Goal: Contribute content: Contribute content

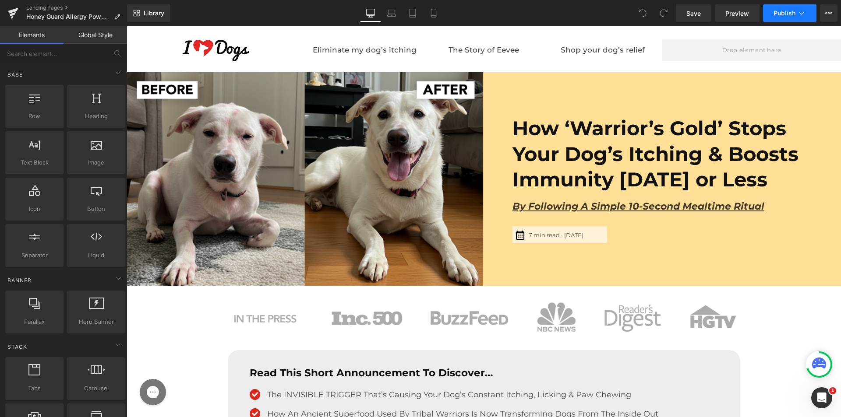
click at [784, 5] on button "Publish" at bounding box center [789, 13] width 53 height 18
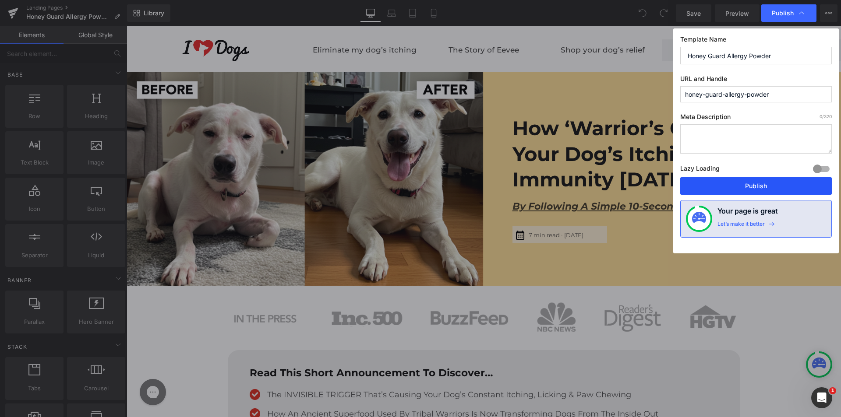
drag, startPoint x: 613, startPoint y: 159, endPoint x: 740, endPoint y: 185, distance: 129.7
click at [740, 185] on button "Publish" at bounding box center [756, 186] width 152 height 18
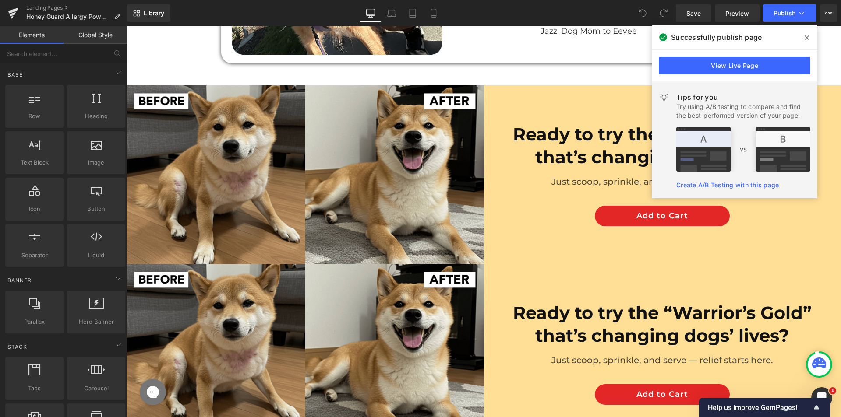
scroll to position [5243, 0]
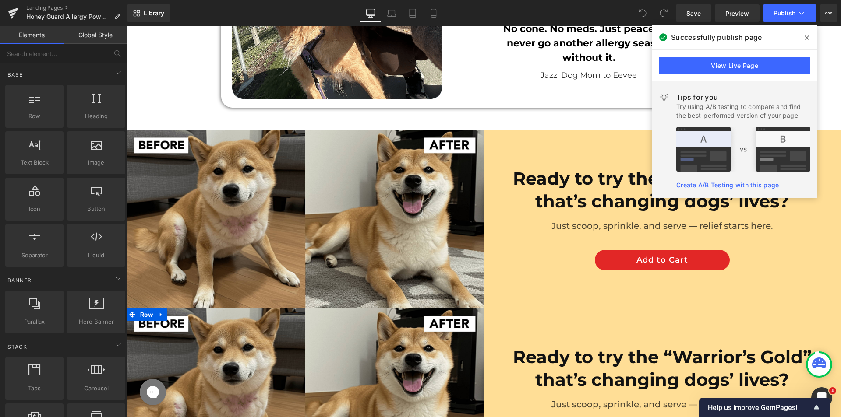
click at [500, 323] on div "Ready to try the “Warrior’s Gold” that’s changing dogs’ lives? Heading Just sco…" at bounding box center [662, 397] width 357 height 179
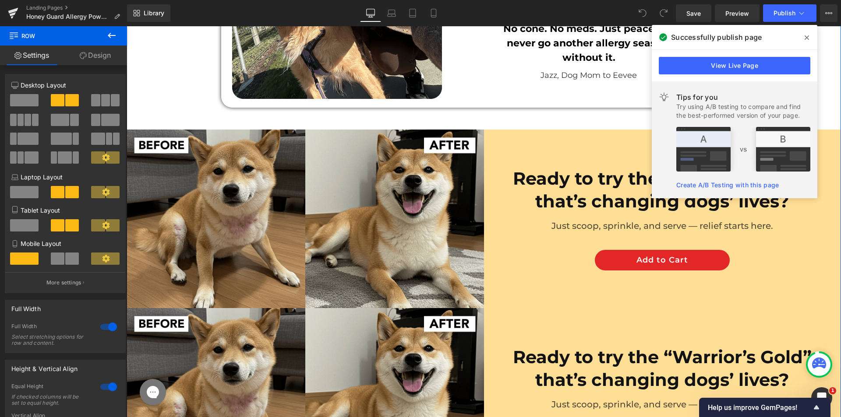
click at [505, 328] on div "Ready to try the “Warrior’s Gold” that’s changing dogs’ lives? Heading Just sco…" at bounding box center [662, 397] width 357 height 179
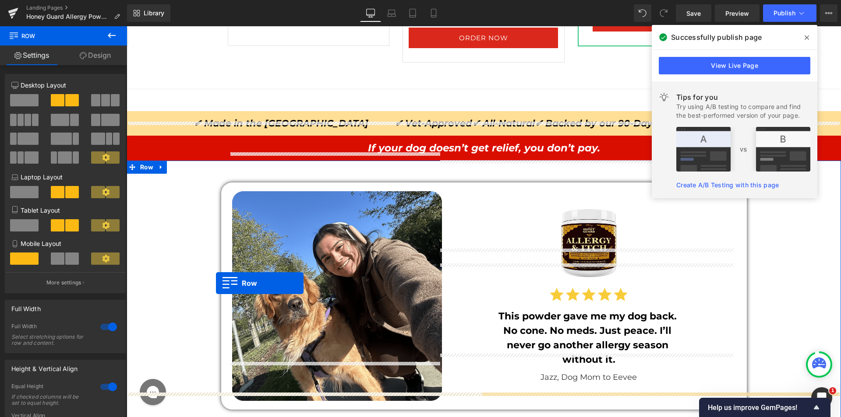
scroll to position [4805, 0]
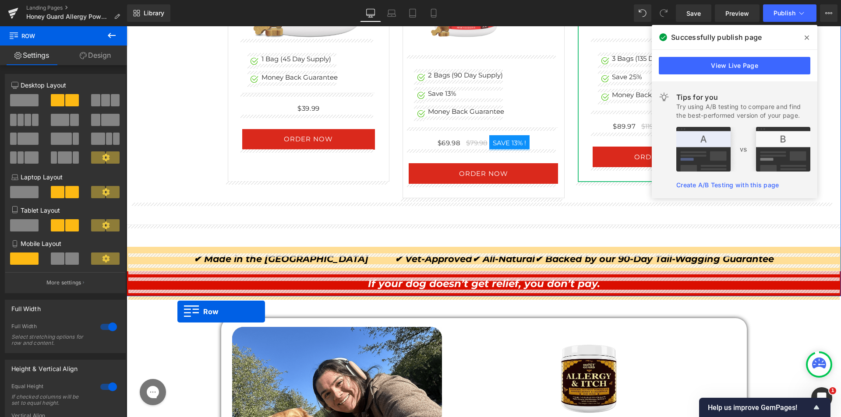
drag, startPoint x: 129, startPoint y: 226, endPoint x: 177, endPoint y: 312, distance: 99.0
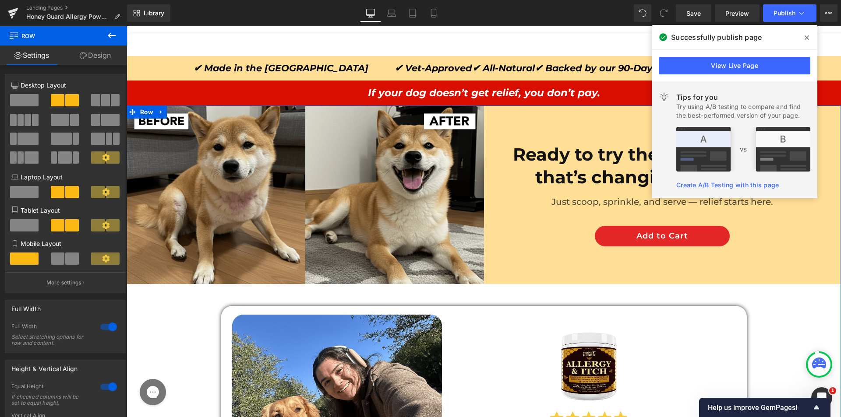
scroll to position [4980, 0]
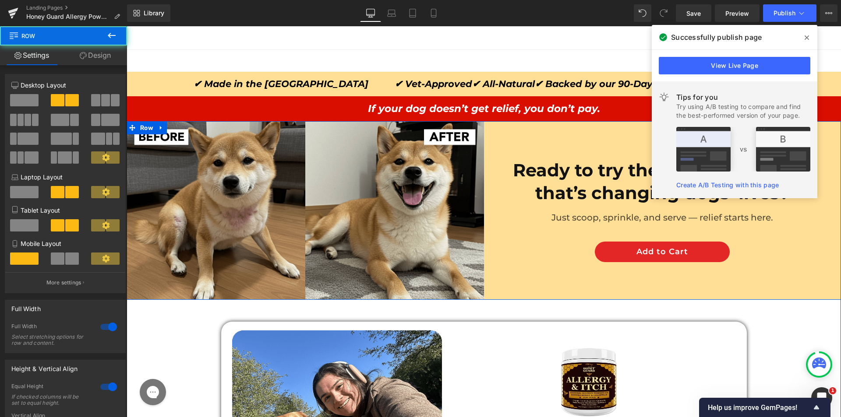
click at [508, 133] on div "Ready to try the “Warrior’s Gold” that’s changing dogs’ lives? Heading Just sco…" at bounding box center [662, 210] width 357 height 179
click at [101, 52] on link "Design" at bounding box center [94, 56] width 63 height 20
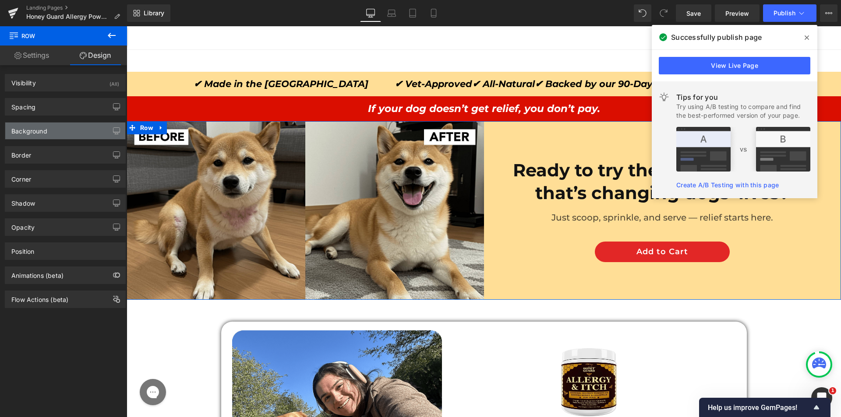
click at [60, 126] on div "Background" at bounding box center [65, 131] width 120 height 17
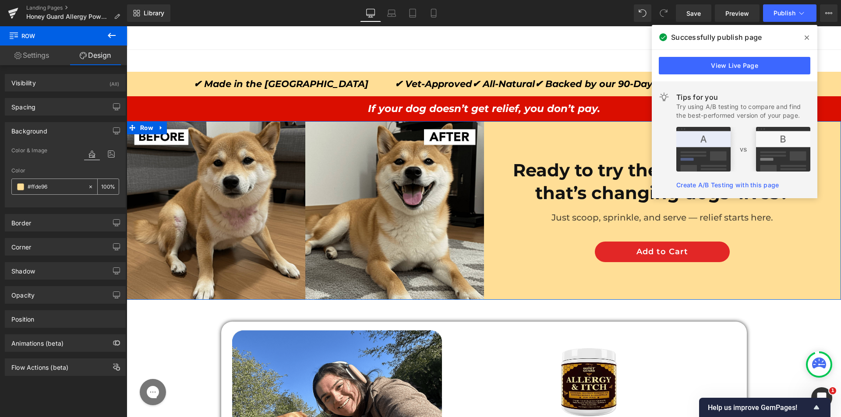
click at [62, 186] on input "#ffde96" at bounding box center [56, 187] width 56 height 10
paste input "DEEBF5"
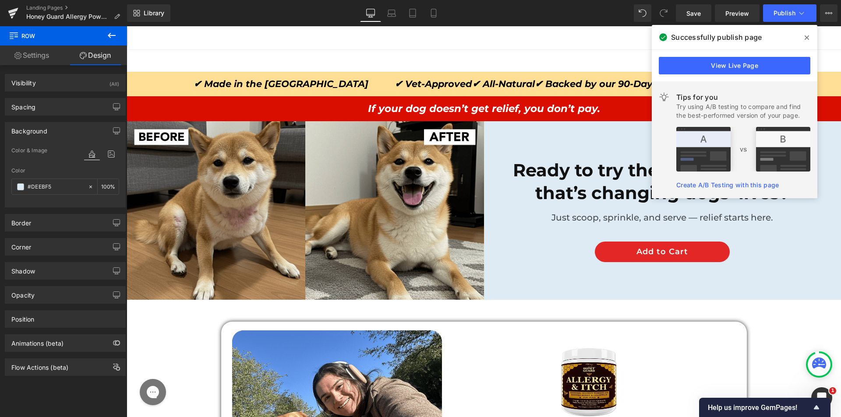
type input "#DEEBF5"
click at [114, 40] on icon at bounding box center [111, 35] width 11 height 11
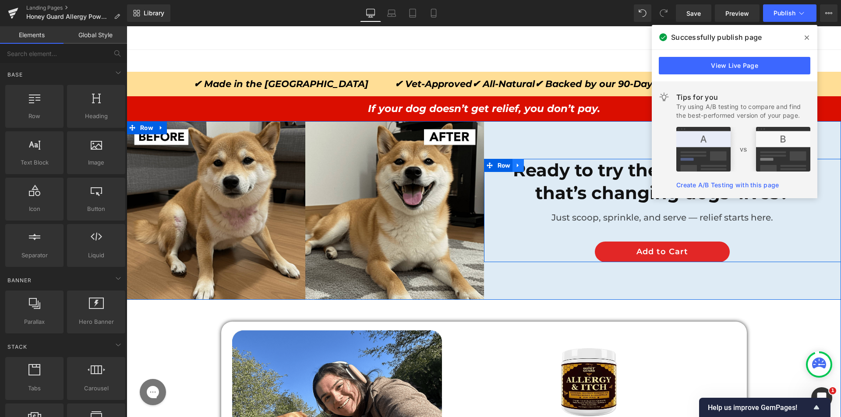
click at [515, 162] on icon at bounding box center [518, 165] width 6 height 7
click at [497, 128] on div "Ready to try the “Warrior’s Gold” that’s changing dogs’ lives? Heading Just sco…" at bounding box center [662, 210] width 357 height 179
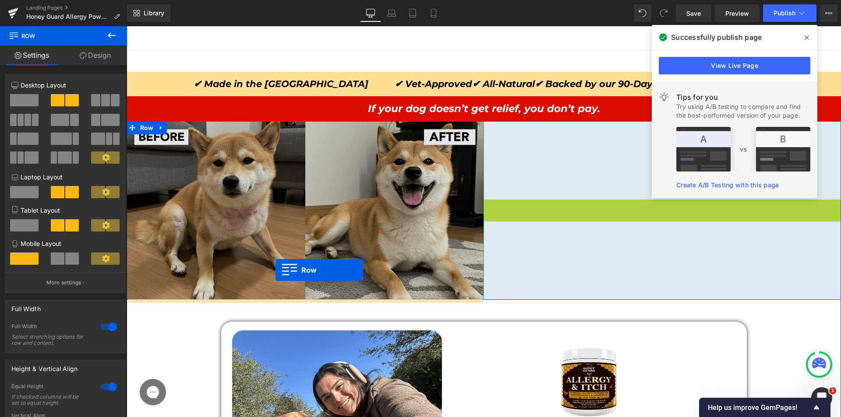
drag, startPoint x: 485, startPoint y: 157, endPoint x: 275, endPoint y: 270, distance: 238.2
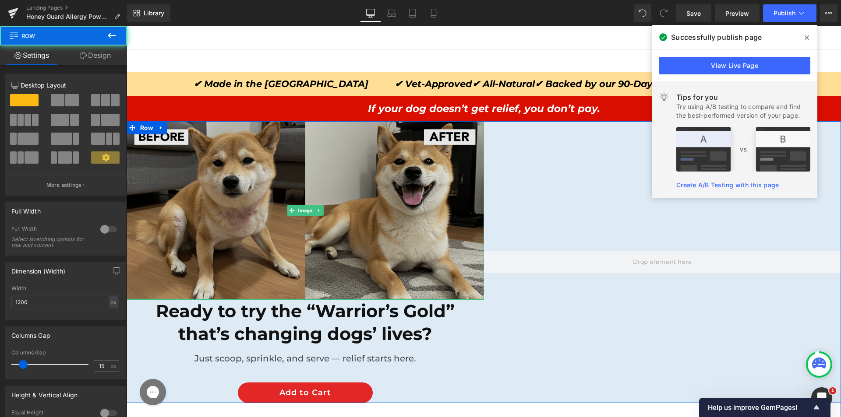
click at [293, 189] on img at bounding box center [305, 210] width 357 height 179
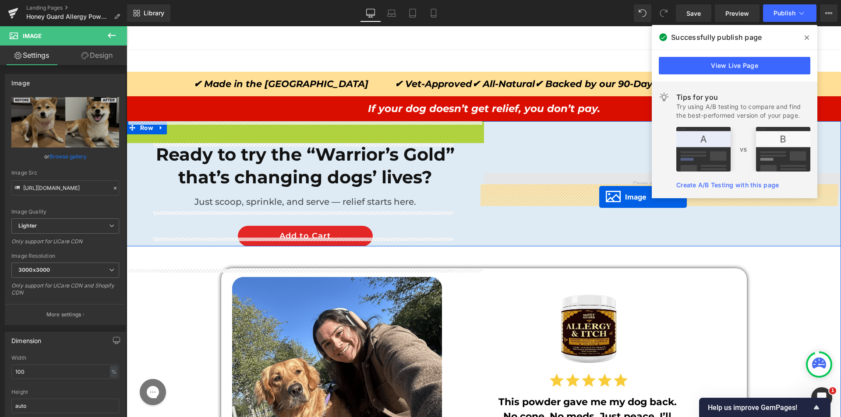
drag, startPoint x: 289, startPoint y: 209, endPoint x: 599, endPoint y: 197, distance: 310.3
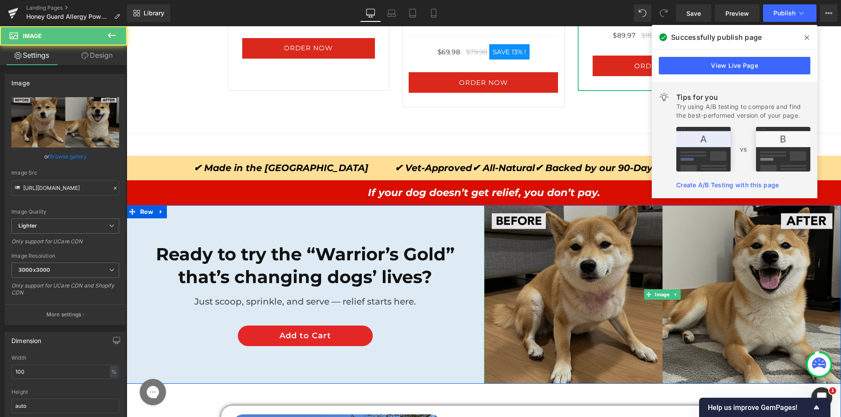
scroll to position [4892, 0]
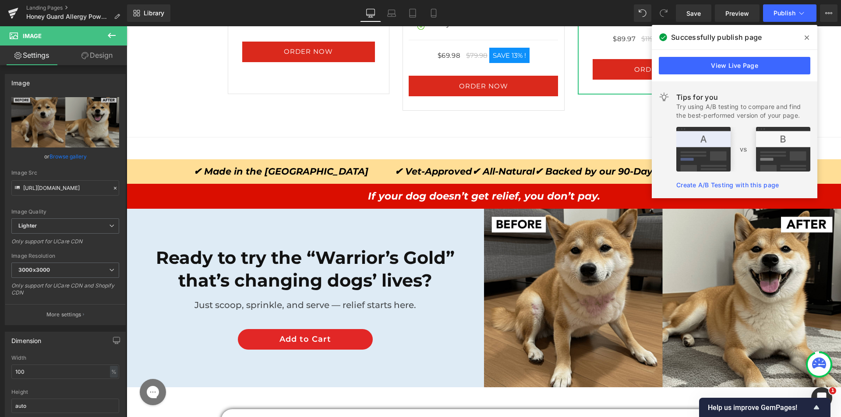
click at [115, 37] on icon at bounding box center [111, 35] width 11 height 11
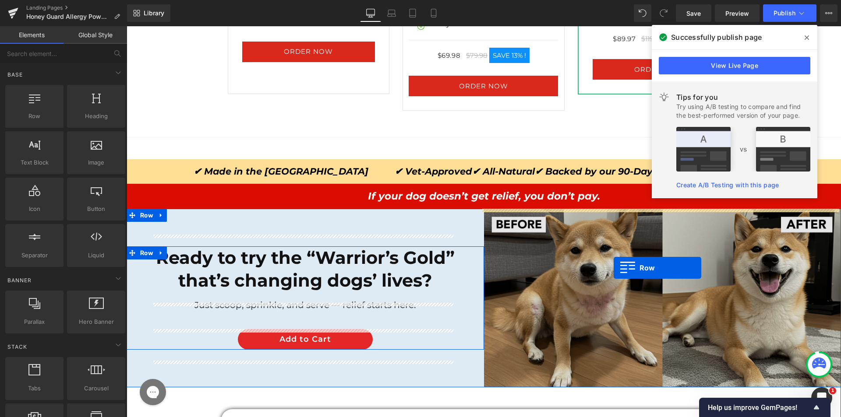
drag, startPoint x: 331, startPoint y: 285, endPoint x: 613, endPoint y: 268, distance: 283.4
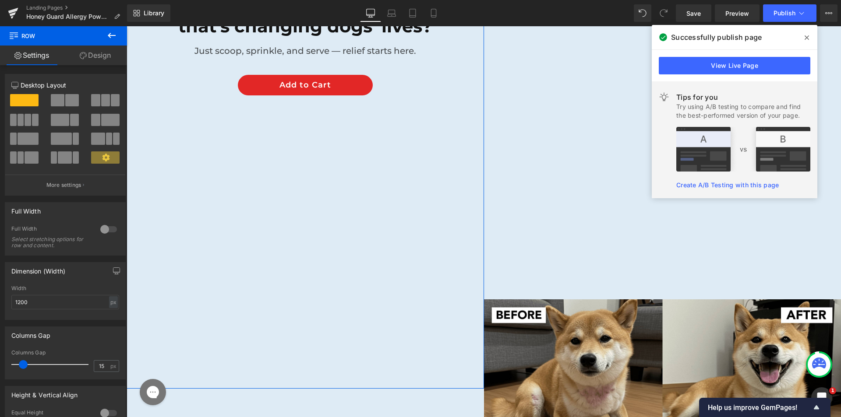
scroll to position [4980, 0]
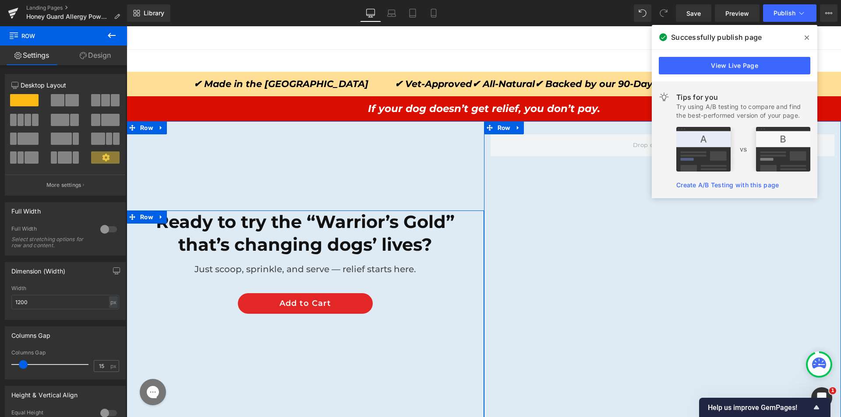
click at [574, 134] on div "Row" at bounding box center [662, 319] width 357 height 397
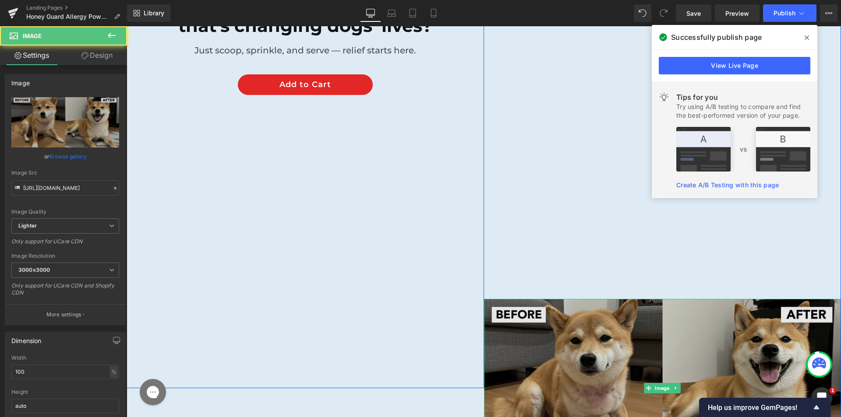
click at [541, 309] on img at bounding box center [662, 388] width 357 height 179
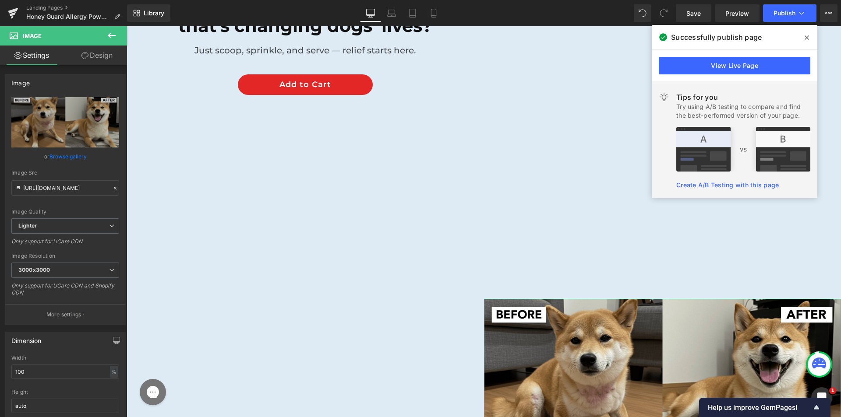
click at [103, 56] on link "Design" at bounding box center [96, 56] width 63 height 20
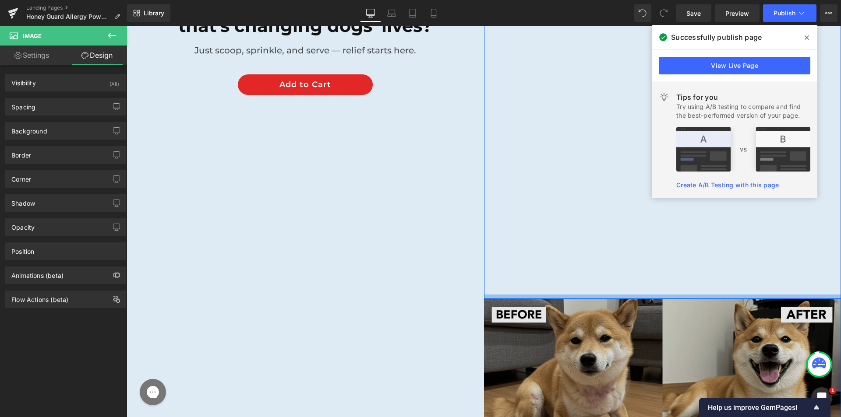
click at [585, 314] on img at bounding box center [662, 388] width 357 height 179
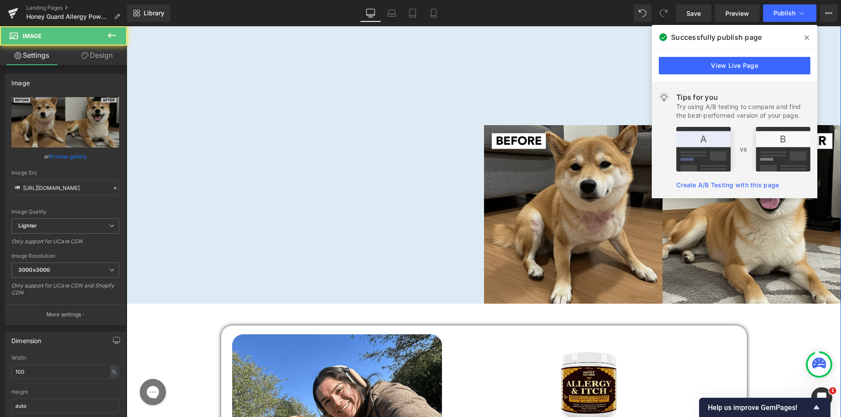
scroll to position [5374, 0]
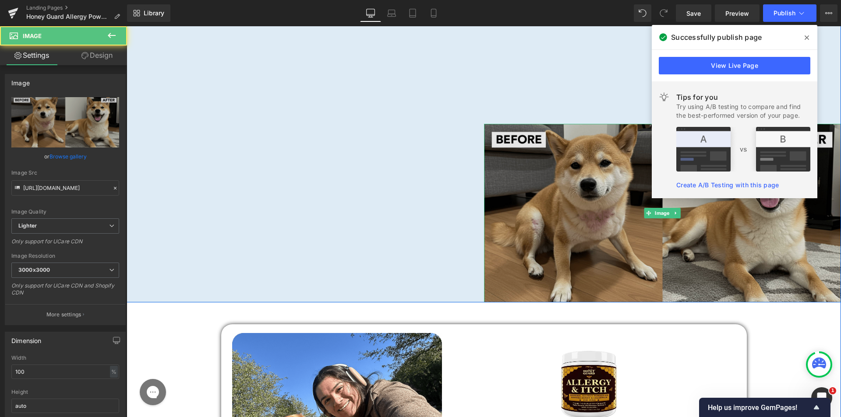
click at [663, 229] on img at bounding box center [662, 213] width 357 height 179
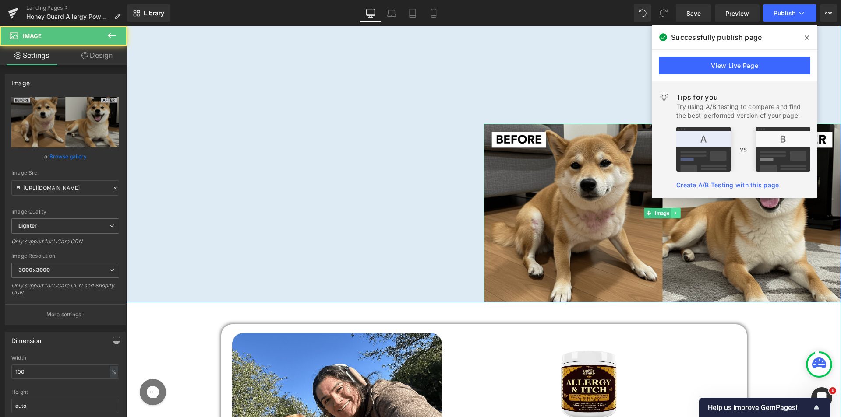
click at [673, 215] on icon at bounding box center [675, 213] width 5 height 5
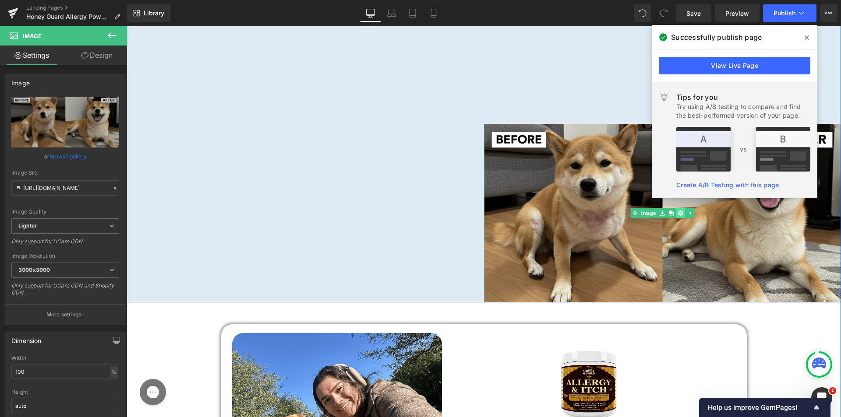
click at [678, 215] on icon at bounding box center [680, 213] width 5 height 5
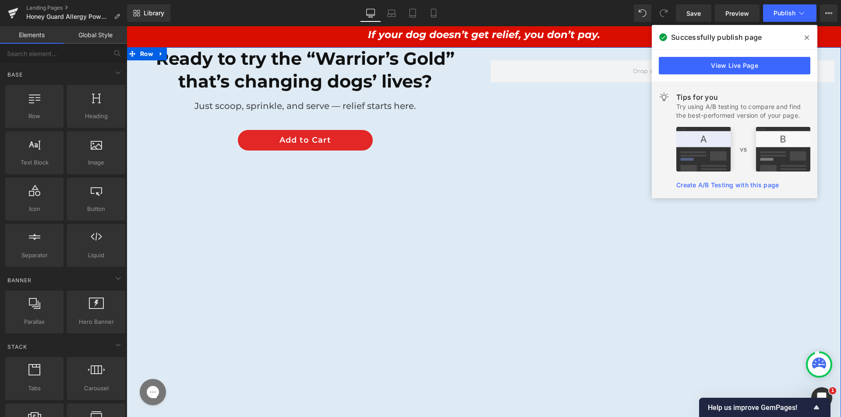
scroll to position [5151, 0]
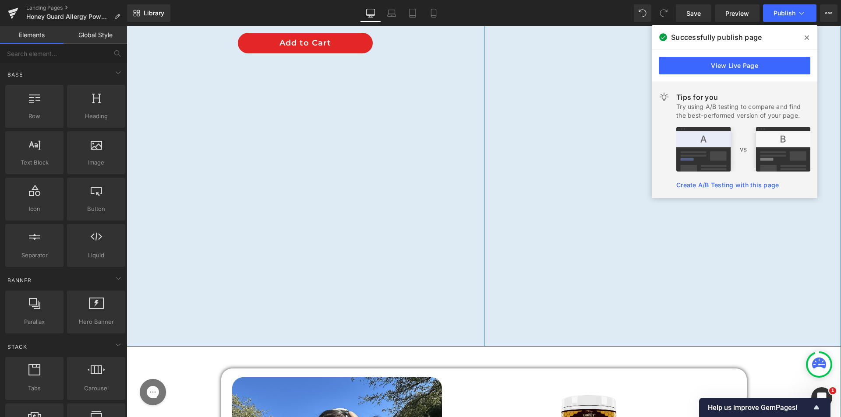
click at [484, 177] on div "Row" at bounding box center [662, 148] width 357 height 397
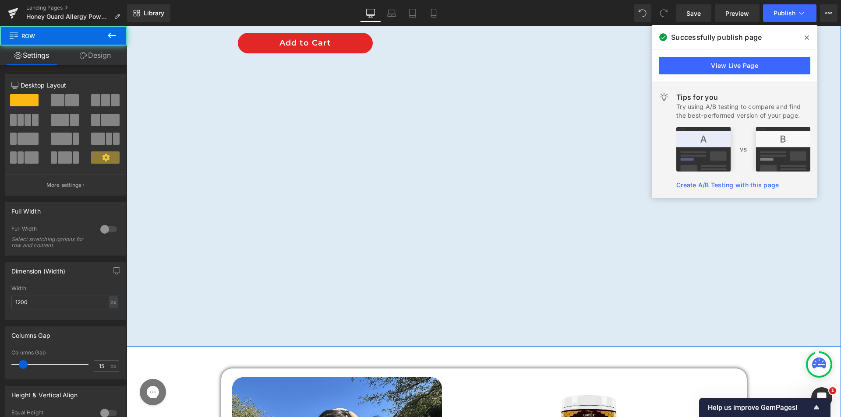
click at [563, 131] on div "Row" at bounding box center [662, 148] width 357 height 397
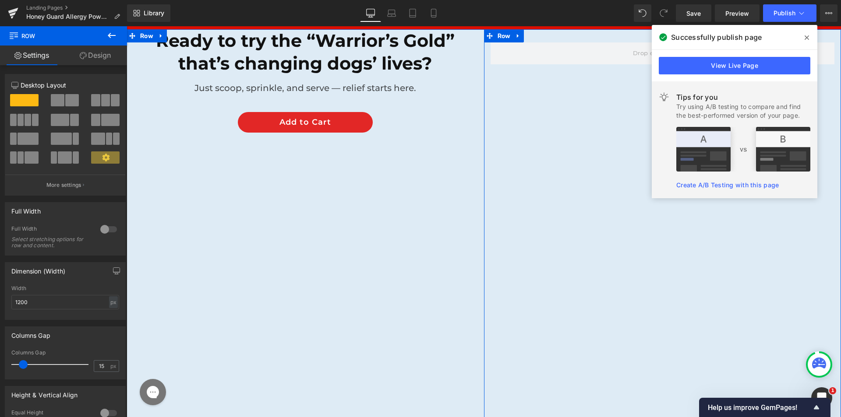
scroll to position [4976, 0]
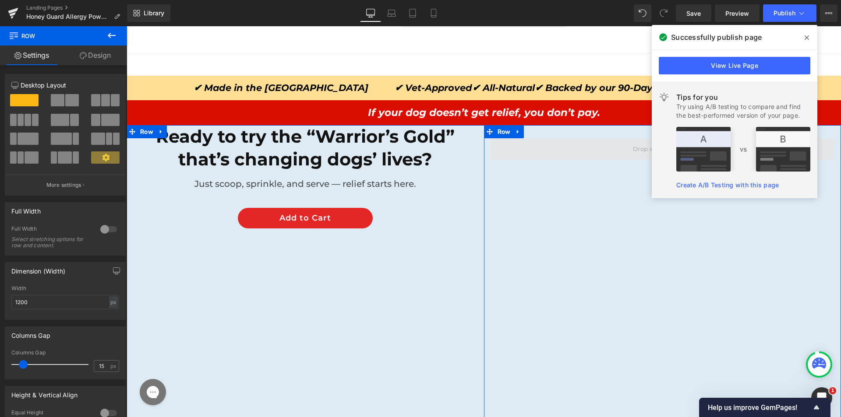
click at [551, 143] on span at bounding box center [662, 149] width 344 height 22
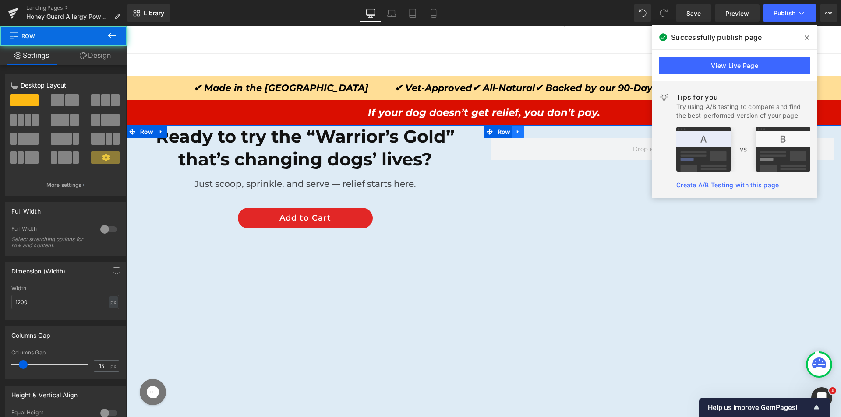
click at [515, 135] on icon at bounding box center [518, 132] width 6 height 7
click at [538, 132] on icon at bounding box center [541, 132] width 6 height 6
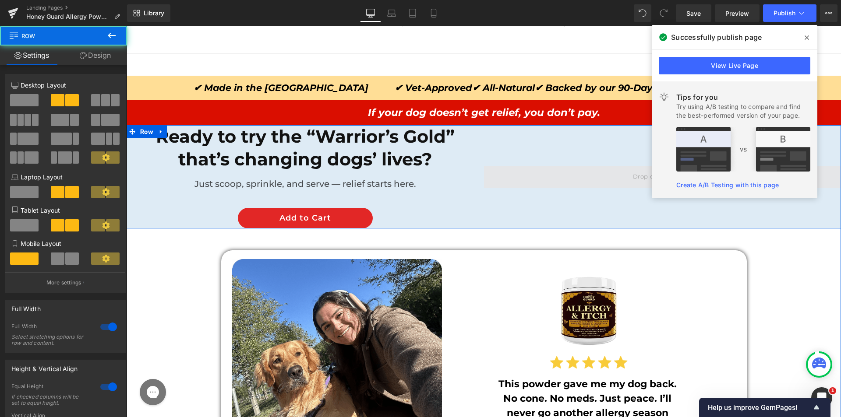
click at [502, 188] on span at bounding box center [662, 177] width 357 height 22
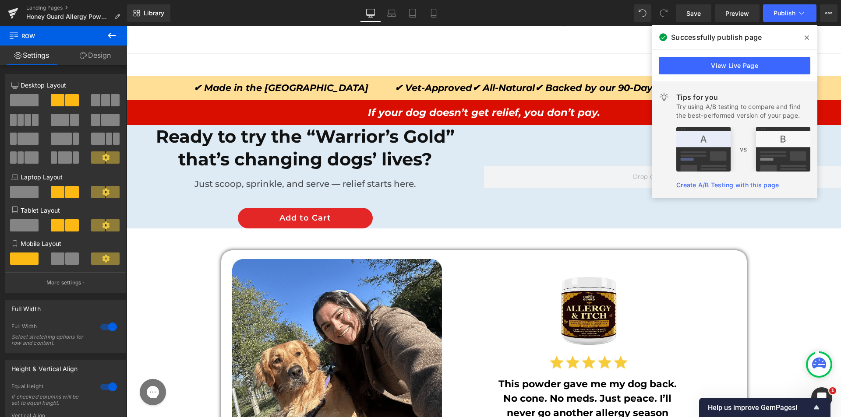
click at [107, 28] on button at bounding box center [111, 35] width 31 height 19
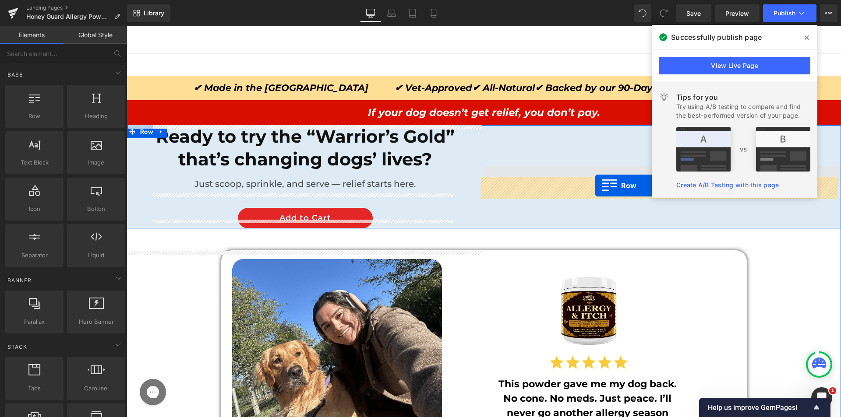
drag, startPoint x: 138, startPoint y: 125, endPoint x: 595, endPoint y: 187, distance: 461.3
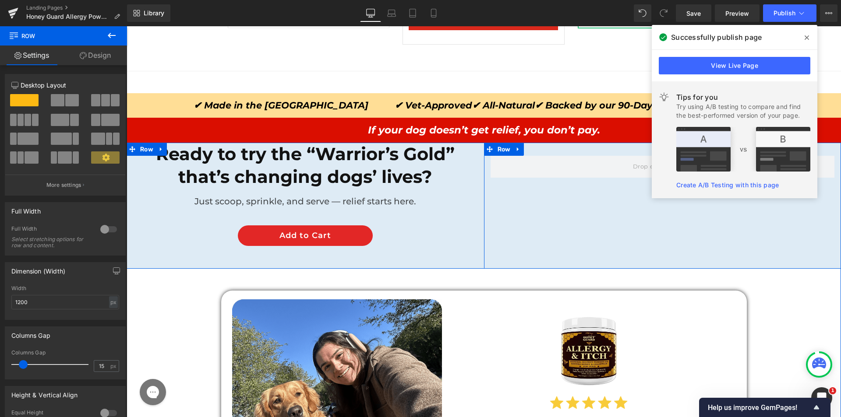
scroll to position [4932, 0]
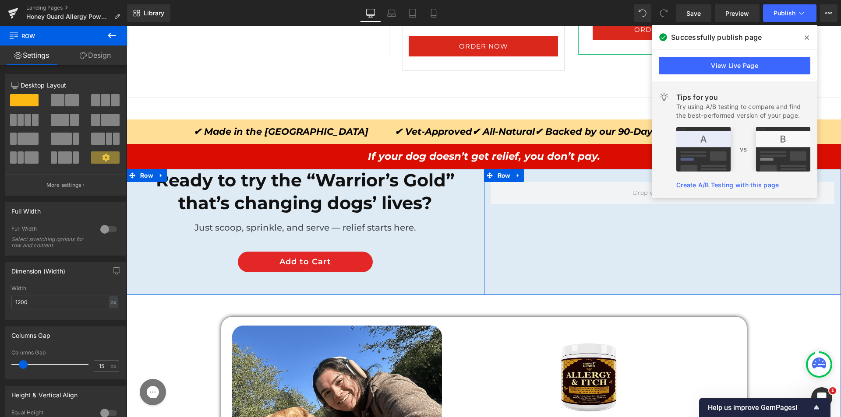
click at [525, 230] on div "Row" at bounding box center [662, 232] width 357 height 126
click at [535, 197] on span at bounding box center [662, 193] width 344 height 22
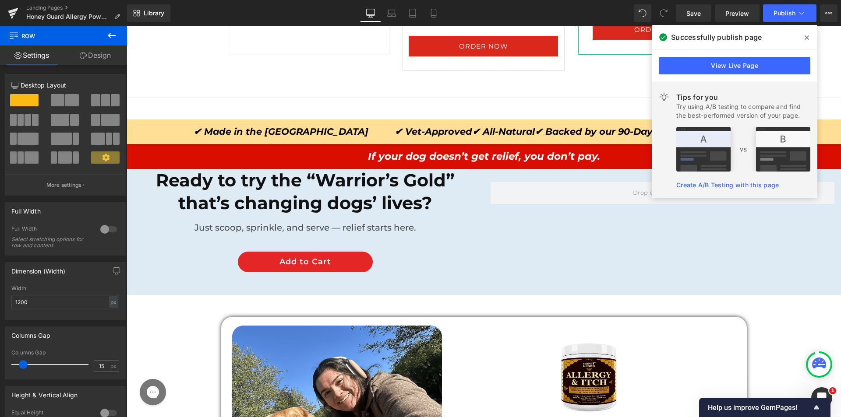
click at [111, 33] on icon at bounding box center [111, 35] width 11 height 11
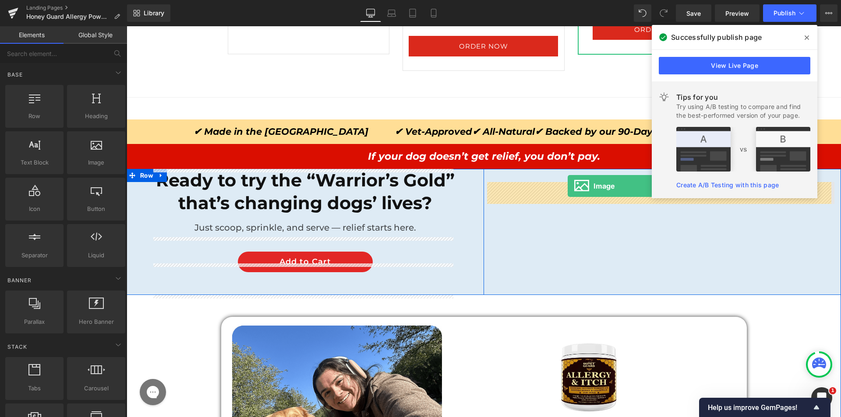
drag, startPoint x: 215, startPoint y: 178, endPoint x: 567, endPoint y: 186, distance: 352.2
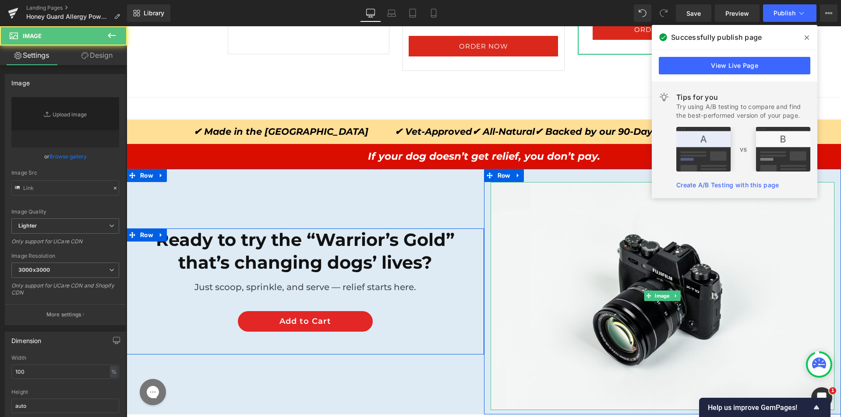
click at [554, 190] on div at bounding box center [662, 296] width 344 height 228
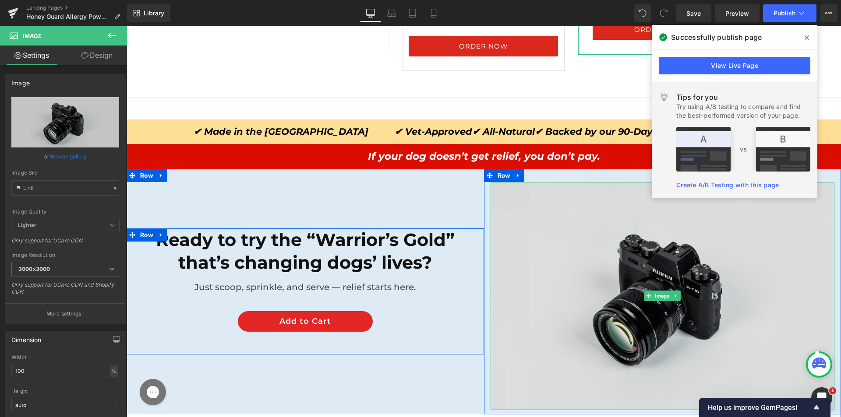
click at [539, 254] on img at bounding box center [662, 296] width 344 height 228
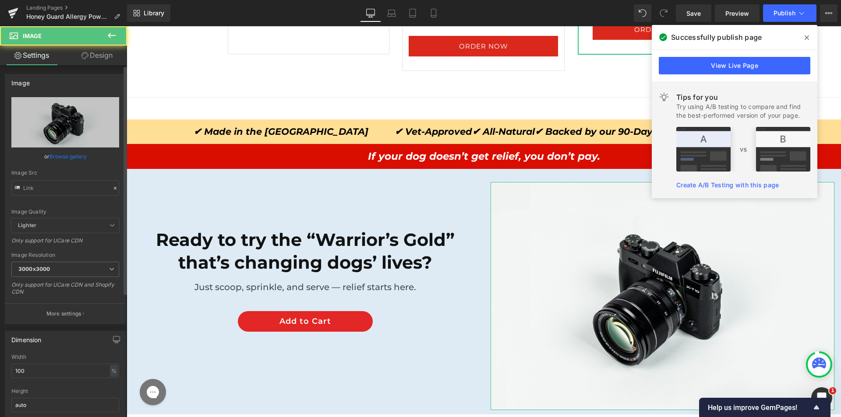
click at [65, 150] on link "Browse gallery" at bounding box center [67, 156] width 37 height 15
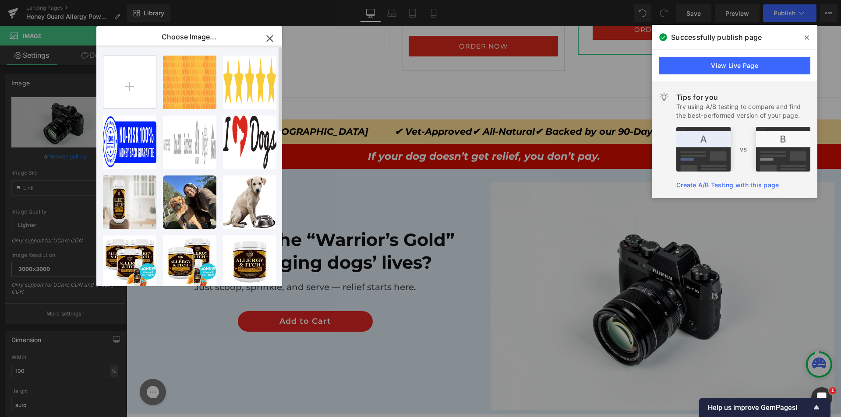
click at [142, 95] on input "file" at bounding box center [129, 82] width 53 height 53
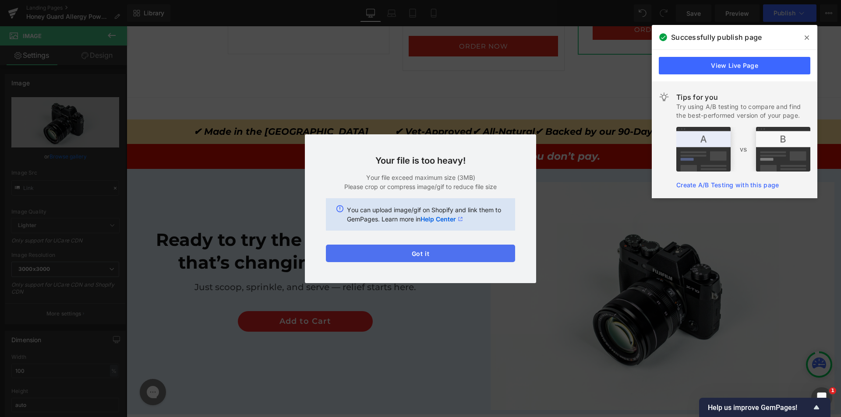
click at [390, 0] on div "Text Color Highlight Color #333333 Choose Image... Back to Library Insert imgi_…" at bounding box center [420, 0] width 841 height 0
click at [363, 257] on button "Got it" at bounding box center [420, 254] width 189 height 18
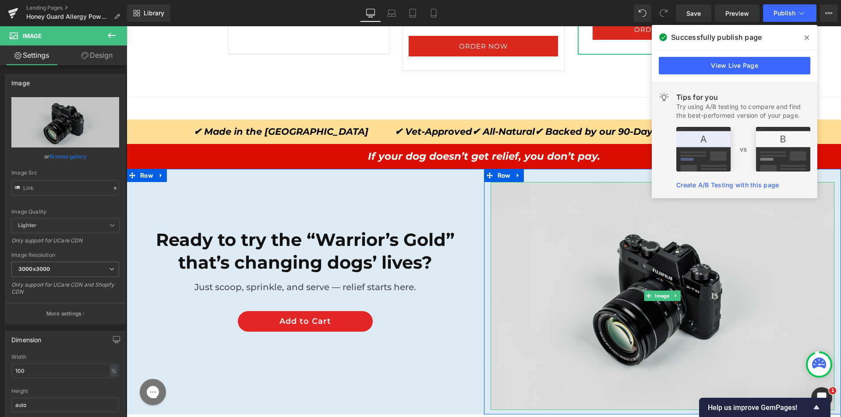
click at [580, 302] on img at bounding box center [662, 296] width 344 height 228
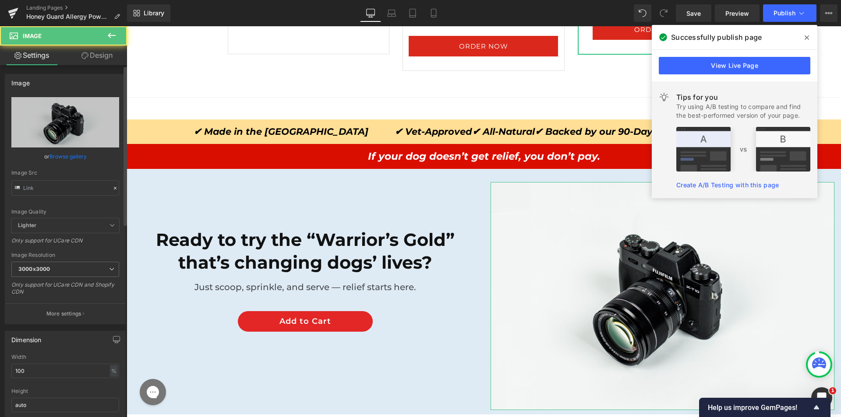
click at [77, 151] on link "Browse gallery" at bounding box center [67, 156] width 37 height 15
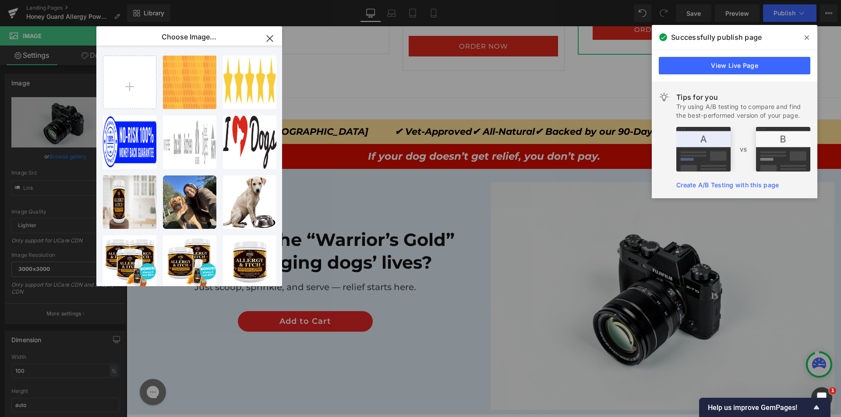
click at [99, 92] on div "imgi_11...-min.png 2.17 MB Delete image? Yes No imgi_1_...0701.png 6.99 KB Dele…" at bounding box center [189, 166] width 186 height 241
click at [133, 85] on input "file" at bounding box center [129, 82] width 53 height 53
type input "C:\fakepath\imgi_1_1751351846-mission-min-min.png"
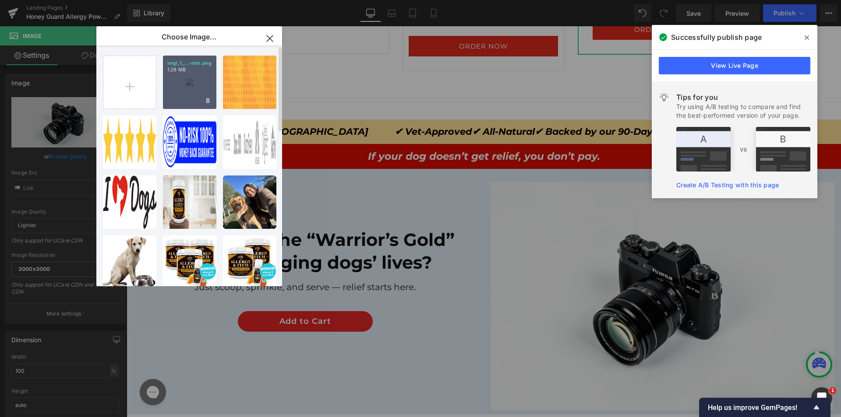
click at [181, 79] on div "imgi_1_...-min.png 1.26 MB" at bounding box center [189, 82] width 53 height 53
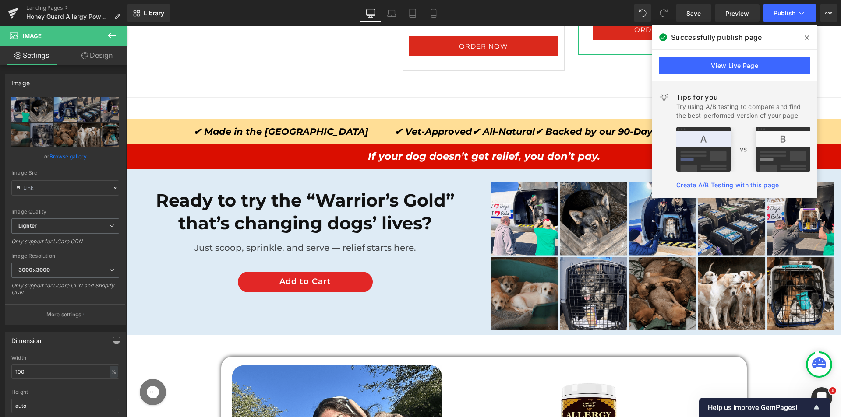
click at [809, 36] on span at bounding box center [807, 38] width 14 height 14
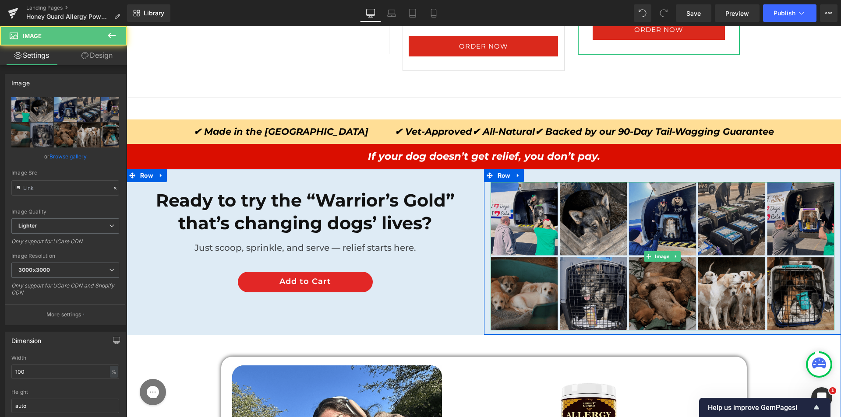
click at [550, 257] on img at bounding box center [662, 256] width 344 height 148
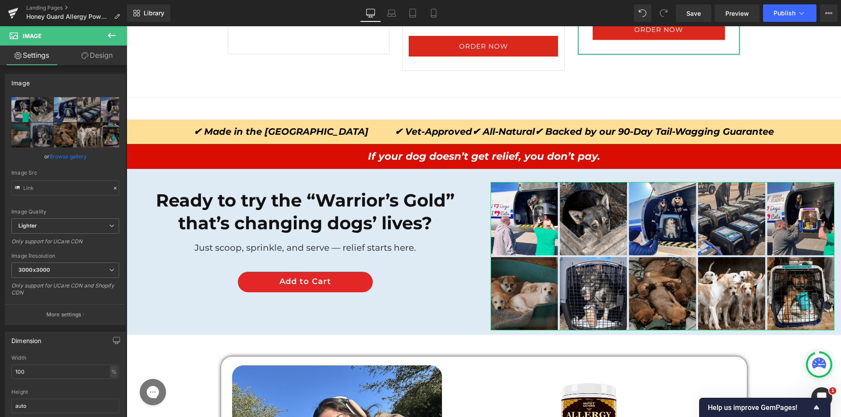
click at [79, 57] on link "Design" at bounding box center [96, 56] width 63 height 20
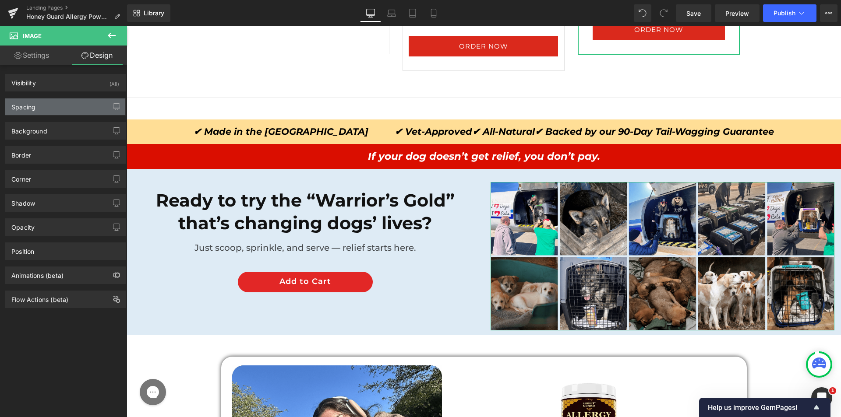
click at [56, 101] on div "Spacing" at bounding box center [65, 107] width 120 height 17
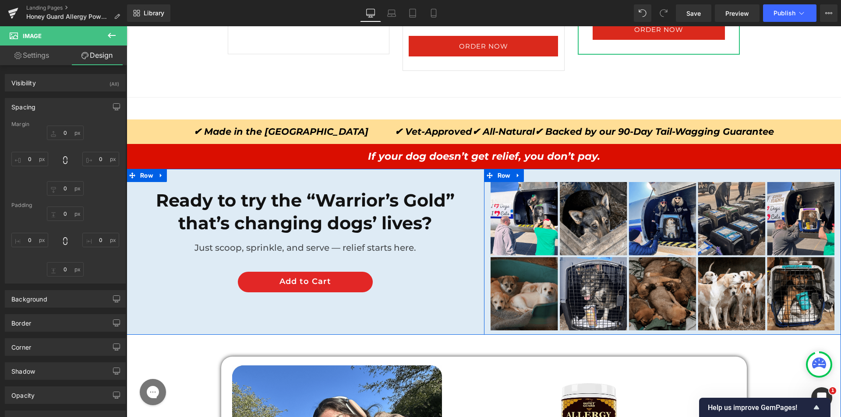
click at [584, 177] on div "Image Row" at bounding box center [662, 252] width 357 height 166
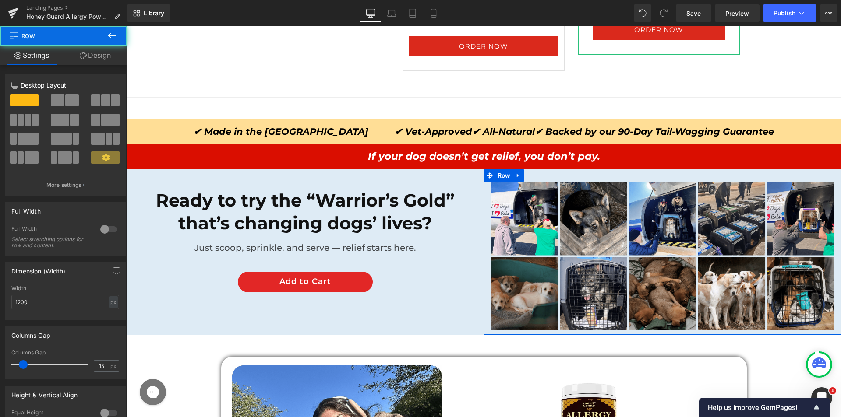
click at [99, 50] on link "Design" at bounding box center [94, 56] width 63 height 20
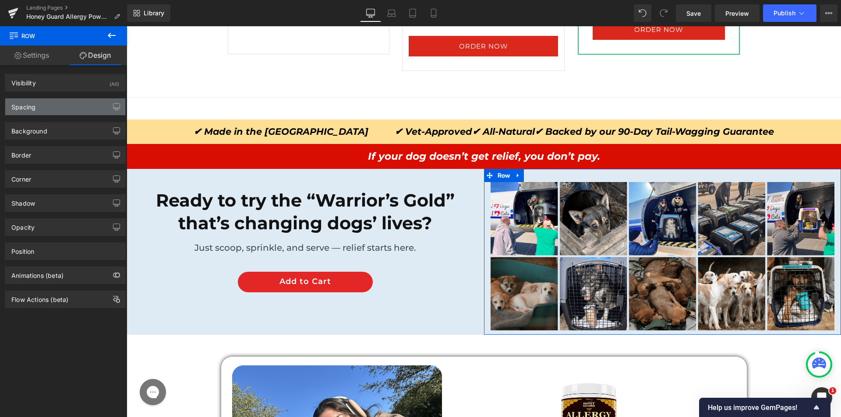
click at [74, 109] on div "Spacing" at bounding box center [65, 107] width 120 height 17
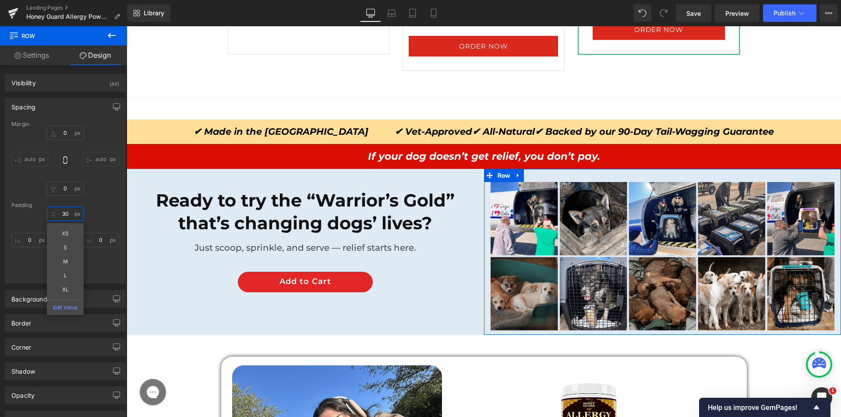
click at [61, 213] on input "text" at bounding box center [65, 214] width 37 height 14
type input "30"
click at [95, 272] on div at bounding box center [65, 242] width 108 height 70
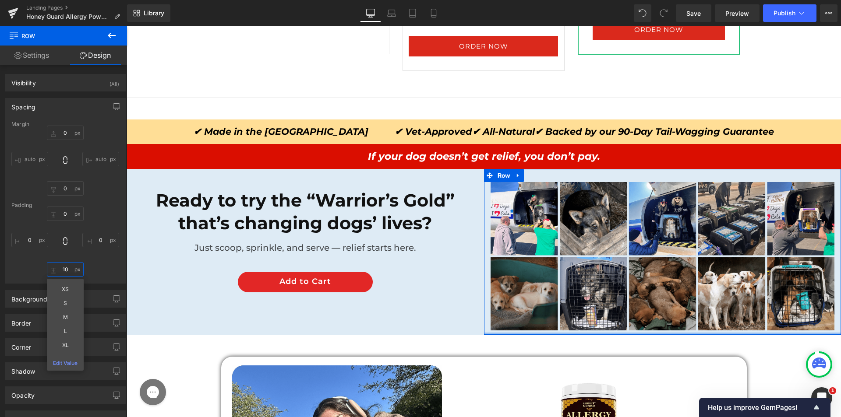
click at [71, 272] on input "text" at bounding box center [65, 269] width 37 height 14
type input "10"
click at [83, 268] on div "XS S M L XL Edit Value" at bounding box center [65, 242] width 108 height 70
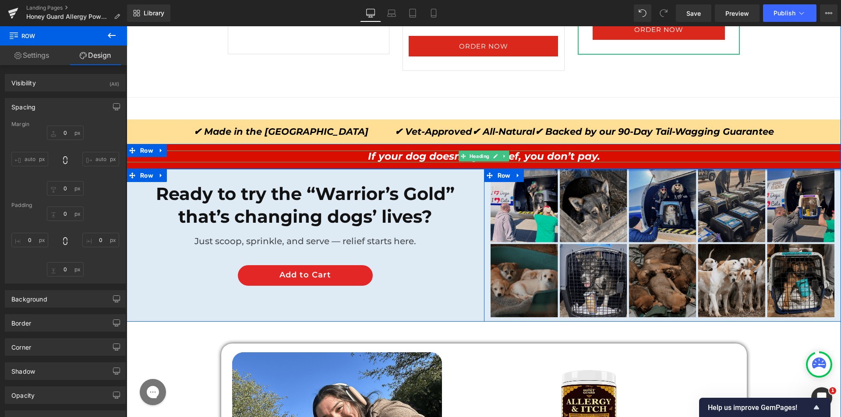
drag, startPoint x: 567, startPoint y: 180, endPoint x: 571, endPoint y: 211, distance: 31.9
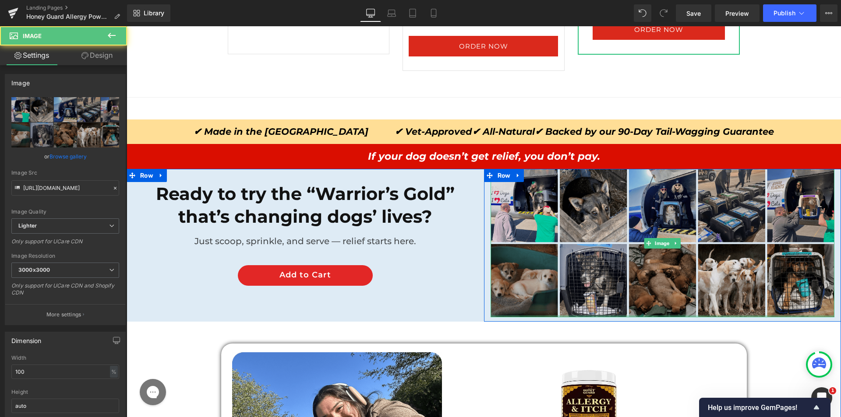
drag, startPoint x: 543, startPoint y: 316, endPoint x: 550, endPoint y: 284, distance: 32.2
click at [550, 284] on div "Image" at bounding box center [662, 243] width 344 height 148
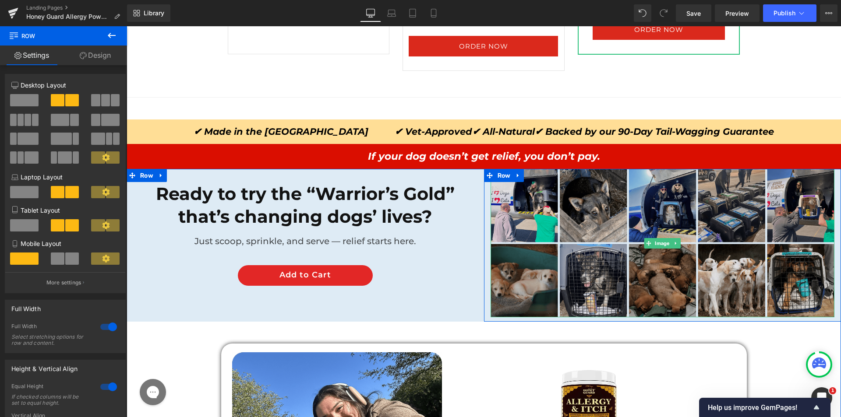
drag, startPoint x: 546, startPoint y: 320, endPoint x: 550, endPoint y: 300, distance: 19.6
click at [550, 300] on div "Ready to try the “Warrior’s Gold” that’s changing dogs’ lives? Heading Just sco…" at bounding box center [484, 245] width 714 height 153
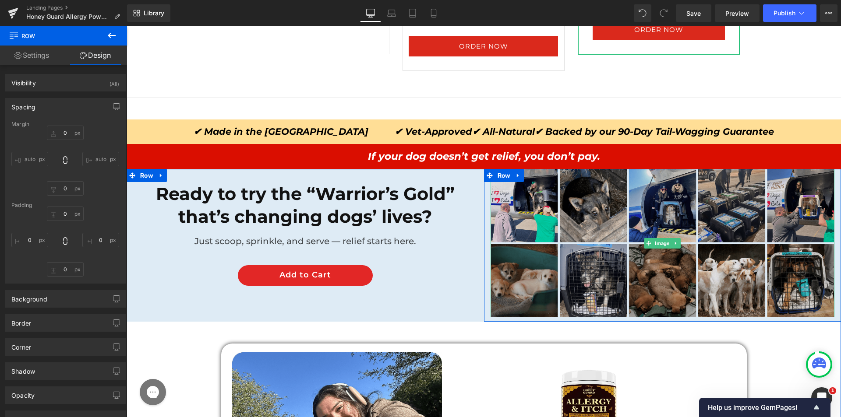
drag, startPoint x: 546, startPoint y: 320, endPoint x: 550, endPoint y: 299, distance: 21.4
click at [550, 299] on div "Ready to try the “Warrior’s Gold” that’s changing dogs’ lives? Heading Just sco…" at bounding box center [484, 245] width 714 height 153
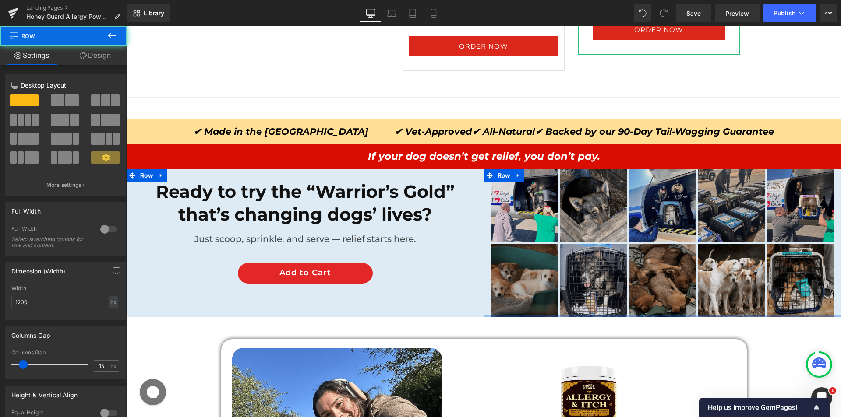
drag, startPoint x: 545, startPoint y: 318, endPoint x: 504, endPoint y: 263, distance: 68.9
click at [550, 296] on div "Image Row" at bounding box center [662, 243] width 357 height 148
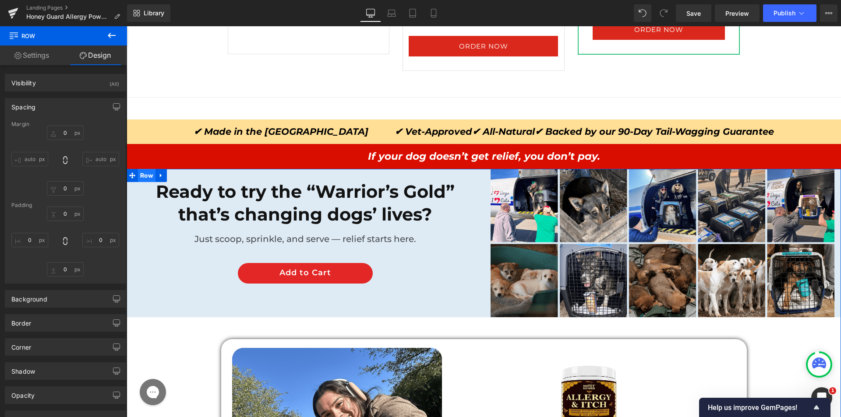
click at [144, 172] on span "Row" at bounding box center [147, 175] width 18 height 13
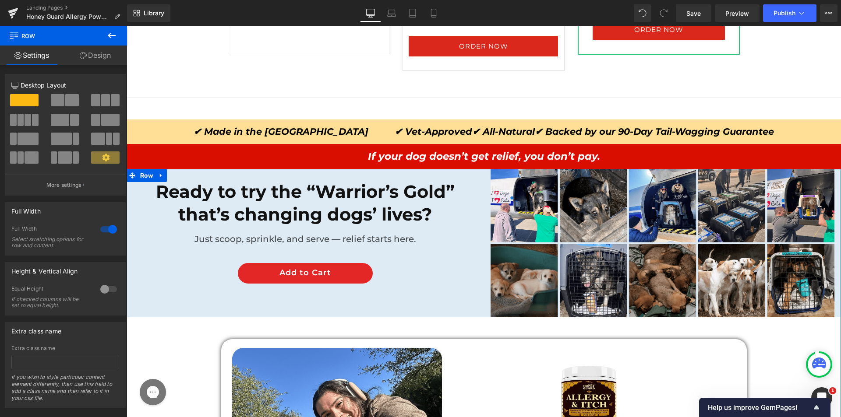
click at [105, 60] on link "Design" at bounding box center [94, 56] width 63 height 20
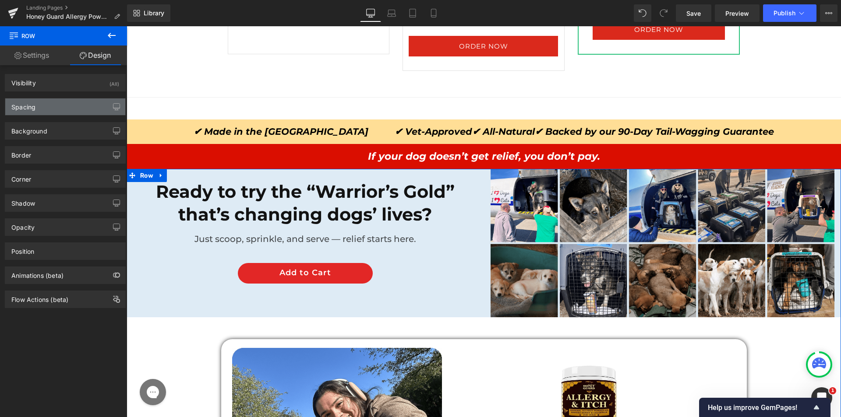
click at [54, 104] on div "Spacing" at bounding box center [65, 107] width 120 height 17
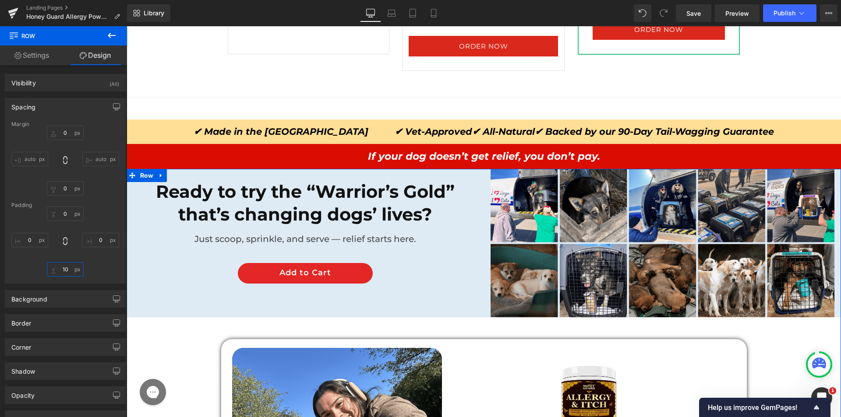
click at [71, 269] on input "10" at bounding box center [65, 269] width 37 height 14
type input "\"
click at [115, 254] on div "0 0 0" at bounding box center [65, 242] width 108 height 70
click at [245, 173] on div "Ready to try the “Warrior’s Gold” that’s changing dogs’ lives? Heading Just sco…" at bounding box center [305, 243] width 357 height 148
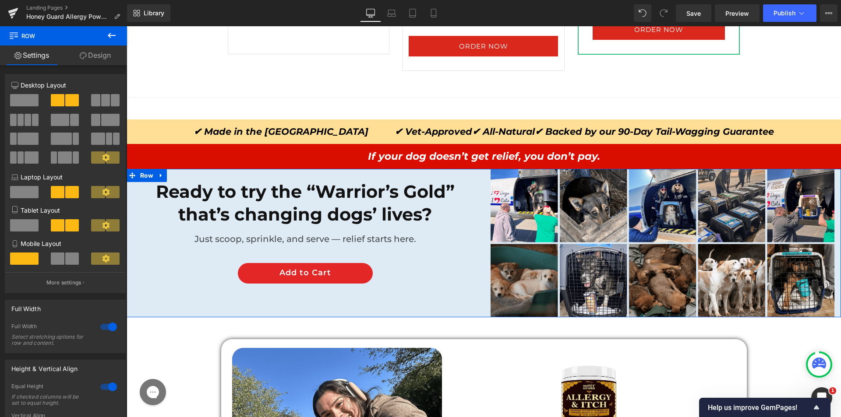
drag, startPoint x: 89, startPoint y: 58, endPoint x: 70, endPoint y: 101, distance: 47.0
click at [89, 57] on link "Design" at bounding box center [94, 56] width 63 height 20
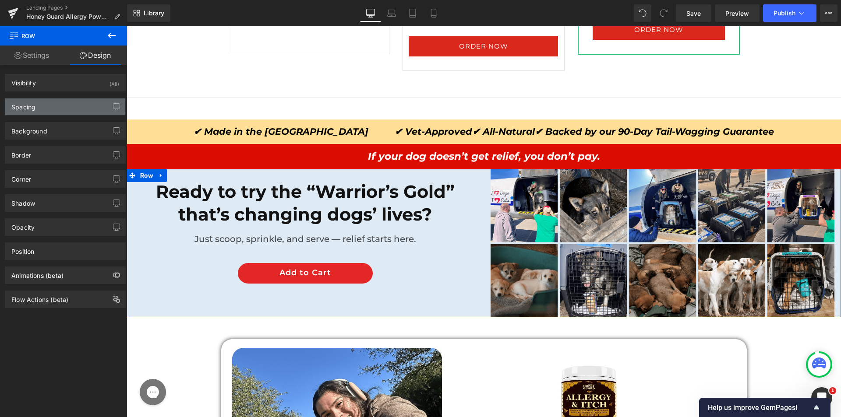
click at [64, 105] on div "Spacing" at bounding box center [65, 107] width 120 height 17
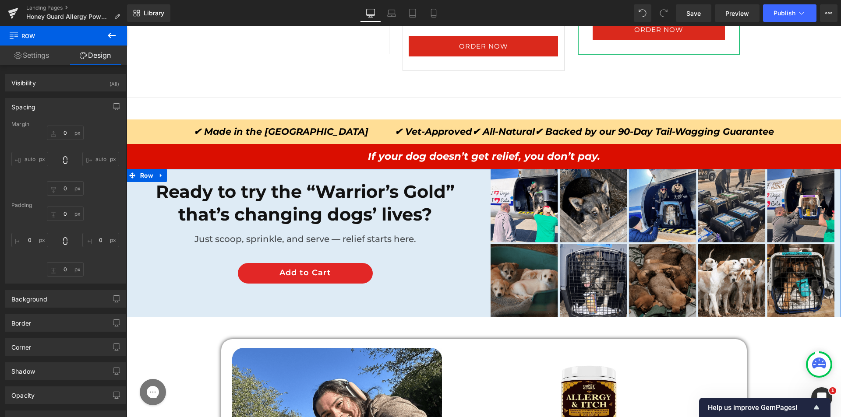
click at [56, 124] on div "Margin" at bounding box center [65, 124] width 108 height 6
click at [56, 133] on input "0" at bounding box center [65, 133] width 37 height 14
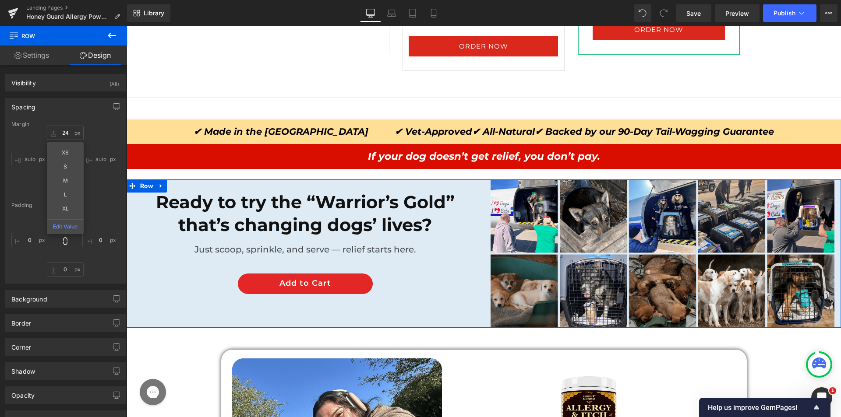
click at [58, 132] on input "24" at bounding box center [65, 133] width 37 height 14
click at [58, 132] on input "2" at bounding box center [65, 133] width 37 height 14
type input "25"
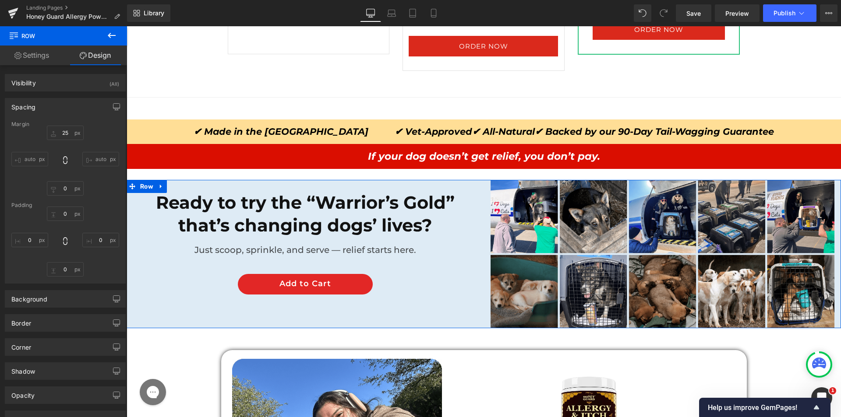
drag, startPoint x: 96, startPoint y: 193, endPoint x: 89, endPoint y: 198, distance: 8.9
click at [98, 193] on div "25 auto 0 auto" at bounding box center [65, 161] width 108 height 70
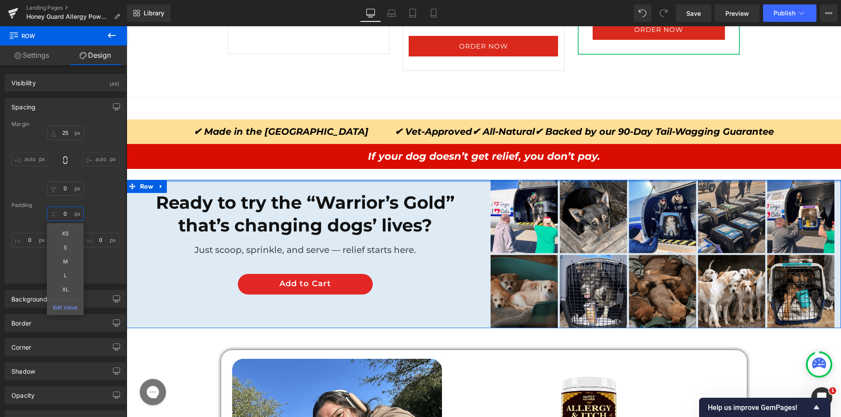
click at [62, 214] on input "0" at bounding box center [65, 214] width 37 height 14
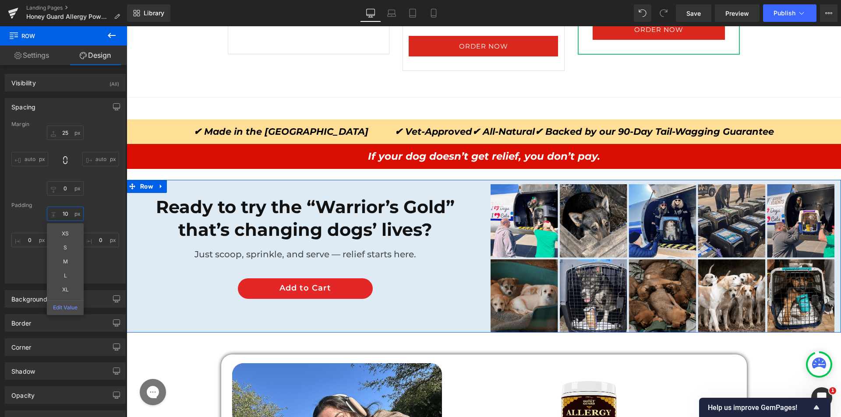
type input "10"
click at [102, 216] on div "10 XS S M L XL Edit Value 0 0 0" at bounding box center [65, 242] width 108 height 70
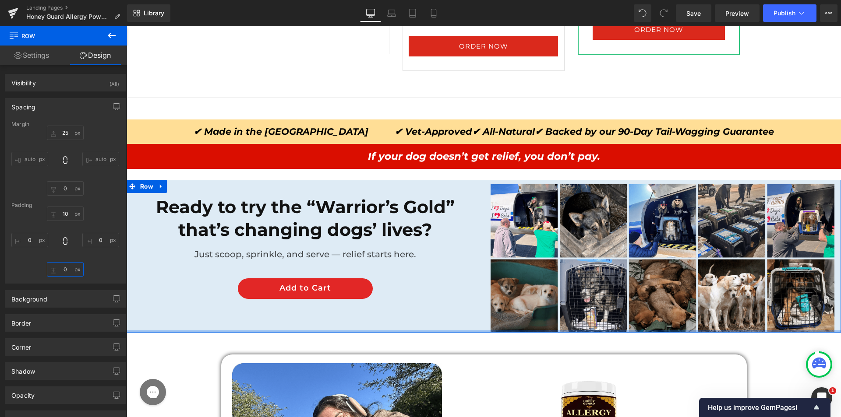
click at [68, 272] on input "0" at bounding box center [65, 269] width 37 height 14
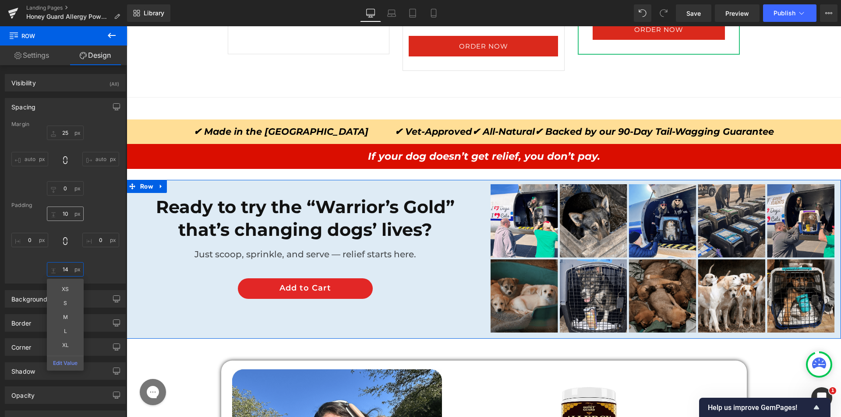
type input "14"
click at [63, 214] on input "10" at bounding box center [65, 214] width 37 height 14
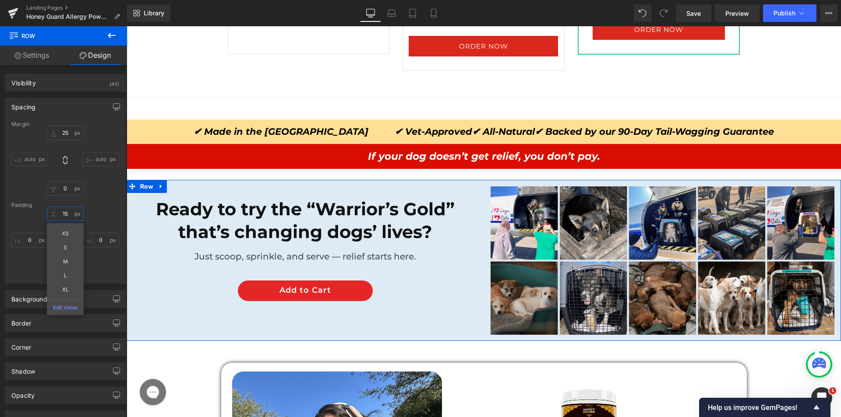
type input "15"
click at [33, 275] on div "15 XS S M L XL Edit Value 0 14 0" at bounding box center [65, 242] width 108 height 70
click at [62, 269] on input "14" at bounding box center [65, 269] width 37 height 14
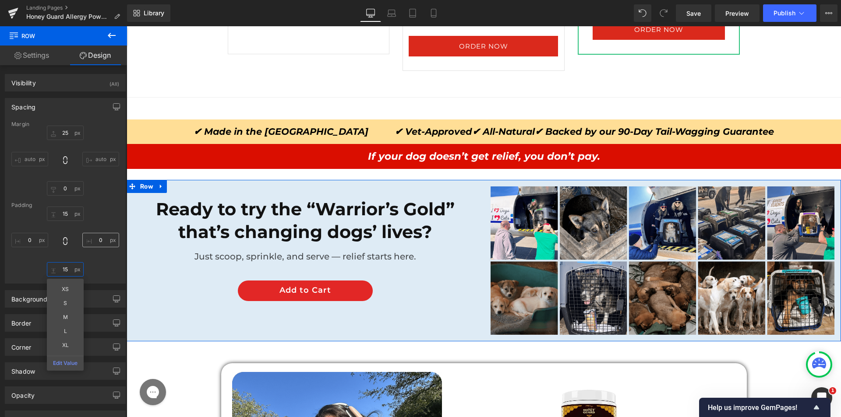
type input "15"
click at [102, 240] on input "0" at bounding box center [100, 240] width 37 height 14
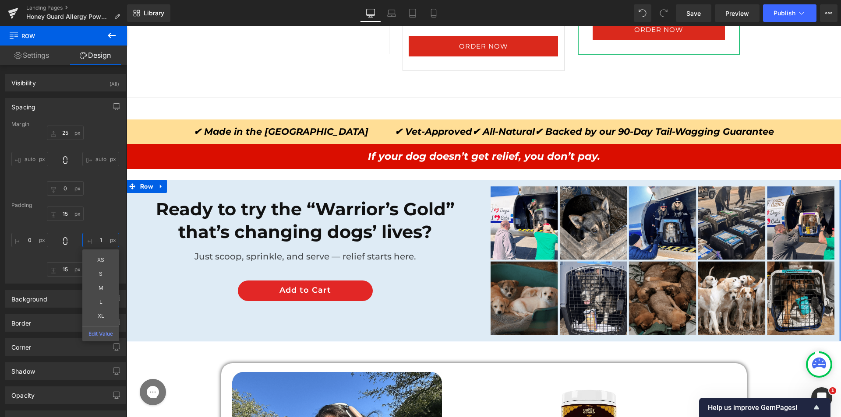
type input "15"
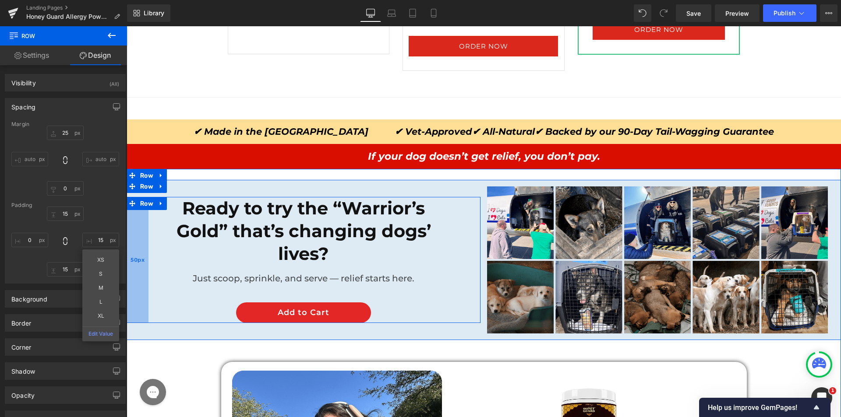
click at [136, 226] on div "50px" at bounding box center [138, 260] width 22 height 126
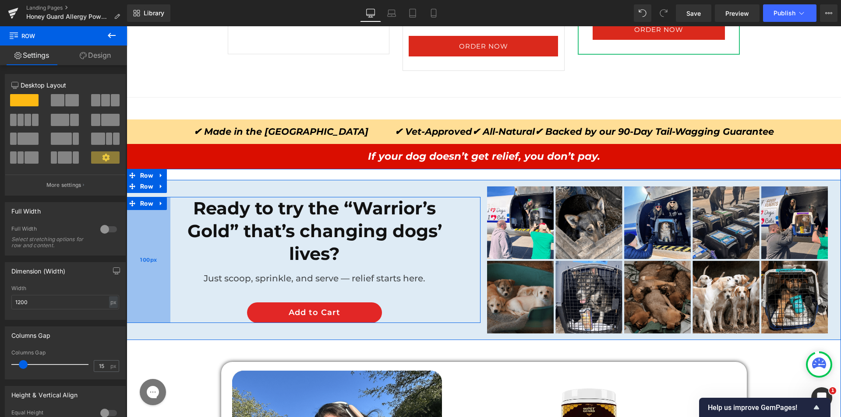
drag, startPoint x: 142, startPoint y: 230, endPoint x: 164, endPoint y: 239, distance: 23.6
click at [164, 239] on div "100px" at bounding box center [149, 260] width 44 height 126
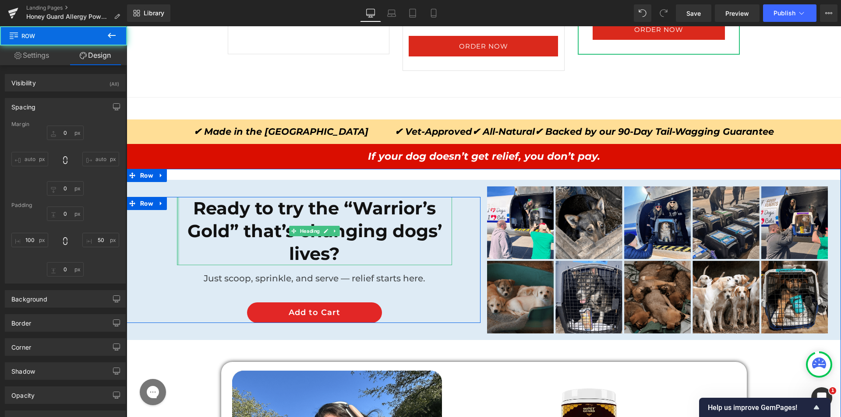
click at [177, 222] on div at bounding box center [178, 231] width 2 height 68
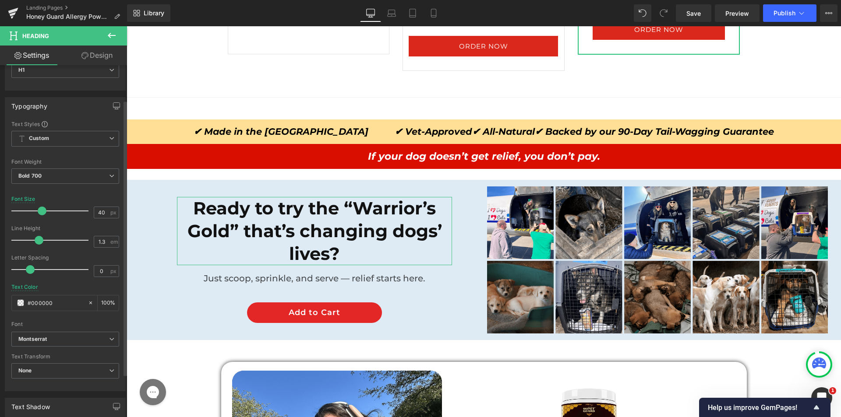
scroll to position [219, 0]
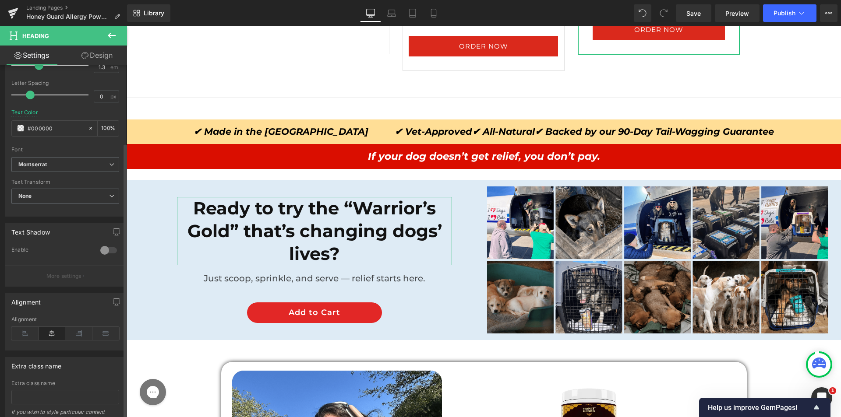
click at [30, 324] on div "Alignment" at bounding box center [65, 334] width 108 height 34
click at [28, 329] on icon at bounding box center [24, 333] width 27 height 13
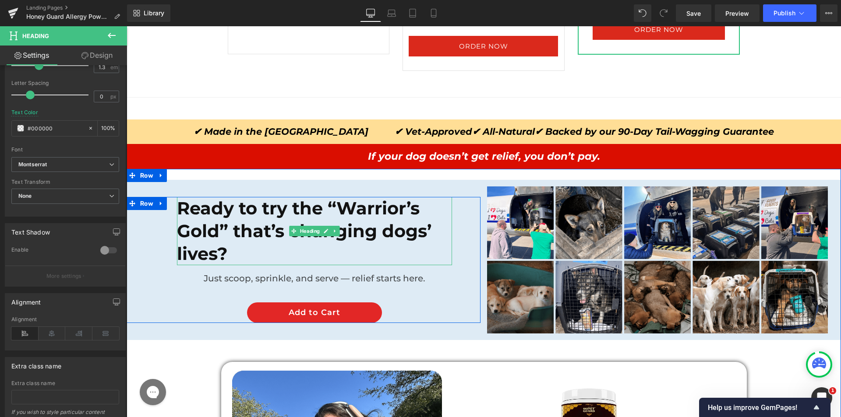
click at [264, 273] on div "Just scoop, sprinkle, and serve — relief starts here. Text Block" at bounding box center [314, 278] width 275 height 13
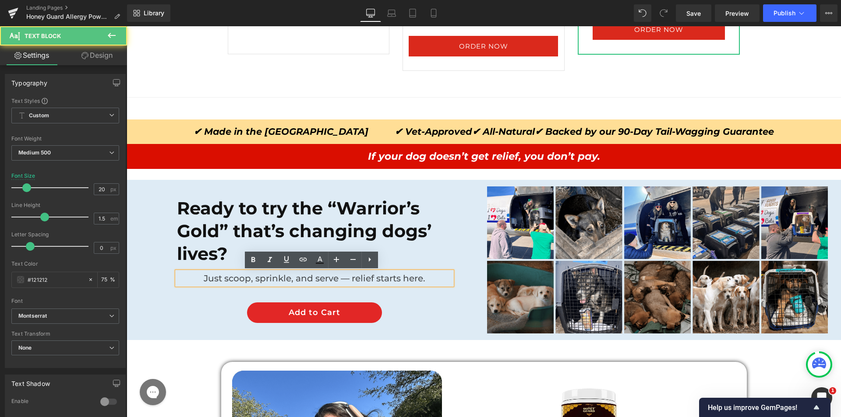
click at [248, 275] on span "Just scoop, sprinkle, and serve — relief starts here." at bounding box center [315, 278] width 222 height 11
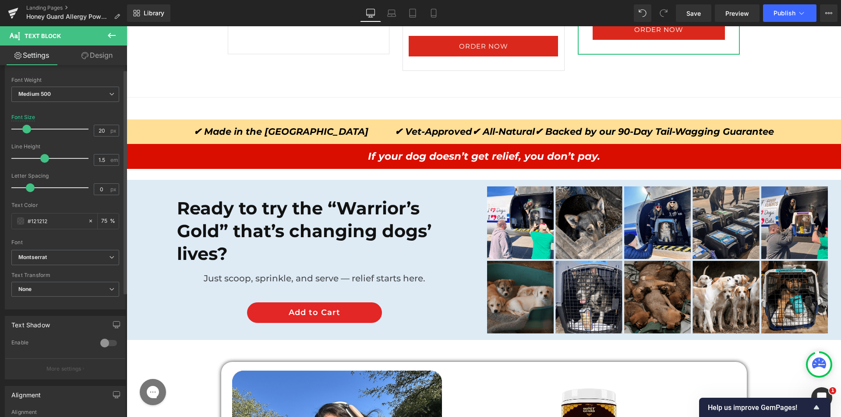
scroll to position [202, 0]
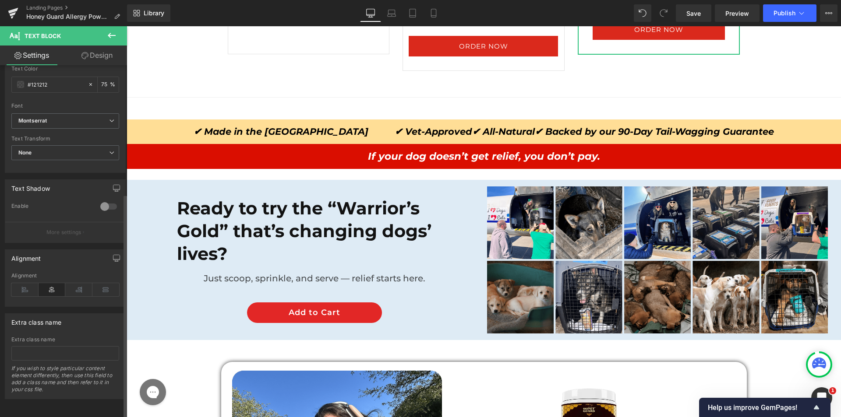
click at [25, 283] on icon at bounding box center [24, 289] width 27 height 13
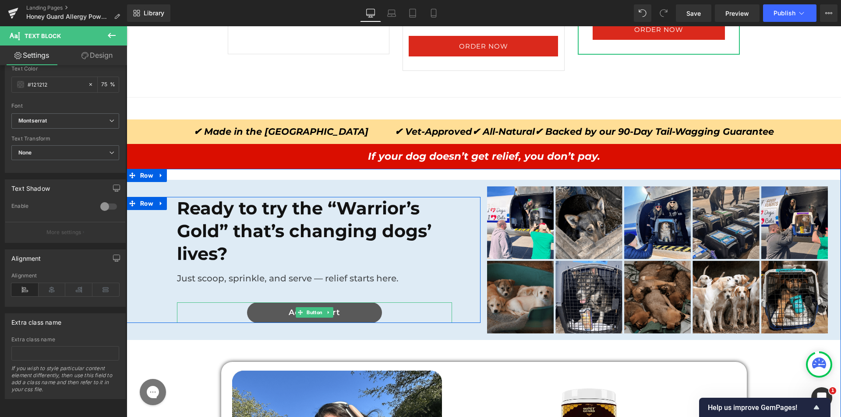
click at [252, 312] on link "Add to Cart" at bounding box center [314, 313] width 135 height 21
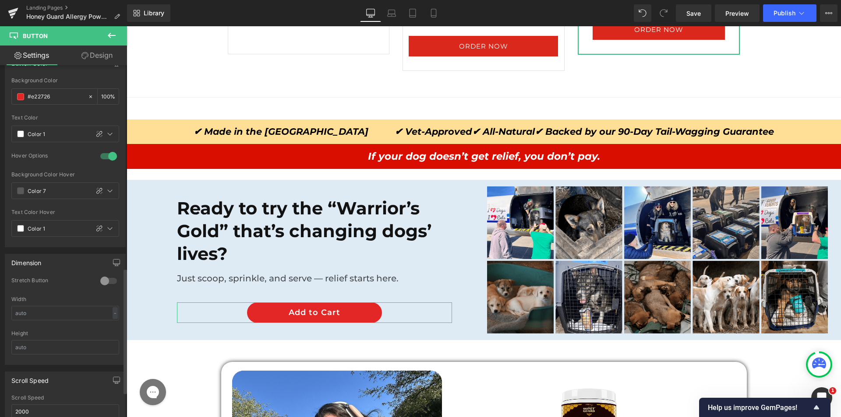
scroll to position [569, 0]
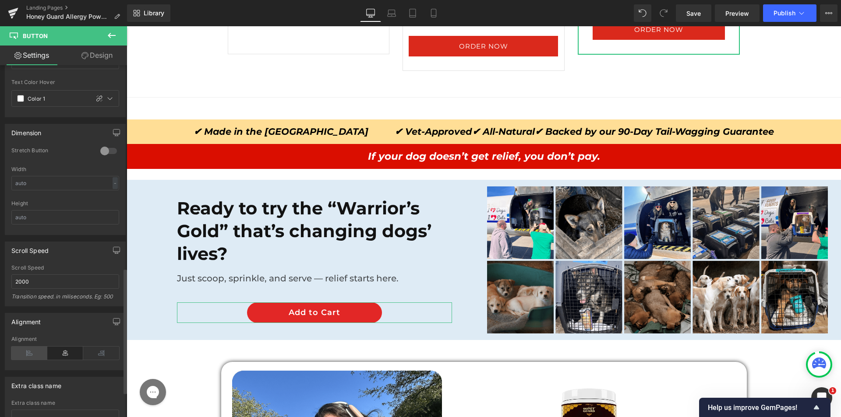
click at [26, 348] on icon at bounding box center [29, 353] width 36 height 13
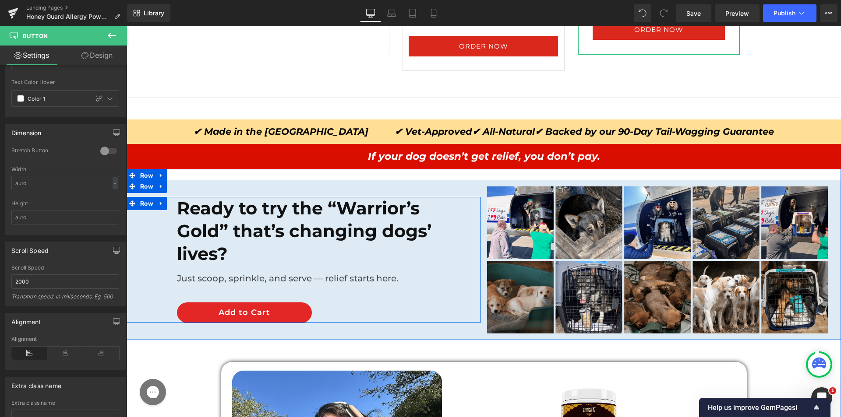
click at [217, 214] on h1 "Ready to try the “Warrior’s Gold” that’s changing dogs’ lives?" at bounding box center [314, 231] width 275 height 68
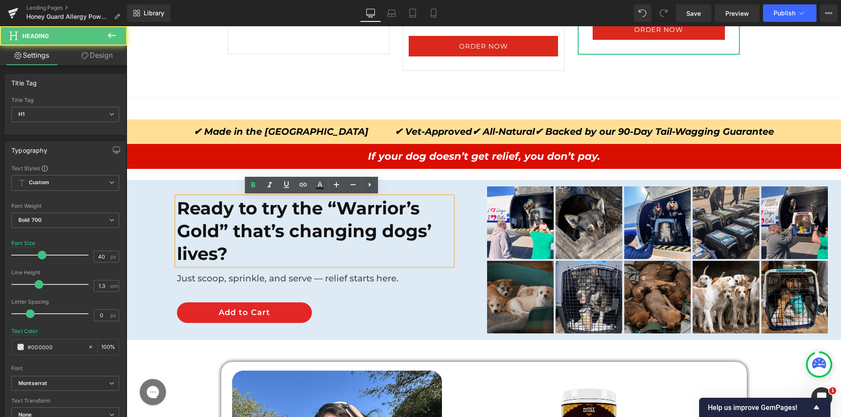
click at [230, 212] on h1 "Ready to try the “Warrior’s Gold” that’s changing dogs’ lives?" at bounding box center [314, 231] width 275 height 68
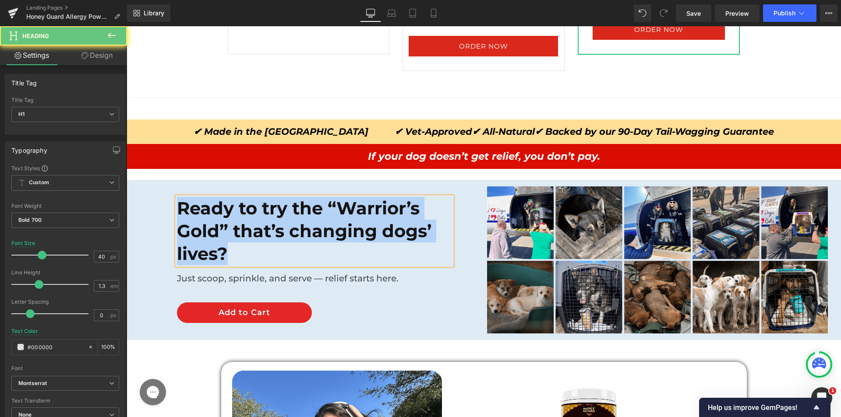
paste div
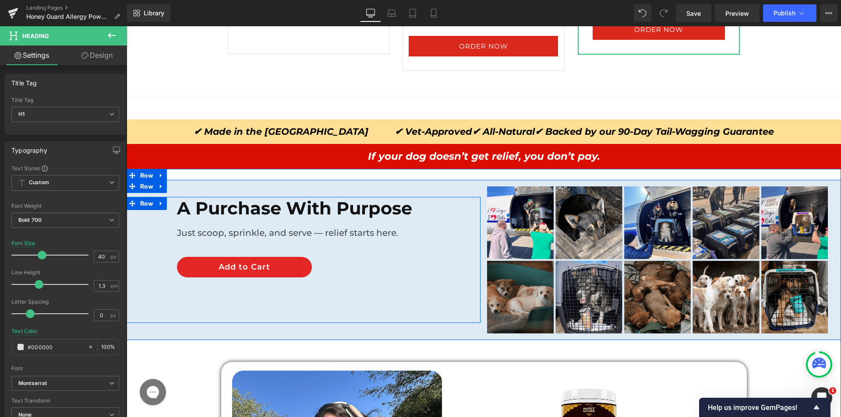
click at [257, 236] on span "Just scoop, sprinkle, and serve — relief starts here." at bounding box center [288, 233] width 222 height 11
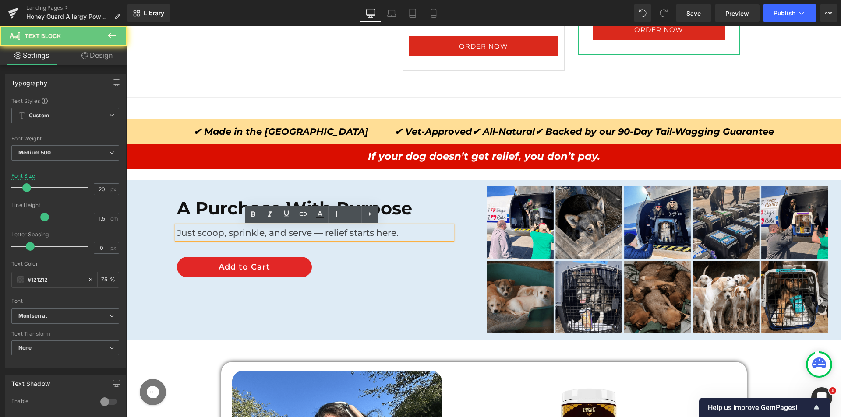
click at [253, 235] on span "Just scoop, sprinkle, and serve — relief starts here." at bounding box center [288, 233] width 222 height 11
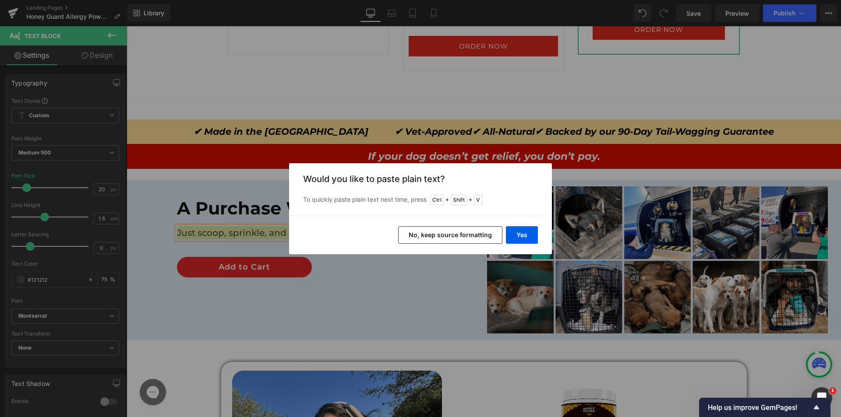
click at [490, 236] on button "No, keep source formatting" at bounding box center [450, 235] width 104 height 18
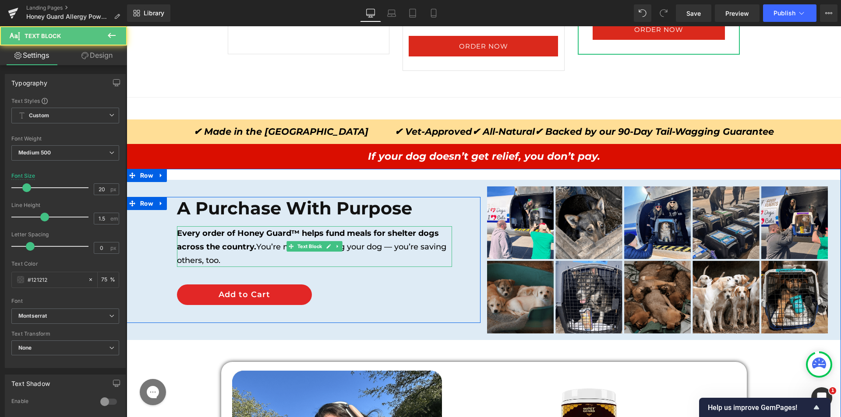
click at [253, 236] on strong "Every order of Honey Guard™ helps fund meals for shelter dogs across the countr…" at bounding box center [309, 240] width 264 height 23
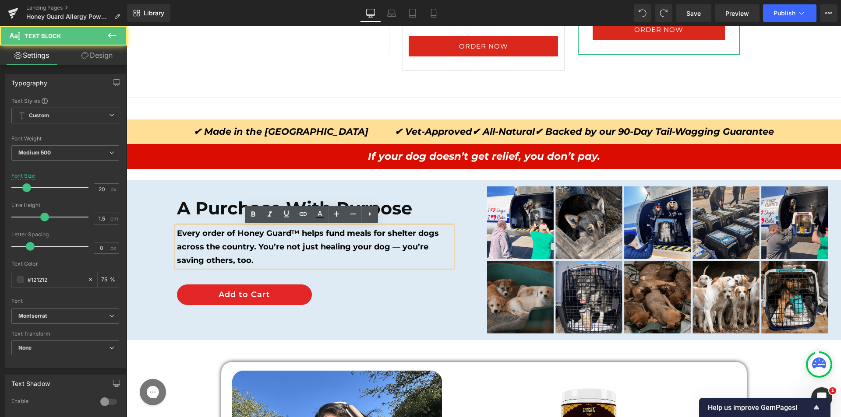
click at [310, 247] on b "Every order of Honey Guard™ helps fund meals for shelter dogs across the countr…" at bounding box center [309, 247] width 264 height 37
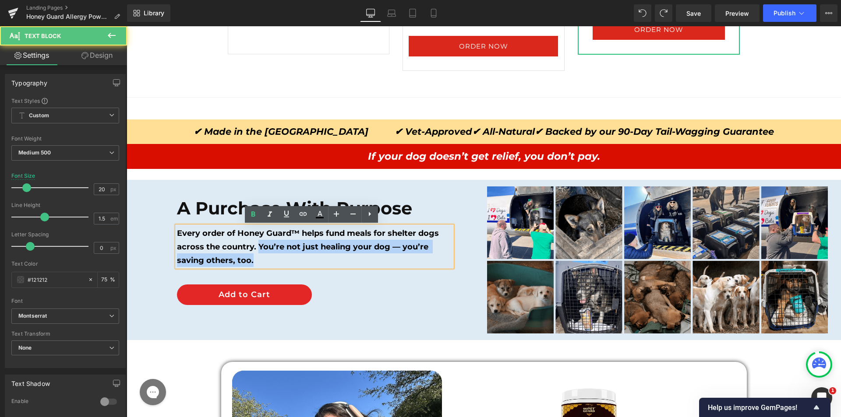
drag, startPoint x: 255, startPoint y: 245, endPoint x: 265, endPoint y: 263, distance: 21.0
click at [265, 263] on p "Every order of Honey Guard™ helps fund meals for shelter dogs across the countr…" at bounding box center [314, 246] width 275 height 41
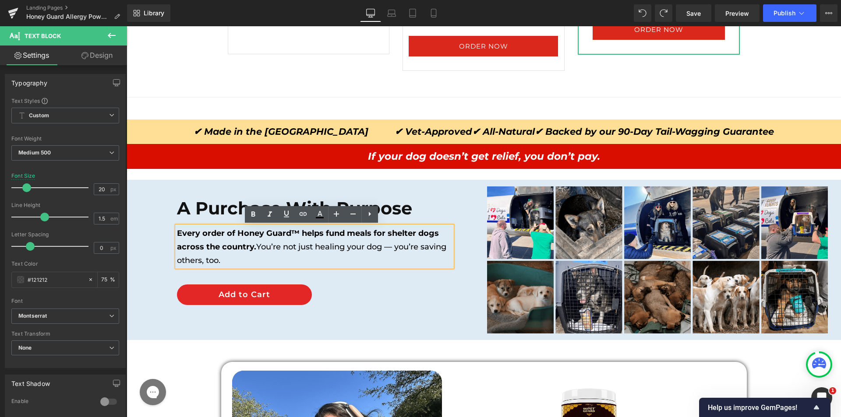
click at [341, 281] on div "A Purchase With Purpose  Heading Every order of Honey Guard™ helps fund meals …" at bounding box center [314, 251] width 288 height 108
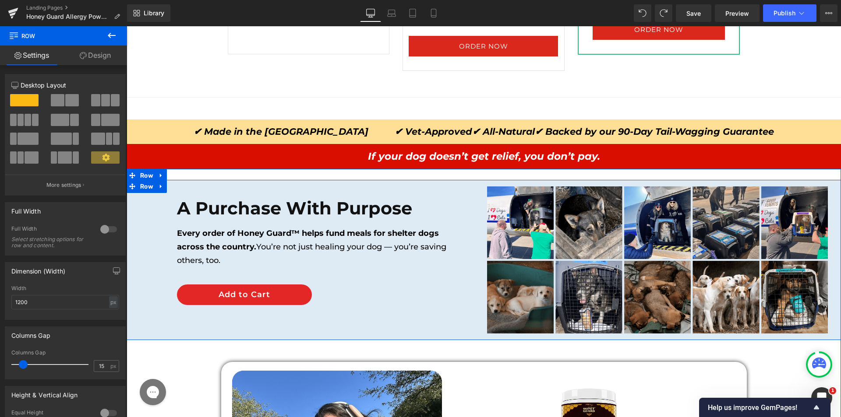
click at [248, 231] on strong "Every order of Honey Guard™ helps fund meals for shelter dogs across the countr…" at bounding box center [309, 240] width 264 height 23
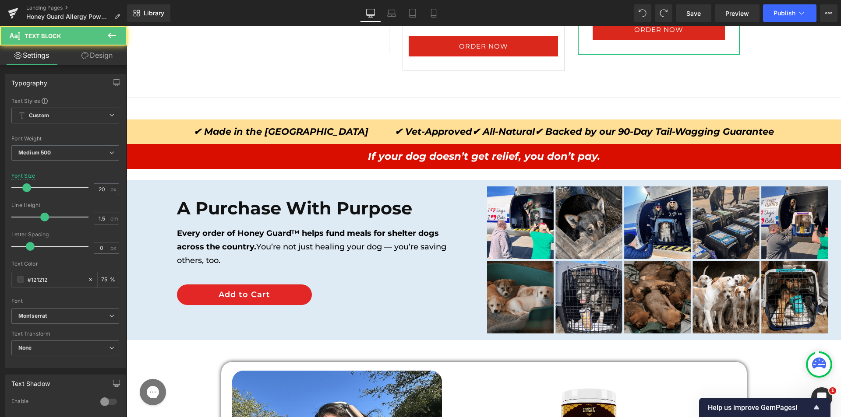
click at [109, 44] on button at bounding box center [111, 35] width 31 height 19
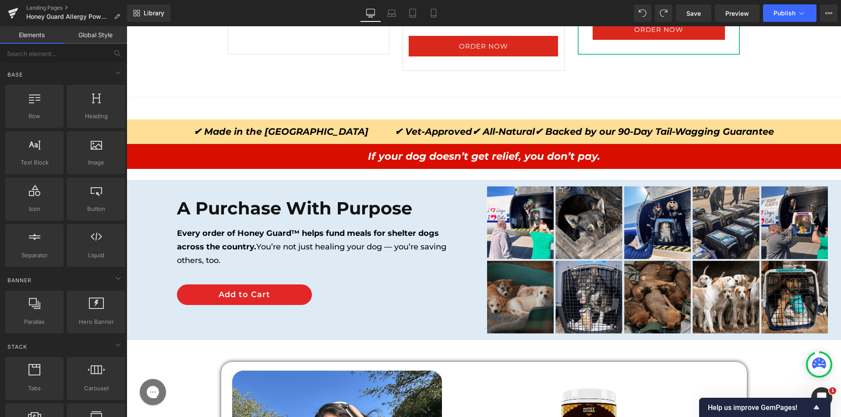
click at [272, 248] on span "Every order of Honey Guard™ helps fund meals for shelter dogs across the countr…" at bounding box center [312, 247] width 271 height 37
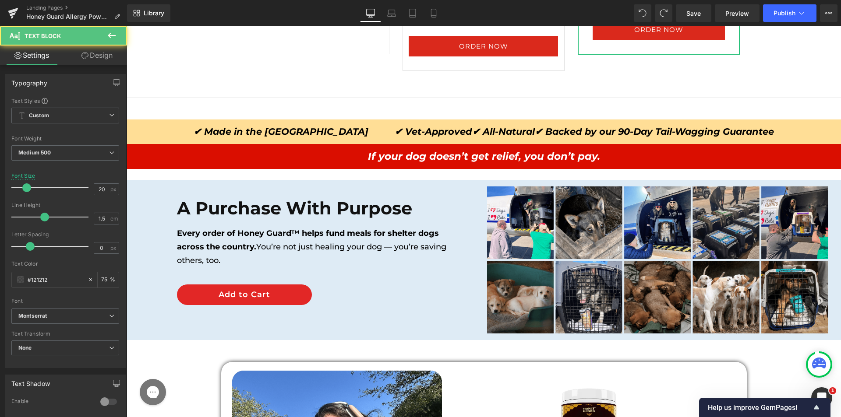
click at [97, 59] on link "Design" at bounding box center [96, 56] width 63 height 20
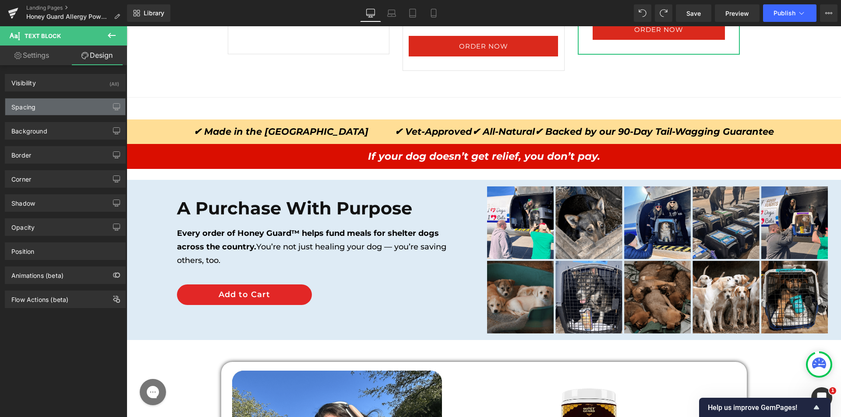
click at [59, 110] on div "Spacing" at bounding box center [65, 107] width 120 height 17
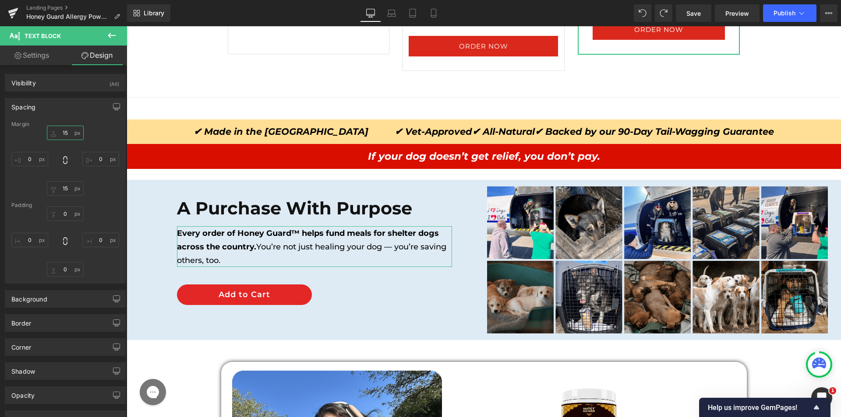
click at [63, 128] on input "15" at bounding box center [65, 133] width 37 height 14
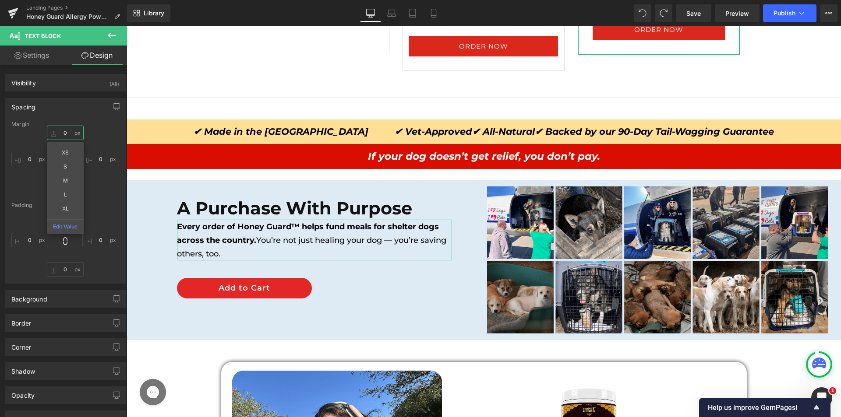
click at [61, 131] on input "text" at bounding box center [65, 133] width 37 height 14
type input "10"
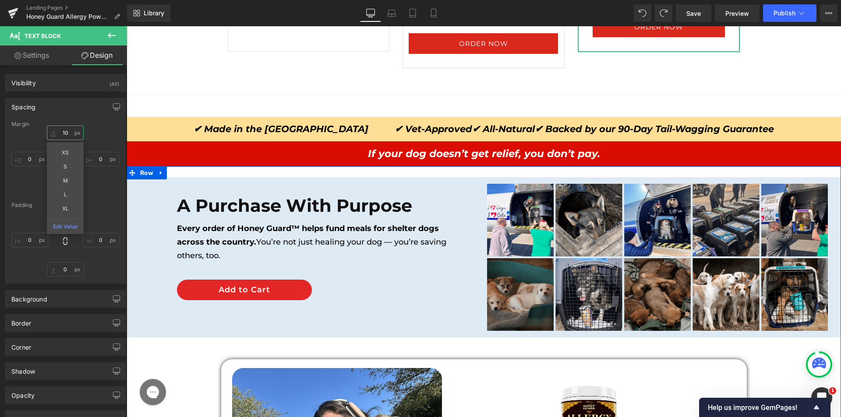
scroll to position [5151, 0]
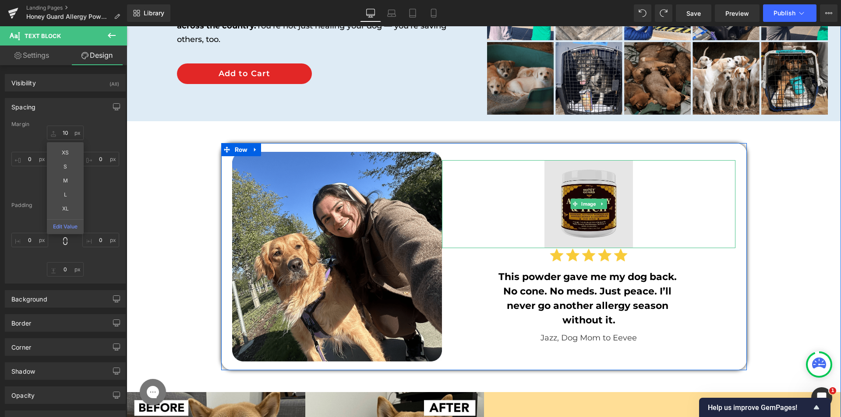
click at [604, 209] on img at bounding box center [588, 204] width 88 height 88
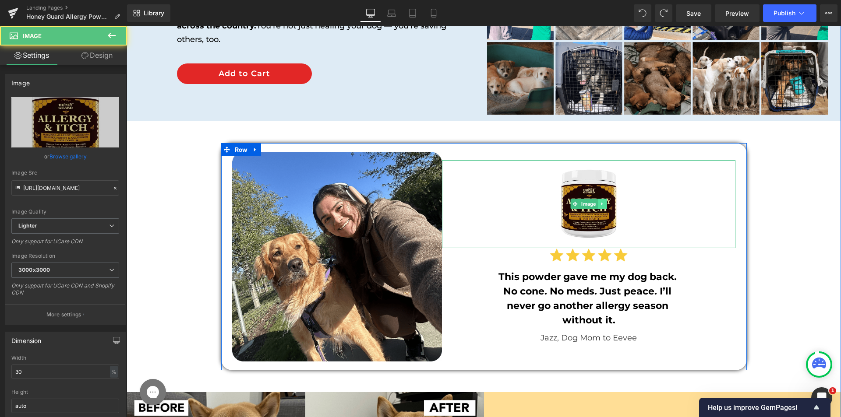
click at [603, 208] on link at bounding box center [602, 204] width 9 height 11
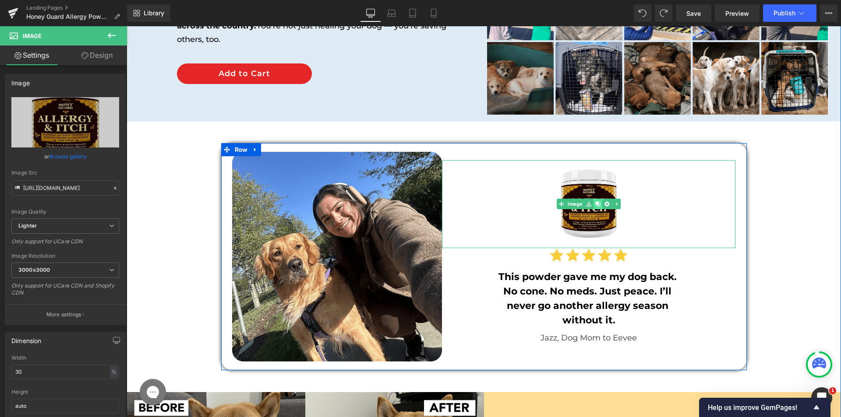
click at [598, 208] on link at bounding box center [597, 204] width 9 height 11
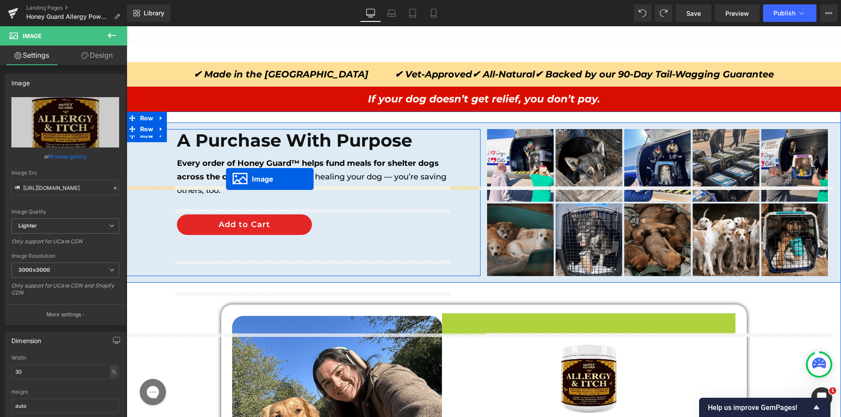
scroll to position [4932, 0]
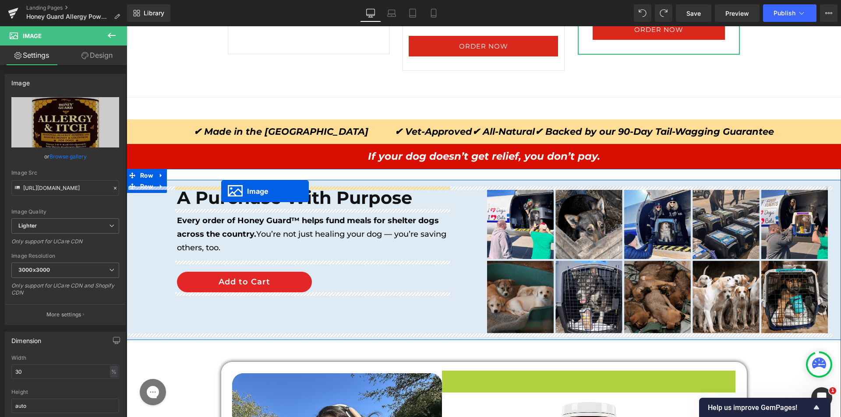
drag, startPoint x: 557, startPoint y: 192, endPoint x: 221, endPoint y: 191, distance: 335.9
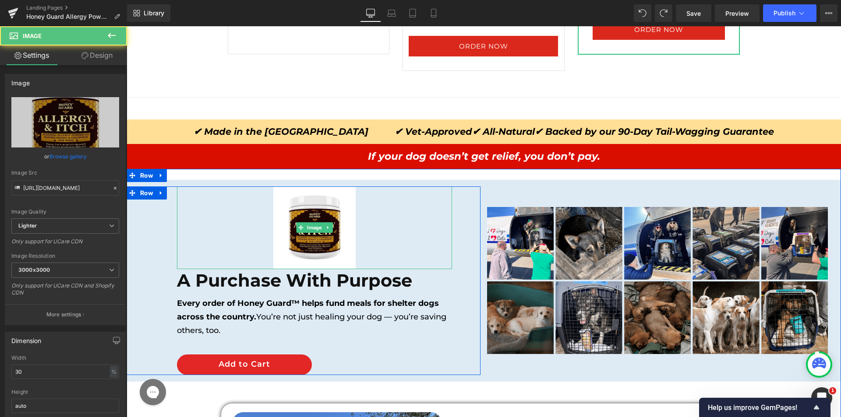
click at [265, 241] on div at bounding box center [314, 228] width 275 height 82
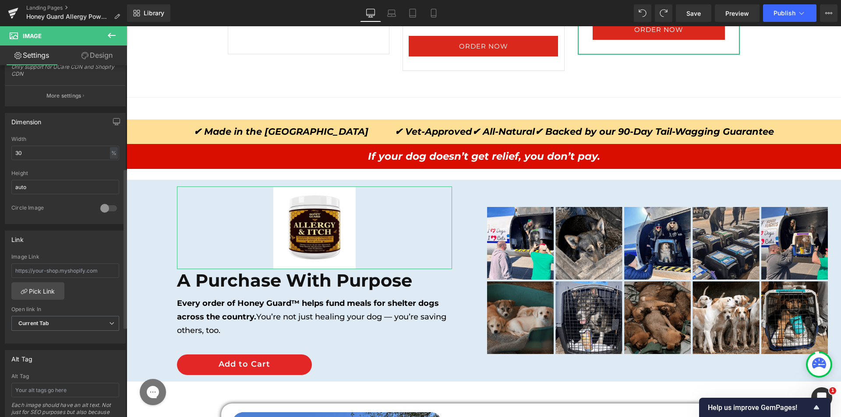
scroll to position [426, 0]
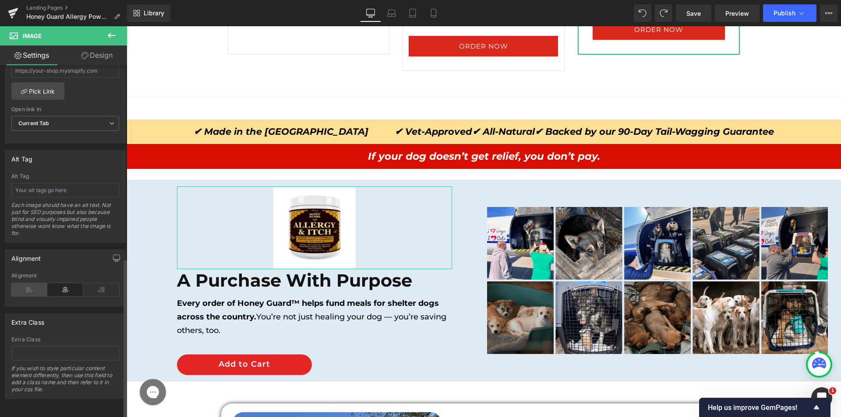
click at [34, 284] on icon at bounding box center [29, 289] width 36 height 13
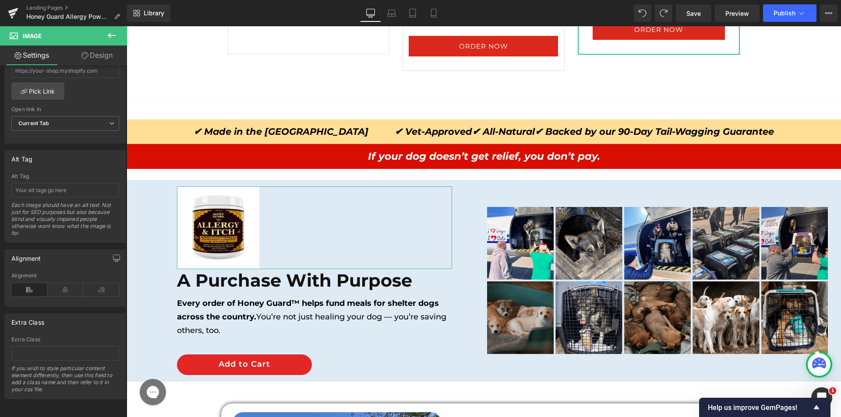
click at [105, 59] on link "Design" at bounding box center [96, 56] width 63 height 20
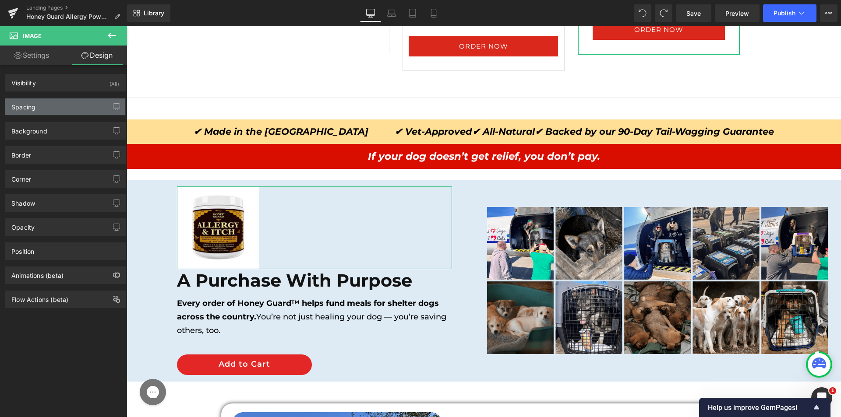
click at [37, 103] on div "Spacing" at bounding box center [65, 107] width 120 height 17
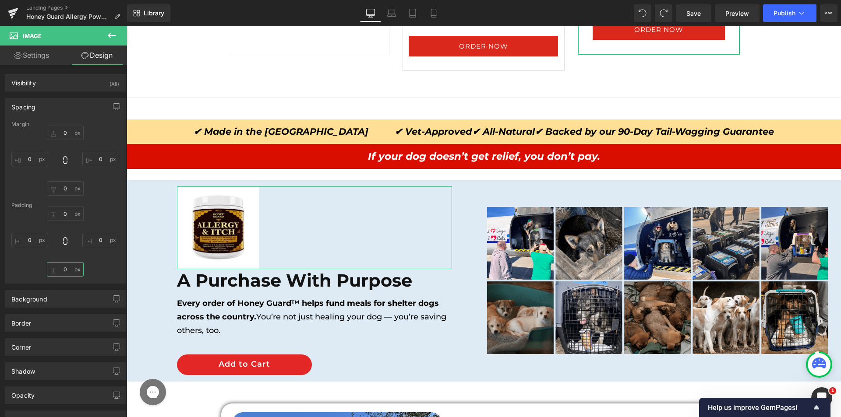
click at [51, 269] on input "text" at bounding box center [65, 269] width 37 height 14
click at [63, 192] on input "1" at bounding box center [65, 188] width 37 height 14
type input "15"
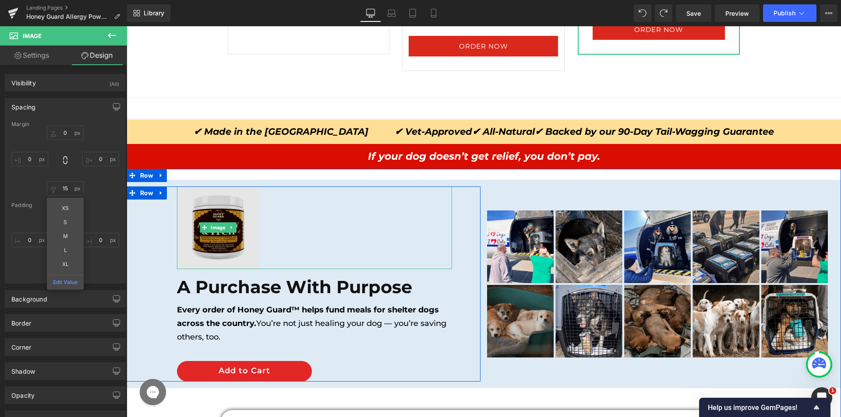
click at [219, 219] on img at bounding box center [218, 228] width 82 height 82
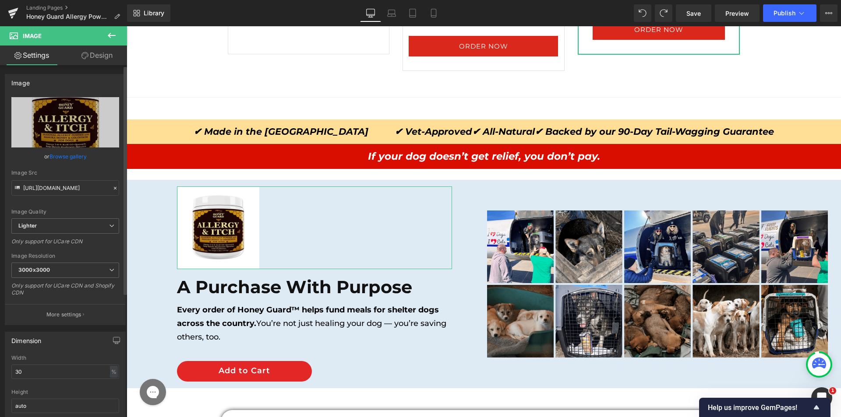
click at [78, 161] on link "Browse gallery" at bounding box center [67, 156] width 37 height 15
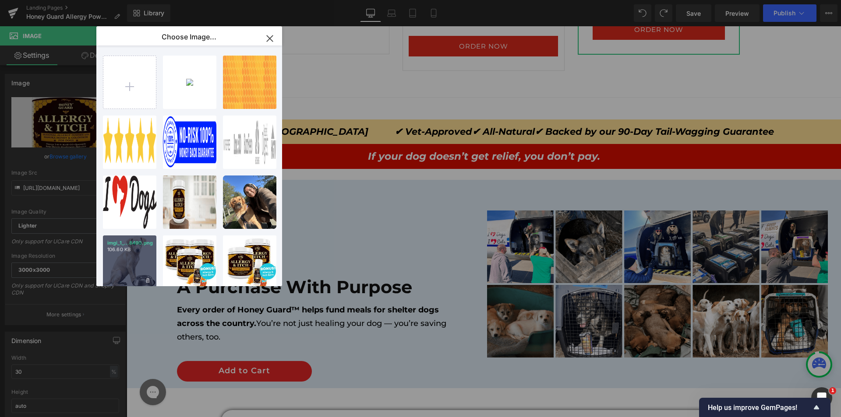
drag, startPoint x: 130, startPoint y: 262, endPoint x: 3, endPoint y: 236, distance: 129.7
click at [130, 262] on div "imgi_1_...8490.png 106.60 KB" at bounding box center [129, 262] width 53 height 53
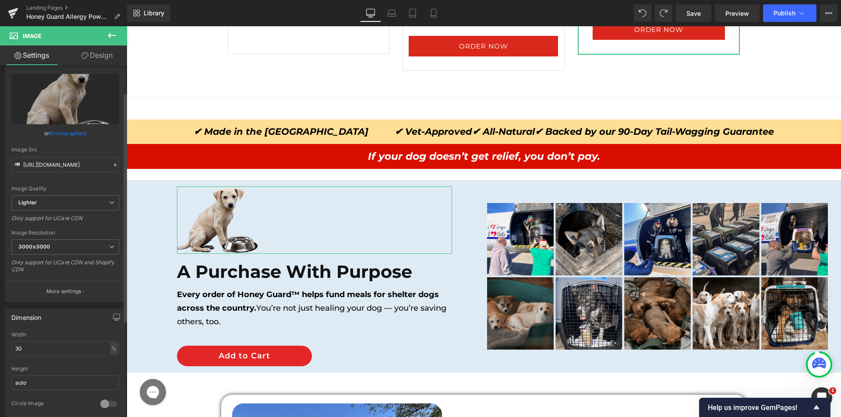
scroll to position [44, 0]
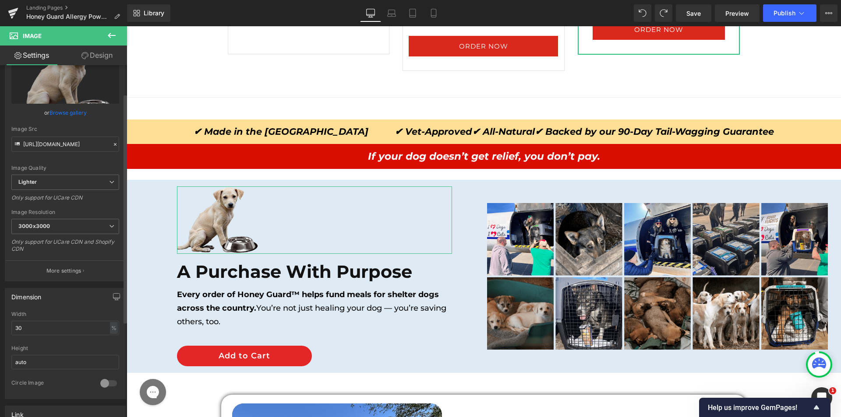
click at [55, 317] on div "Width" at bounding box center [65, 314] width 108 height 6
click at [47, 326] on input "30" at bounding box center [65, 328] width 108 height 14
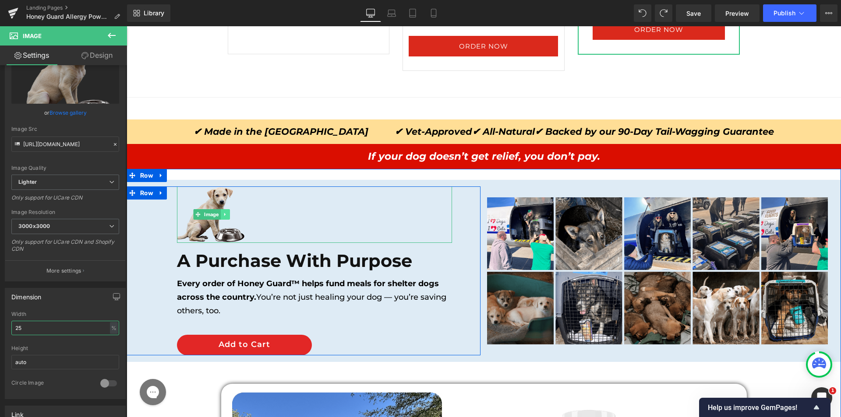
type input "25"
click at [222, 215] on icon at bounding box center [224, 214] width 5 height 5
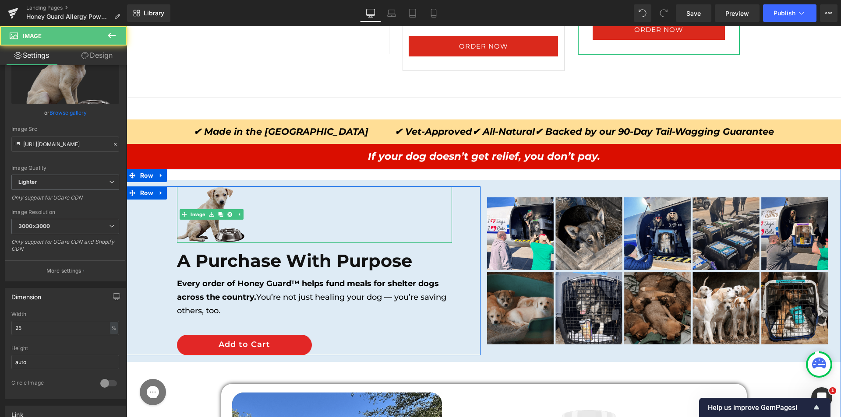
click at [187, 230] on img at bounding box center [211, 215] width 69 height 56
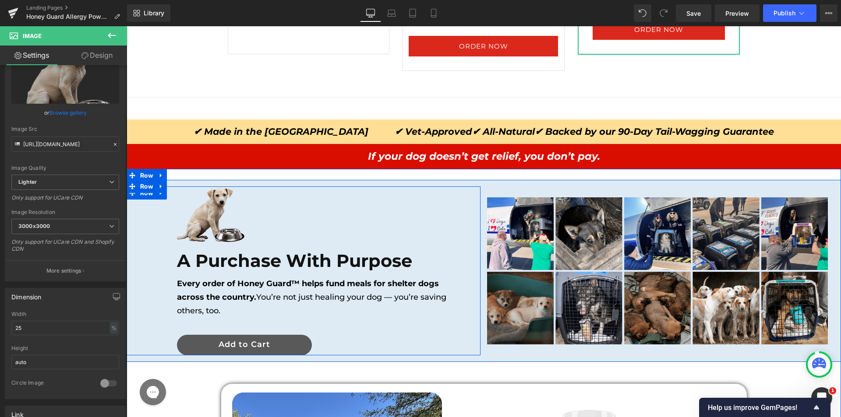
click at [127, 26] on div at bounding box center [127, 26] width 0 height 0
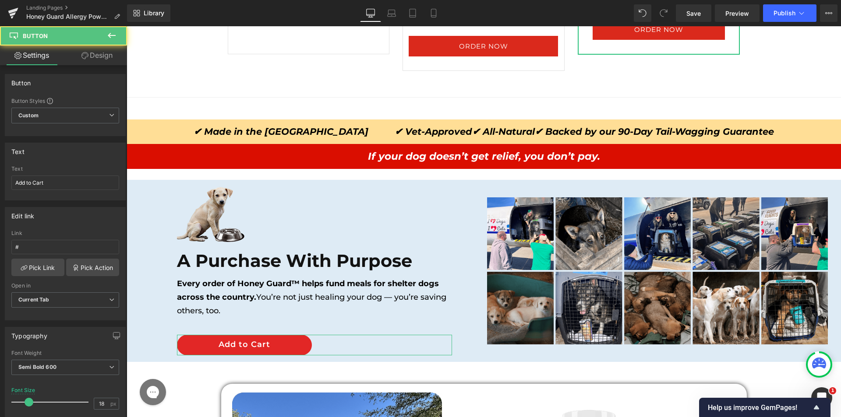
click at [83, 59] on icon at bounding box center [84, 55] width 7 height 7
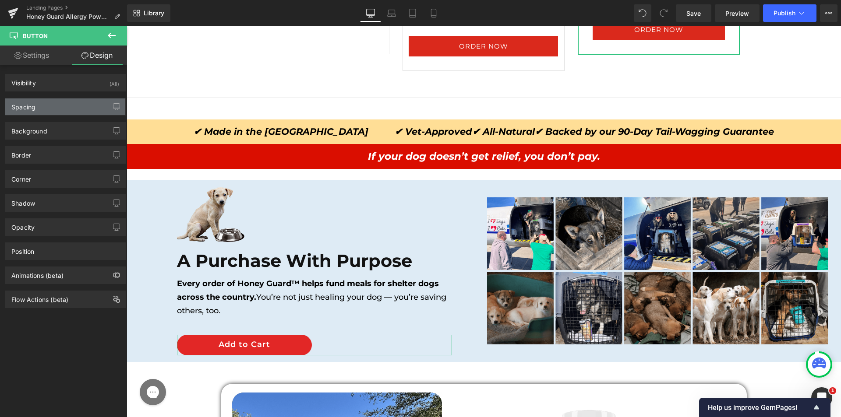
click at [45, 110] on div "Spacing" at bounding box center [65, 107] width 120 height 17
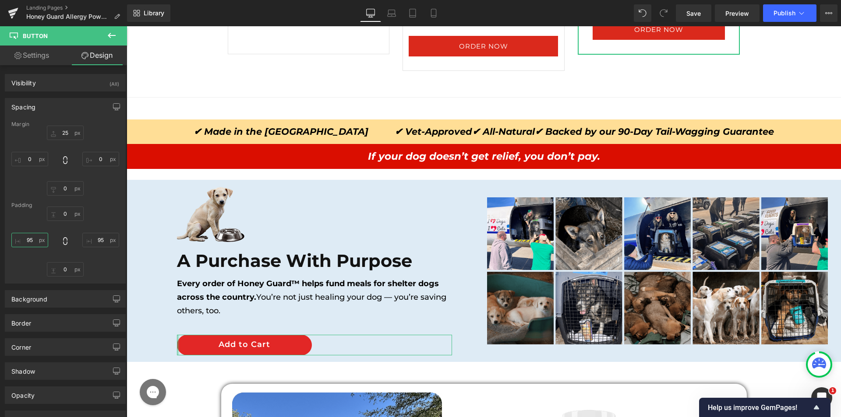
click at [37, 240] on input "text" at bounding box center [29, 240] width 37 height 14
click at [37, 240] on input "65" at bounding box center [29, 240] width 37 height 14
click at [37, 240] on input "7" at bounding box center [29, 240] width 37 height 14
type input "75"
click at [96, 243] on input "text" at bounding box center [100, 240] width 37 height 14
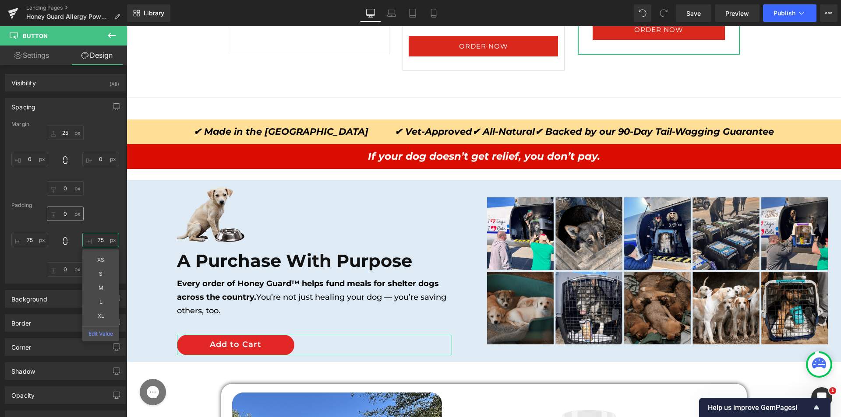
type input "75"
click at [65, 210] on input "text" at bounding box center [65, 214] width 37 height 14
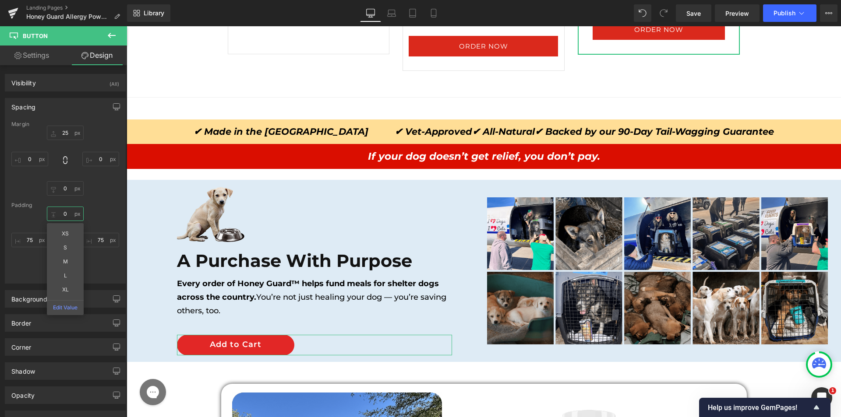
click at [53, 210] on input "text" at bounding box center [65, 214] width 37 height 14
type input "10"
click at [89, 203] on div "Padding" at bounding box center [65, 205] width 108 height 6
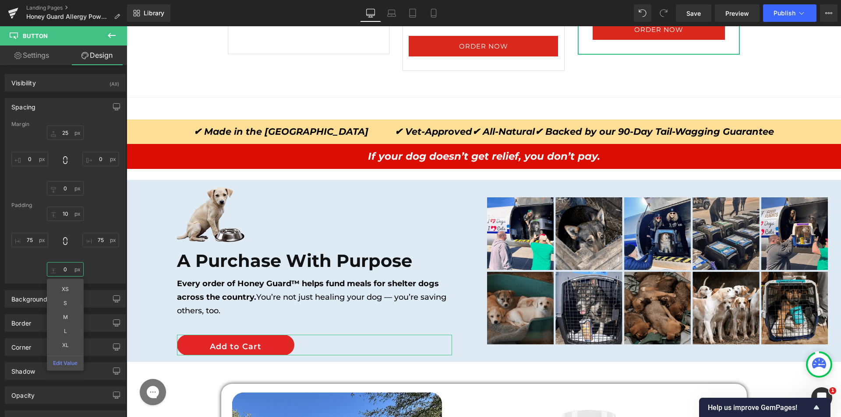
click at [63, 264] on input "text" at bounding box center [65, 269] width 37 height 14
click at [56, 268] on input "text" at bounding box center [65, 269] width 37 height 14
click at [57, 270] on input "text" at bounding box center [65, 269] width 37 height 14
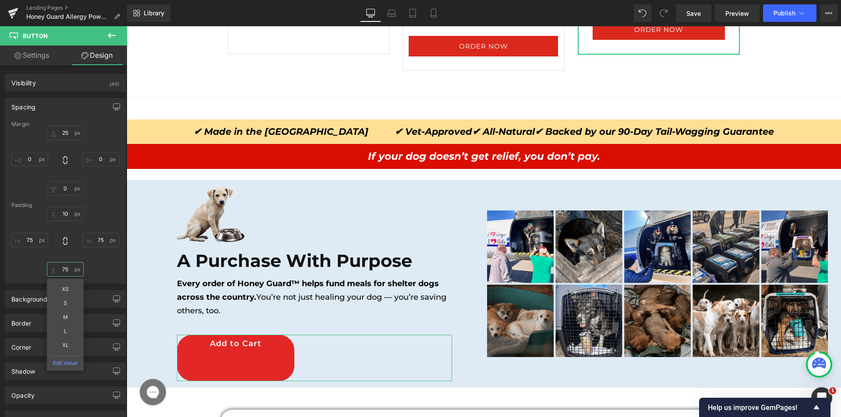
click at [60, 268] on input "75" at bounding box center [65, 269] width 37 height 14
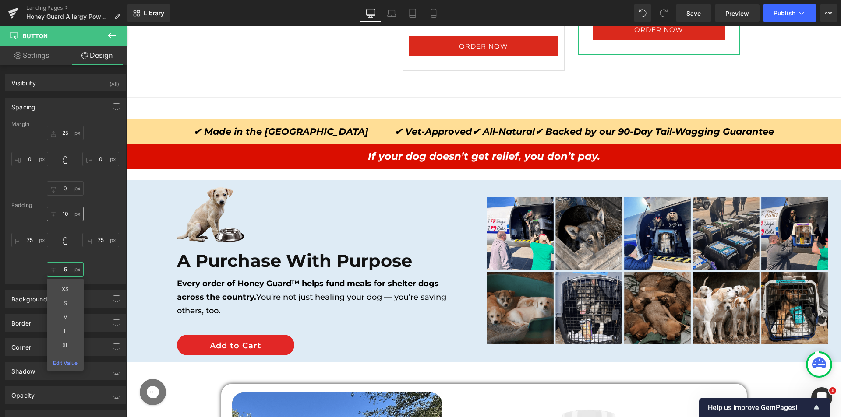
type input "5"
click at [65, 212] on input "10" at bounding box center [65, 214] width 37 height 14
type input "5"
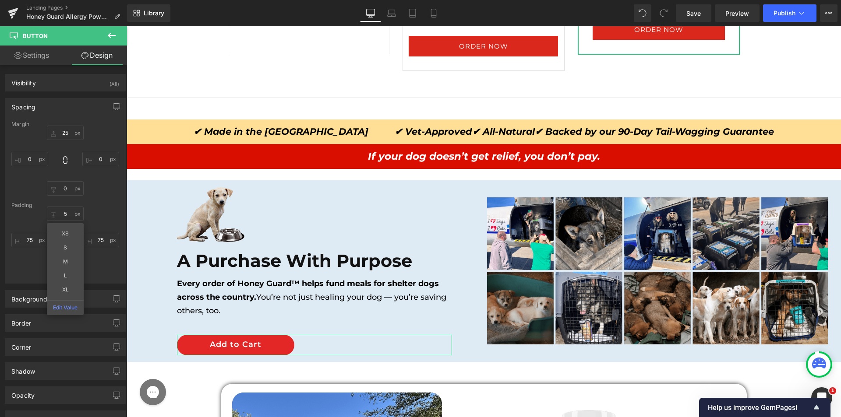
click at [92, 209] on div "5 XS S M L XL Edit Value 75 5 75" at bounding box center [65, 242] width 108 height 70
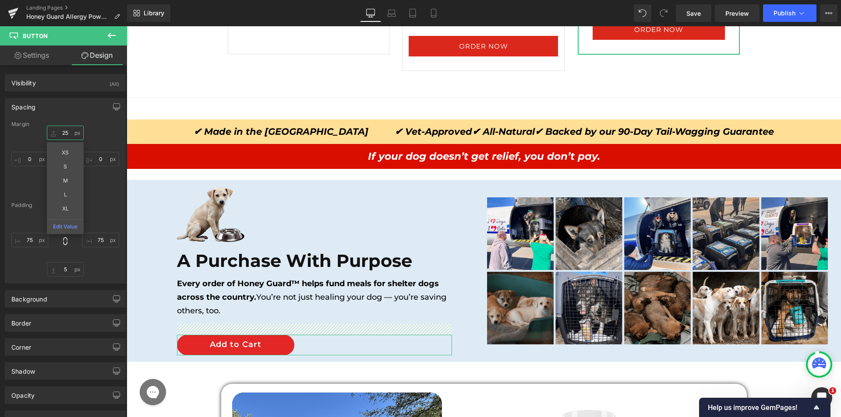
click at [57, 131] on input "text" at bounding box center [65, 133] width 37 height 14
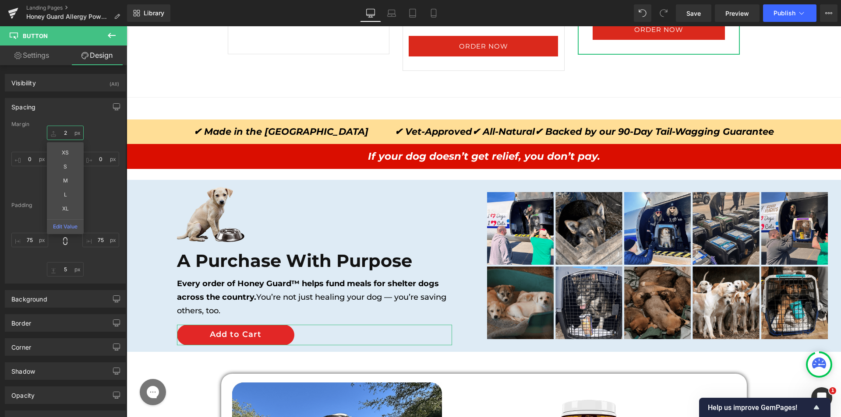
type input "20"
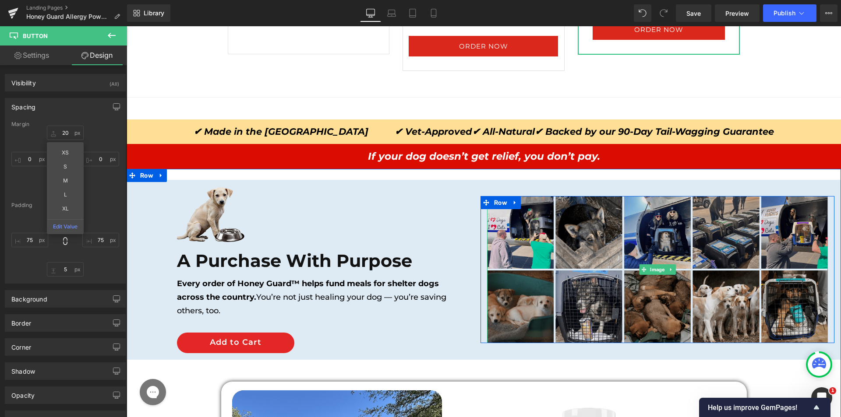
click at [560, 202] on img at bounding box center [657, 269] width 341 height 147
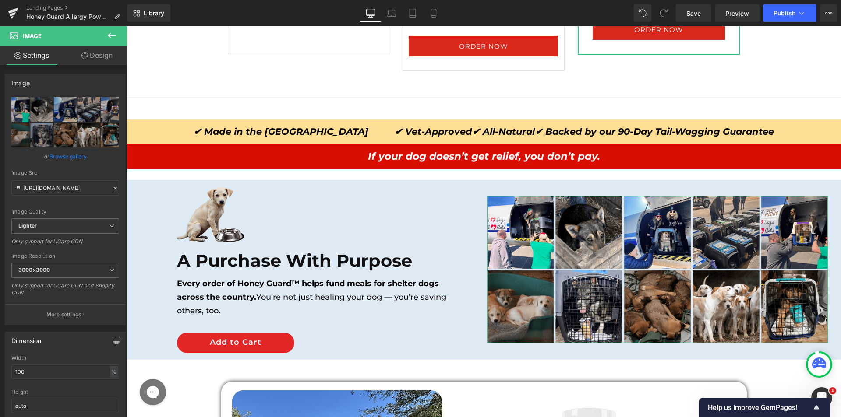
click at [98, 49] on link "Design" at bounding box center [96, 56] width 63 height 20
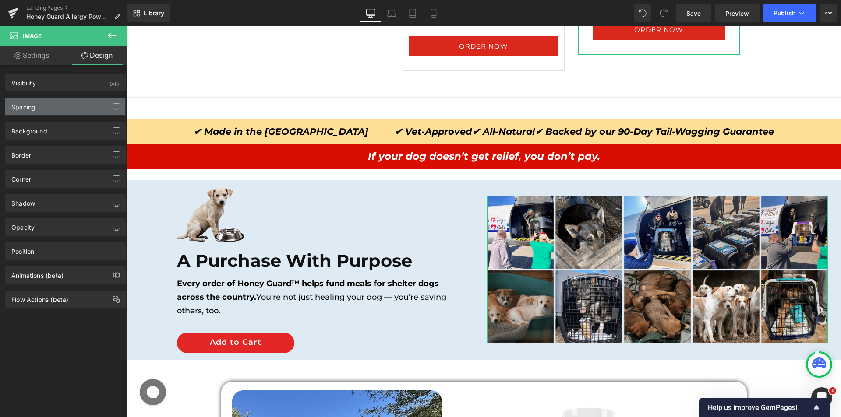
click at [55, 102] on div "Spacing" at bounding box center [65, 107] width 120 height 17
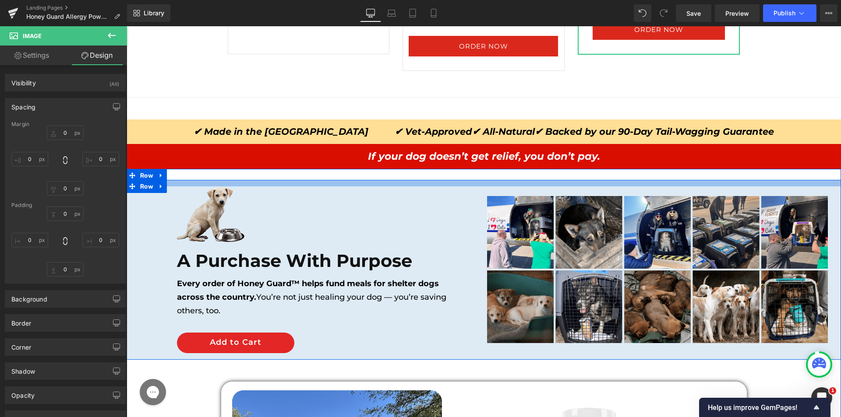
click at [416, 187] on div at bounding box center [484, 183] width 714 height 7
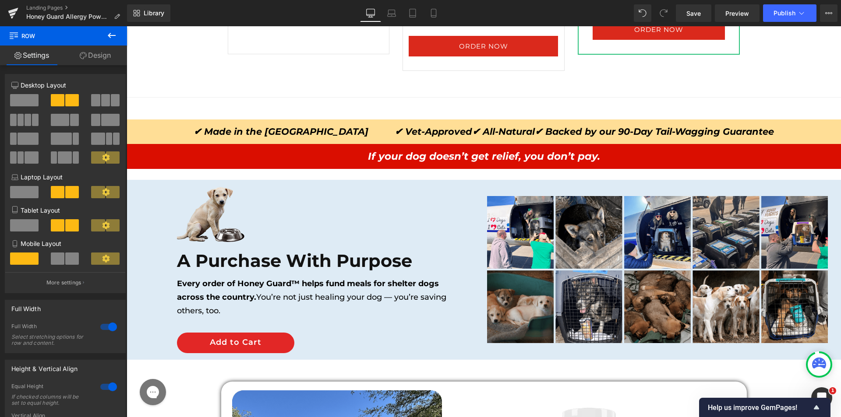
click at [113, 45] on button at bounding box center [111, 35] width 31 height 19
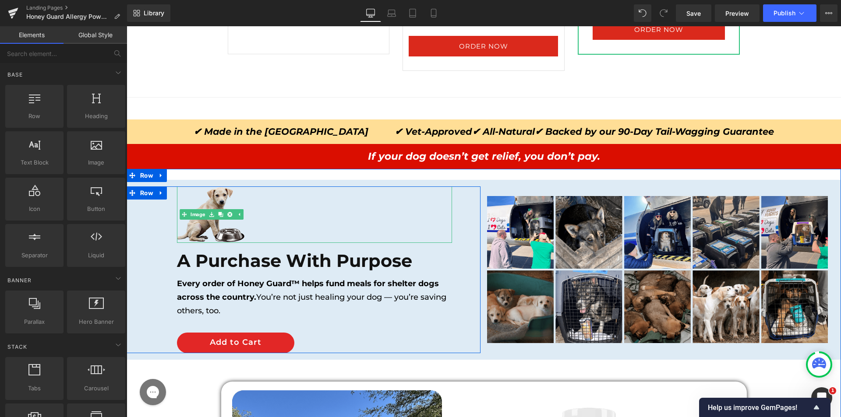
click at [328, 213] on div at bounding box center [314, 215] width 275 height 56
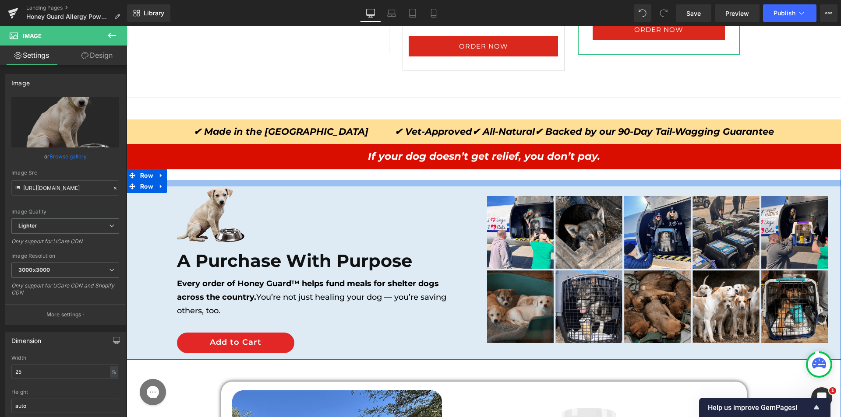
click at [342, 184] on div at bounding box center [484, 183] width 714 height 7
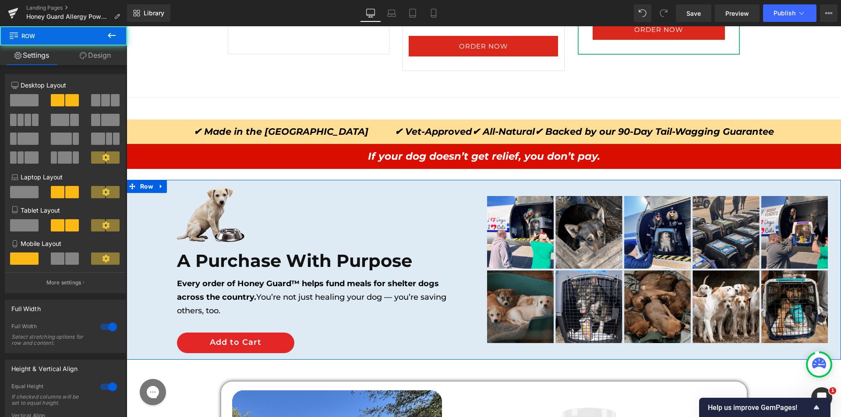
click at [104, 57] on link "Design" at bounding box center [94, 56] width 63 height 20
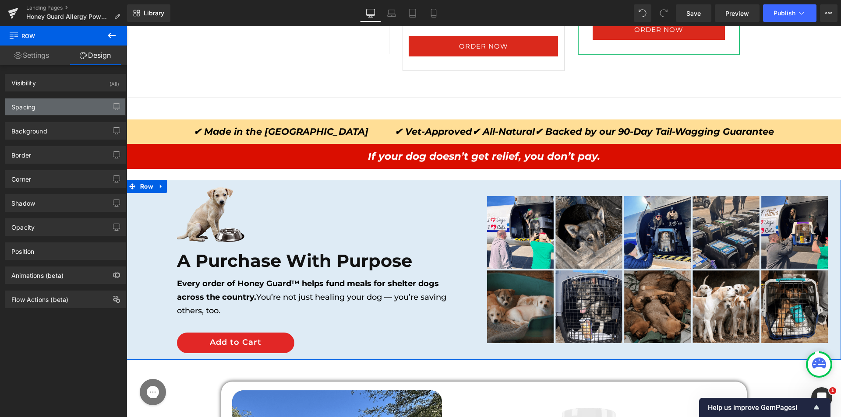
click at [46, 104] on div "Spacing" at bounding box center [65, 107] width 120 height 17
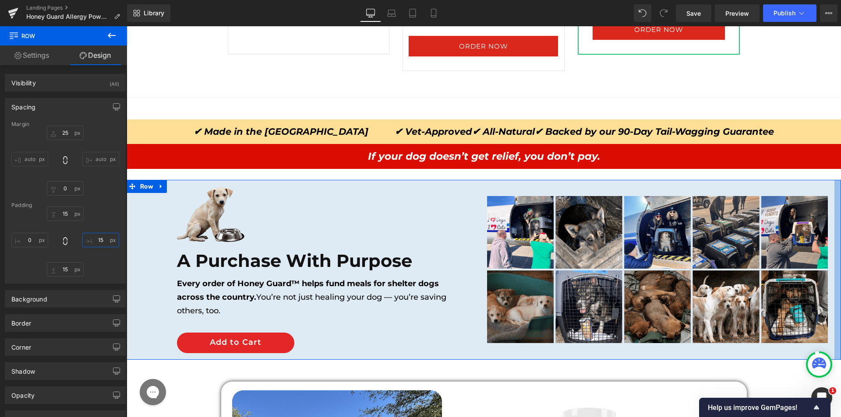
click at [96, 242] on input "text" at bounding box center [100, 240] width 37 height 14
type input "15"
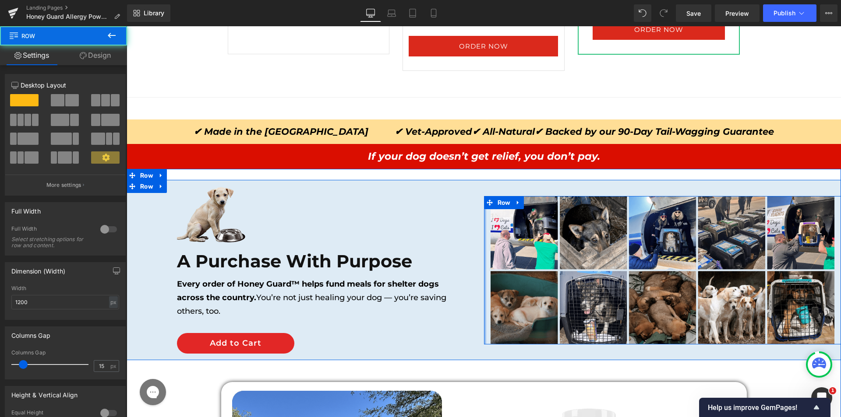
drag, startPoint x: 481, startPoint y: 228, endPoint x: 469, endPoint y: 226, distance: 12.9
click at [469, 226] on div "Image A Purchase With Purpose  Heading Every order of Honey Guard™ helps fund …" at bounding box center [484, 270] width 714 height 180
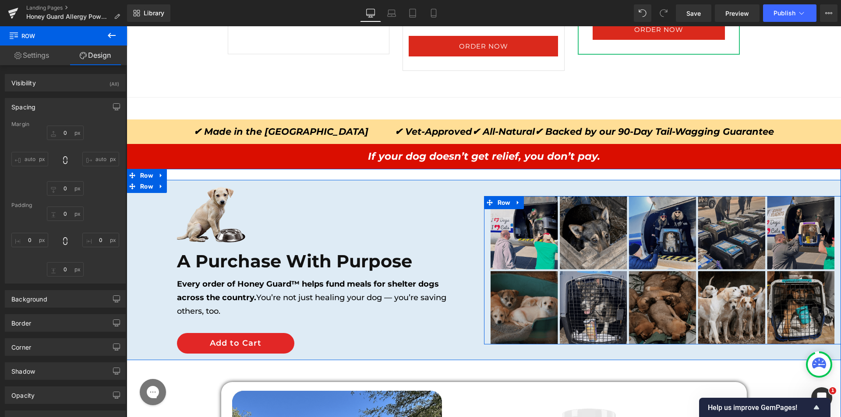
click at [557, 246] on img at bounding box center [662, 270] width 344 height 148
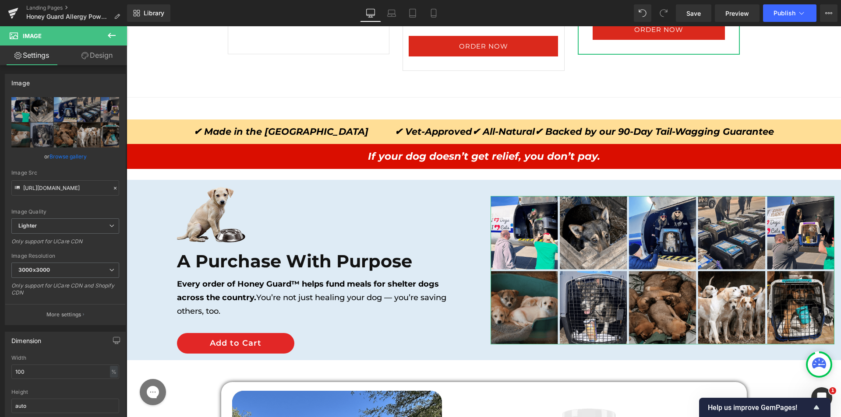
click at [92, 54] on link "Design" at bounding box center [96, 56] width 63 height 20
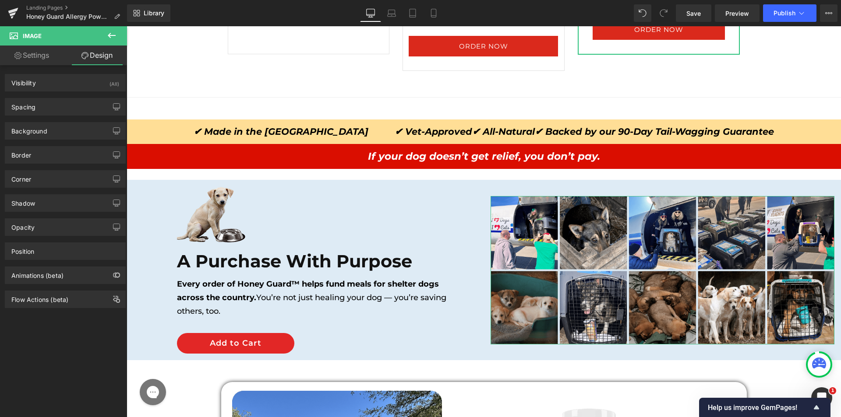
click at [67, 95] on div "Spacing Margin 0 0 0 0 Padding 0 0 0 0" at bounding box center [65, 104] width 131 height 24
click at [64, 102] on div "Spacing" at bounding box center [65, 107] width 120 height 17
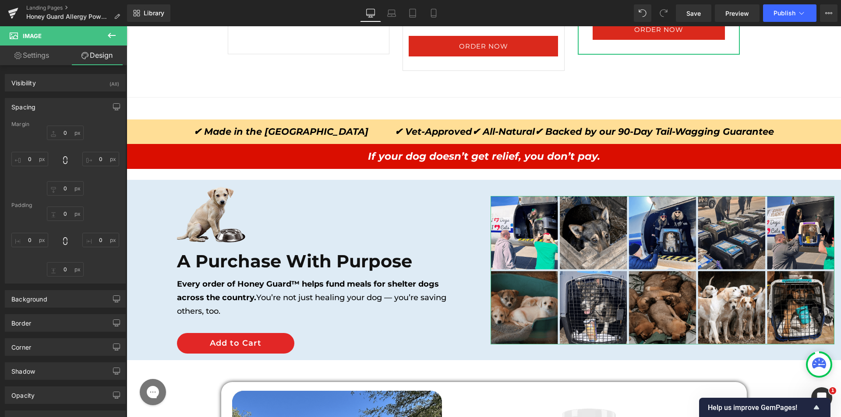
click at [38, 67] on div "Visibility (All) 0|0|0|0 1 Show on Desktop 1 Show on Laptop 1 Show on Tablet 1 …" at bounding box center [65, 270] width 131 height 411
click at [42, 57] on link "Settings" at bounding box center [31, 56] width 63 height 20
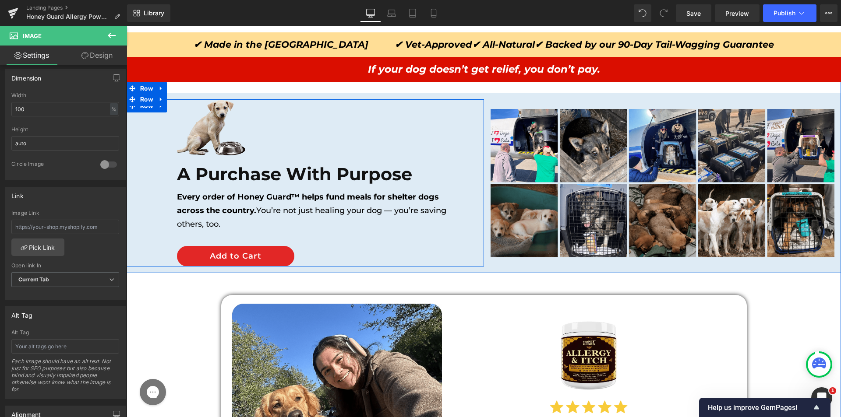
scroll to position [5020, 0]
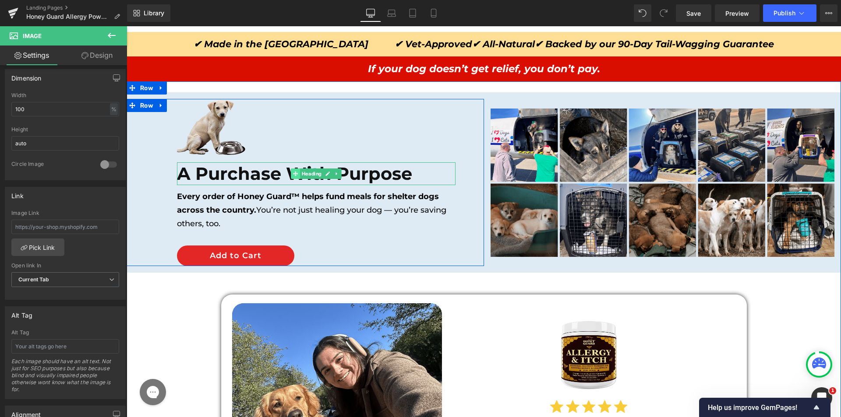
click at [293, 169] on span at bounding box center [295, 174] width 9 height 11
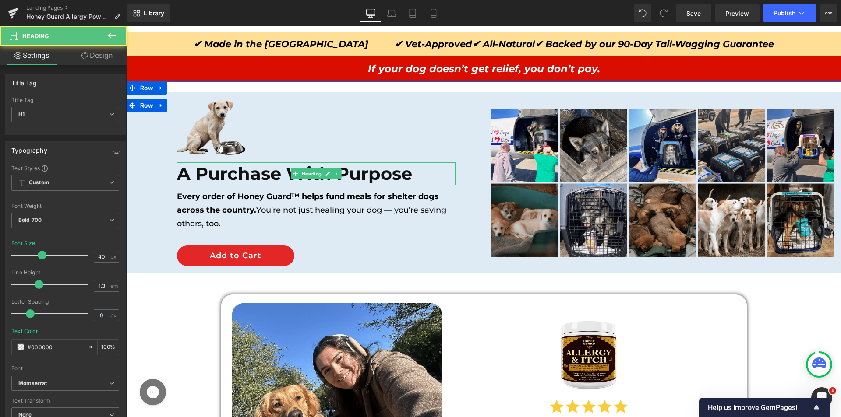
click at [273, 169] on h1 "A Purchase With Purpose" at bounding box center [316, 173] width 278 height 23
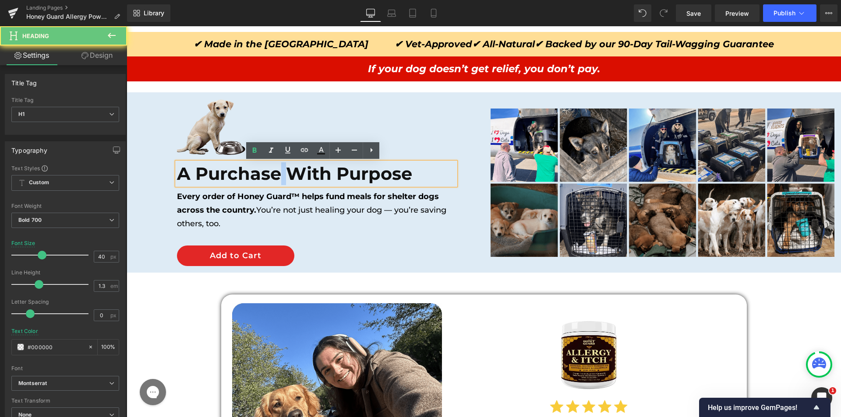
click at [273, 169] on h1 "A Purchase With Purpose" at bounding box center [316, 173] width 278 height 23
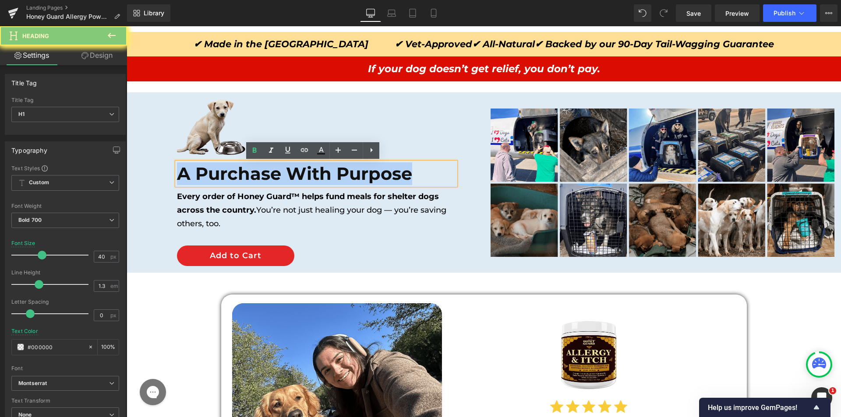
click at [273, 169] on h1 "A Purchase With Purpose" at bounding box center [316, 173] width 278 height 23
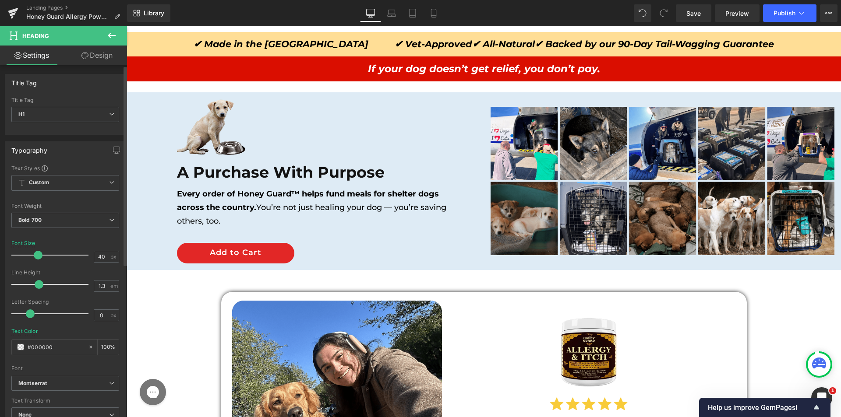
drag, startPoint x: 38, startPoint y: 254, endPoint x: 35, endPoint y: 260, distance: 7.4
click at [35, 260] on div at bounding box center [52, 256] width 73 height 18
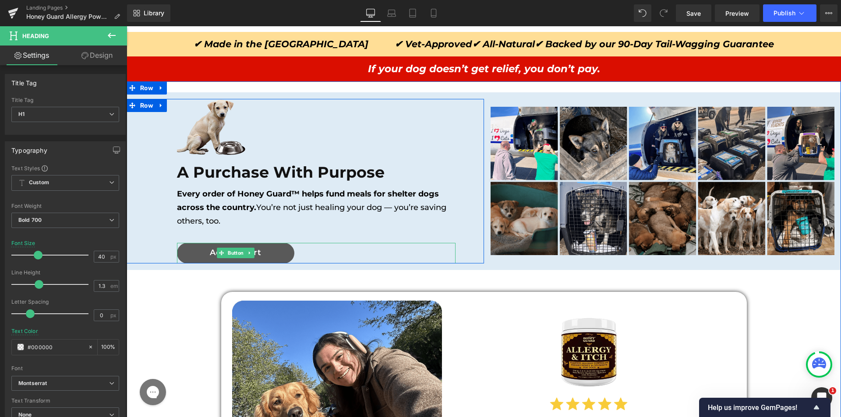
click at [264, 248] on link "Add to Cart" at bounding box center [235, 253] width 117 height 21
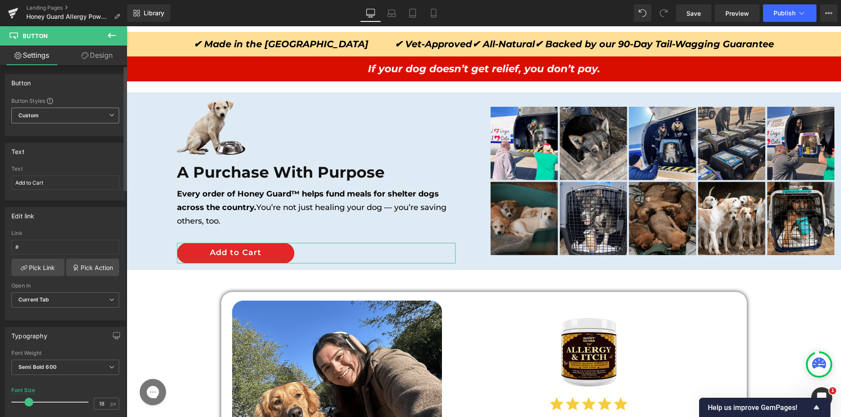
click at [53, 113] on span "Custom" at bounding box center [65, 116] width 108 height 16
click at [93, 90] on div "Button" at bounding box center [63, 82] width 116 height 17
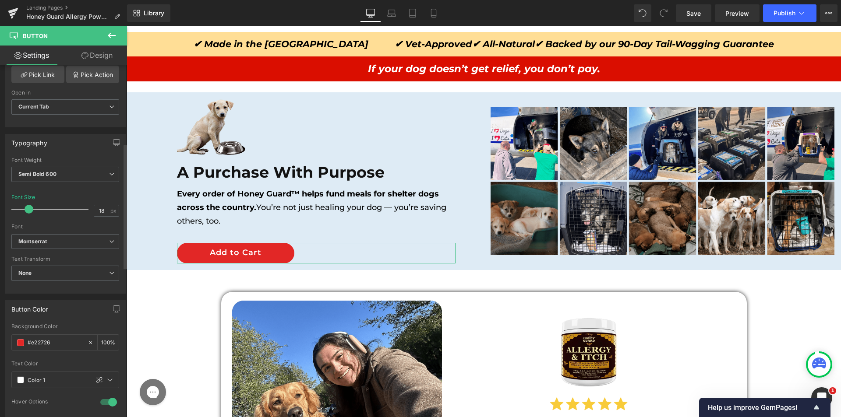
scroll to position [219, 0]
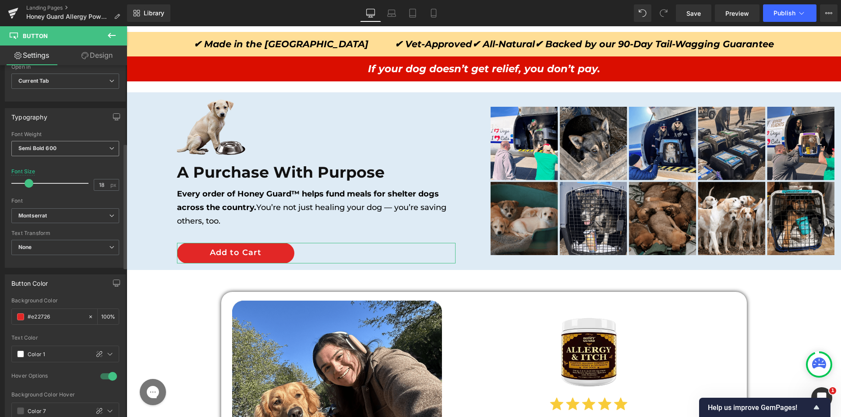
click at [46, 150] on b "Semi Bold 600" at bounding box center [37, 148] width 38 height 7
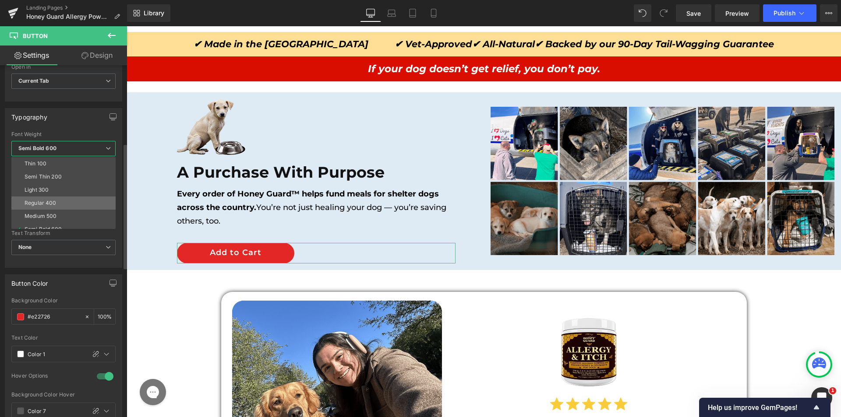
scroll to position [44, 0]
click at [49, 201] on div "Super Bold 800" at bounding box center [44, 199] width 39 height 6
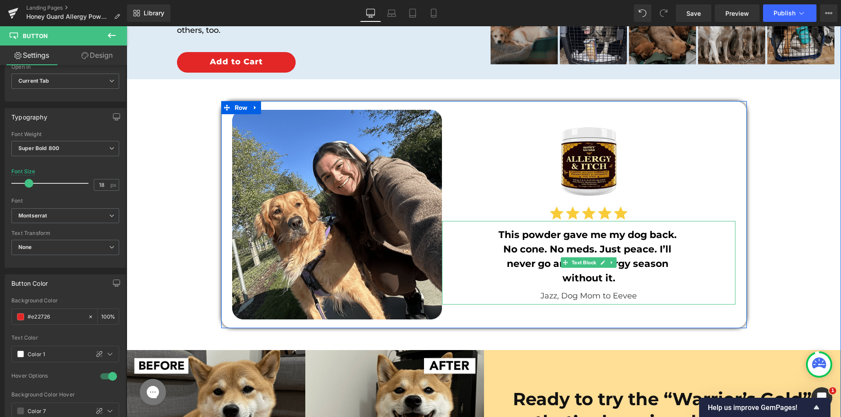
scroll to position [5195, 0]
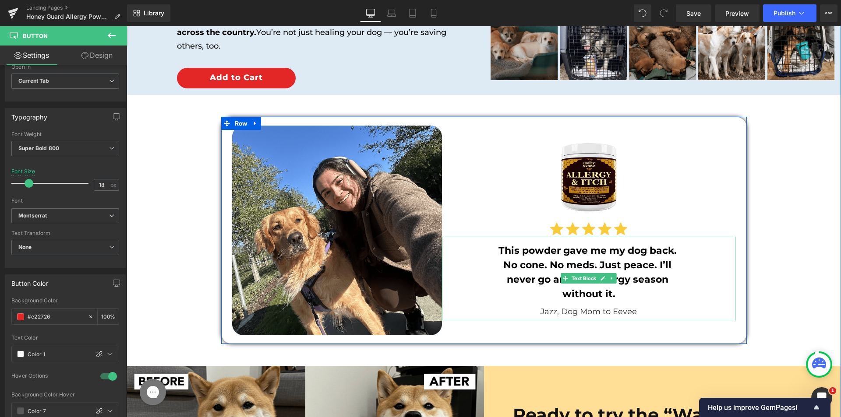
click at [490, 250] on div "This powder g ave me my dog back. No cone. No meds. Just peace. I’ll never go a…" at bounding box center [588, 272] width 241 height 67
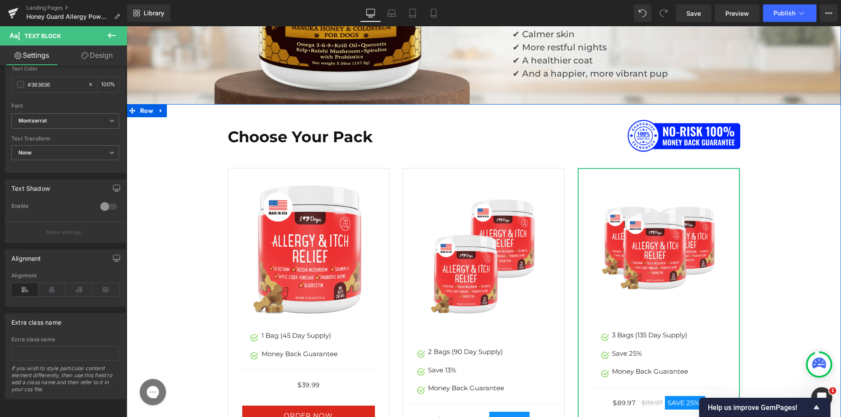
scroll to position [4538, 0]
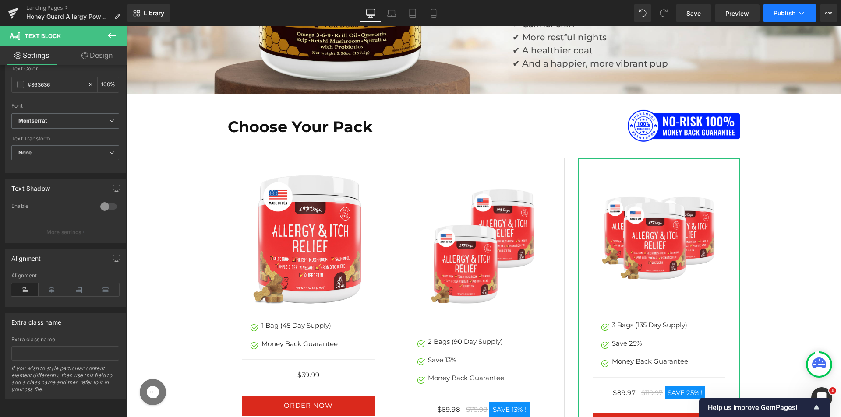
click at [799, 17] on icon at bounding box center [801, 13] width 9 height 9
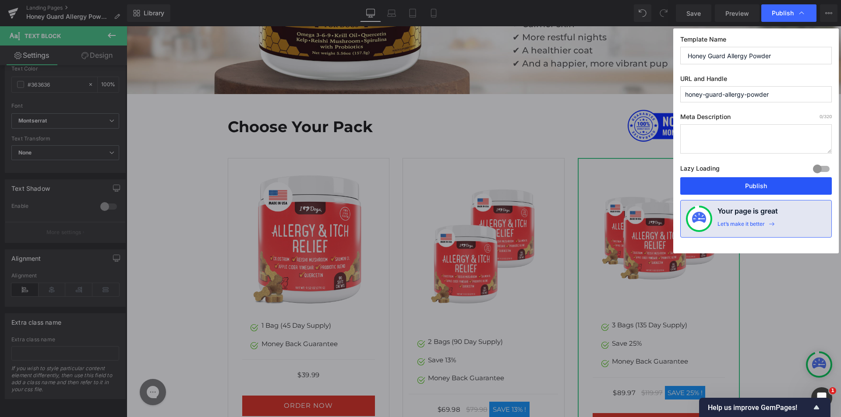
click at [722, 190] on button "Publish" at bounding box center [756, 186] width 152 height 18
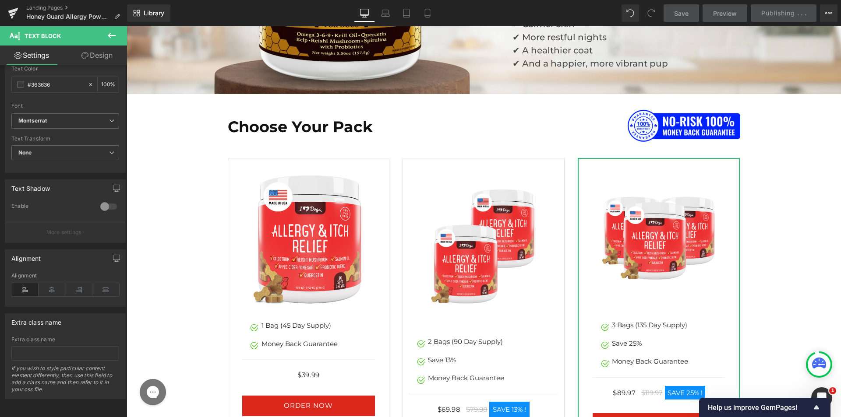
scroll to position [4582, 0]
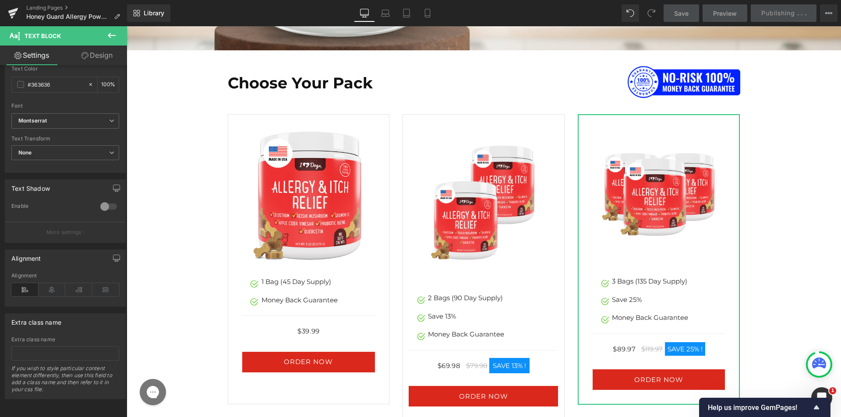
click at [115, 41] on button at bounding box center [111, 35] width 31 height 19
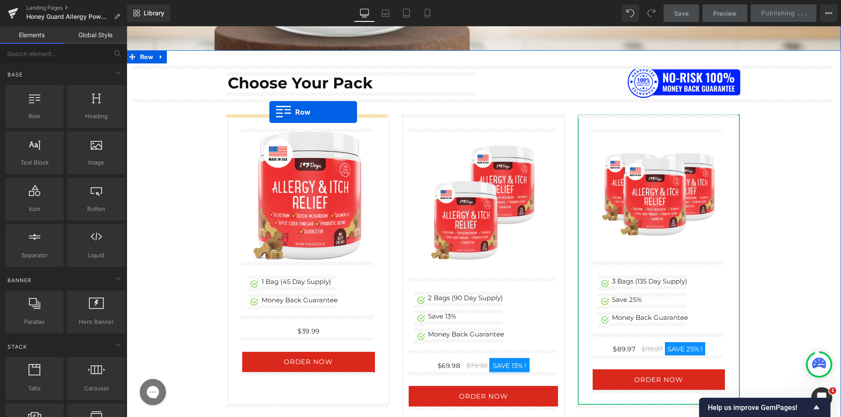
drag, startPoint x: 158, startPoint y: 124, endPoint x: 269, endPoint y: 112, distance: 112.3
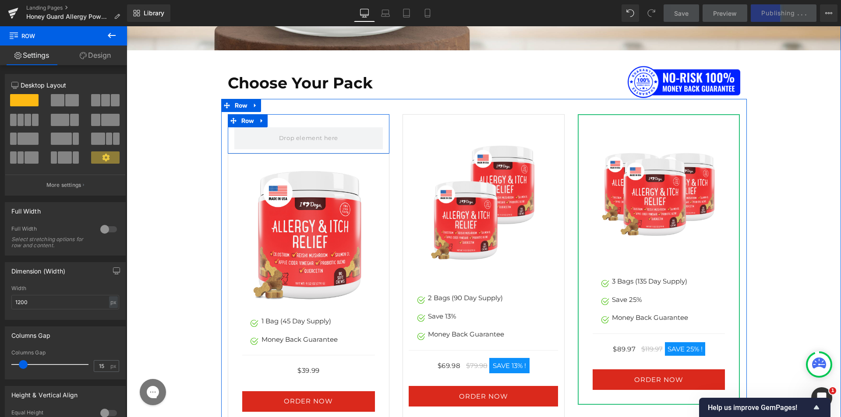
click at [299, 121] on div "Row" at bounding box center [309, 133] width 162 height 39
click at [348, 127] on div "Row" at bounding box center [309, 133] width 162 height 39
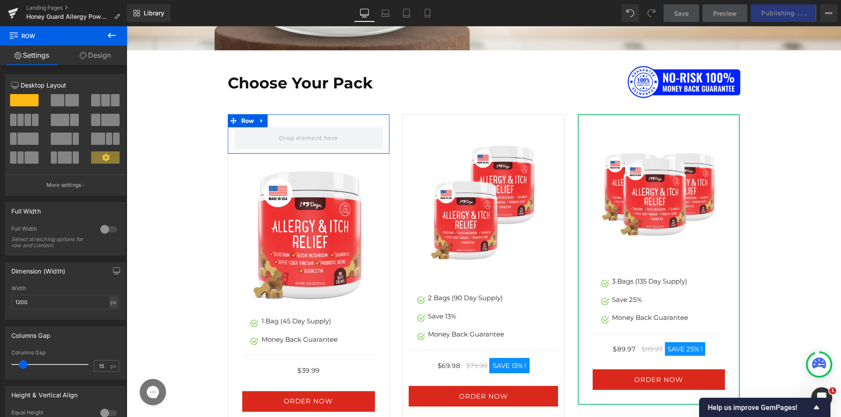
click at [95, 53] on link "Design" at bounding box center [94, 56] width 63 height 20
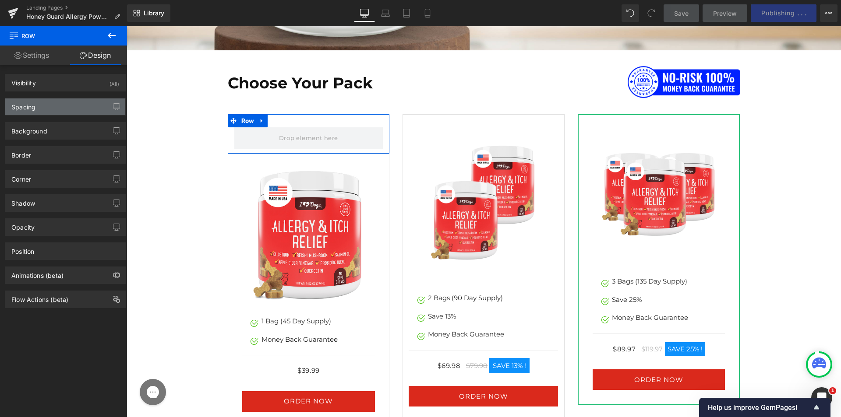
click at [46, 109] on div "Spacing" at bounding box center [65, 107] width 120 height 17
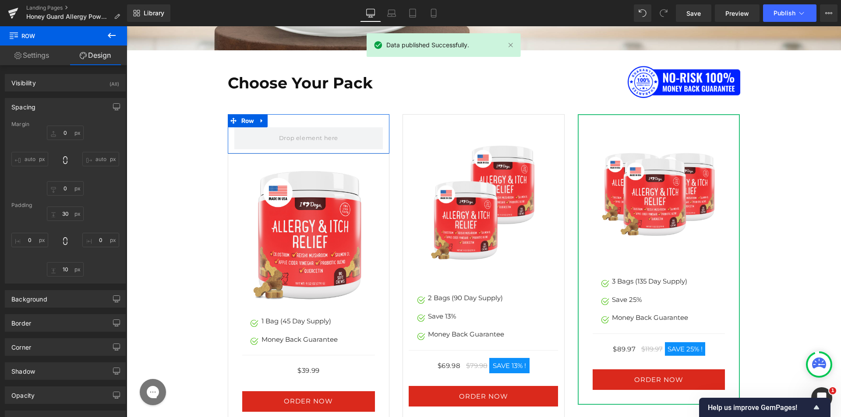
click at [47, 96] on div "Spacing Margin auto auto Padding" at bounding box center [65, 188] width 131 height 192
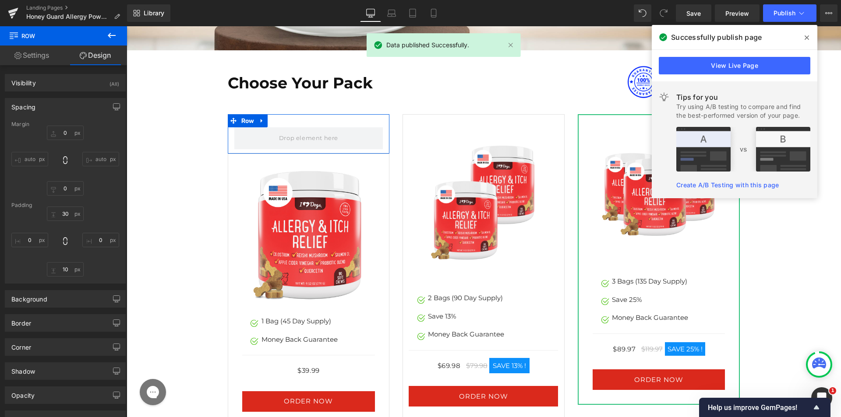
click at [50, 96] on div "Spacing Margin auto auto Padding" at bounding box center [65, 188] width 131 height 192
click at [50, 99] on div "Spacing" at bounding box center [65, 107] width 120 height 17
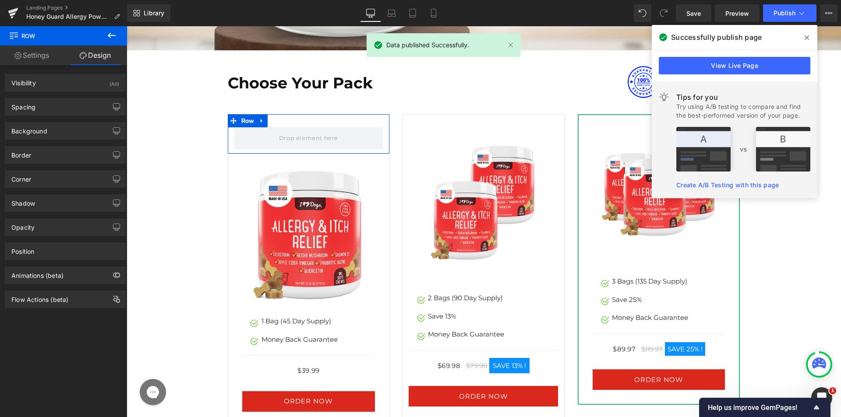
click at [45, 141] on div "Border Border Style Custom Border Solid Border Dashed Border Dotted Custom Cust…" at bounding box center [65, 152] width 131 height 24
click at [47, 134] on div "Background" at bounding box center [65, 131] width 120 height 17
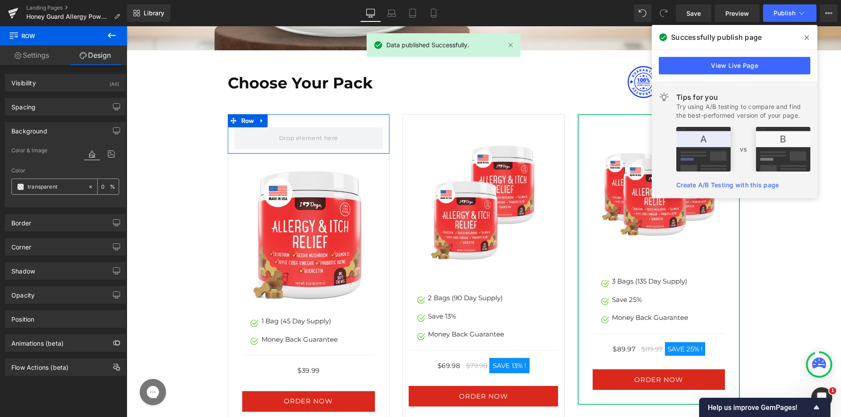
click at [63, 186] on input "text" at bounding box center [56, 187] width 56 height 10
paste input "#DA291C"
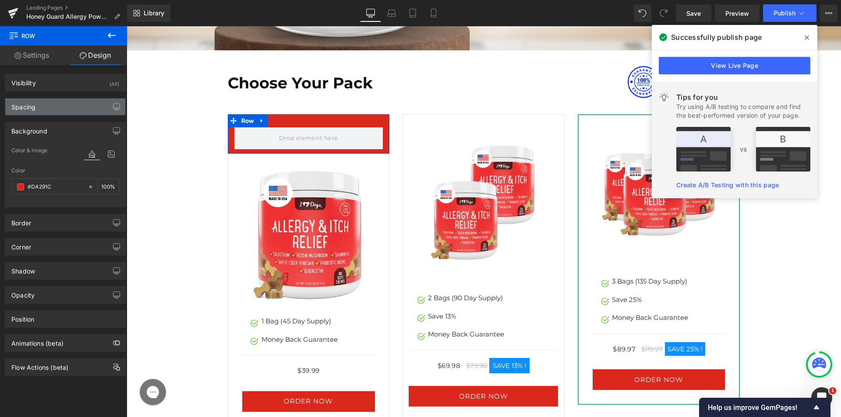
type input "#DA291C"
click at [58, 114] on div "Spacing" at bounding box center [65, 107] width 120 height 17
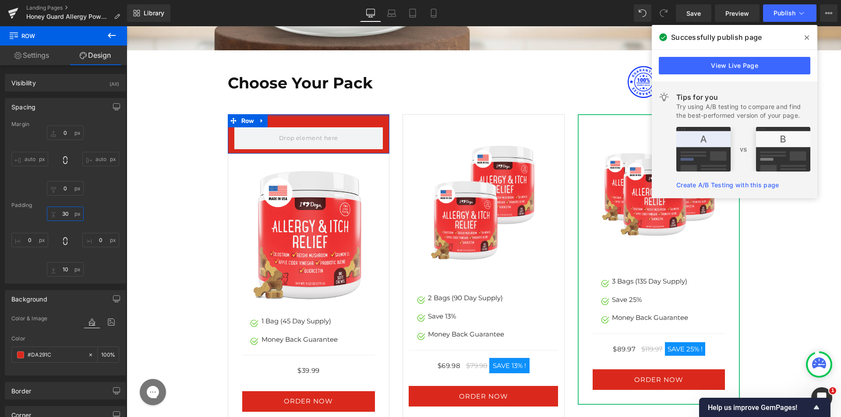
click at [65, 217] on input "text" at bounding box center [65, 214] width 37 height 14
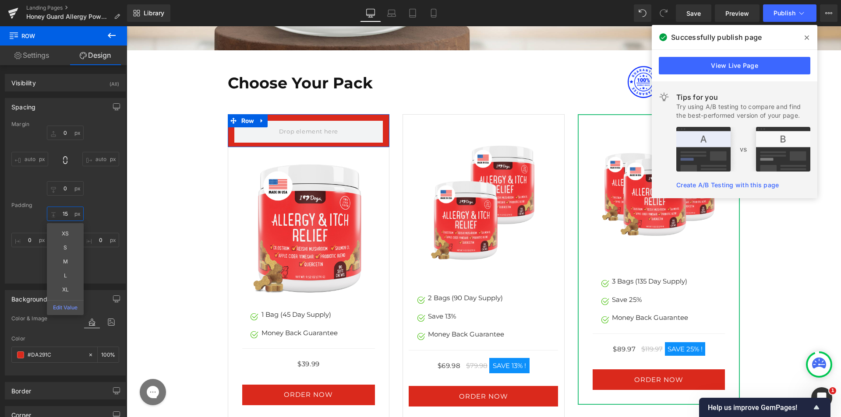
type input "15"
click at [101, 191] on div "auto auto" at bounding box center [65, 161] width 108 height 70
click at [56, 279] on div "Margin auto auto Padding 15" at bounding box center [65, 202] width 120 height 162
click at [59, 273] on input "text" at bounding box center [65, 269] width 37 height 14
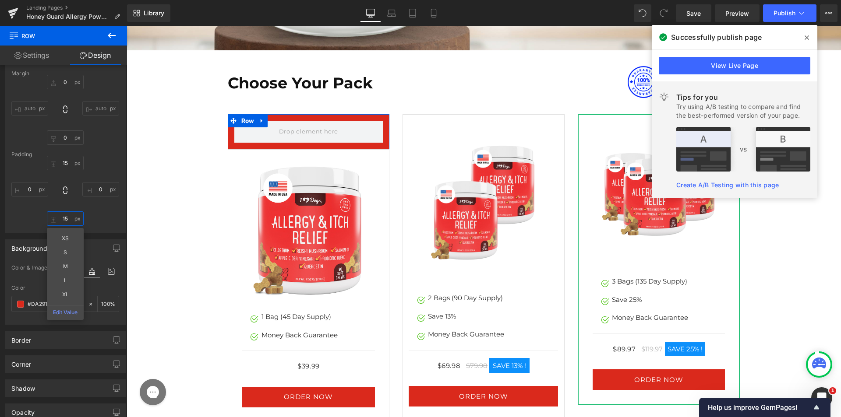
scroll to position [131, 0]
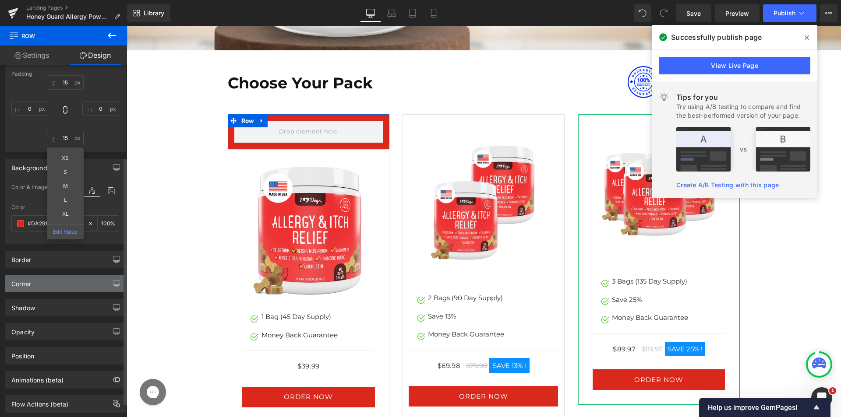
type input "15"
click at [53, 285] on div "Corner" at bounding box center [65, 283] width 120 height 17
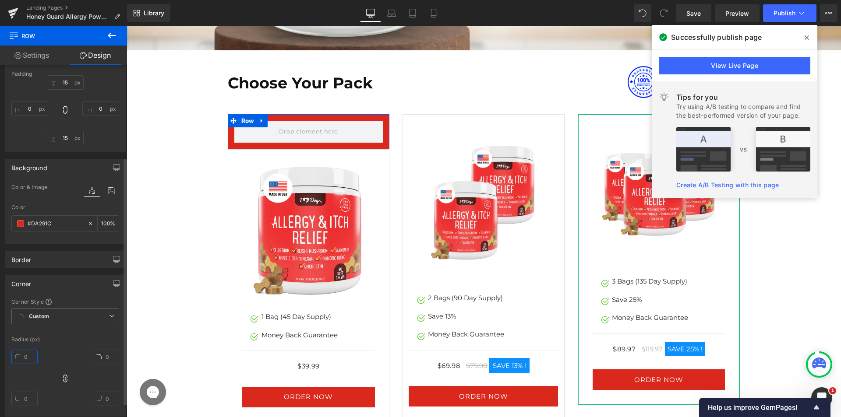
click at [13, 359] on input "text" at bounding box center [24, 357] width 26 height 14
type input "25"
click at [112, 398] on input "text" at bounding box center [106, 399] width 26 height 14
click at [65, 381] on icon at bounding box center [65, 379] width 4 height 8
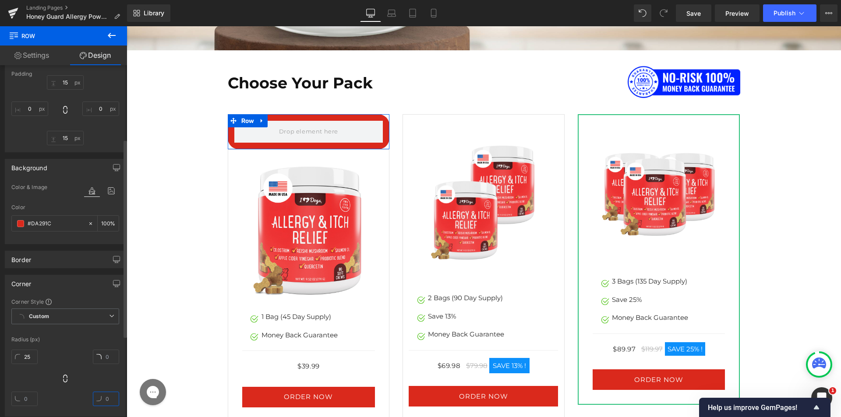
click at [109, 402] on input "text" at bounding box center [106, 399] width 26 height 14
type input "0"
click at [28, 401] on input "text" at bounding box center [24, 399] width 26 height 14
type input "0"
click at [88, 382] on div "25 0 0" at bounding box center [65, 381] width 108 height 70
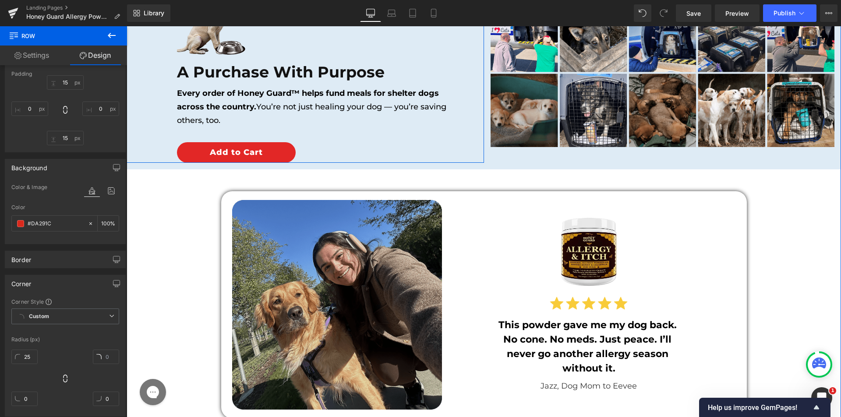
scroll to position [5239, 0]
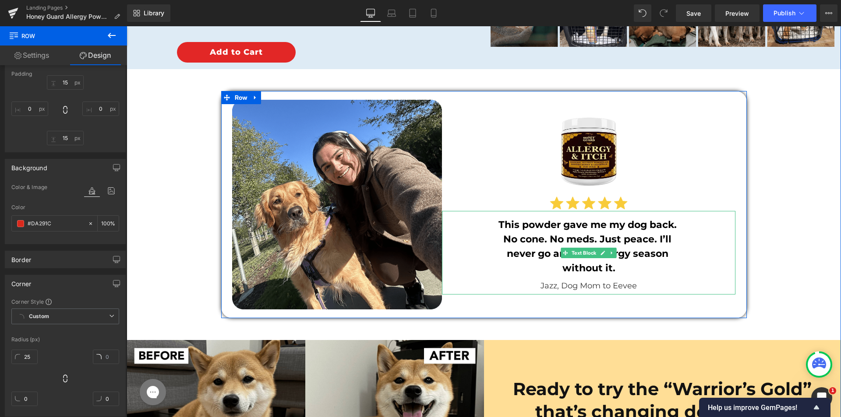
click at [529, 226] on strong "This powder g" at bounding box center [533, 225] width 71 height 12
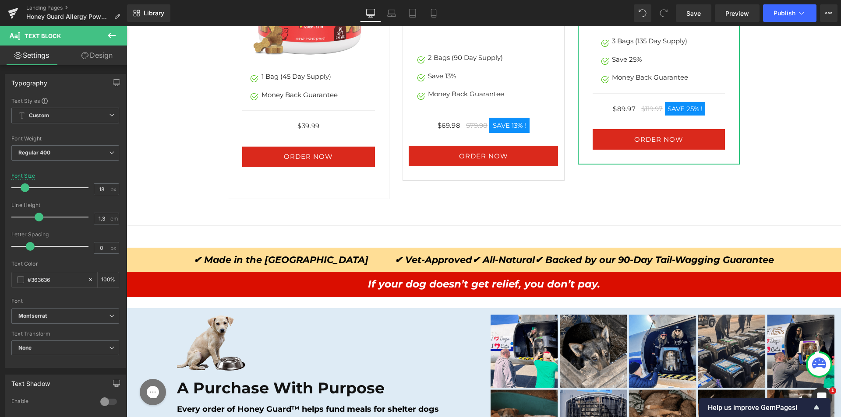
scroll to position [4888, 0]
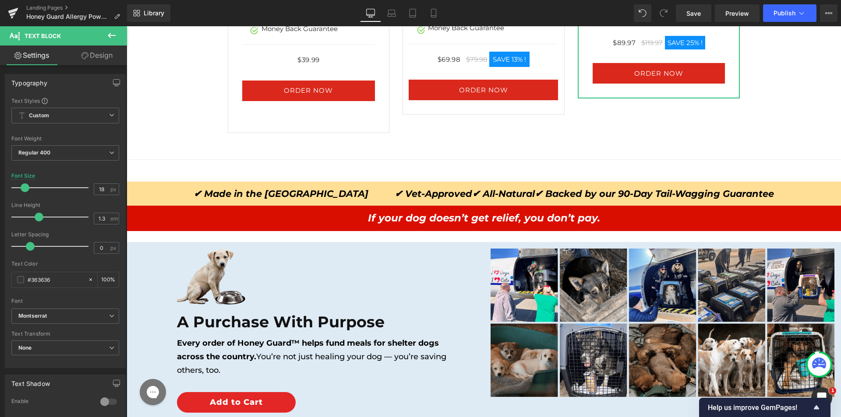
click at [416, 215] on icon "If your dog doesn’t get relief, you don’t pay." at bounding box center [484, 218] width 232 height 12
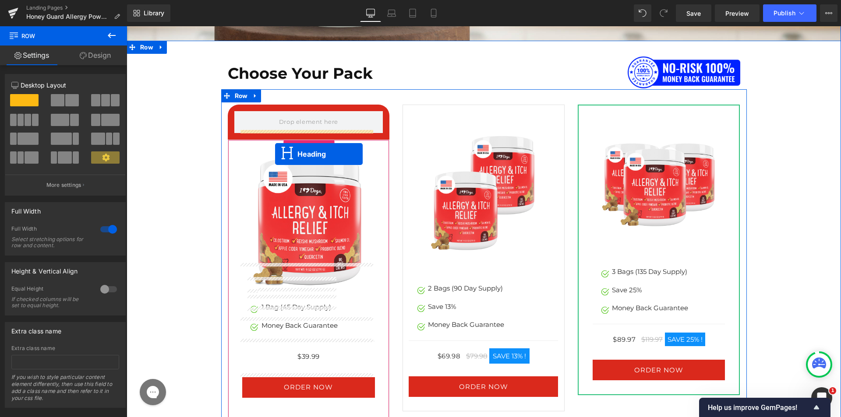
scroll to position [4538, 0]
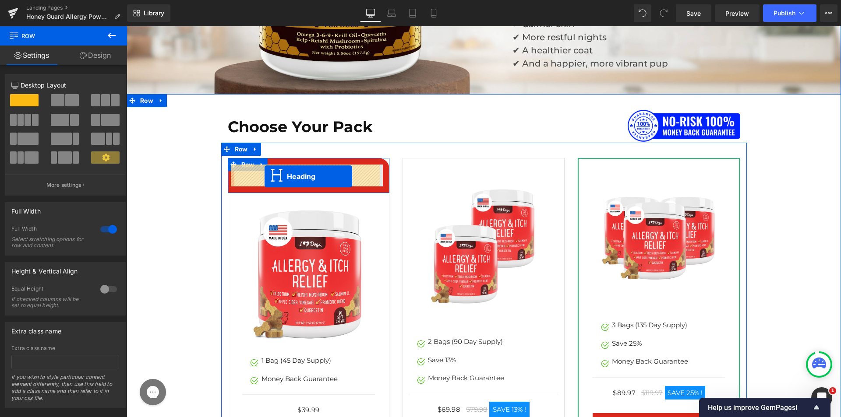
drag, startPoint x: 462, startPoint y: 230, endPoint x: 264, endPoint y: 176, distance: 204.6
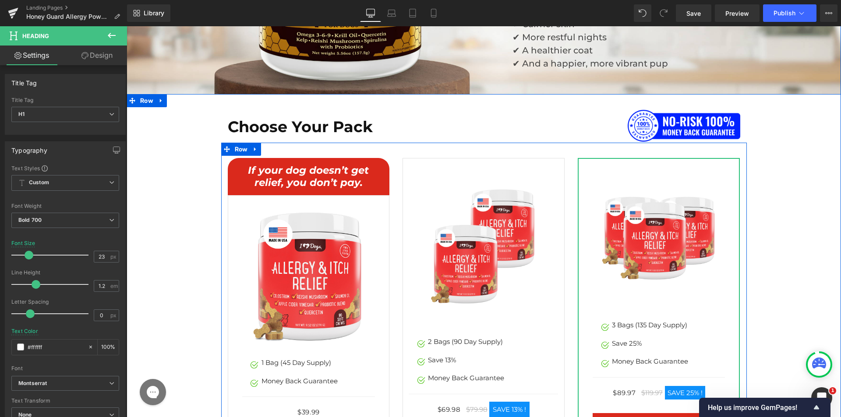
click at [283, 166] on div "If your dog doesn’t get relief, you don’t pay. Heading" at bounding box center [308, 177] width 149 height 24
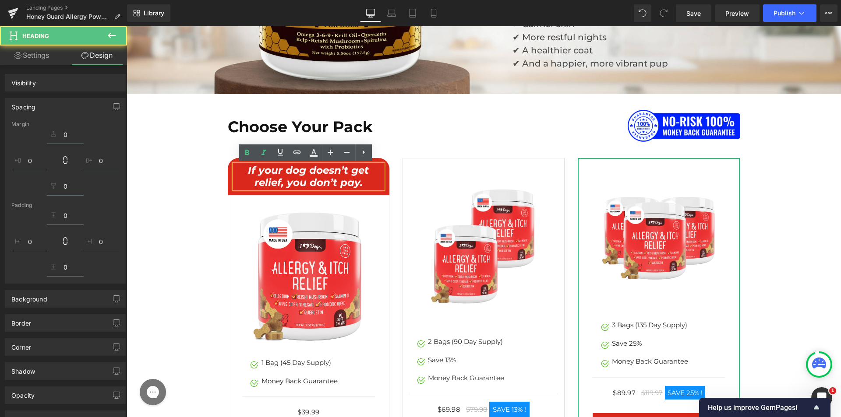
click at [257, 169] on icon "If your dog doesn’t get relief, you don’t pay." at bounding box center [308, 176] width 121 height 25
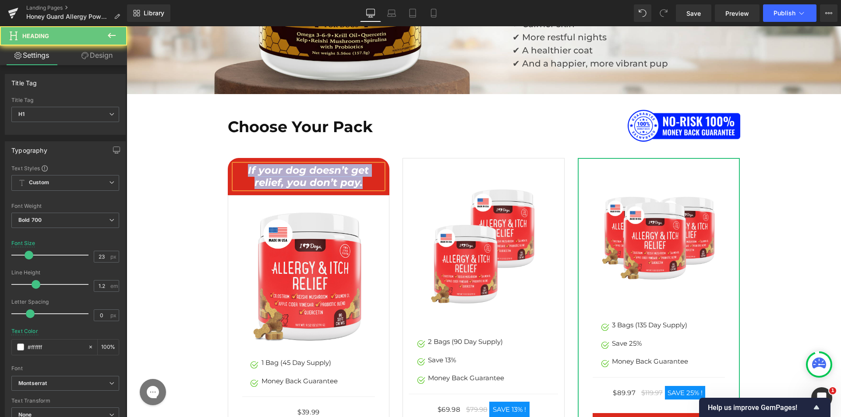
paste div
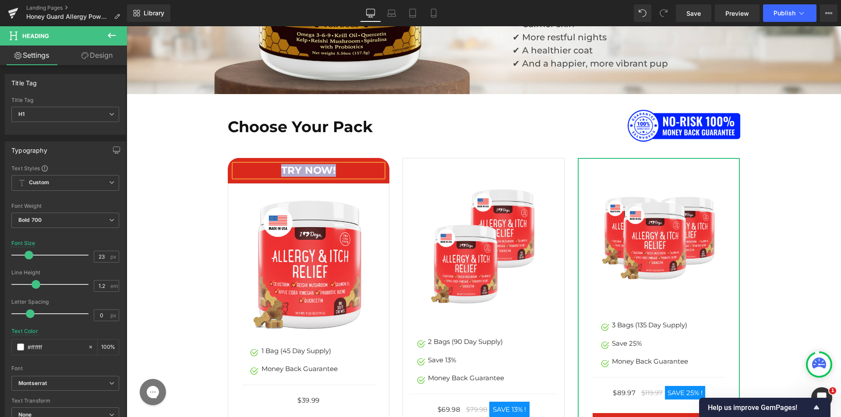
click at [209, 190] on div "Choose Your Pack Heading Image Row Sale Off (P) Image Image 2 Bags (90 Day Supp…" at bounding box center [484, 293] width 700 height 368
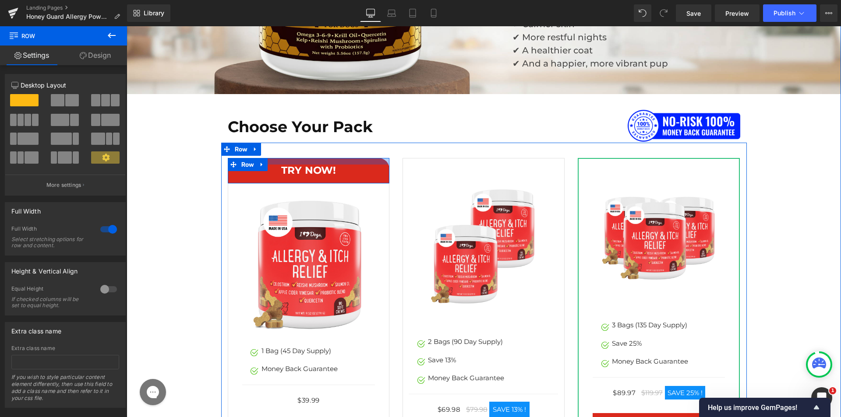
click at [270, 163] on div at bounding box center [309, 161] width 162 height 7
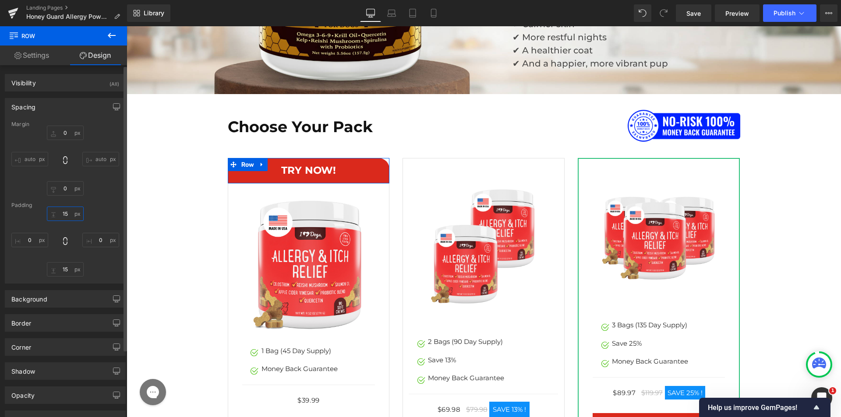
click at [61, 211] on input "text" at bounding box center [65, 214] width 37 height 14
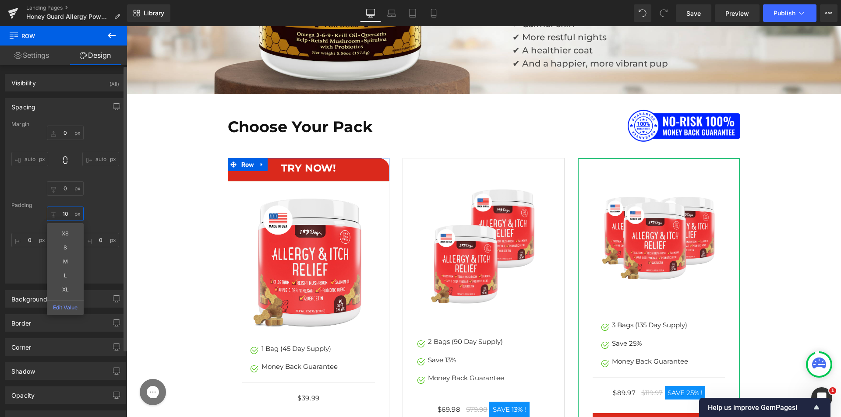
type input "10"
click at [83, 206] on div "Padding" at bounding box center [65, 205] width 108 height 6
click at [61, 266] on input "text" at bounding box center [65, 269] width 37 height 14
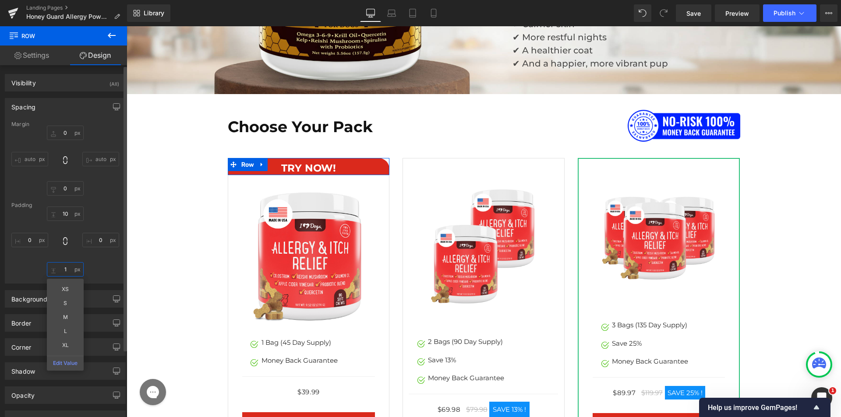
type input "10"
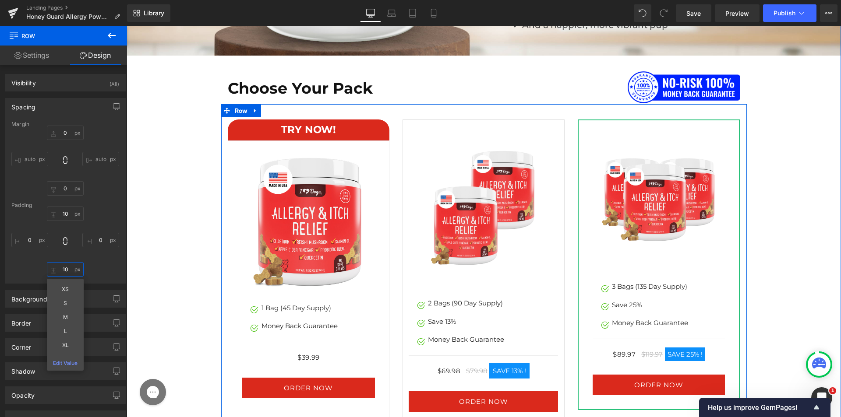
scroll to position [4582, 0]
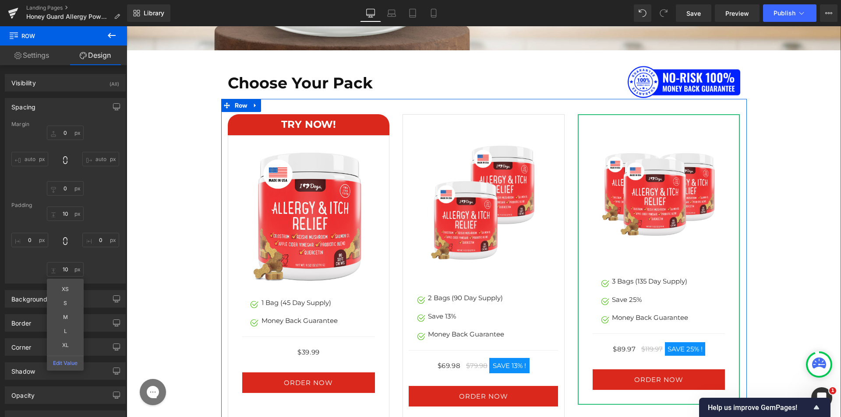
click at [316, 181] on img at bounding box center [308, 216] width 133 height 133
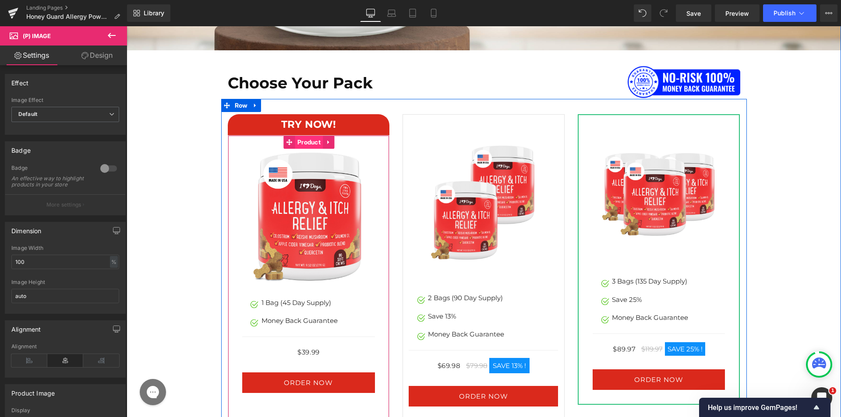
click at [310, 141] on span "Product" at bounding box center [309, 142] width 28 height 13
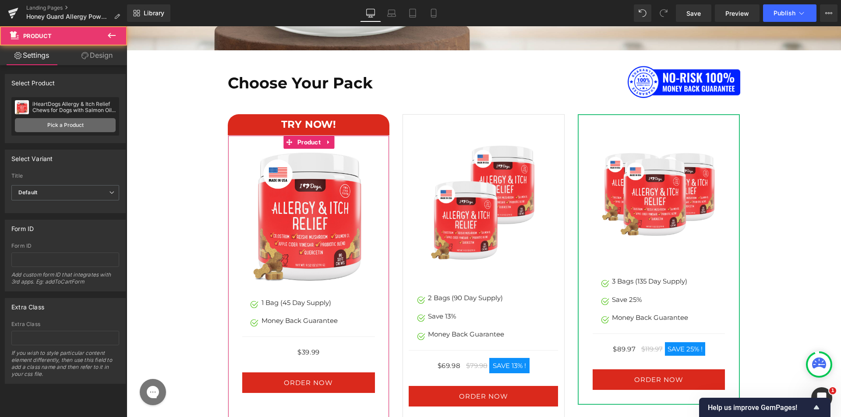
click at [65, 131] on link "Pick a Product" at bounding box center [65, 125] width 101 height 14
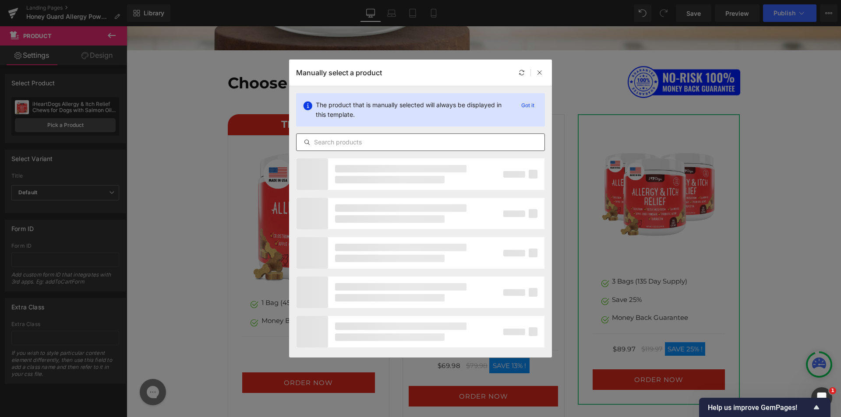
click at [372, 149] on div at bounding box center [420, 143] width 249 height 18
click at [372, 141] on input "text" at bounding box center [420, 142] width 248 height 11
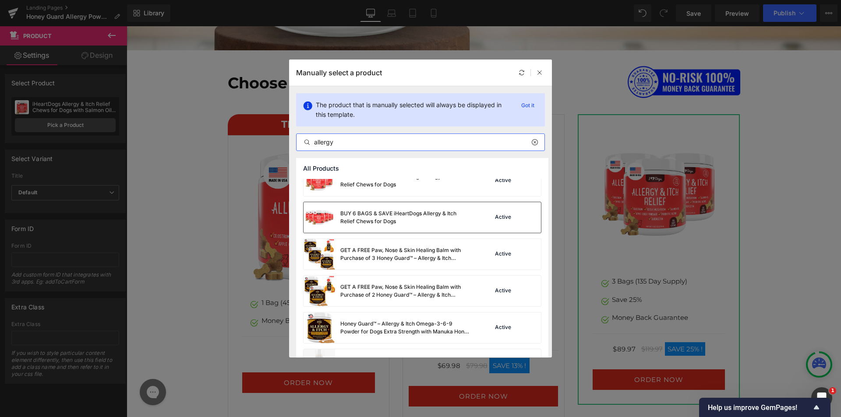
scroll to position [175, 0]
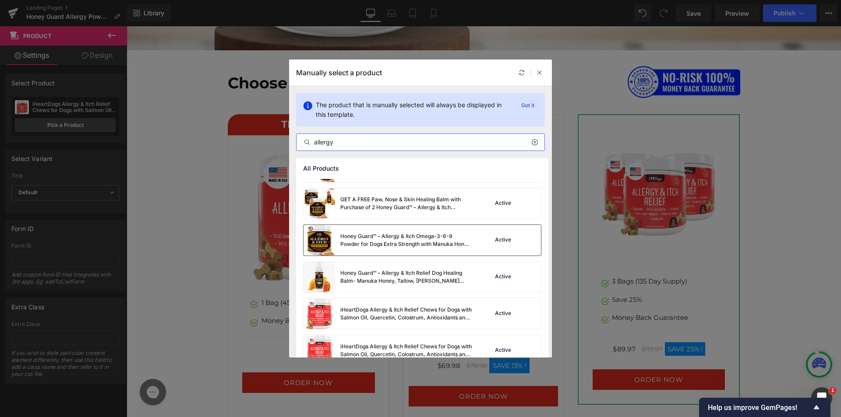
type input "allergy"
click at [374, 249] on div "Honey Guard™ – Allergy & Itch Omega-3-6-9 Powder for Dogs Extra Strength with M…" at bounding box center [387, 240] width 168 height 31
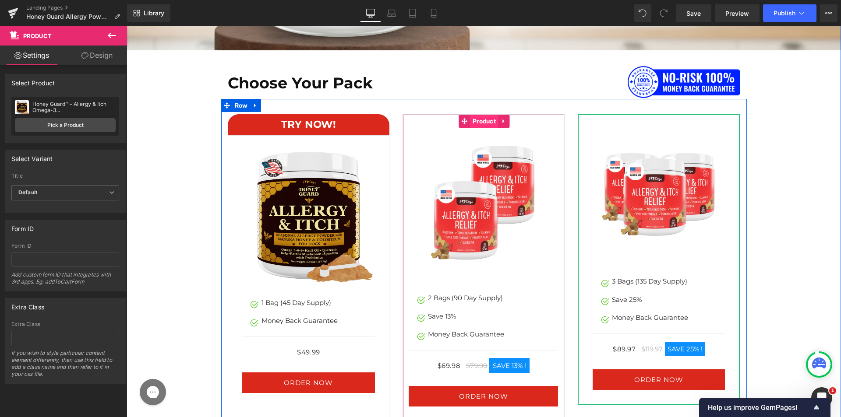
click at [481, 122] on span "Product" at bounding box center [484, 121] width 28 height 13
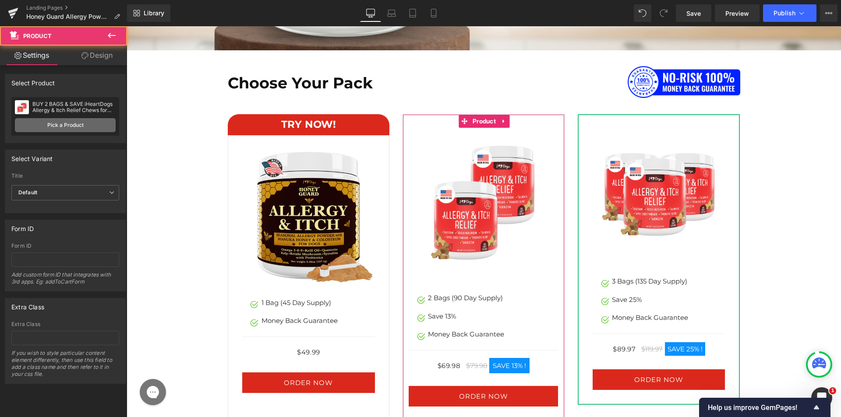
click at [57, 127] on link "Pick a Product" at bounding box center [65, 125] width 101 height 14
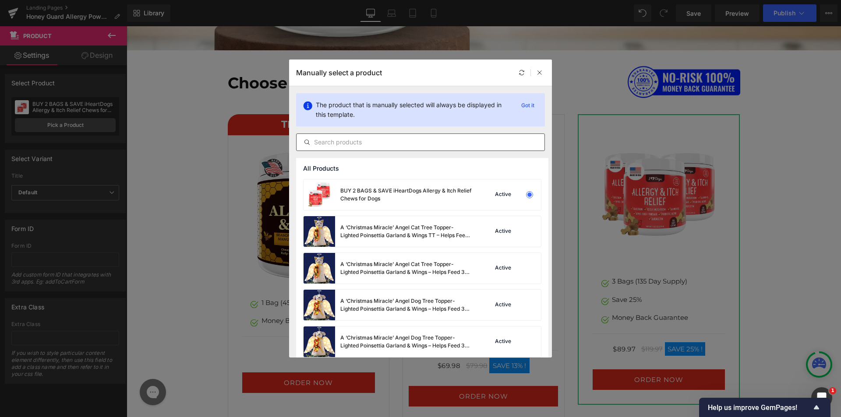
click at [371, 137] on div at bounding box center [420, 143] width 249 height 18
click at [365, 145] on input "text" at bounding box center [420, 142] width 248 height 11
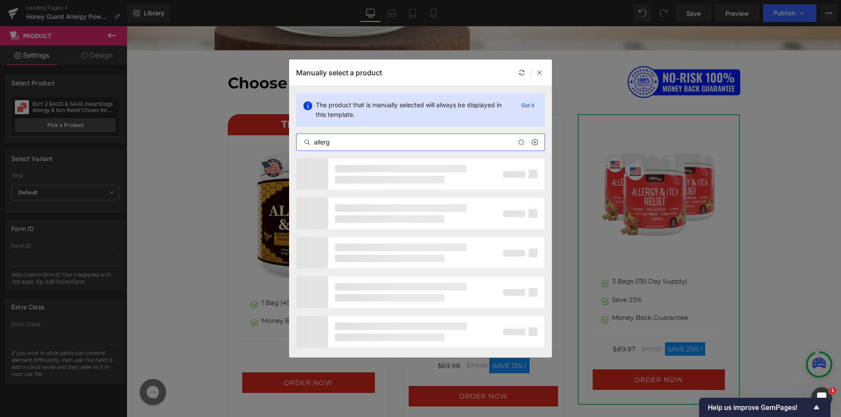
type input "allergy"
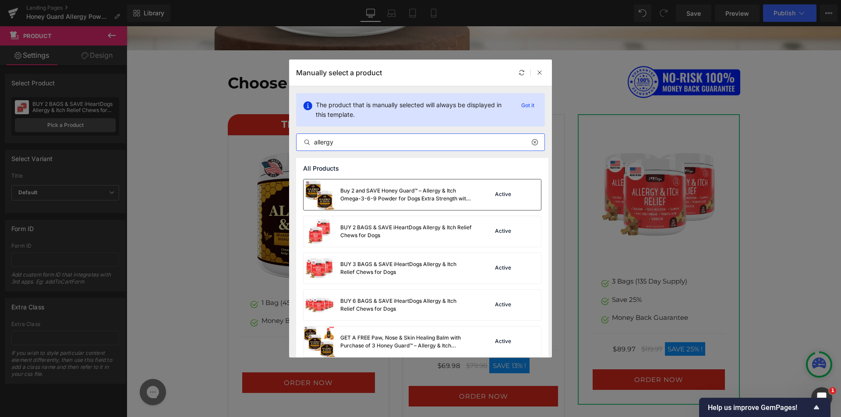
type input "allergy"
click at [363, 184] on div "Buy 2 and SAVE Honey Guard™ – Allergy & Itch Omega-3-6-9 Powder for Dogs Extra …" at bounding box center [387, 195] width 168 height 31
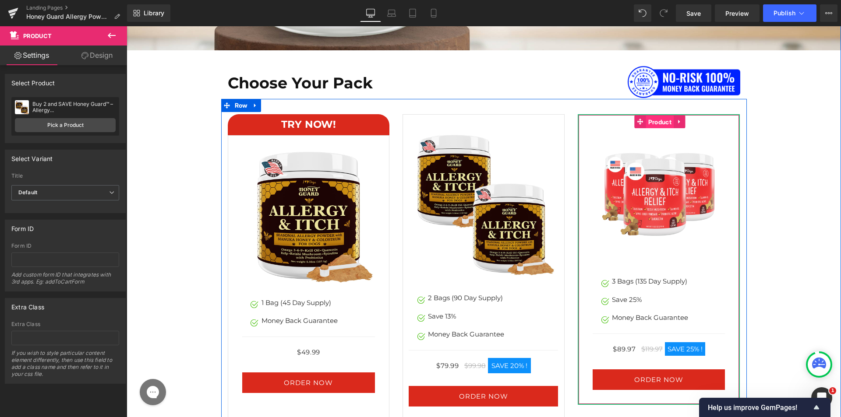
click at [659, 125] on span "Product" at bounding box center [660, 122] width 28 height 13
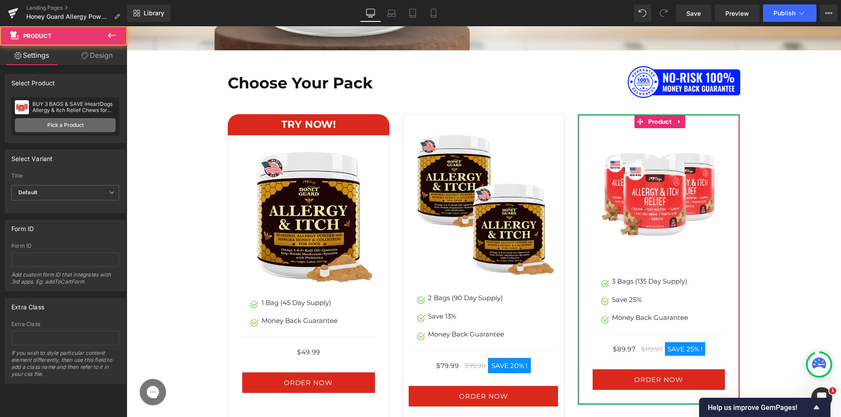
click at [101, 127] on link "Pick a Product" at bounding box center [65, 125] width 101 height 14
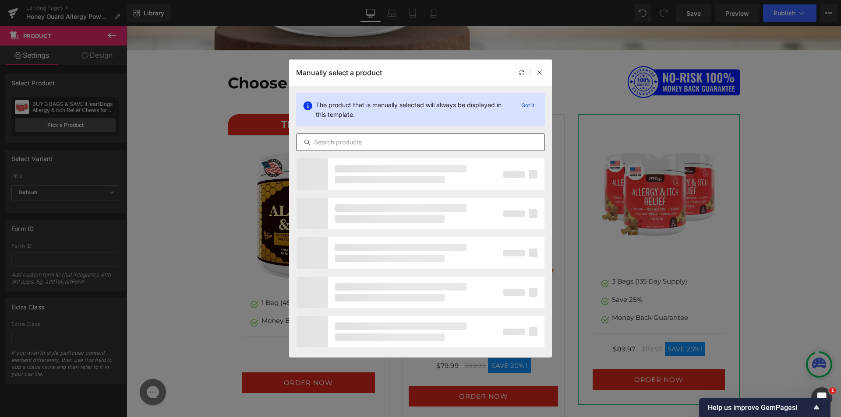
click at [367, 142] on input "text" at bounding box center [420, 142] width 248 height 11
paste input "allergy"
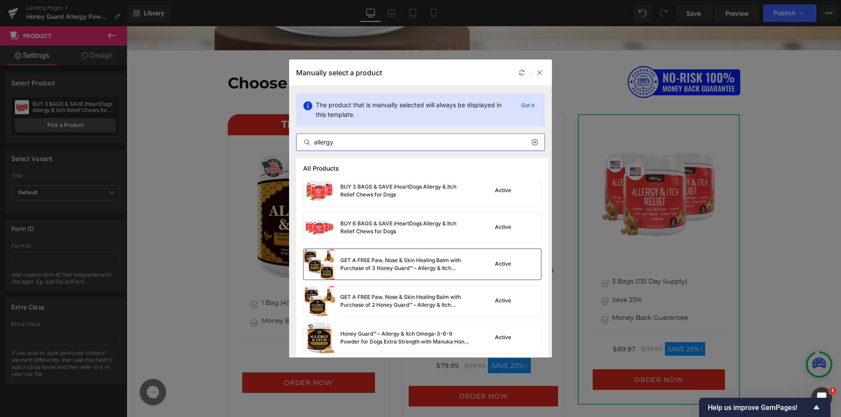
scroll to position [88, 0]
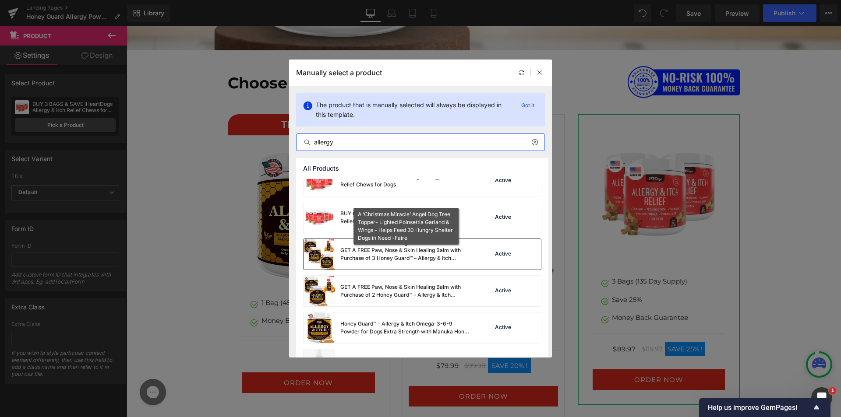
type input "allergy"
drag, startPoint x: 367, startPoint y: 259, endPoint x: 241, endPoint y: 233, distance: 128.8
click at [367, 259] on div "GET A FREE Paw, Nose & Skin Healing Balm with Purchase of 3 Honey Guard™ – Alle…" at bounding box center [405, 255] width 131 height 16
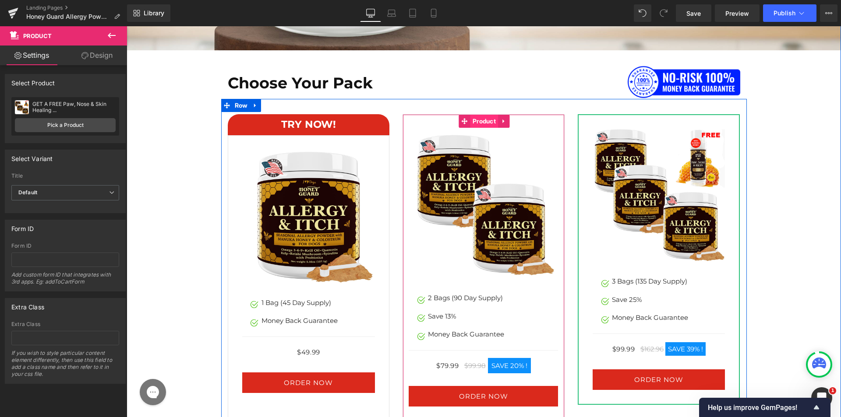
click at [476, 121] on span "Product" at bounding box center [484, 121] width 28 height 13
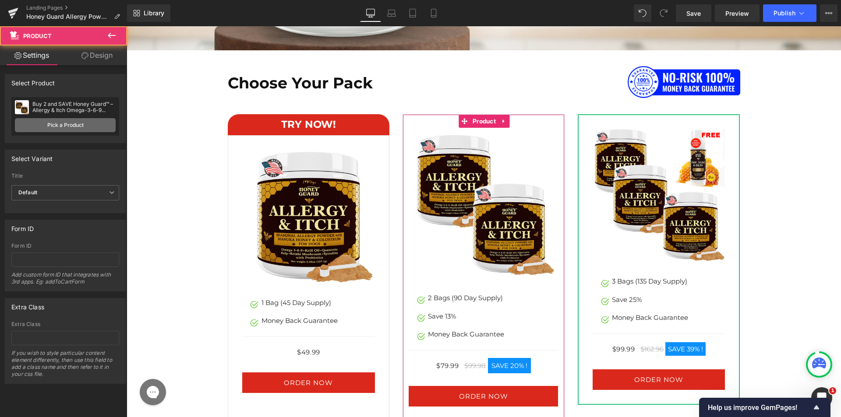
click at [66, 127] on link "Pick a Product" at bounding box center [65, 125] width 101 height 14
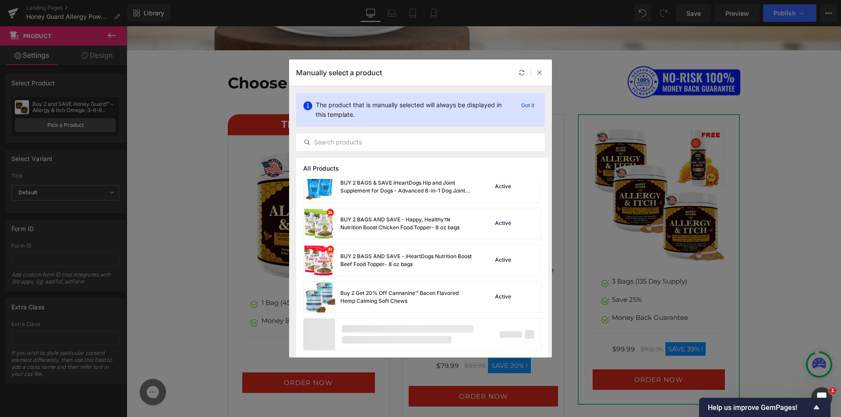
scroll to position [421, 0]
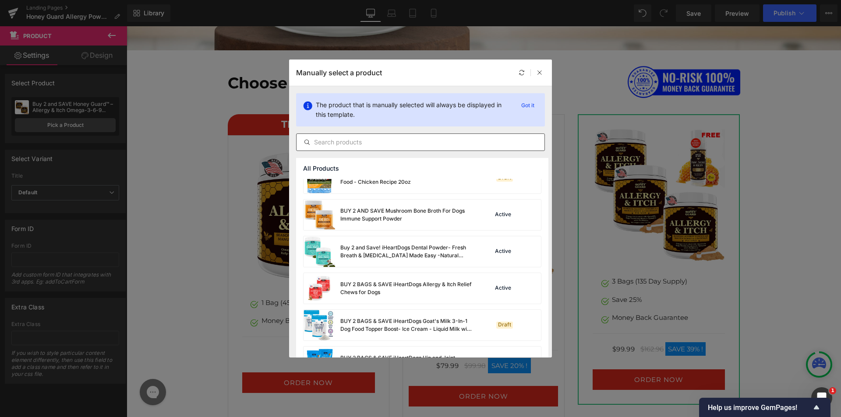
click at [350, 134] on div at bounding box center [420, 143] width 249 height 18
click at [350, 136] on div at bounding box center [420, 143] width 249 height 18
click at [341, 146] on input "text" at bounding box center [420, 142] width 248 height 11
paste input "allergy"
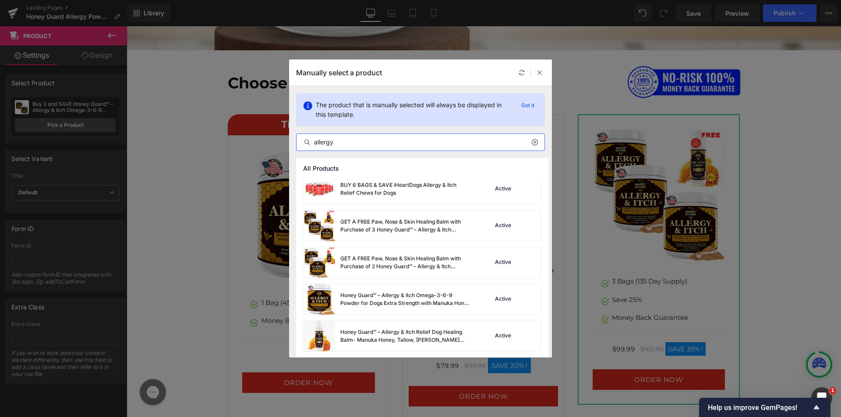
scroll to position [131, 0]
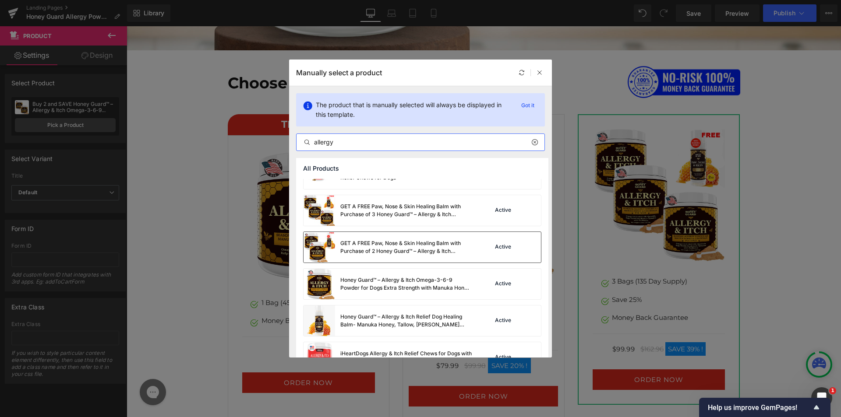
type input "allergy"
drag, startPoint x: 357, startPoint y: 240, endPoint x: 91, endPoint y: 222, distance: 266.4
click at [357, 240] on div "GET A FREE Paw, Nose & Skin Healing Balm with Purchase of 2 Honey Guard™ – Alle…" at bounding box center [405, 248] width 131 height 16
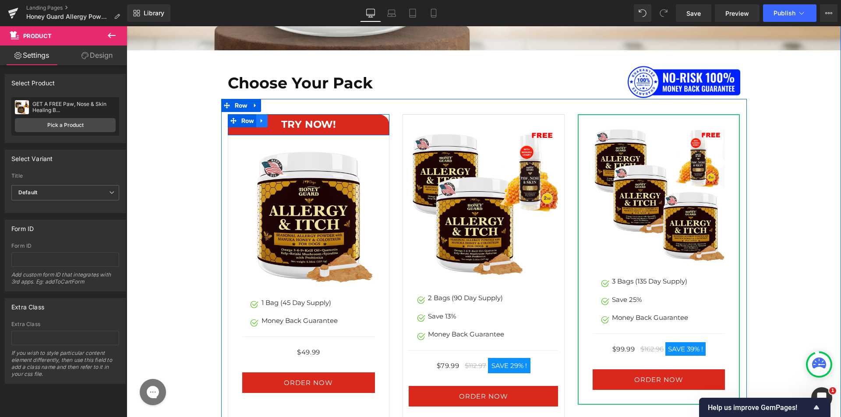
click at [259, 119] on icon at bounding box center [262, 121] width 6 height 7
click at [268, 123] on link at bounding box center [273, 120] width 11 height 13
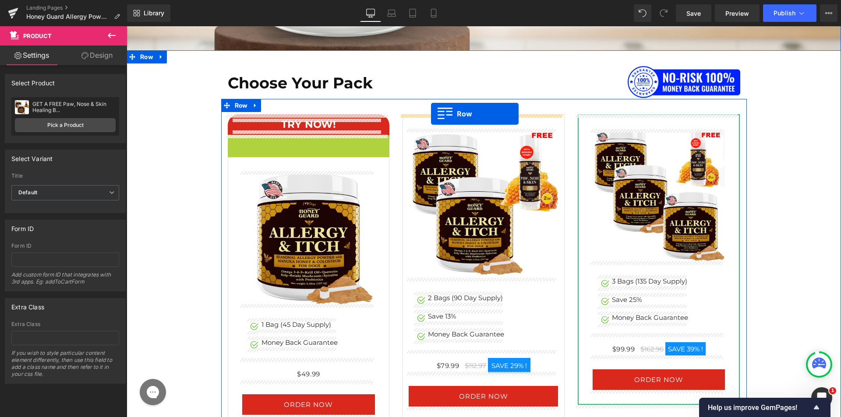
drag, startPoint x: 241, startPoint y: 141, endPoint x: 431, endPoint y: 114, distance: 191.5
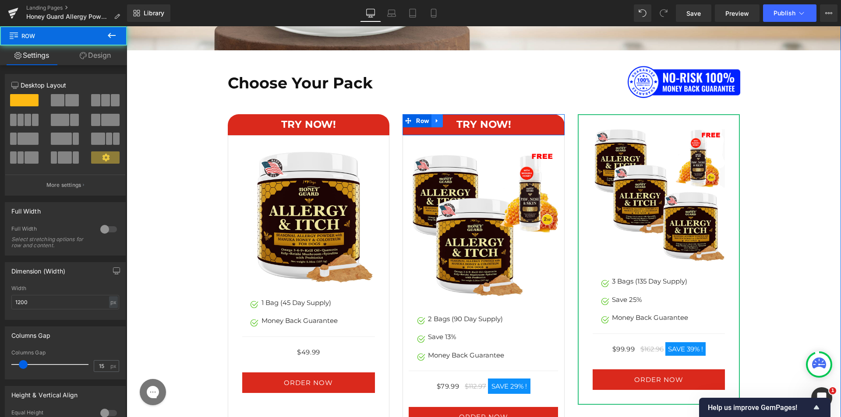
click at [434, 121] on icon at bounding box center [437, 121] width 6 height 7
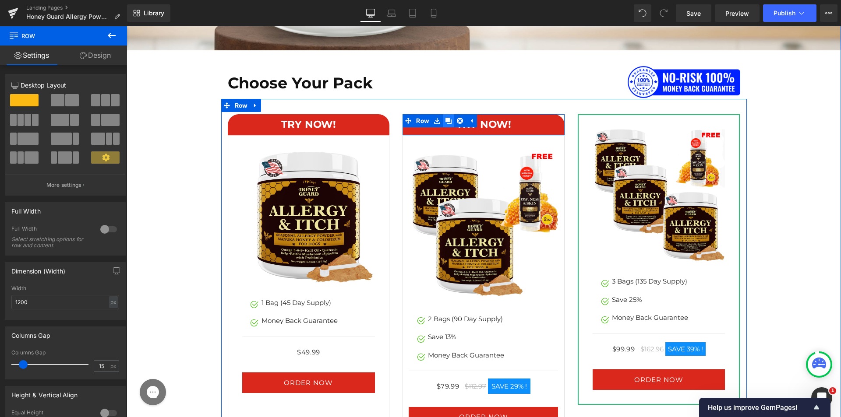
click at [445, 121] on icon at bounding box center [448, 121] width 6 height 6
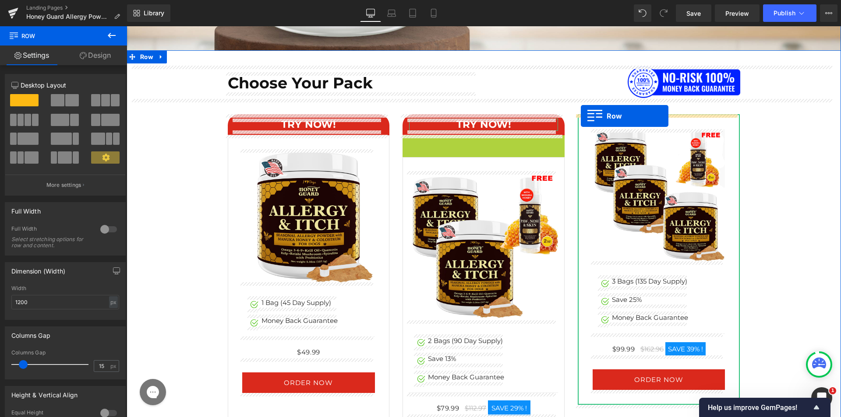
drag, startPoint x: 405, startPoint y: 139, endPoint x: 581, endPoint y: 116, distance: 177.1
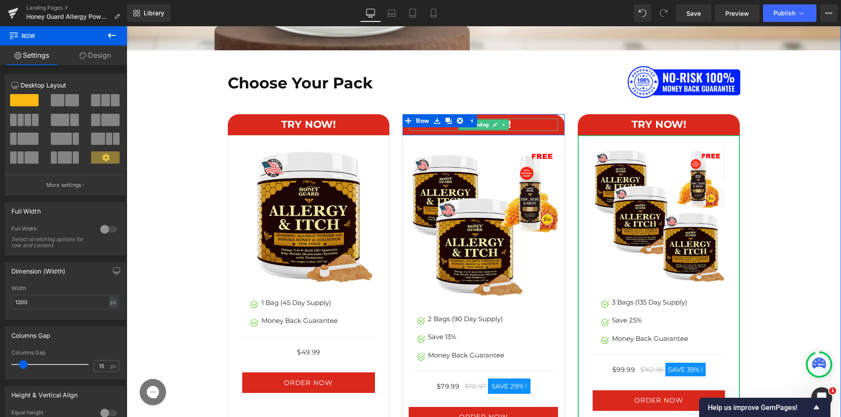
click at [478, 124] on span "Heading" at bounding box center [479, 125] width 23 height 11
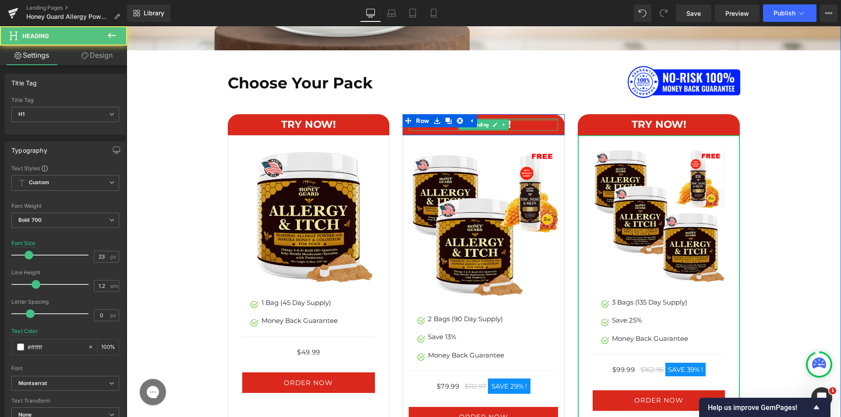
click at [525, 119] on div at bounding box center [483, 120] width 149 height 2
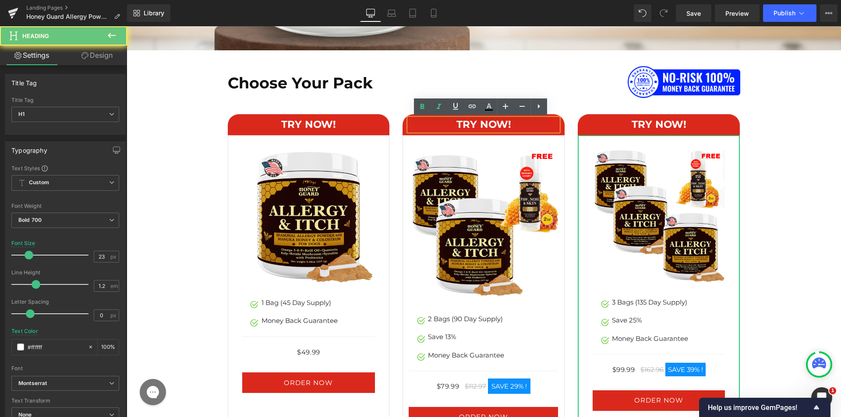
click at [522, 121] on h1 "TRY NOW!" at bounding box center [483, 125] width 149 height 12
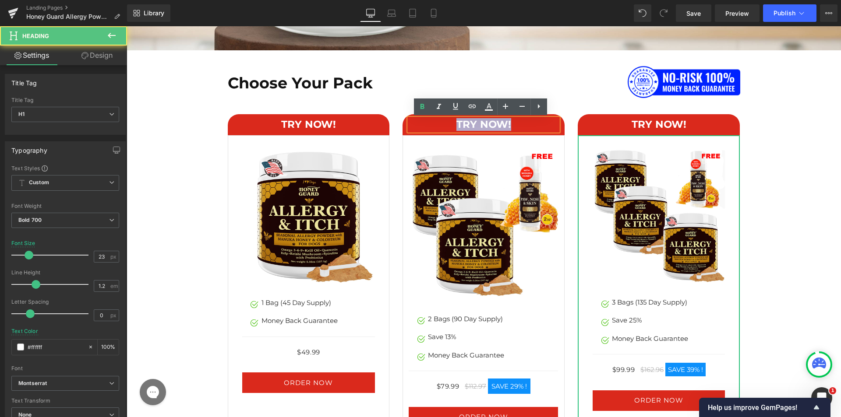
click at [522, 121] on h1 "TRY NOW!" at bounding box center [483, 125] width 149 height 12
paste div
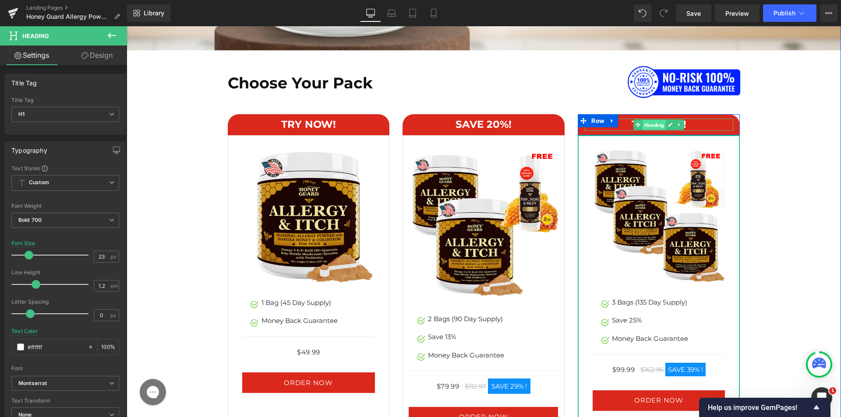
click at [653, 123] on span "Heading" at bounding box center [654, 125] width 23 height 11
click at [617, 121] on h1 "TRY NOW!" at bounding box center [658, 125] width 149 height 12
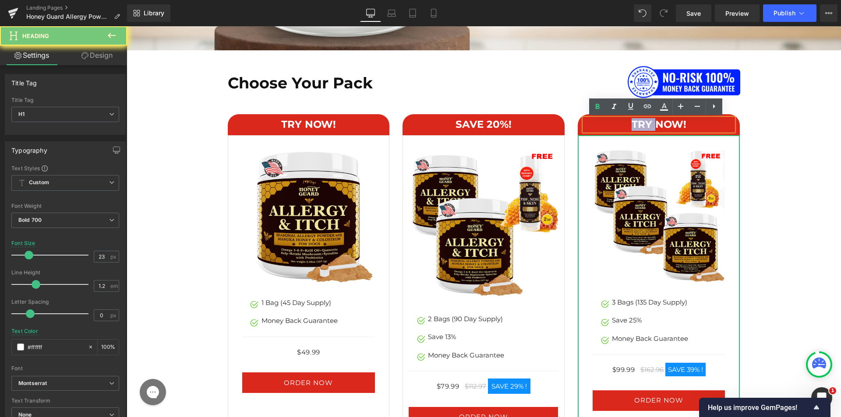
click at [617, 121] on h1 "TRY NOW!" at bounding box center [658, 125] width 149 height 12
paste div
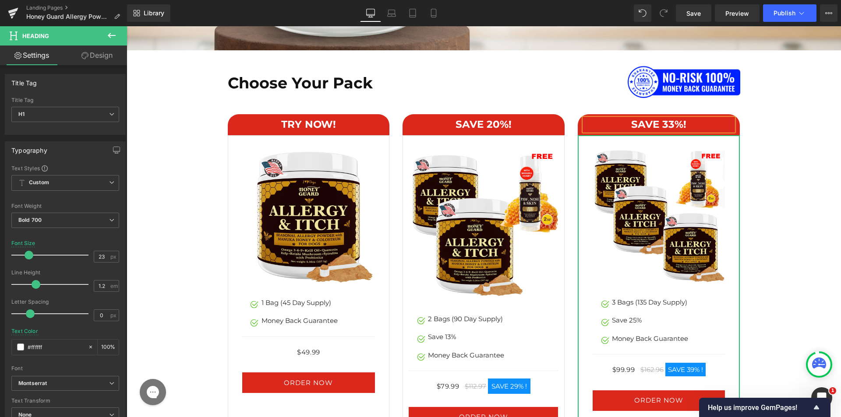
click at [775, 209] on div "Choose Your Pack Heading Image Row SAVE 20%!  Heading Row Sale Off (P) Image I…" at bounding box center [484, 256] width 700 height 381
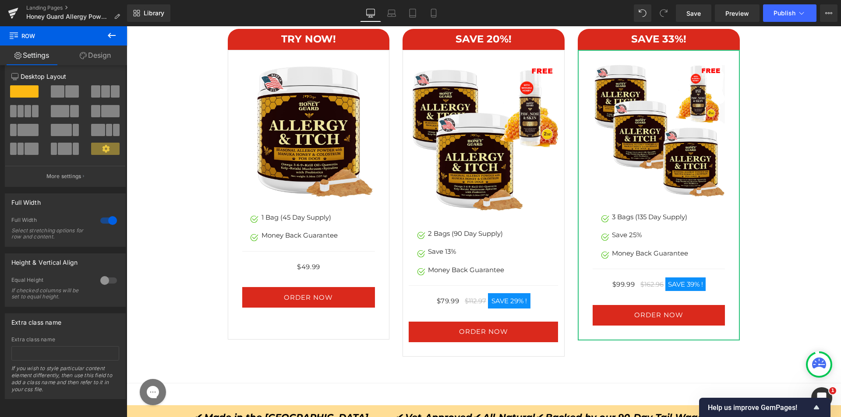
scroll to position [4670, 0]
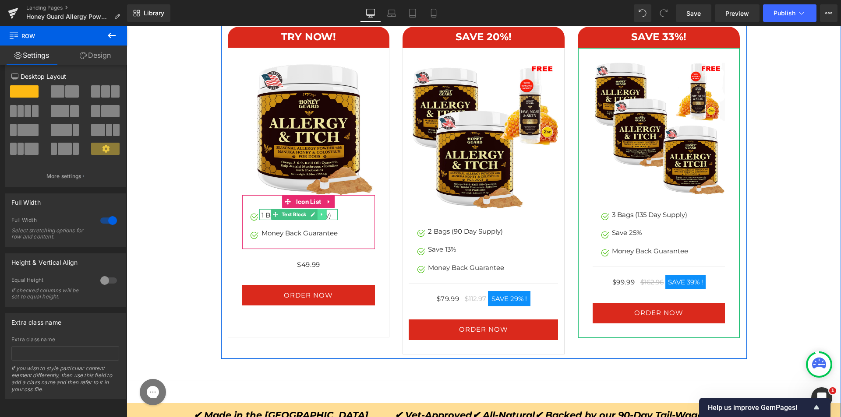
click at [319, 215] on icon at bounding box center [321, 214] width 5 height 5
click at [314, 218] on link at bounding box center [317, 214] width 9 height 11
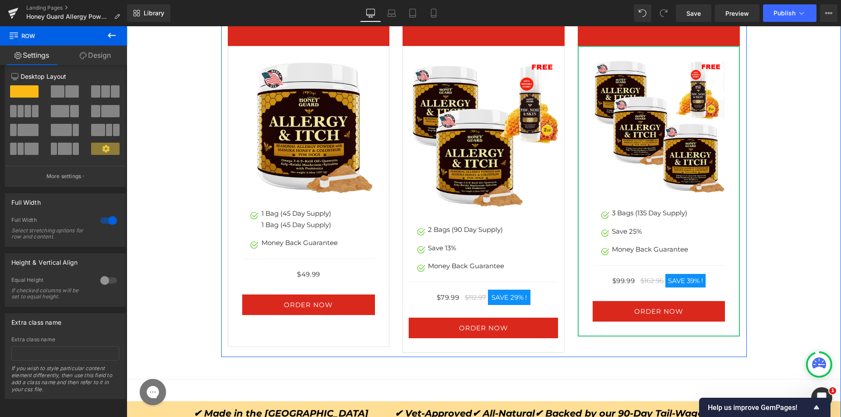
scroll to position [5326, 0]
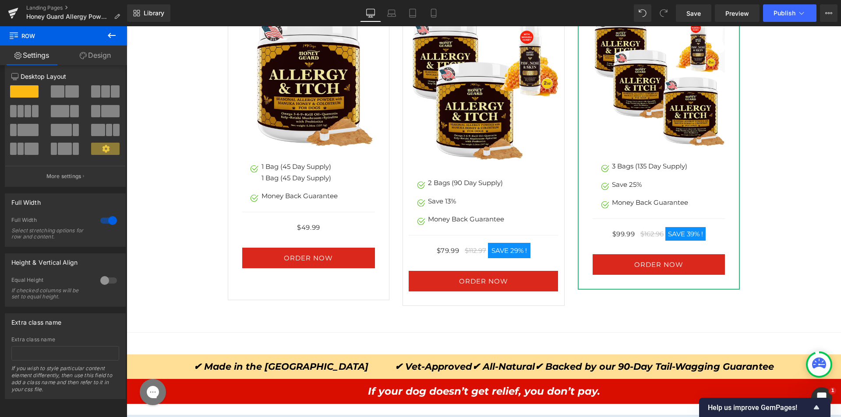
click at [634, 16] on div "Library Desktop Desktop Laptop Tablet Mobile Save Preview Publish Scheduled Vie…" at bounding box center [484, 13] width 714 height 18
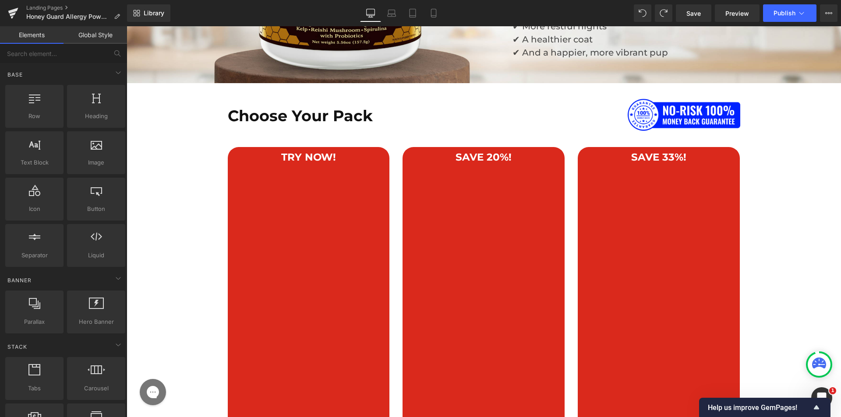
scroll to position [4550, 0]
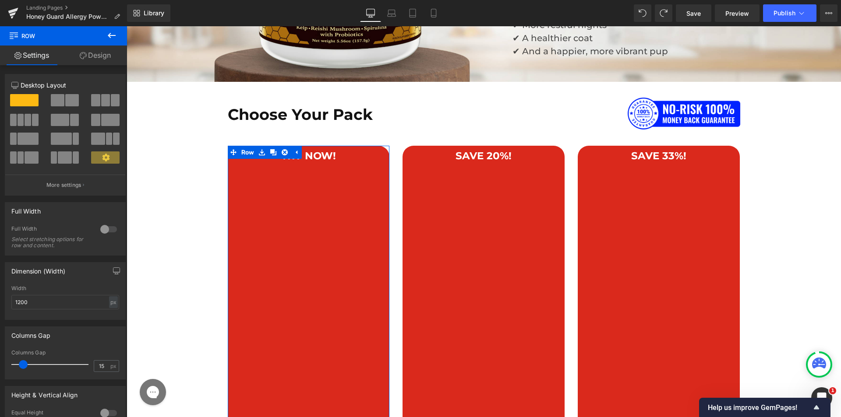
click at [96, 57] on link "Design" at bounding box center [94, 56] width 63 height 20
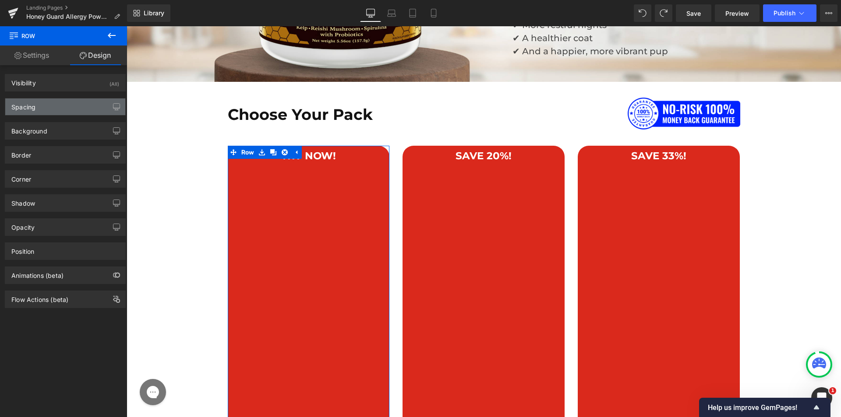
click at [58, 107] on div "Spacing" at bounding box center [65, 107] width 120 height 17
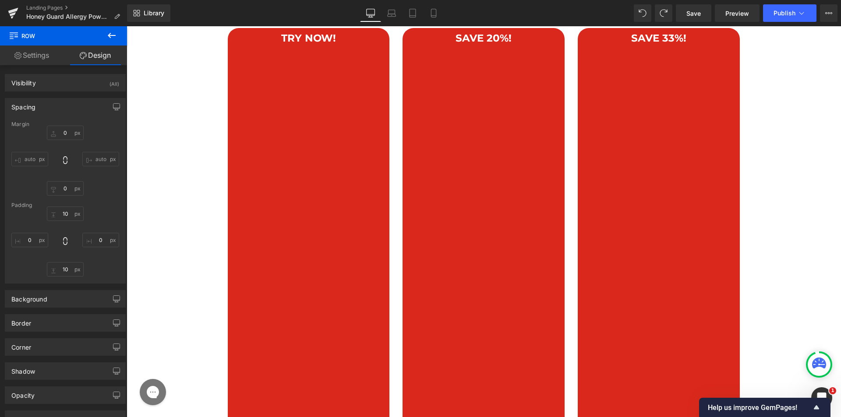
scroll to position [4813, 0]
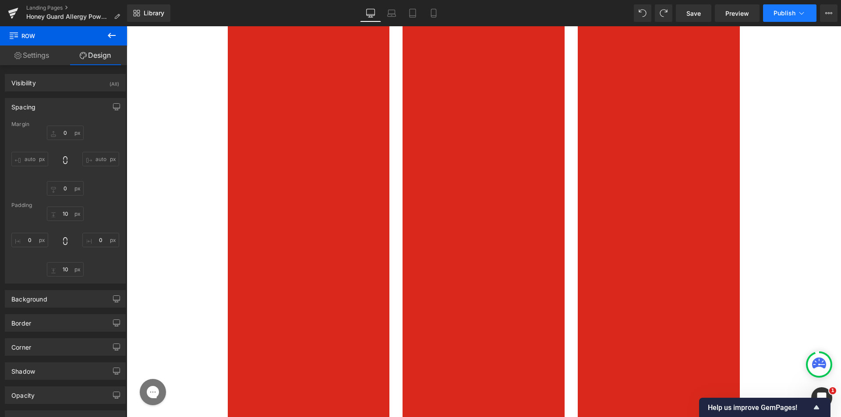
click at [789, 14] on span "Publish" at bounding box center [784, 13] width 22 height 7
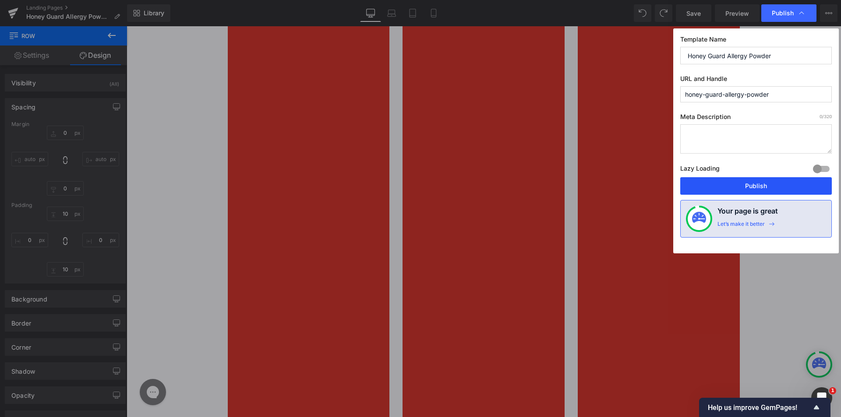
click at [748, 189] on button "Publish" at bounding box center [756, 186] width 152 height 18
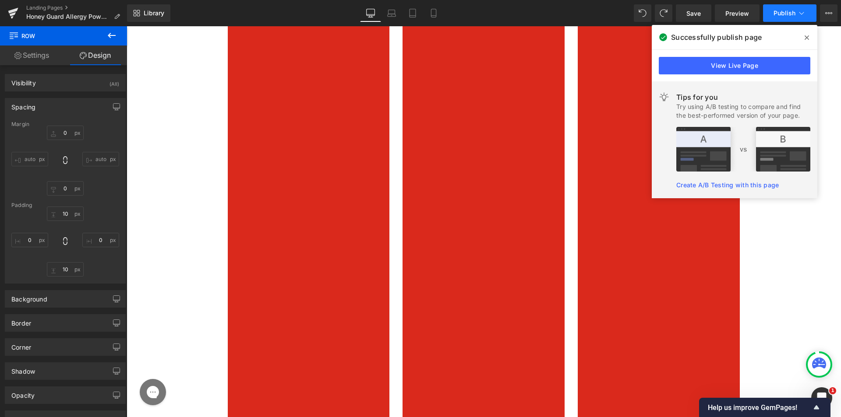
click at [776, 16] on span "Publish" at bounding box center [784, 13] width 22 height 7
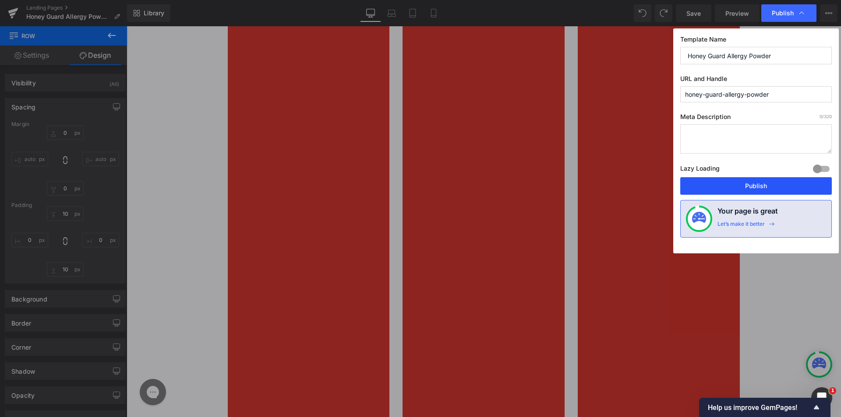
click at [724, 181] on button "Publish" at bounding box center [756, 186] width 152 height 18
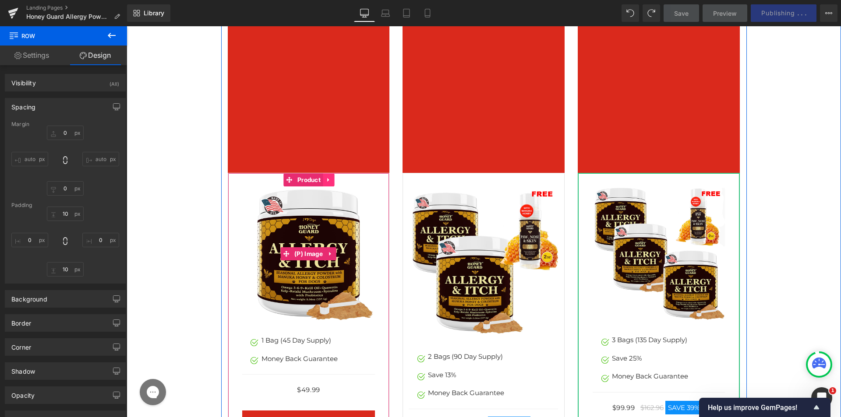
scroll to position [5733, 0]
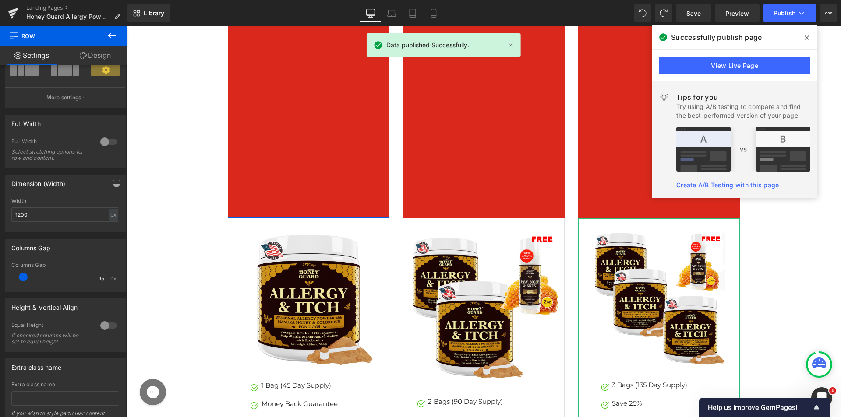
scroll to position [131, 0]
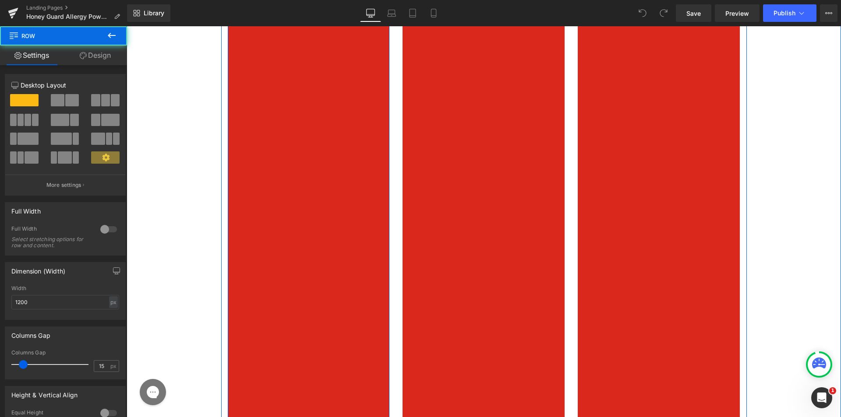
scroll to position [4729, 0]
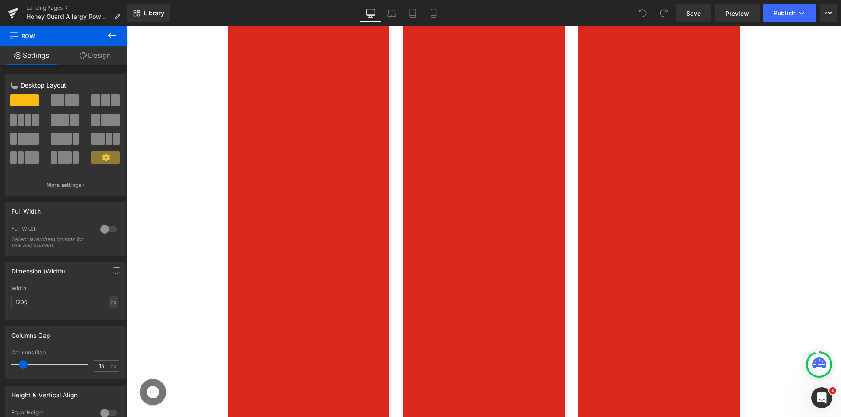
click at [86, 48] on link "Design" at bounding box center [94, 56] width 63 height 20
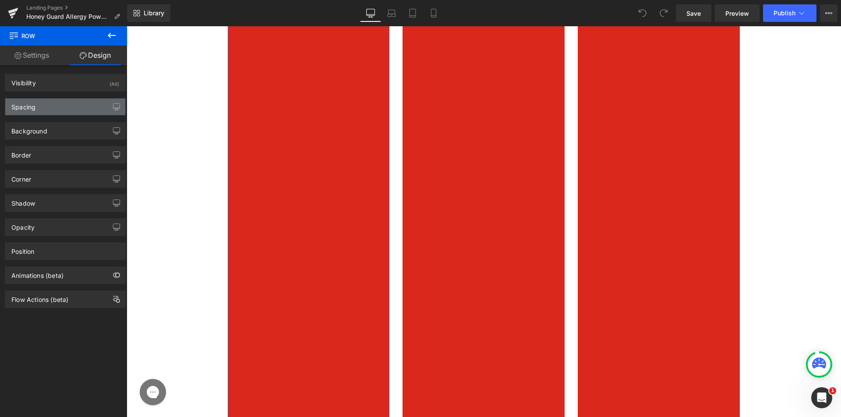
click at [58, 100] on div "Spacing" at bounding box center [65, 107] width 120 height 17
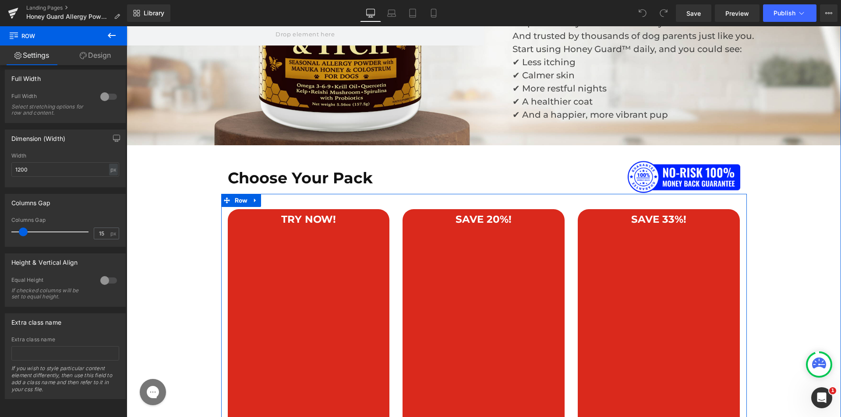
scroll to position [4379, 0]
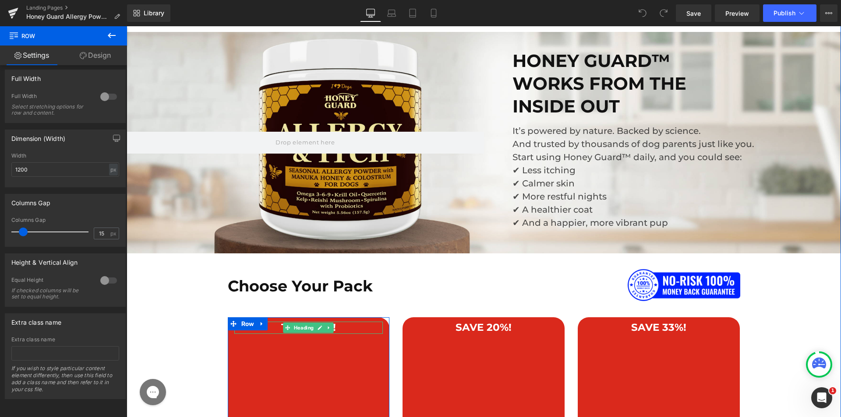
click at [367, 327] on h1 "TRY NOW!" at bounding box center [308, 328] width 149 height 12
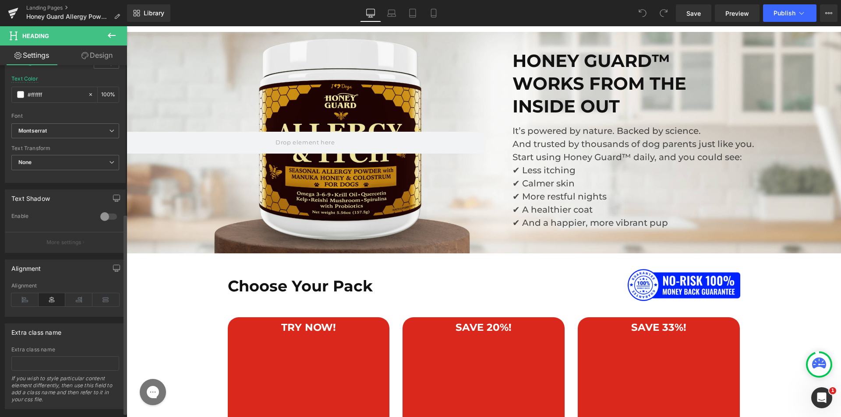
scroll to position [269, 0]
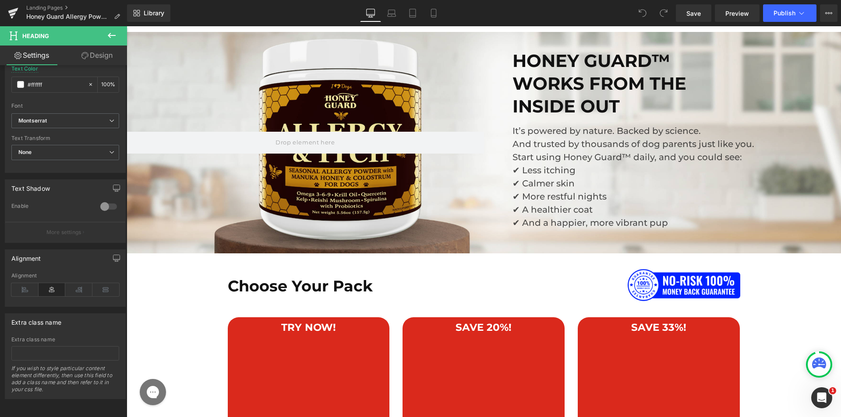
click at [94, 58] on link "Design" at bounding box center [96, 56] width 63 height 20
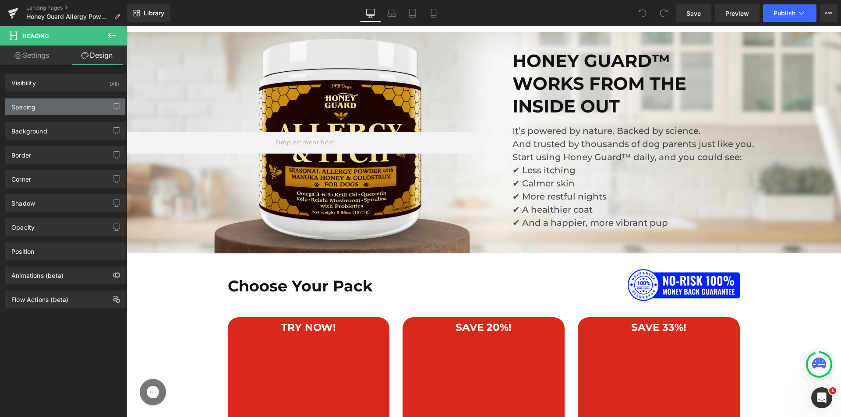
click at [54, 106] on div "Spacing" at bounding box center [65, 107] width 120 height 17
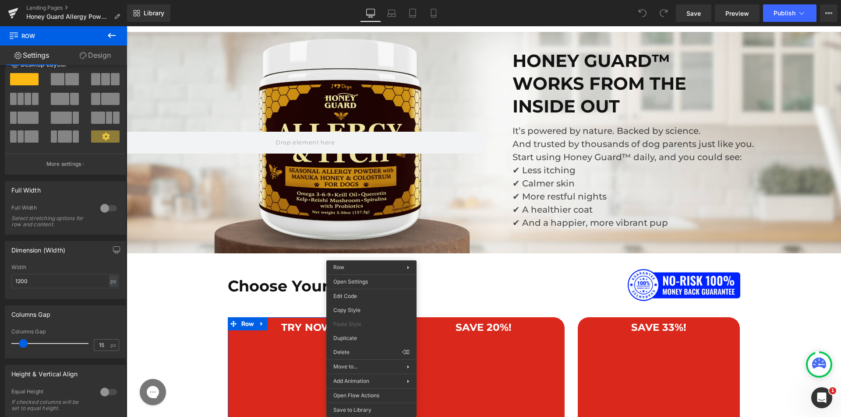
scroll to position [8, 0]
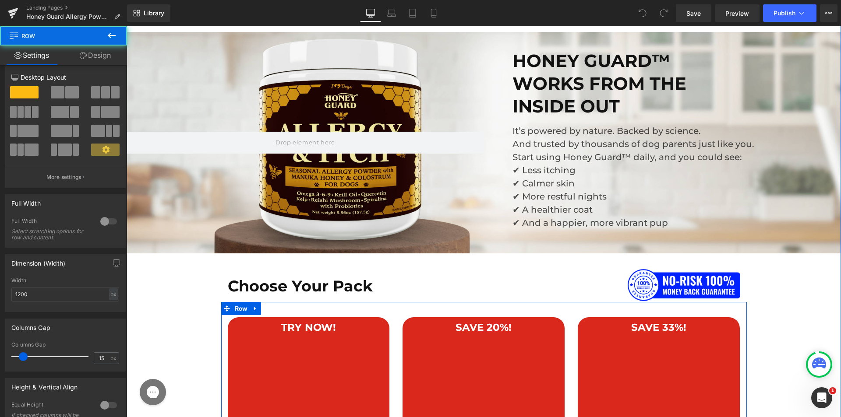
click at [305, 330] on span "Heading" at bounding box center [304, 328] width 23 height 11
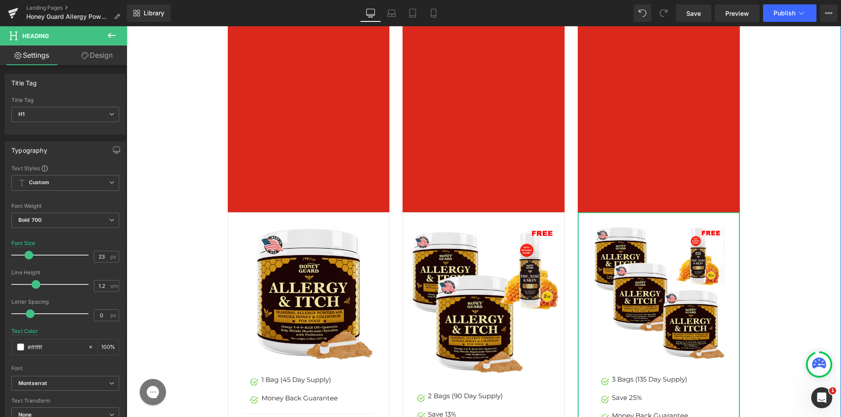
scroll to position [5999, 0]
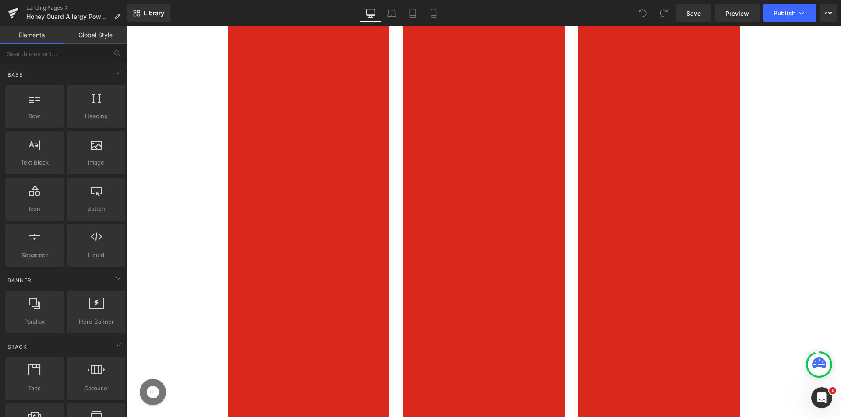
scroll to position [4904, 0]
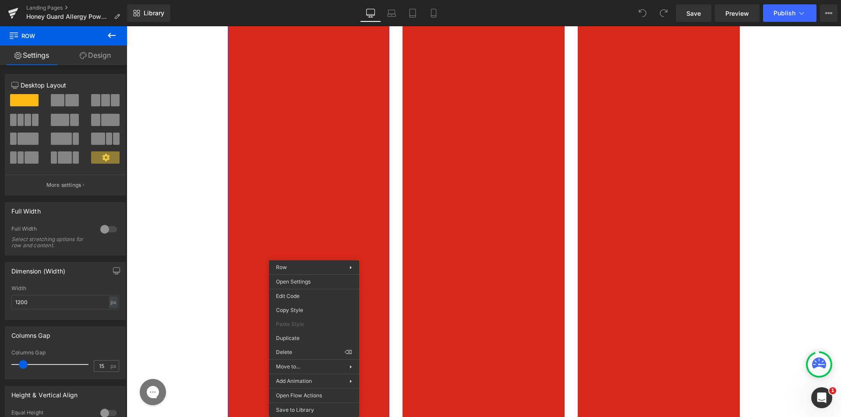
drag, startPoint x: 416, startPoint y: 377, endPoint x: 289, endPoint y: 351, distance: 129.7
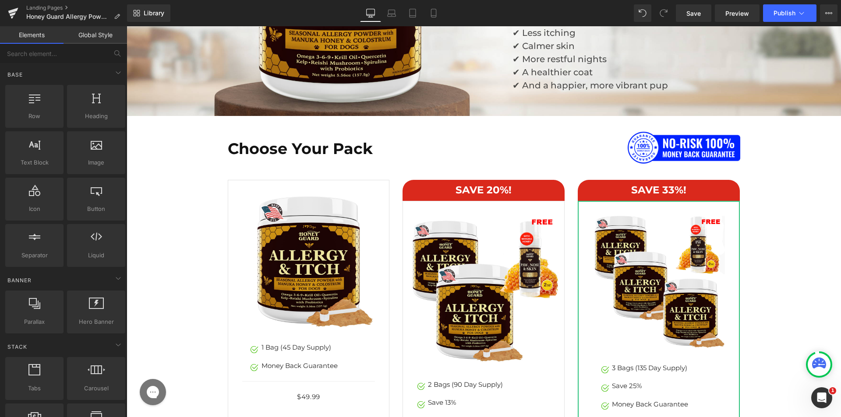
scroll to position [4510, 0]
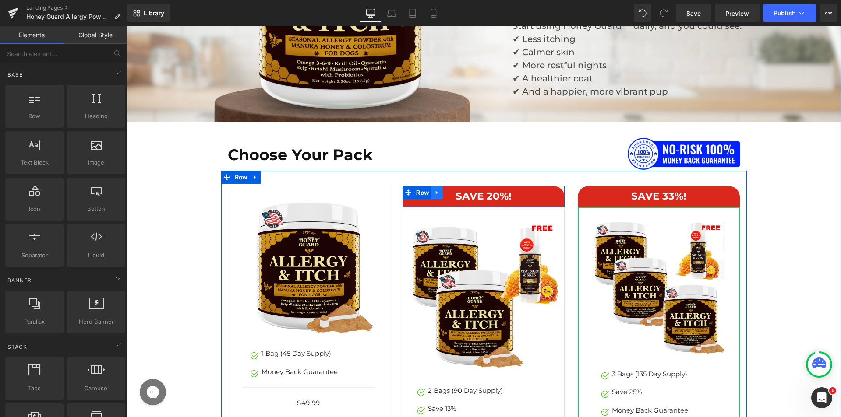
click at [435, 191] on icon at bounding box center [437, 193] width 6 height 7
click at [443, 192] on link at bounding box center [448, 192] width 11 height 13
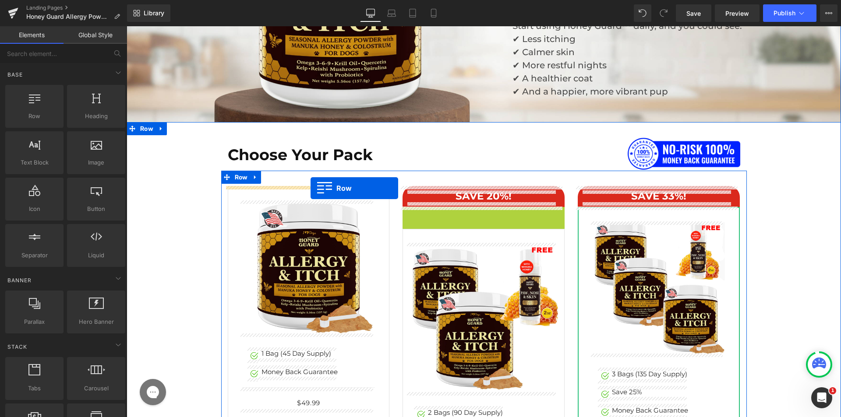
drag, startPoint x: 403, startPoint y: 210, endPoint x: 310, endPoint y: 188, distance: 95.4
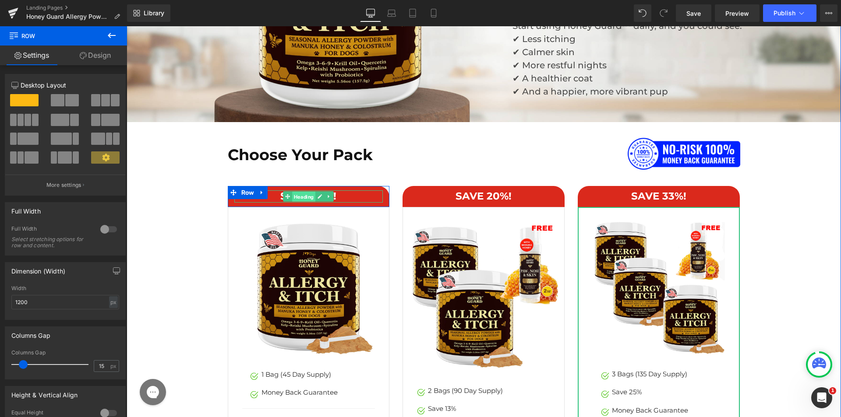
click at [293, 193] on span "Heading" at bounding box center [304, 197] width 23 height 11
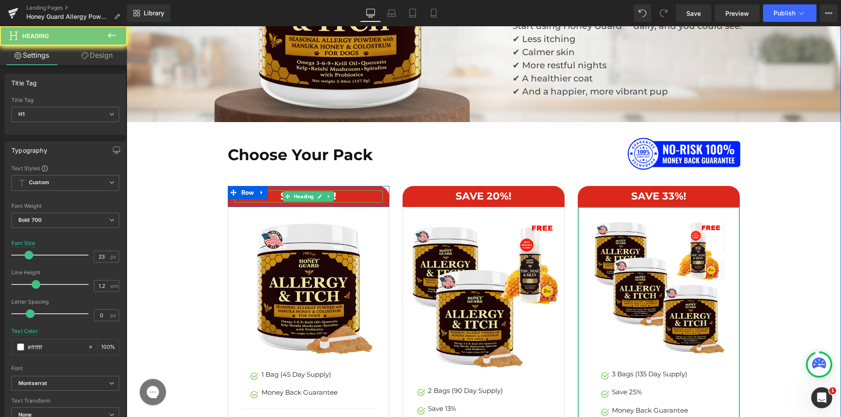
click at [268, 198] on h1 "SAVE 20%!" at bounding box center [308, 196] width 149 height 12
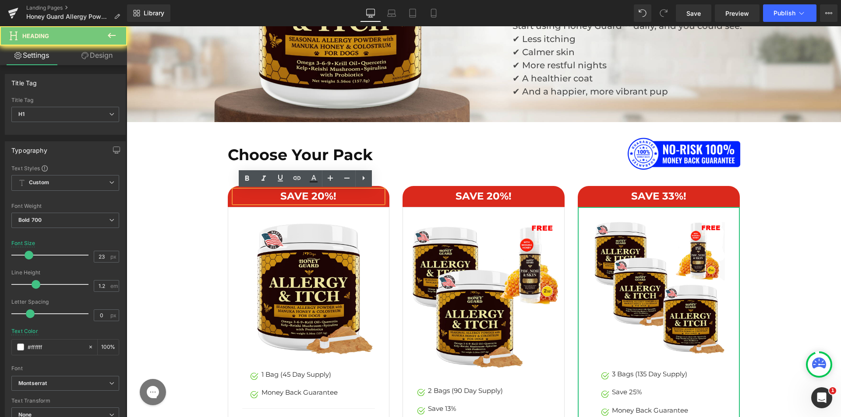
click at [275, 197] on h1 "SAVE 20%!" at bounding box center [308, 196] width 149 height 12
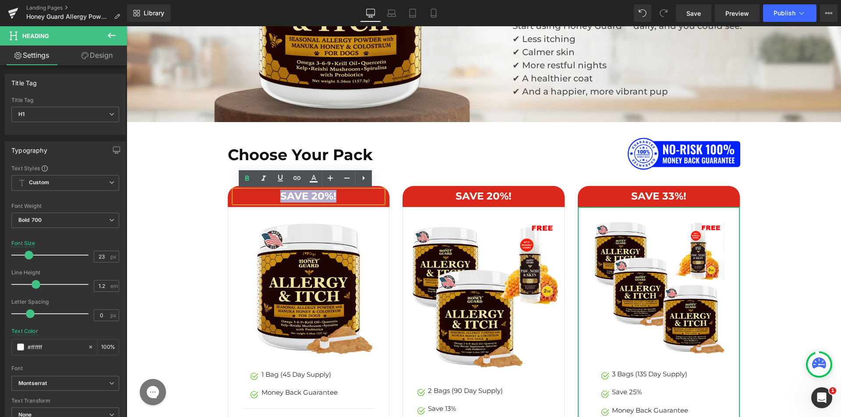
click at [275, 197] on h1 "SAVE 20%!" at bounding box center [308, 196] width 149 height 12
paste div
click at [209, 219] on div "Choose Your Pack Heading Image Row SAVE 20%! Heading Row Sale Off (P) Image Ima…" at bounding box center [484, 327] width 700 height 381
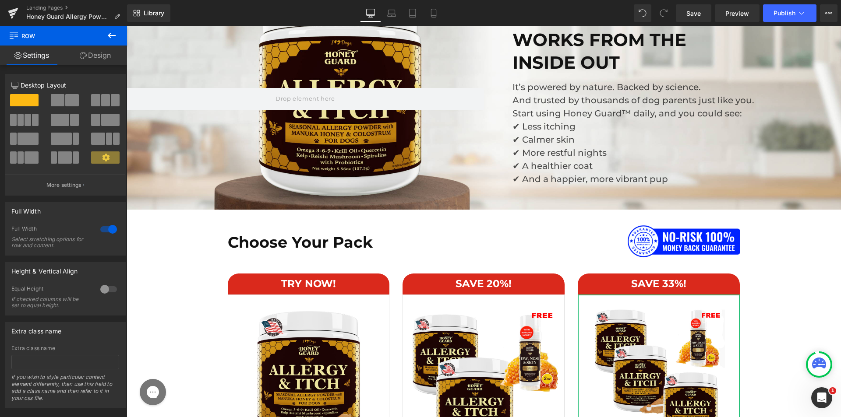
click at [772, 288] on div "Choose Your Pack Heading Image Row SAVE 20%! Heading Row Sale Off (P) Image Ima…" at bounding box center [484, 415] width 700 height 381
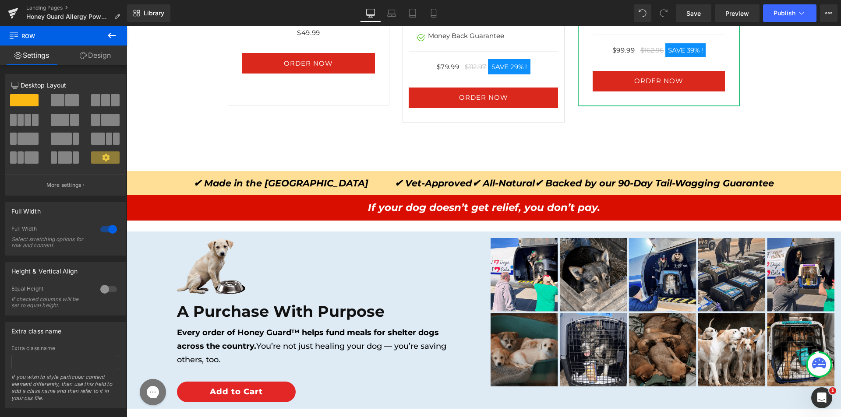
scroll to position [4904, 0]
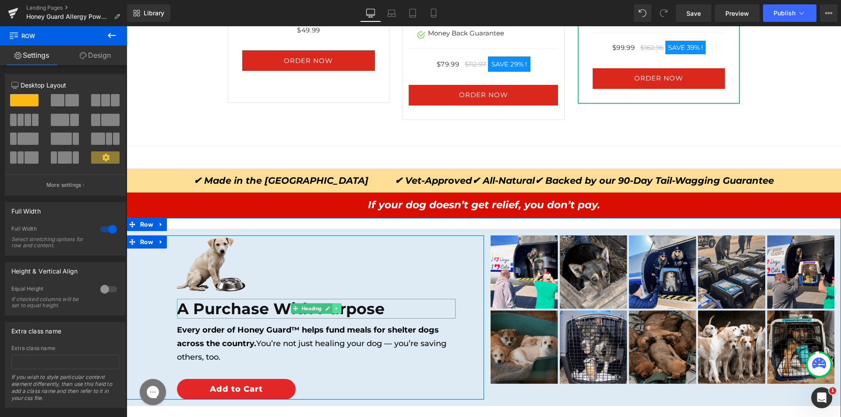
click at [335, 310] on icon at bounding box center [336, 308] width 5 height 5
click at [332, 311] on link at bounding box center [332, 308] width 9 height 11
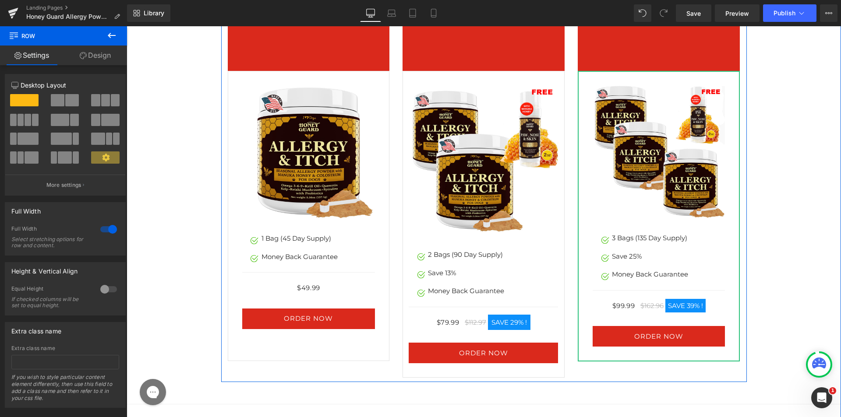
scroll to position [5424, 0]
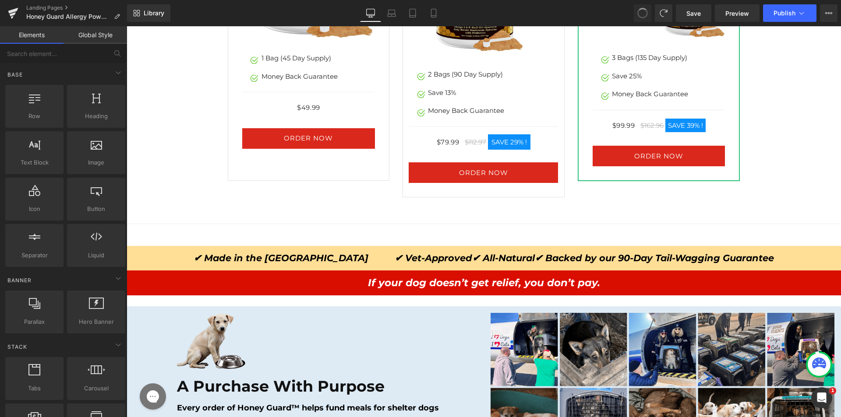
drag, startPoint x: 644, startPoint y: 16, endPoint x: 451, endPoint y: 120, distance: 219.6
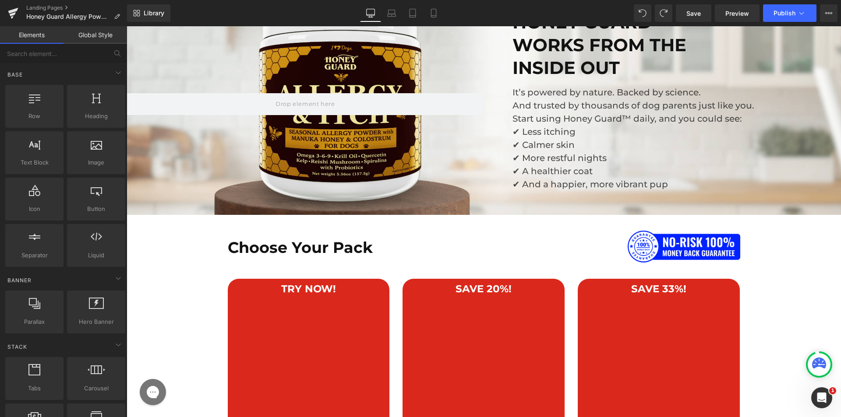
scroll to position [4517, 0]
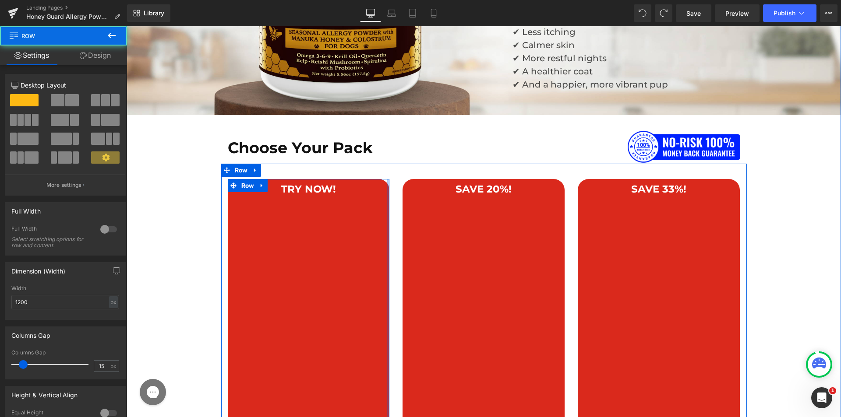
click at [379, 188] on div "TRY NOW!  Heading" at bounding box center [308, 189] width 149 height 12
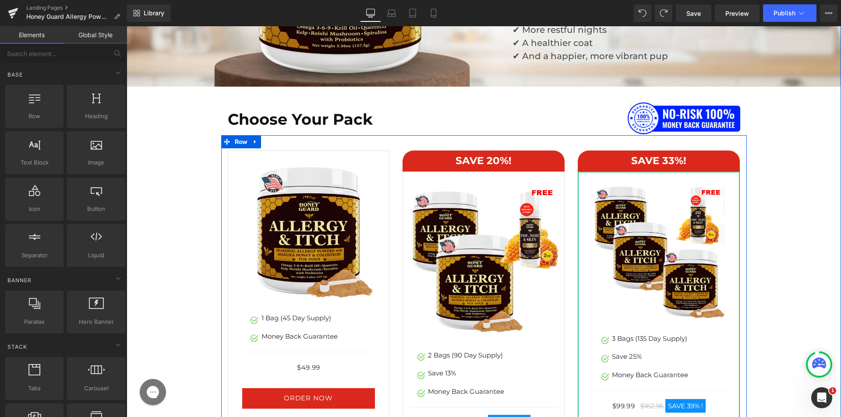
scroll to position [4561, 0]
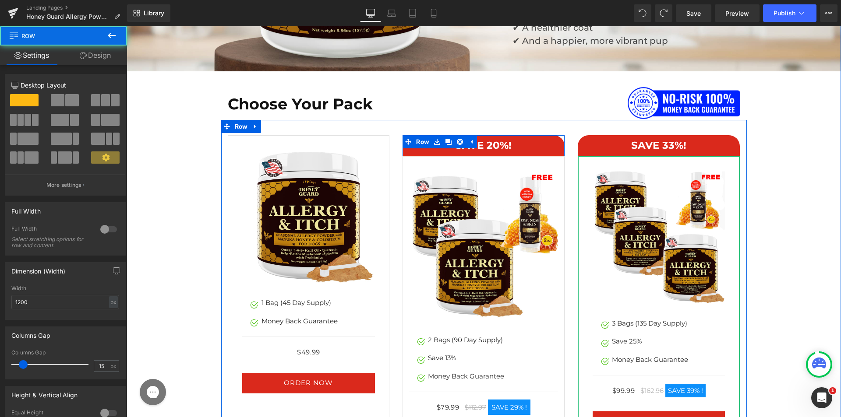
click at [531, 138] on div "SAVE 20%! Heading Row" at bounding box center [483, 145] width 162 height 21
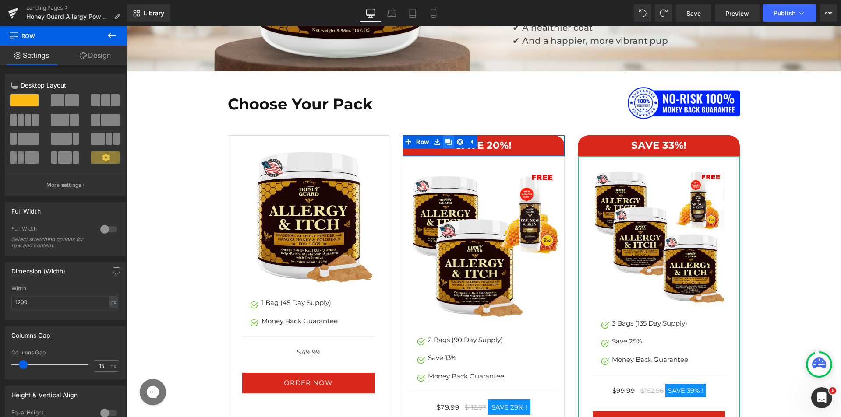
click at [446, 141] on icon at bounding box center [448, 142] width 6 height 6
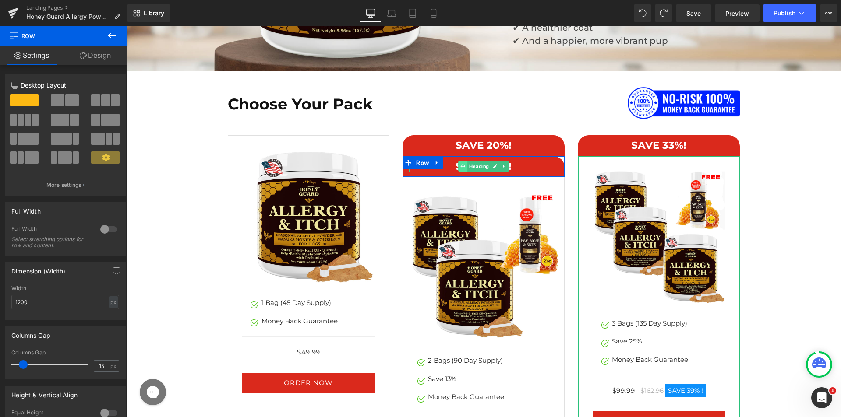
click at [461, 165] on icon at bounding box center [463, 166] width 5 height 5
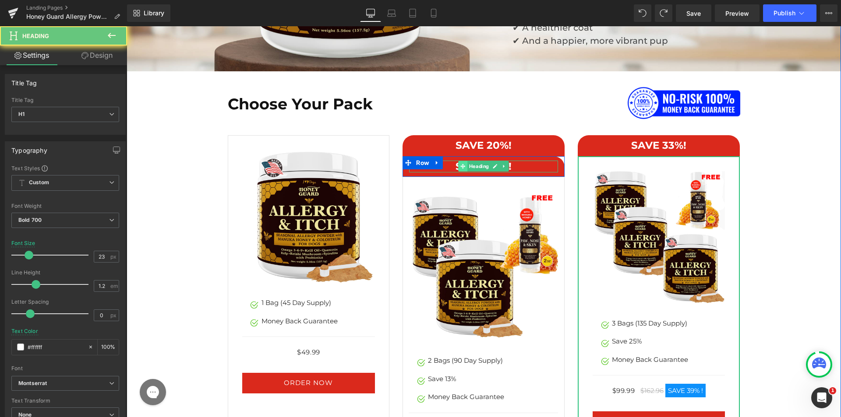
click at [461, 165] on icon at bounding box center [463, 166] width 5 height 5
click at [448, 166] on h1 "SAVE 20%!" at bounding box center [483, 167] width 149 height 12
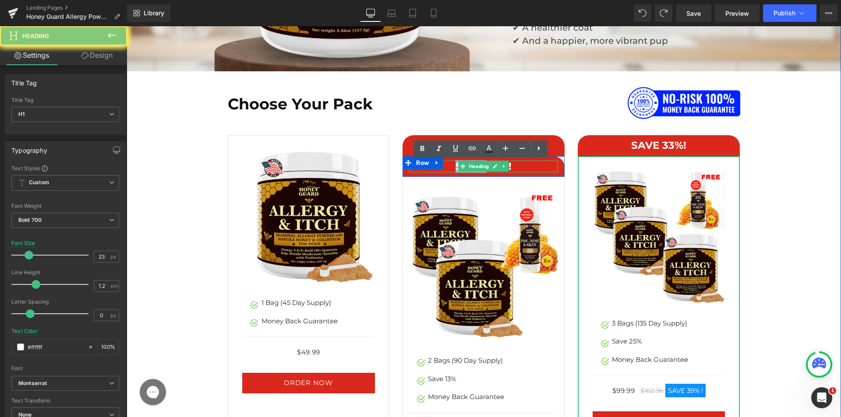
click at [448, 166] on h1 "SAVE 20%!" at bounding box center [483, 167] width 149 height 12
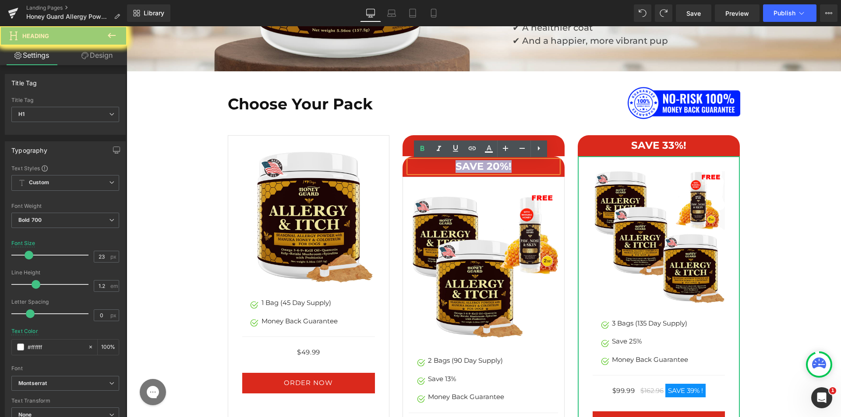
click at [448, 166] on h1 "SAVE 20%!" at bounding box center [483, 167] width 149 height 12
paste div
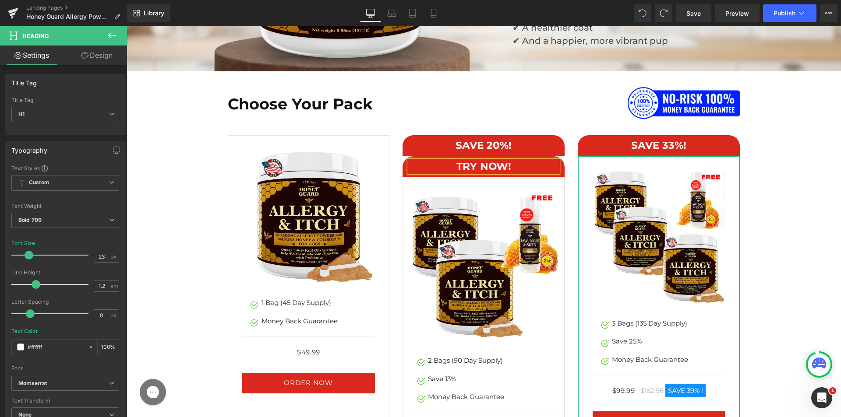
click at [402, 170] on div "TRY NOW!  Heading" at bounding box center [483, 167] width 162 height 12
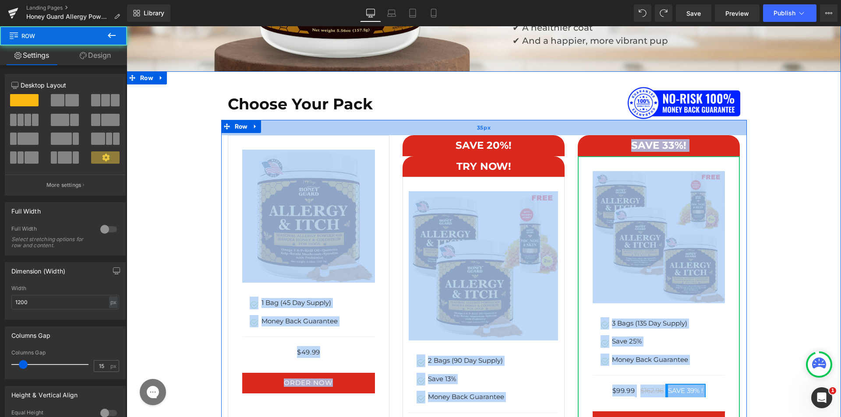
drag, startPoint x: 402, startPoint y: 167, endPoint x: 276, endPoint y: 130, distance: 132.0
click at [276, 130] on div "SAVE 20%! Heading Row TRY NOW!  Heading Row Sale Off (P) Image Image 2 Bags (9…" at bounding box center [483, 304] width 525 height 368
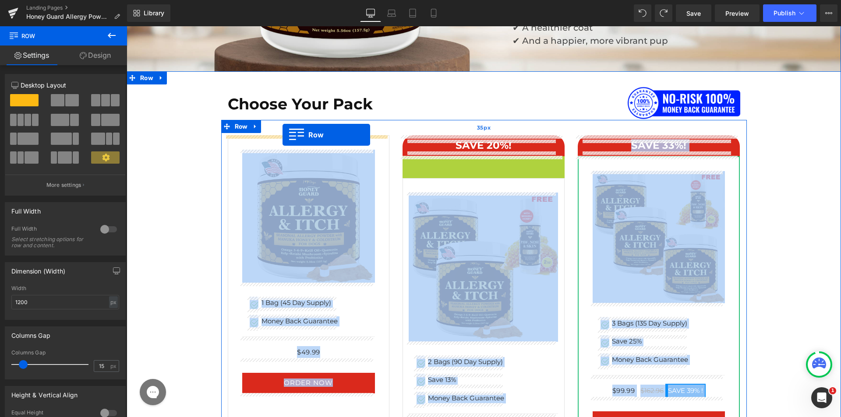
drag, startPoint x: 406, startPoint y: 163, endPoint x: 282, endPoint y: 135, distance: 127.1
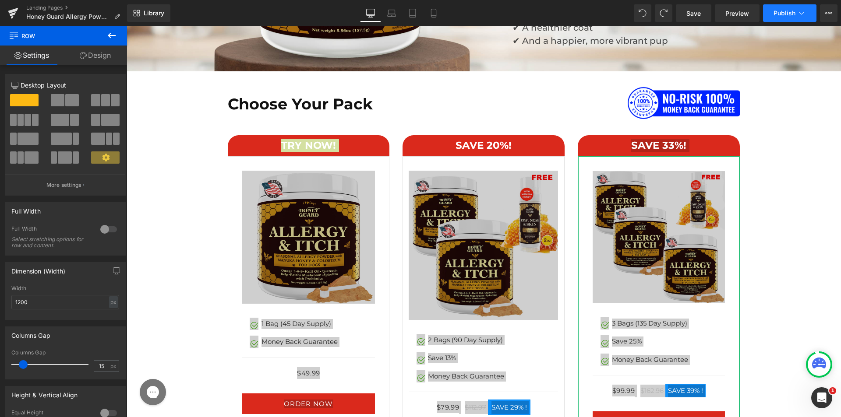
click at [803, 14] on icon at bounding box center [801, 13] width 9 height 9
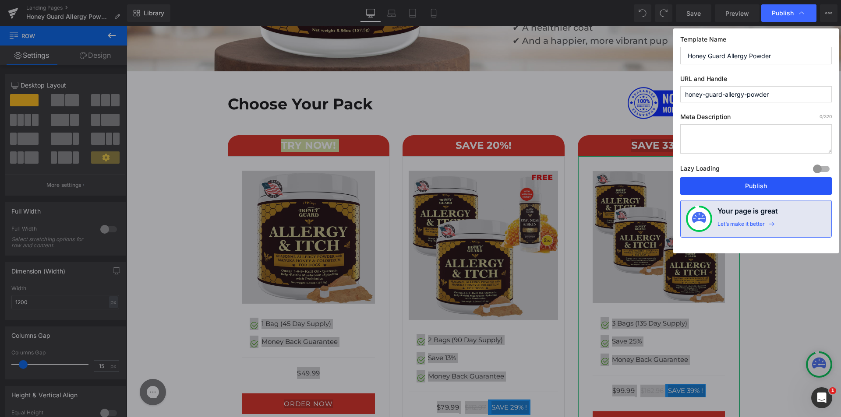
click at [754, 187] on button "Publish" at bounding box center [756, 186] width 152 height 18
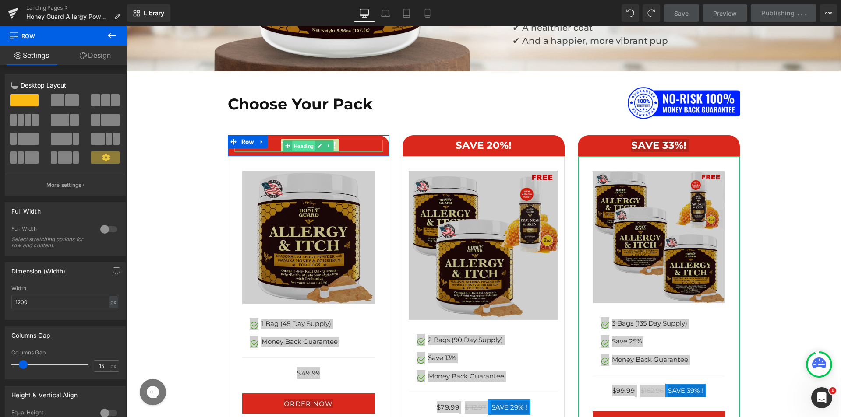
click at [293, 145] on span "Heading" at bounding box center [304, 146] width 23 height 11
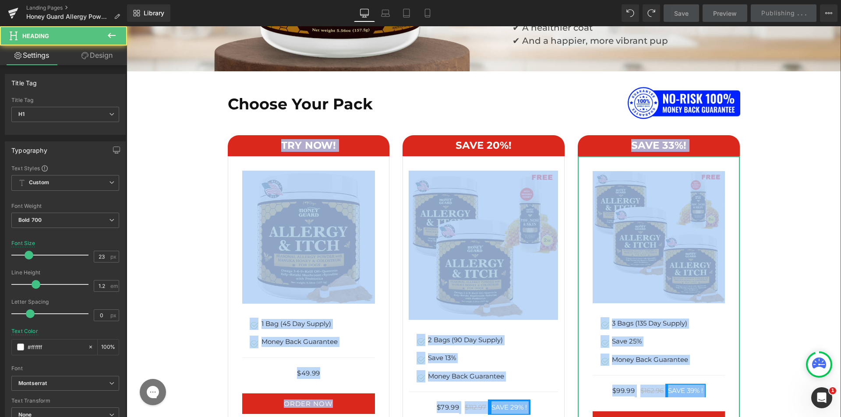
click at [201, 190] on div "Choose Your Pack Heading Image Row SAVE 20%! Heading Row Sale Off (P) Image Ima…" at bounding box center [484, 277] width 700 height 381
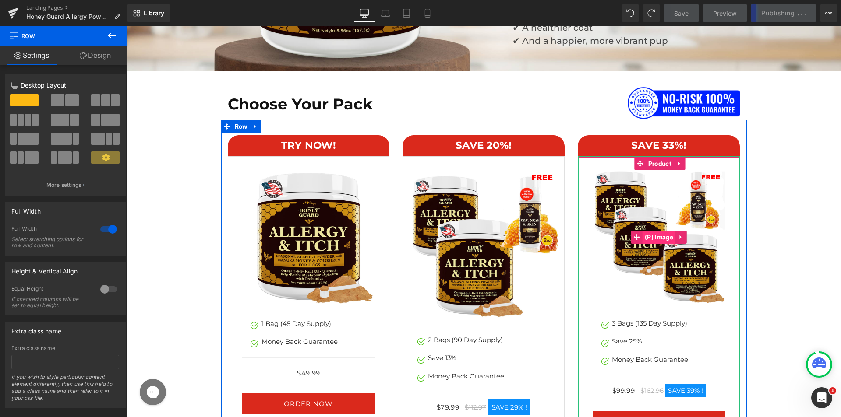
click at [649, 238] on span "(P) Image" at bounding box center [658, 237] width 33 height 13
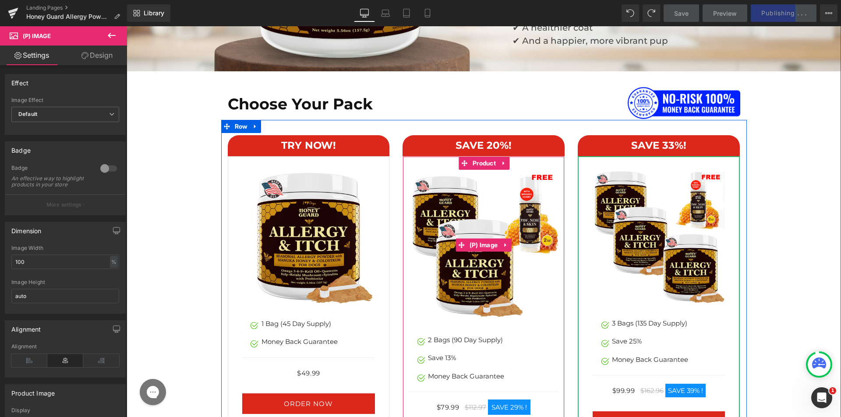
click at [479, 253] on img at bounding box center [483, 245] width 149 height 149
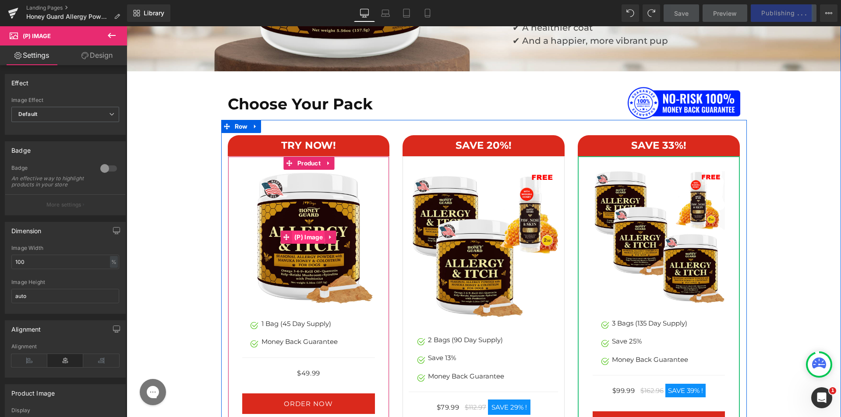
click at [303, 236] on span "(P) Image" at bounding box center [308, 237] width 33 height 13
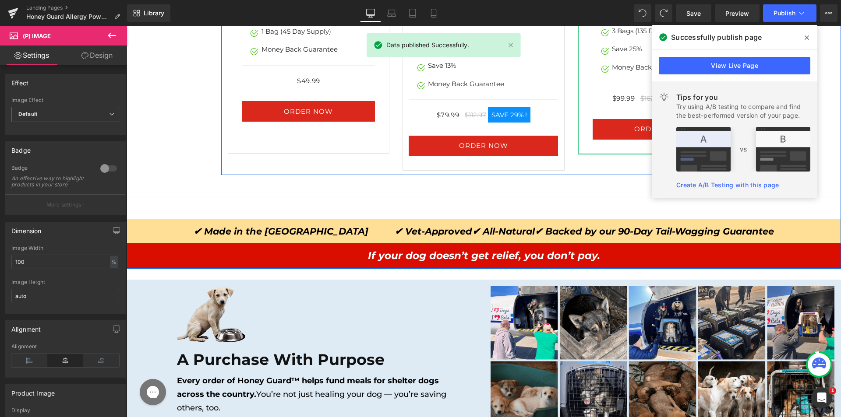
scroll to position [4867, 0]
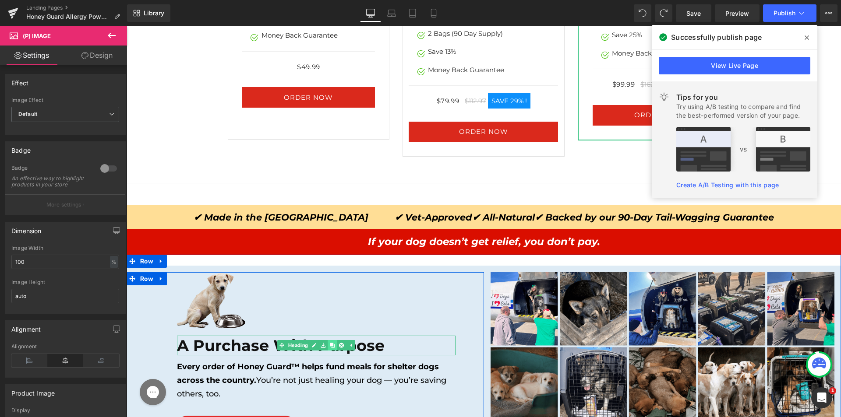
click at [330, 346] on icon at bounding box center [332, 345] width 5 height 5
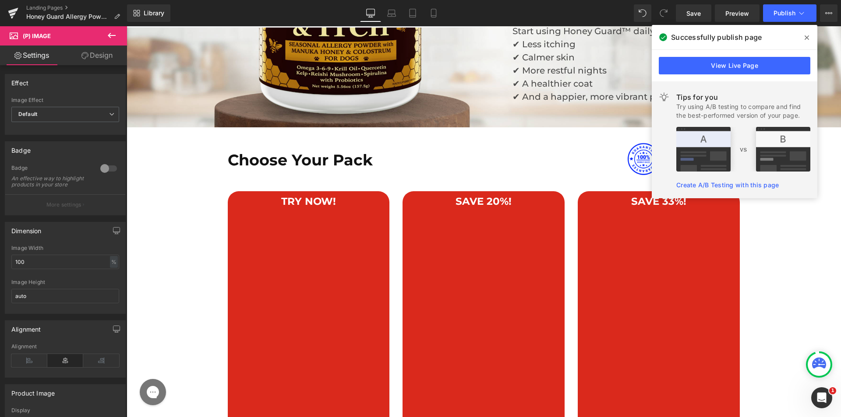
scroll to position [4461, 0]
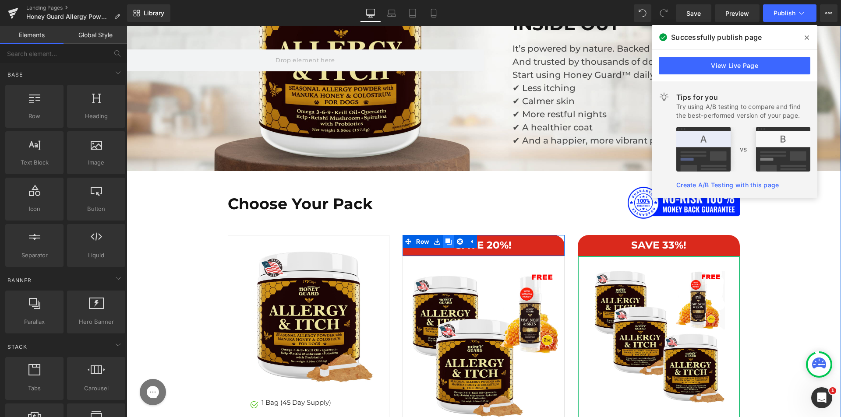
click at [445, 242] on icon at bounding box center [448, 242] width 6 height 6
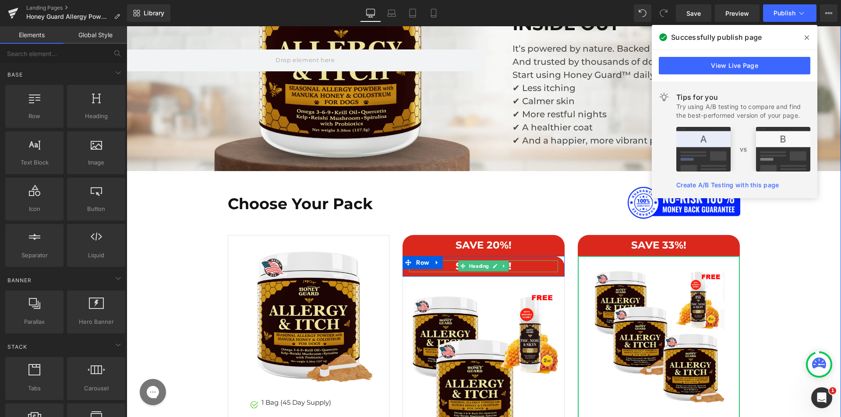
click at [446, 268] on h1 "SAVE 20%!" at bounding box center [483, 267] width 149 height 12
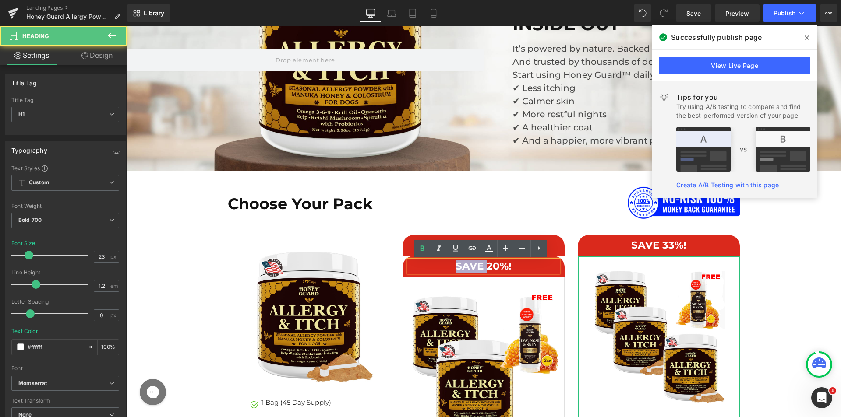
click at [446, 268] on h1 "SAVE 20%!" at bounding box center [483, 267] width 149 height 12
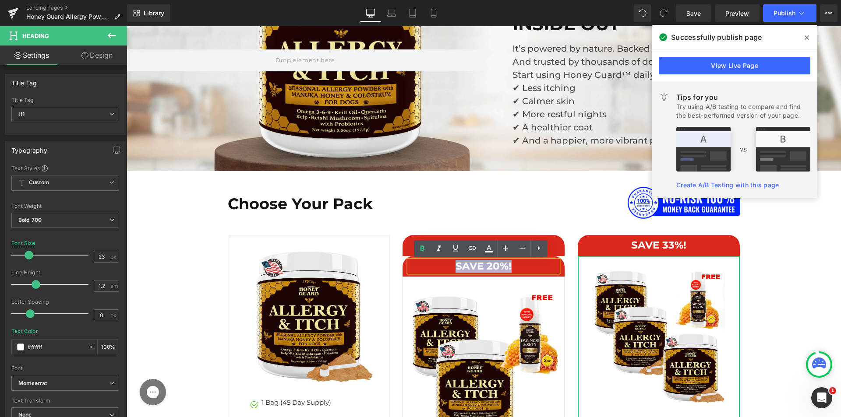
paste div
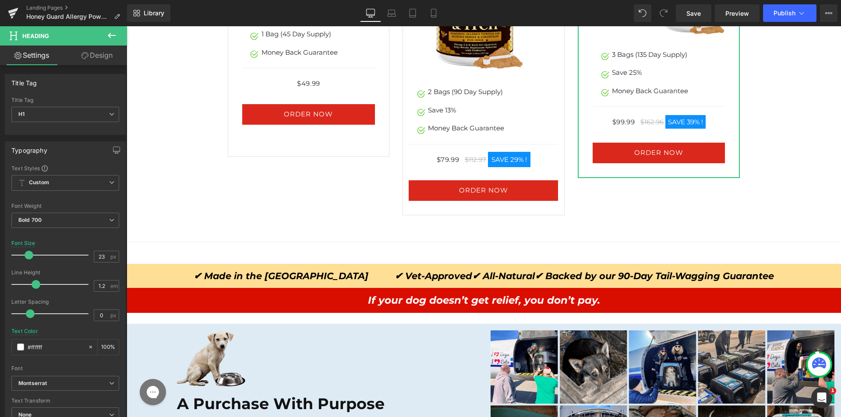
scroll to position [4987, 0]
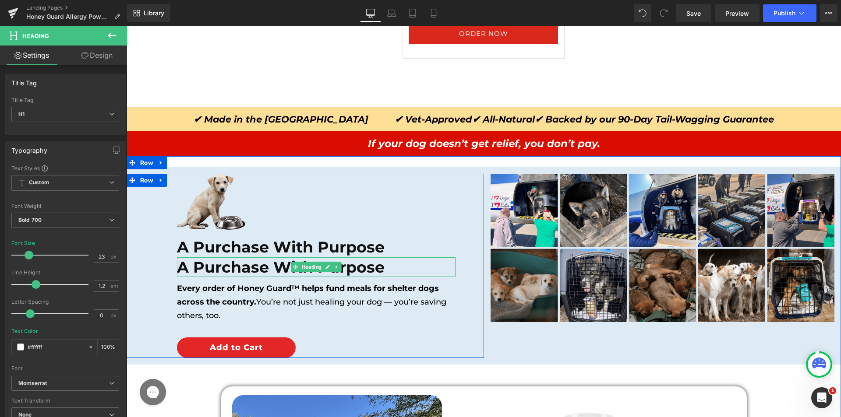
drag, startPoint x: 316, startPoint y: 273, endPoint x: 284, endPoint y: 268, distance: 32.3
click at [316, 273] on h1 "A Purchase With Purpose" at bounding box center [316, 267] width 278 height 20
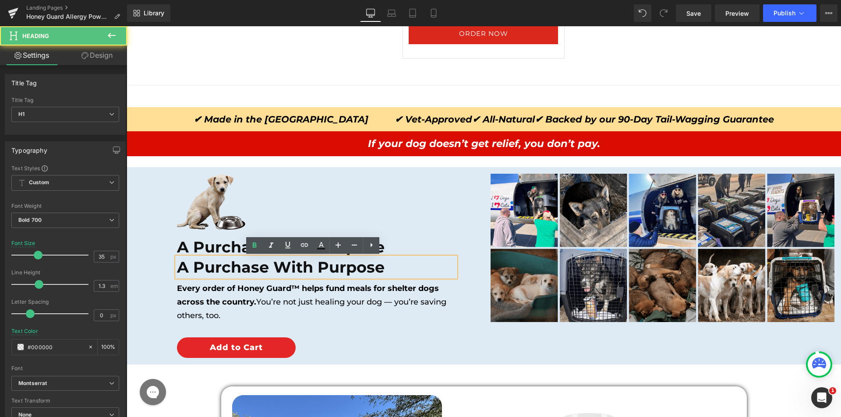
click at [268, 263] on h1 "A Purchase With Purpose" at bounding box center [316, 267] width 278 height 20
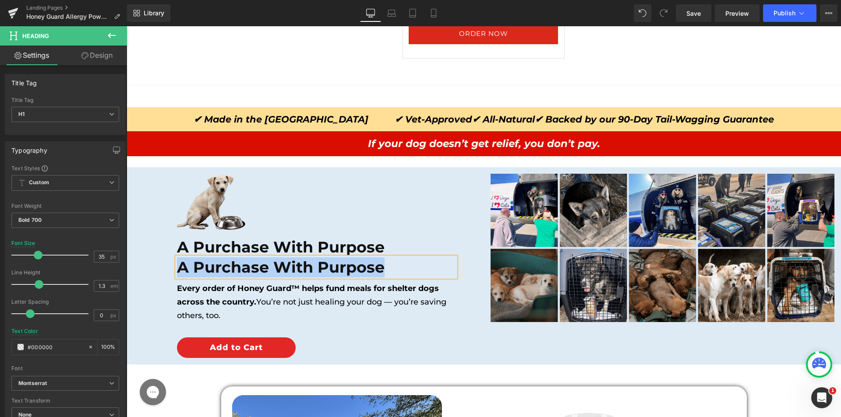
paste div
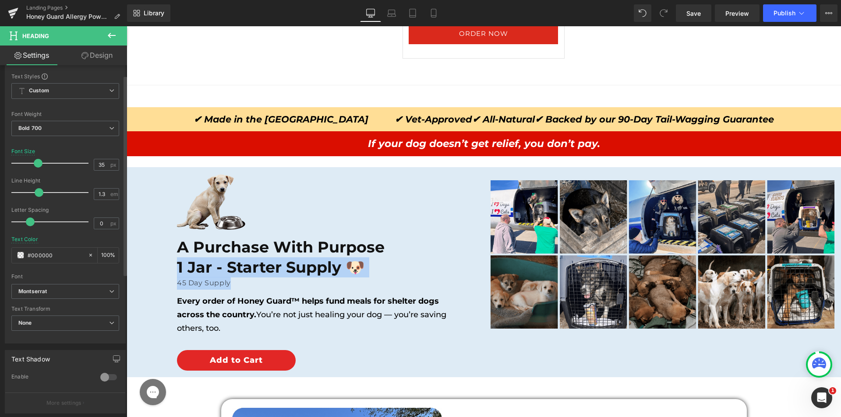
scroll to position [219, 0]
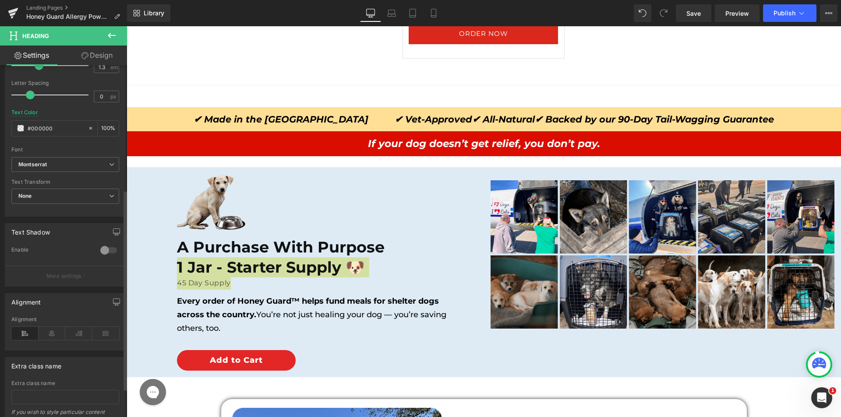
click at [46, 327] on div "Alignment" at bounding box center [65, 334] width 108 height 34
click at [48, 332] on icon at bounding box center [52, 333] width 27 height 13
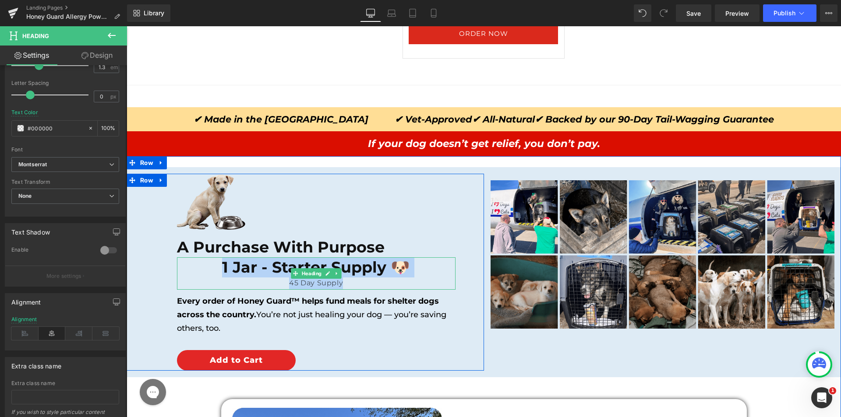
click at [250, 270] on h1 "1 Jar - Starter Supply 🐶" at bounding box center [316, 267] width 278 height 20
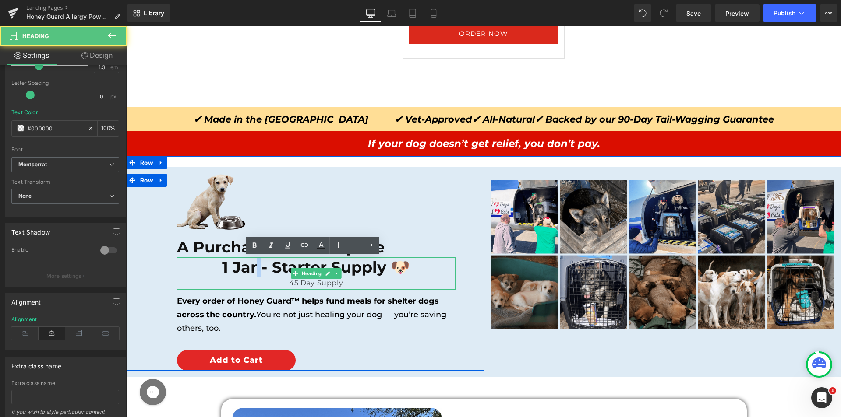
click at [250, 270] on h1 "1 Jar - Starter Supply 🐶" at bounding box center [316, 267] width 278 height 20
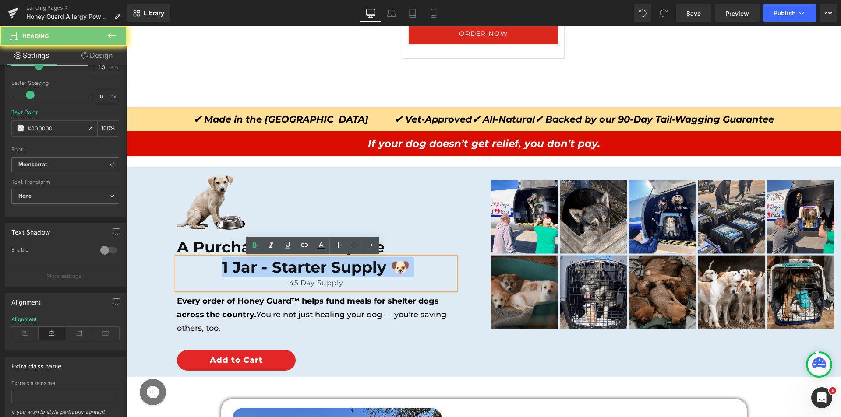
click at [250, 270] on h1 "1 Jar - Starter Supply 🐶" at bounding box center [316, 267] width 278 height 20
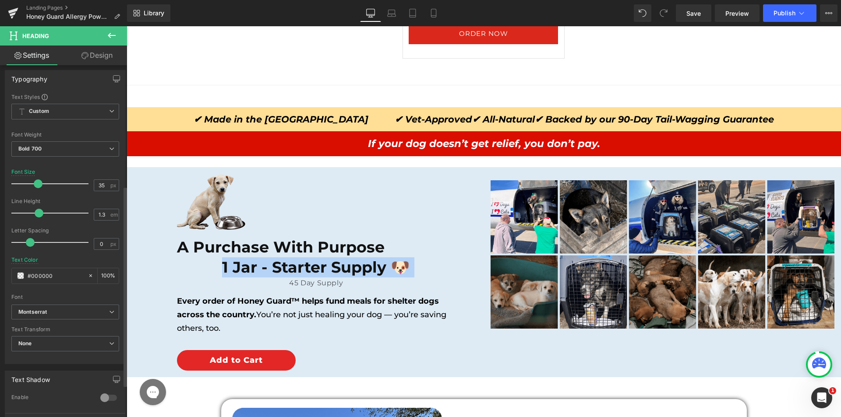
scroll to position [44, 0]
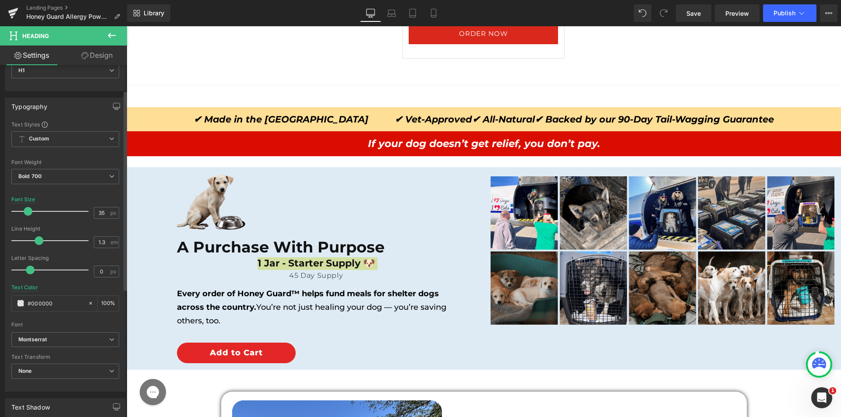
click at [28, 215] on div at bounding box center [52, 212] width 73 height 18
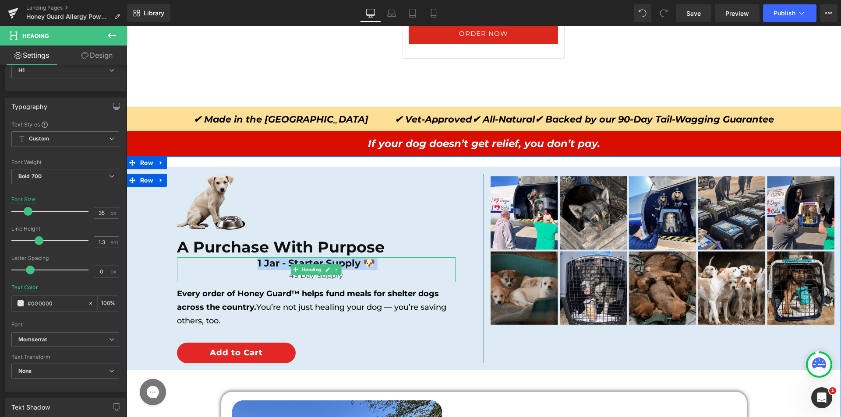
click at [277, 272] on div "45 Day Supply" at bounding box center [316, 276] width 278 height 13
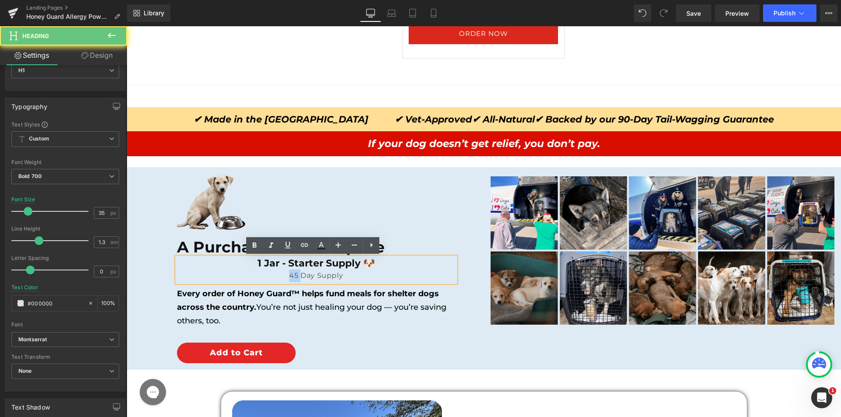
click at [277, 272] on div "45 Day Supply" at bounding box center [316, 276] width 278 height 13
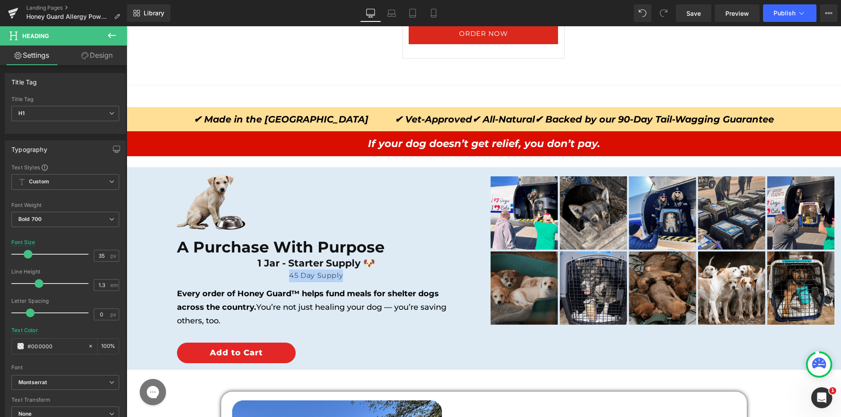
scroll to position [0, 0]
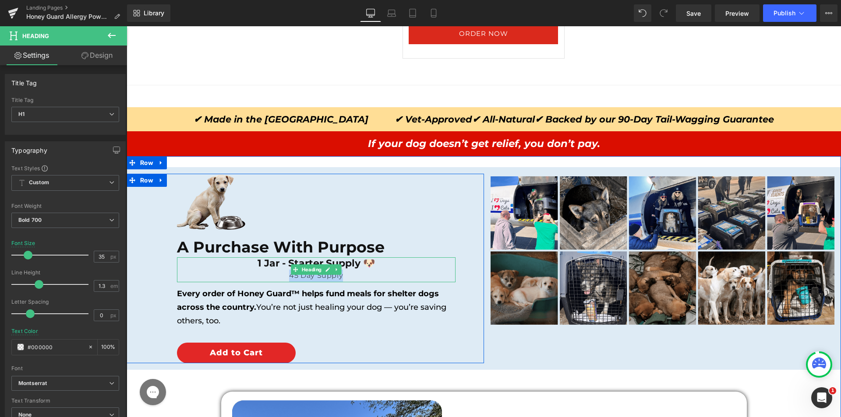
click at [265, 277] on div "45 Day Supply" at bounding box center [316, 276] width 278 height 13
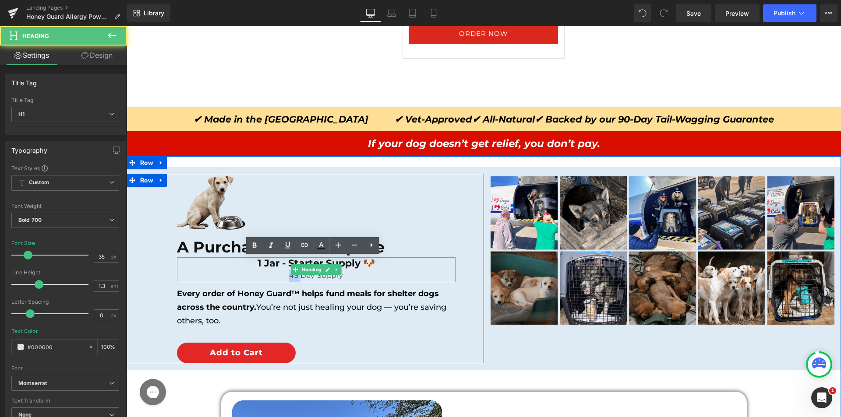
click at [265, 277] on div "45 Day Supply" at bounding box center [316, 276] width 278 height 13
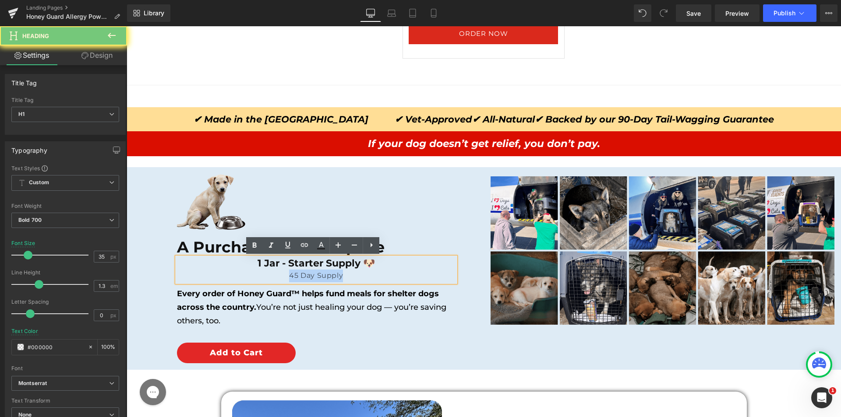
click at [265, 277] on div "45 Day Supply" at bounding box center [316, 276] width 278 height 13
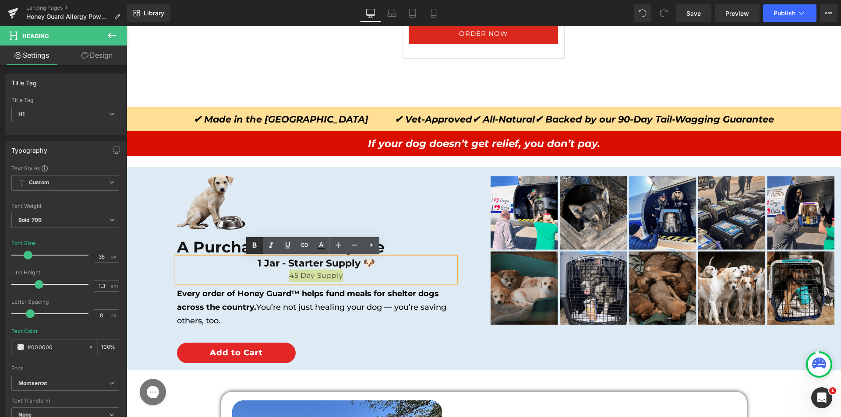
click at [257, 245] on icon at bounding box center [254, 245] width 11 height 11
click at [240, 268] on h1 "1 Jar - Starter Supply 🐶" at bounding box center [316, 263] width 278 height 13
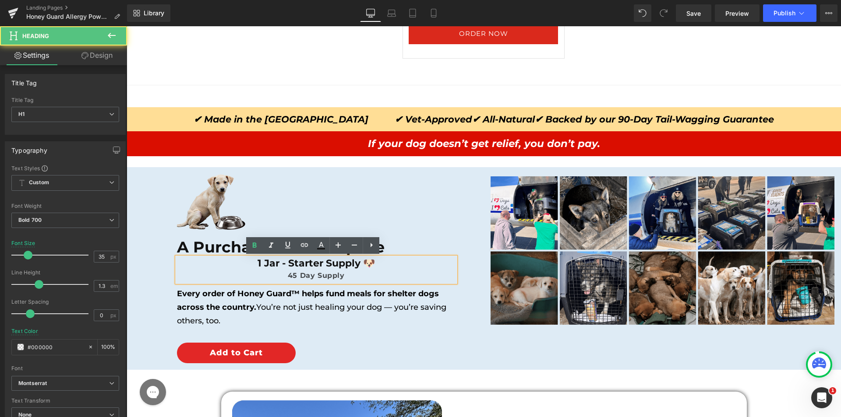
click at [257, 276] on div "45 Day Supply" at bounding box center [316, 276] width 278 height 13
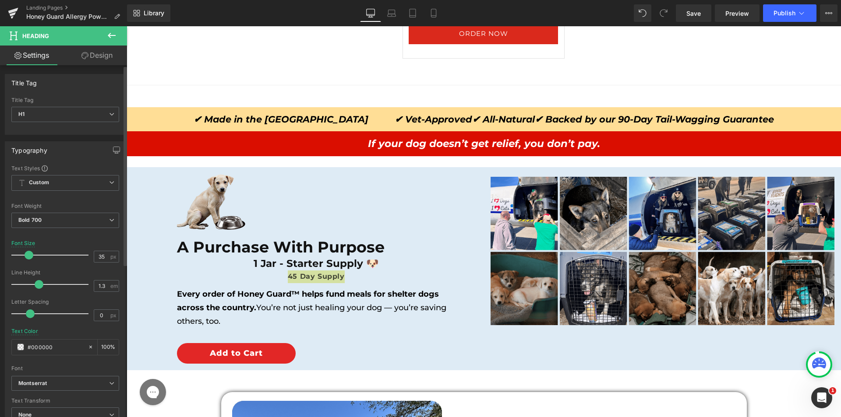
click at [29, 257] on span at bounding box center [29, 255] width 9 height 9
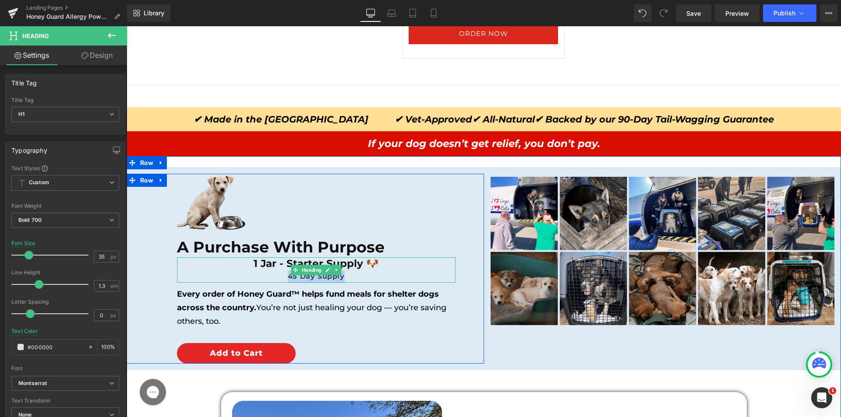
click at [278, 275] on div "45 Day Supply" at bounding box center [316, 277] width 278 height 13
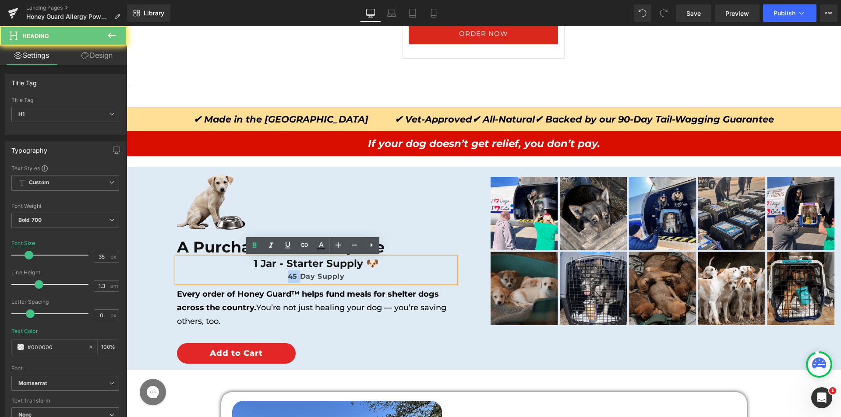
click at [278, 275] on div "45 Day Supply" at bounding box center [316, 277] width 278 height 13
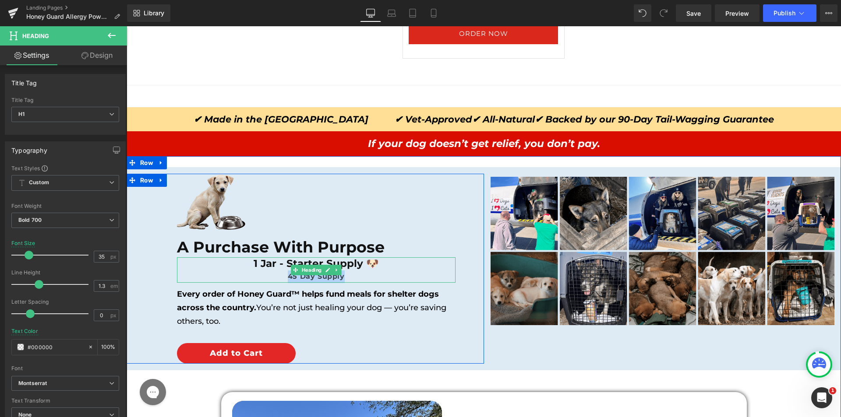
click at [277, 271] on div "45 Day Supply" at bounding box center [316, 277] width 278 height 13
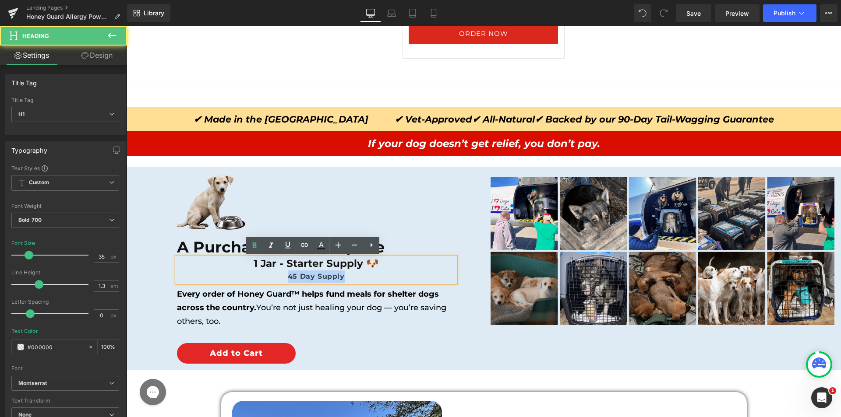
drag, startPoint x: 402, startPoint y: 267, endPoint x: 392, endPoint y: 279, distance: 15.5
click at [392, 279] on div "1 Jar - Starter Supply 🐶 45 Day Supply" at bounding box center [316, 270] width 278 height 26
click at [307, 275] on strong "45 Day Supply" at bounding box center [316, 276] width 57 height 8
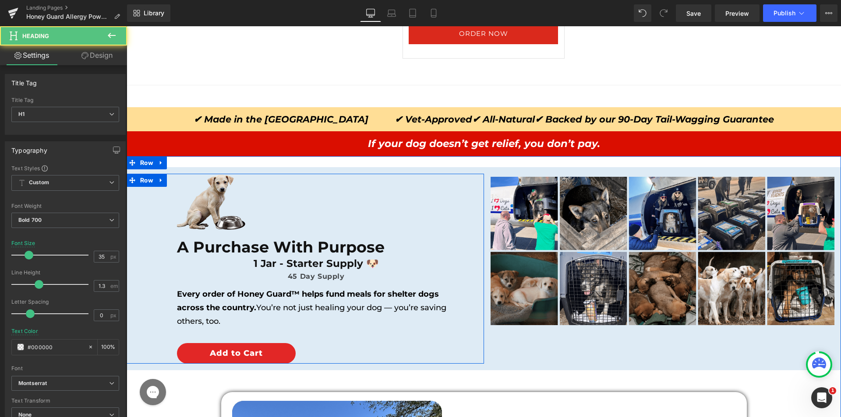
click at [278, 275] on div "45 Day Supply" at bounding box center [316, 277] width 278 height 13
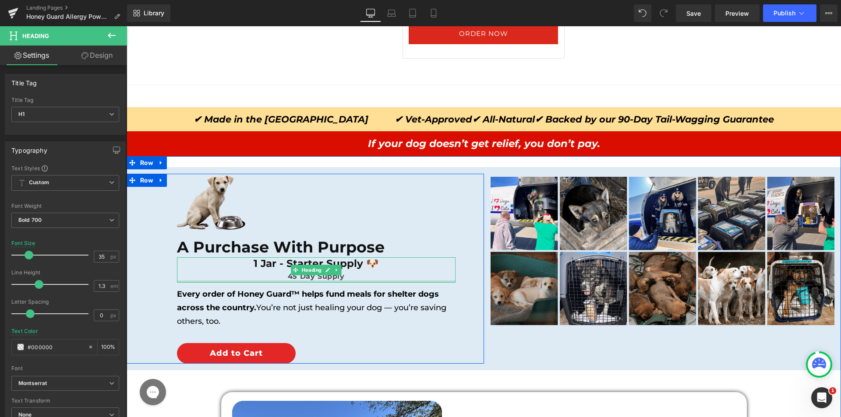
click at [308, 276] on b "45 Day Supply" at bounding box center [316, 276] width 57 height 8
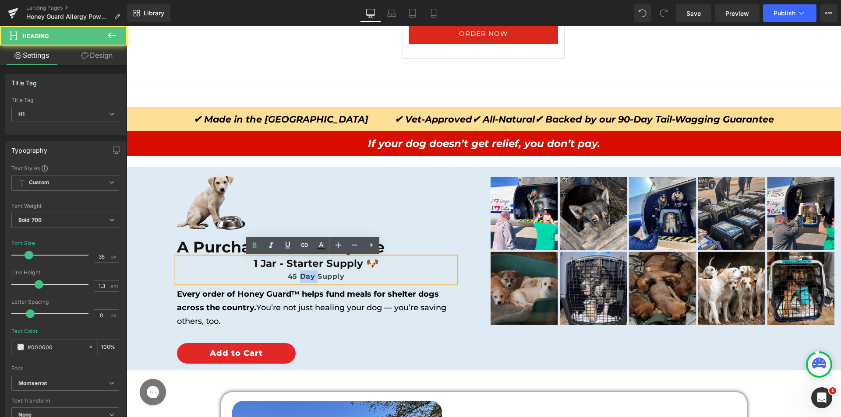
click at [308, 276] on b "45 Day Supply" at bounding box center [316, 276] width 57 height 8
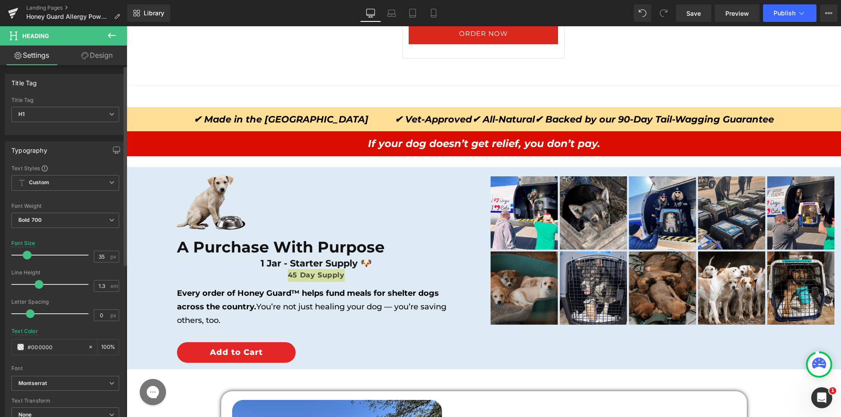
click at [25, 253] on span at bounding box center [27, 255] width 9 height 9
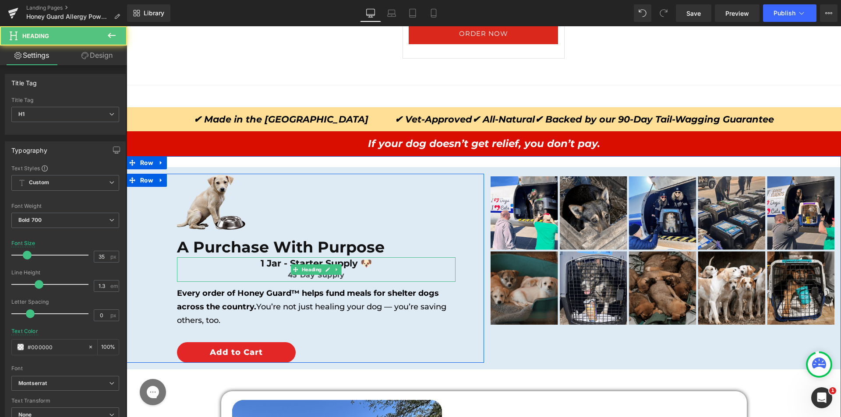
click at [300, 264] on h1 "1 Jar - Starter Supply 🐶" at bounding box center [316, 263] width 278 height 12
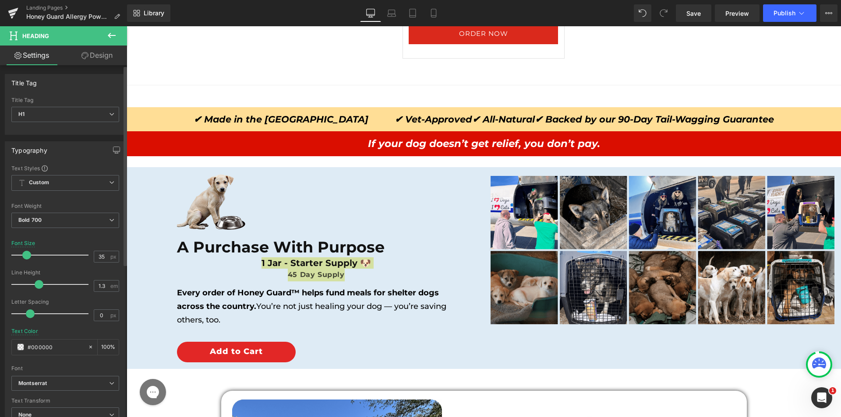
click at [29, 256] on span at bounding box center [26, 255] width 9 height 9
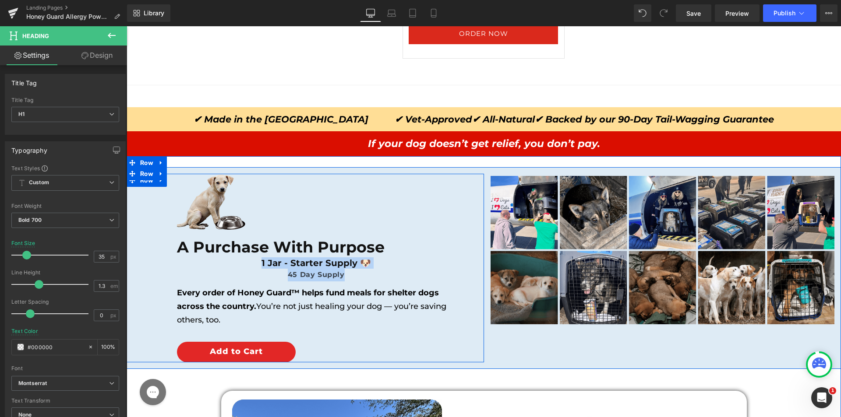
click at [477, 185] on div "Image A Purchase With Purpose Heading 1 Jar - Starter Supply 🐶 45 Day Supply  …" at bounding box center [305, 268] width 357 height 188
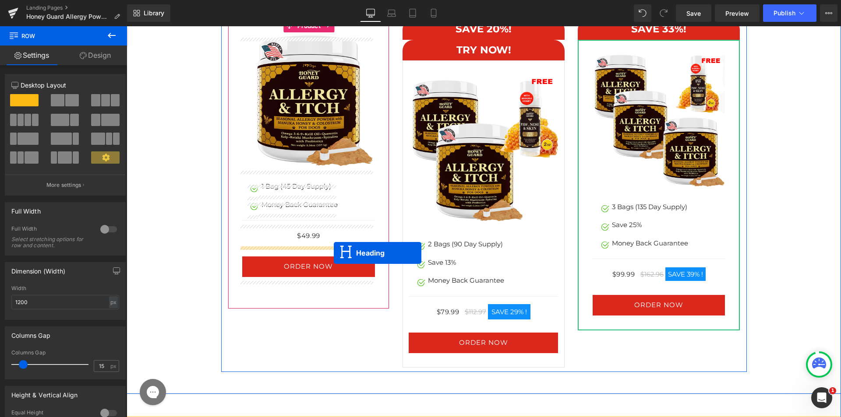
scroll to position [4505, 0]
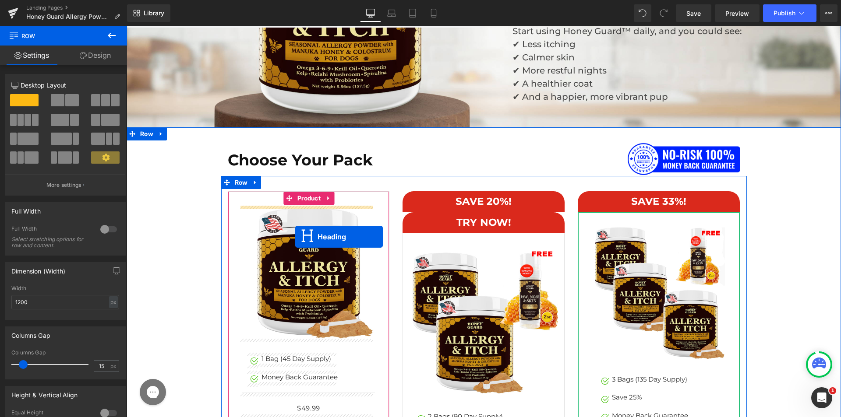
drag, startPoint x: 287, startPoint y: 268, endPoint x: 295, endPoint y: 237, distance: 32.2
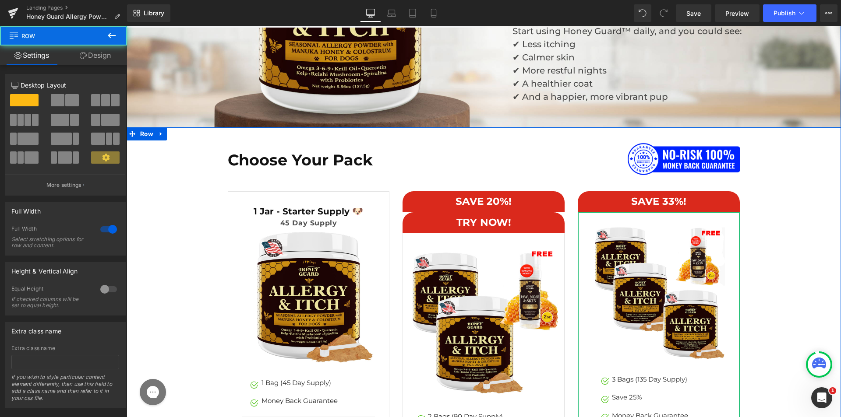
click at [193, 250] on div "Choose Your Pack Heading Image Row SAVE 20%! Heading Row TRY NOW!  Heading Row…" at bounding box center [484, 344] width 700 height 402
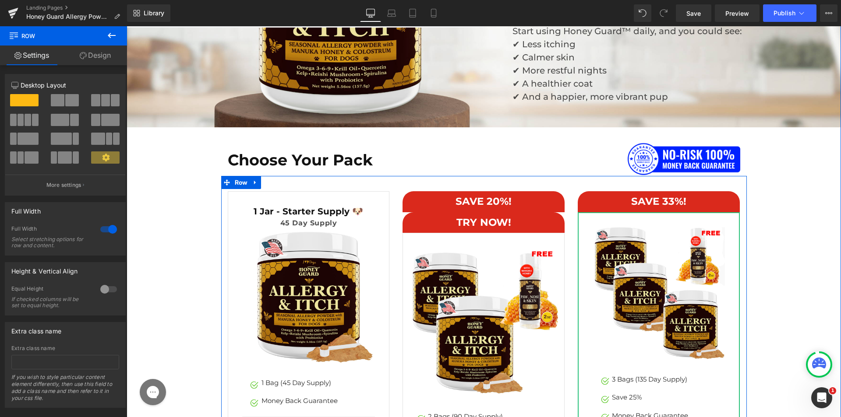
click at [307, 243] on img at bounding box center [308, 296] width 133 height 133
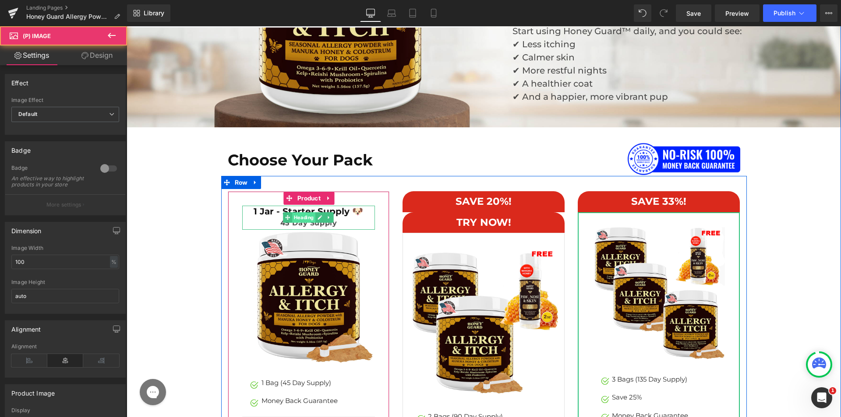
click at [306, 221] on span "Heading" at bounding box center [304, 217] width 23 height 11
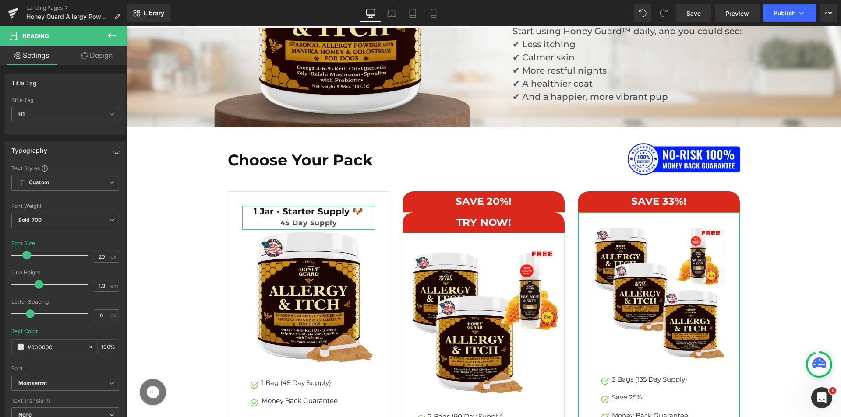
click at [97, 59] on link "Design" at bounding box center [96, 56] width 63 height 20
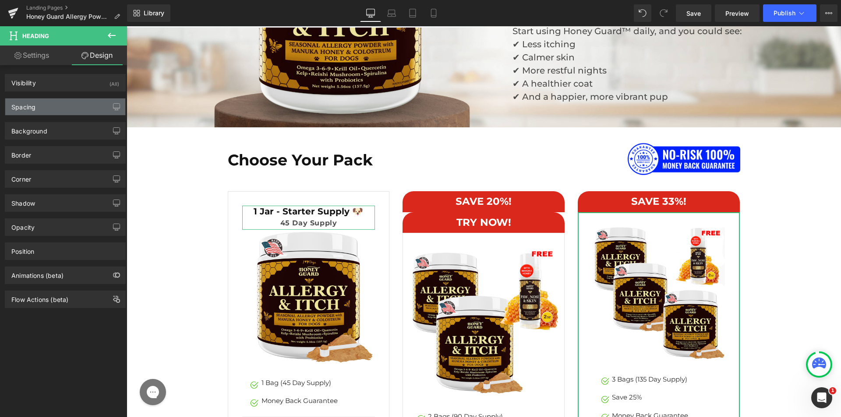
click at [55, 105] on div "Spacing" at bounding box center [65, 107] width 120 height 17
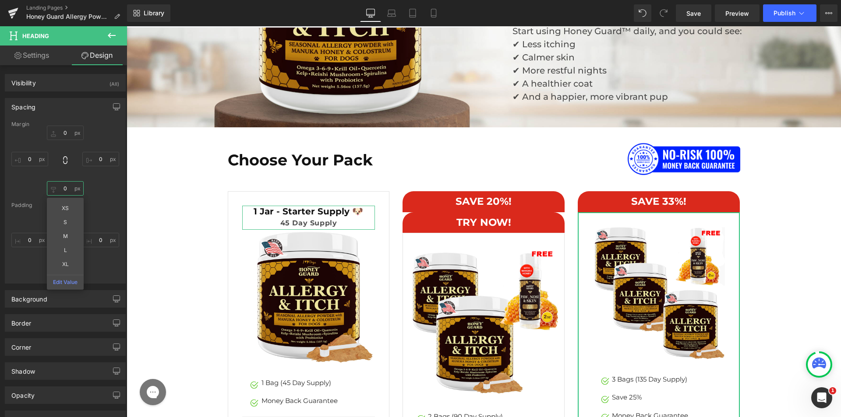
click at [60, 192] on input "0" at bounding box center [65, 188] width 37 height 14
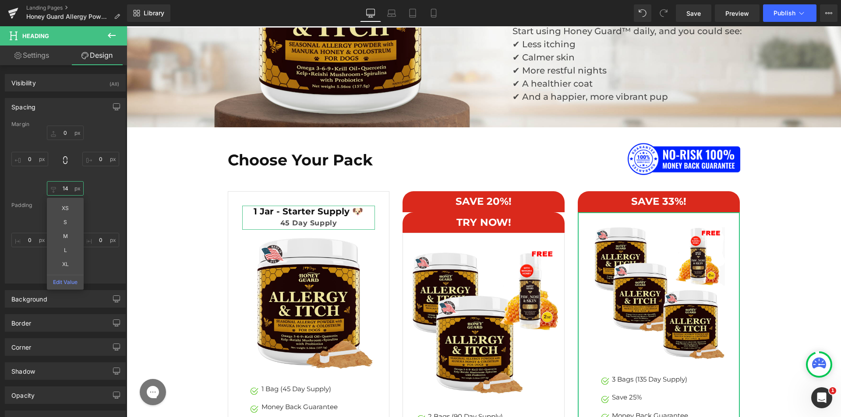
click at [58, 190] on input "14" at bounding box center [65, 188] width 37 height 14
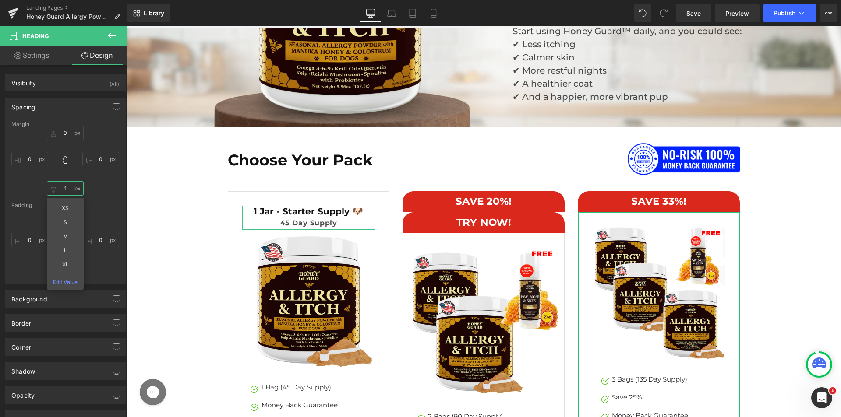
type input "15"
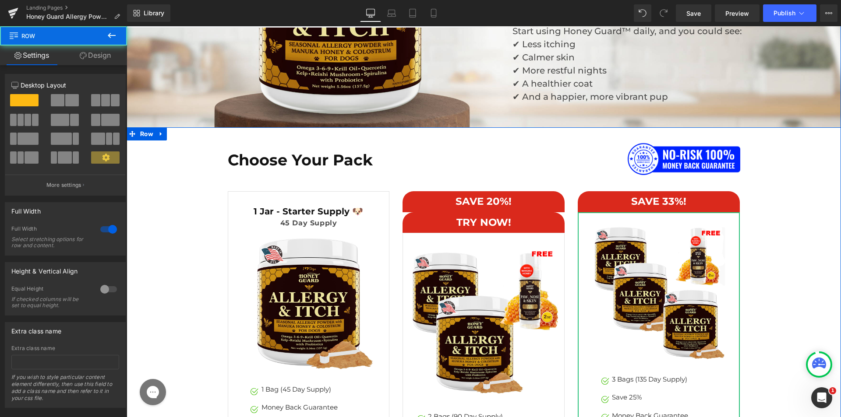
click at [191, 211] on div "Choose Your Pack Heading Image Row SAVE 20%! Heading Row TRY NOW!  Heading Row…" at bounding box center [484, 344] width 700 height 402
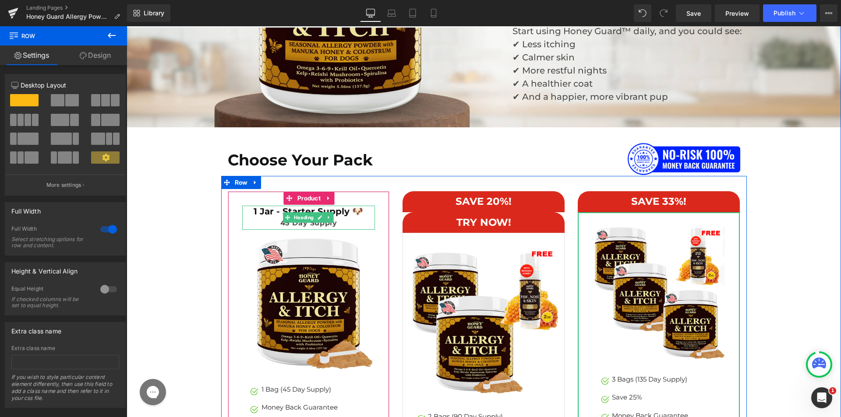
click at [280, 223] on b "45 Day Supply" at bounding box center [308, 223] width 57 height 8
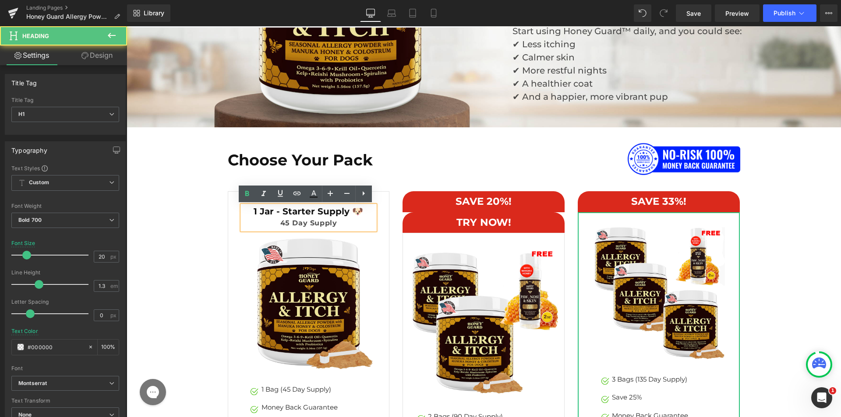
click at [268, 225] on div "45 Day Supply" at bounding box center [308, 223] width 133 height 13
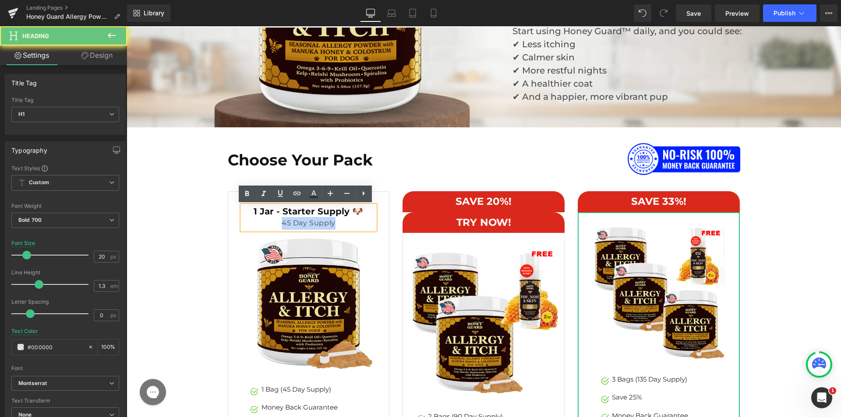
click at [268, 225] on div "45 Day Supply" at bounding box center [308, 223] width 133 height 13
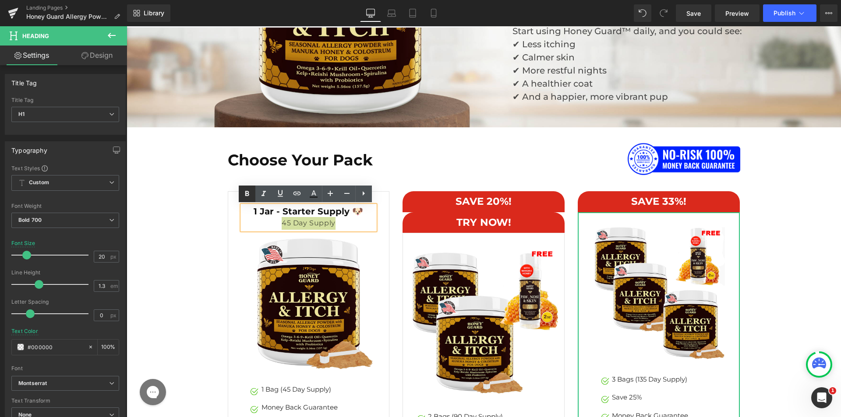
click at [246, 195] on icon at bounding box center [247, 193] width 4 height 5
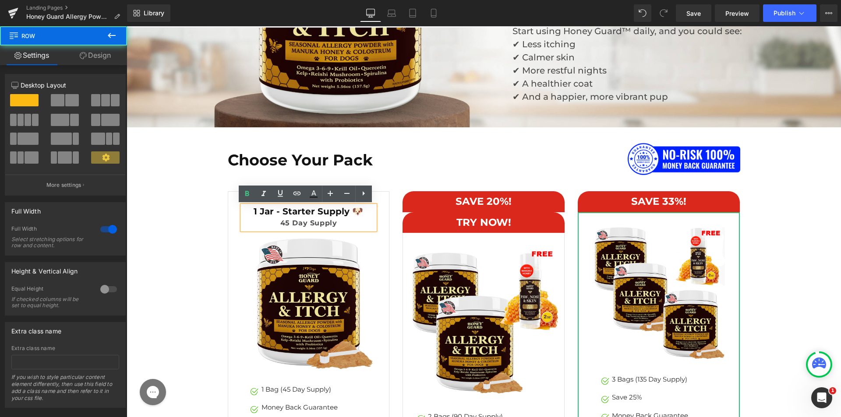
click at [184, 242] on div "Choose Your Pack Heading Image Row SAVE 20%! Heading Row TRY NOW!  Heading Row…" at bounding box center [484, 344] width 700 height 402
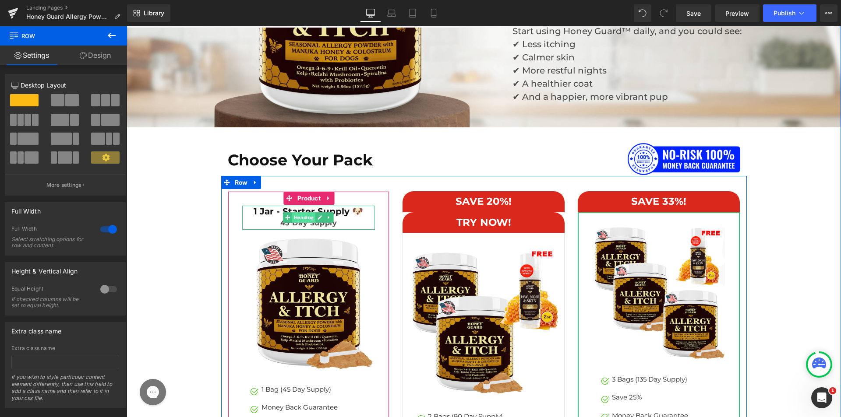
click at [293, 216] on span "Heading" at bounding box center [304, 217] width 23 height 11
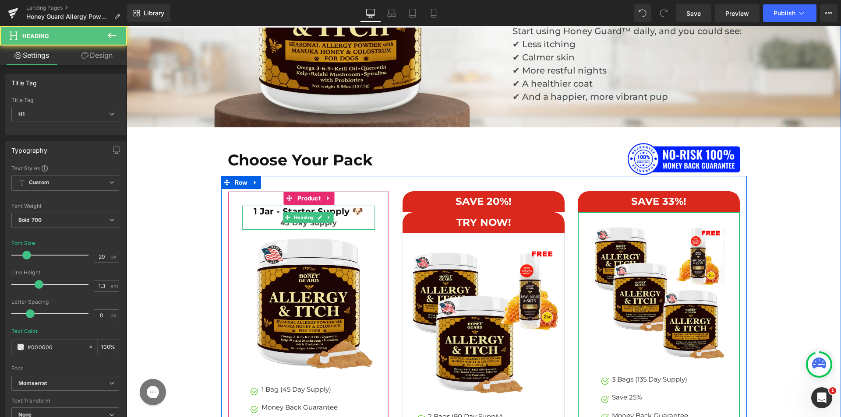
click at [272, 217] on h1 "1 Jar - Starter Supply 🐶" at bounding box center [308, 211] width 133 height 11
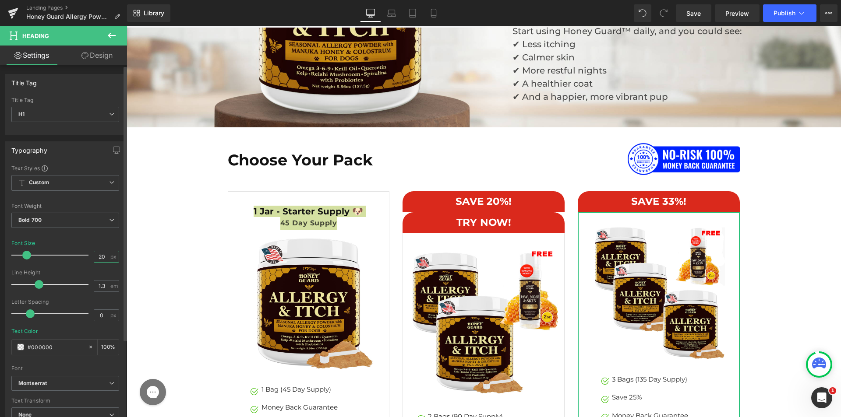
click at [96, 255] on input "20" at bounding box center [101, 256] width 15 height 11
type input "20"
click at [111, 238] on div "Font Default Montserrat Inter Playfair Display Montserrat Default Montserrat In…" at bounding box center [65, 270] width 108 height 211
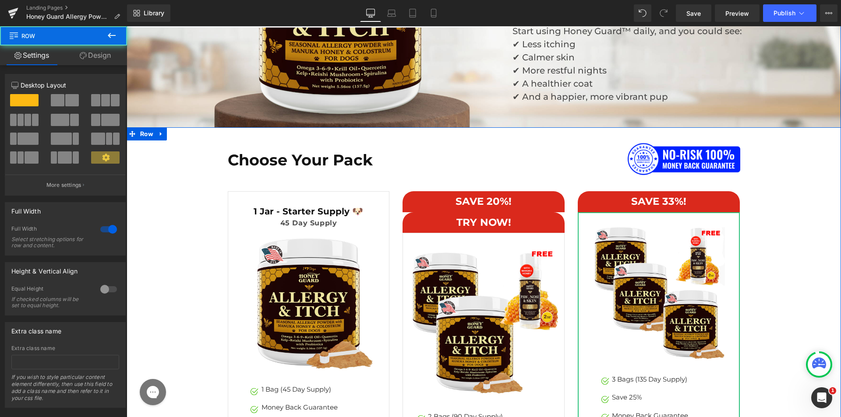
click at [195, 236] on div "Choose Your Pack Heading Image Row SAVE 20%! Heading Row TRY NOW!  Heading Row…" at bounding box center [484, 344] width 700 height 402
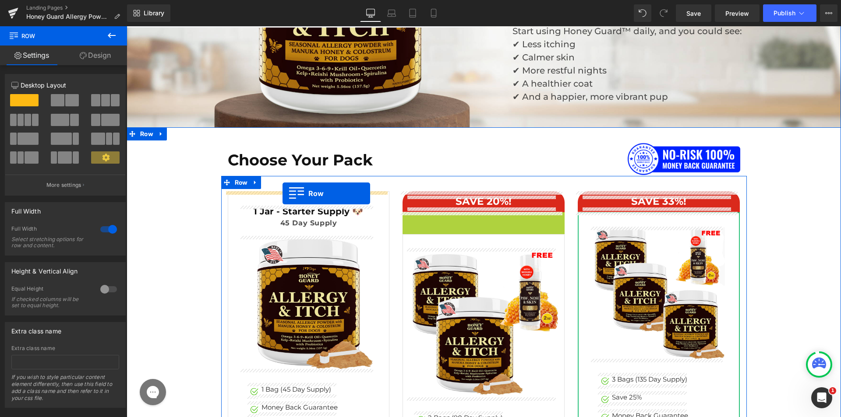
drag, startPoint x: 406, startPoint y: 218, endPoint x: 282, endPoint y: 194, distance: 126.2
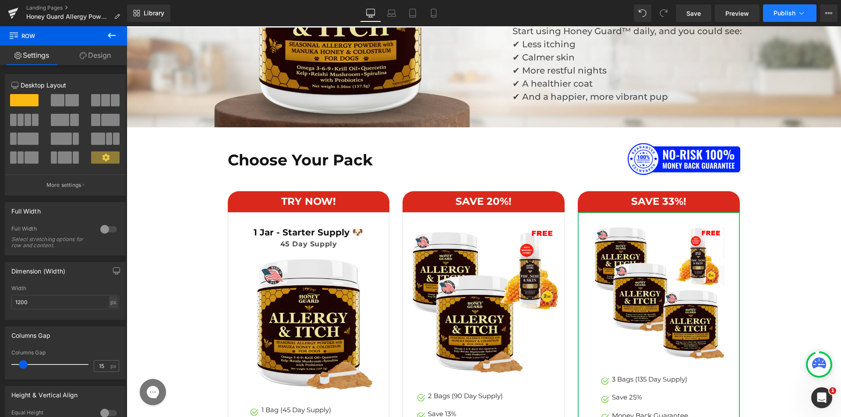
click at [789, 17] on button "Publish" at bounding box center [789, 13] width 53 height 18
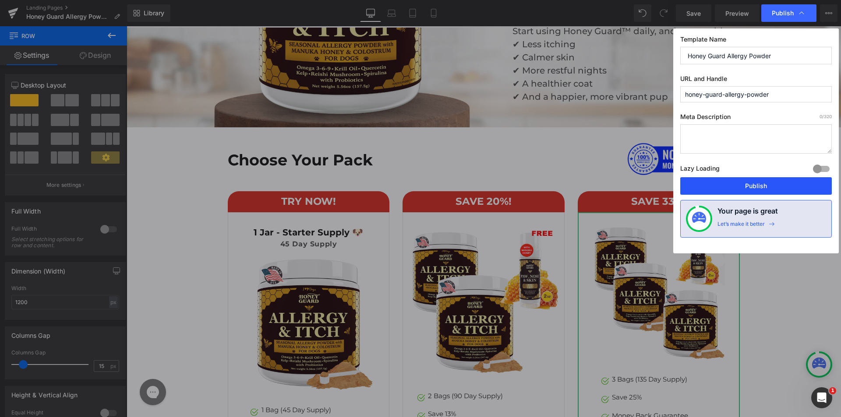
click at [727, 185] on button "Publish" at bounding box center [756, 186] width 152 height 18
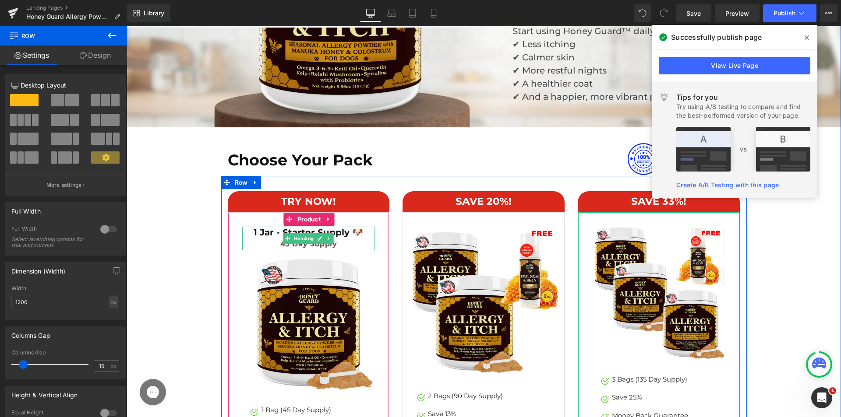
click at [264, 242] on div "45 Day Supply" at bounding box center [308, 244] width 133 height 13
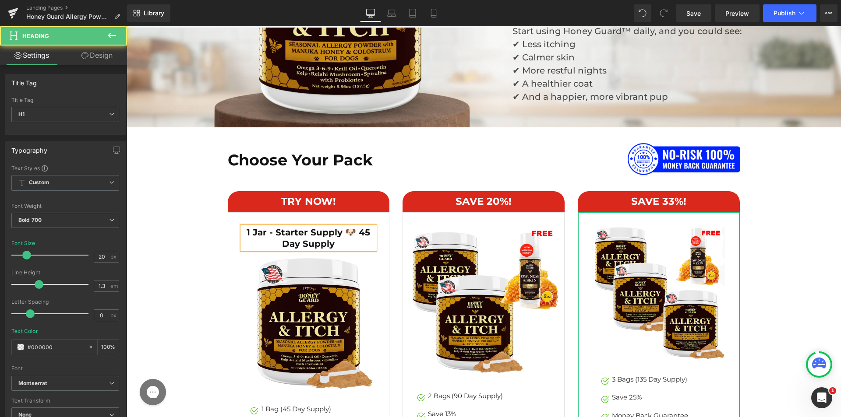
click at [356, 234] on h1 "1 Jar - Starter Supply 🐶 45 Day Supply" at bounding box center [308, 238] width 133 height 23
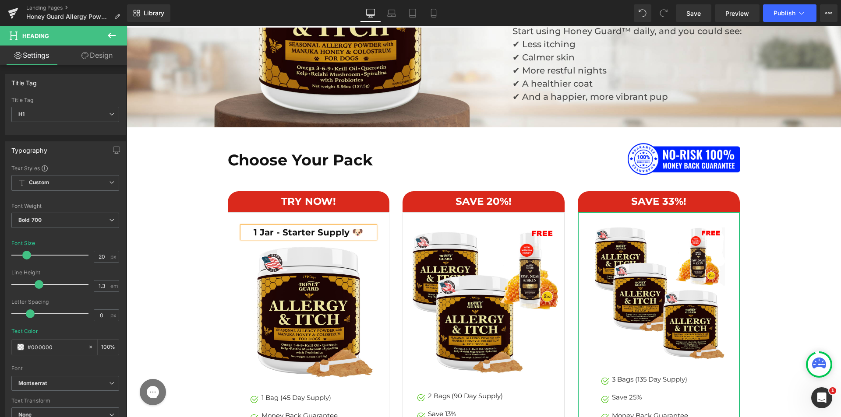
click at [396, 233] on div "SAVE 20%! Heading Row Sale Off (P) Image Image 2 Bags (90 Day Supply) Text Bloc…" at bounding box center [483, 355] width 175 height 329
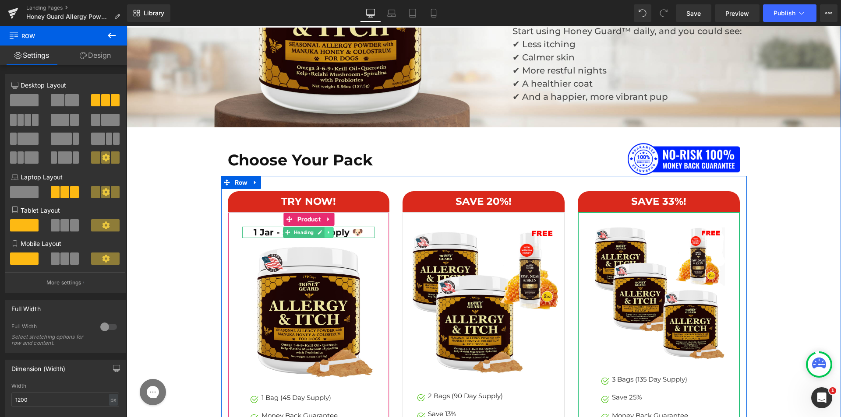
click at [327, 231] on icon at bounding box center [329, 232] width 5 height 5
click at [323, 234] on icon at bounding box center [324, 232] width 5 height 5
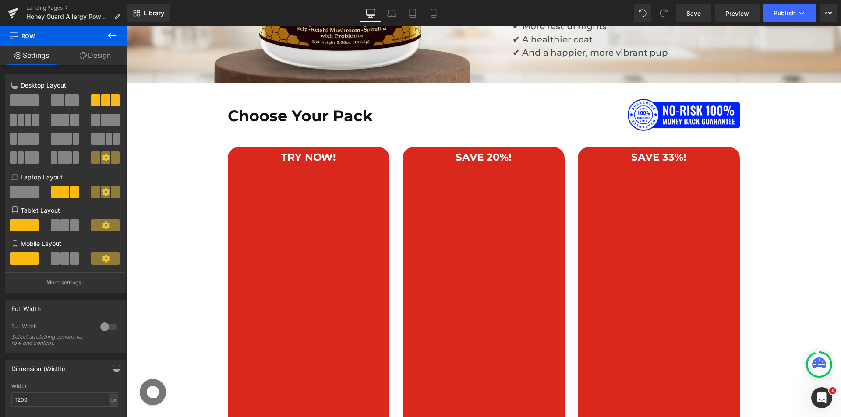
scroll to position [4636, 0]
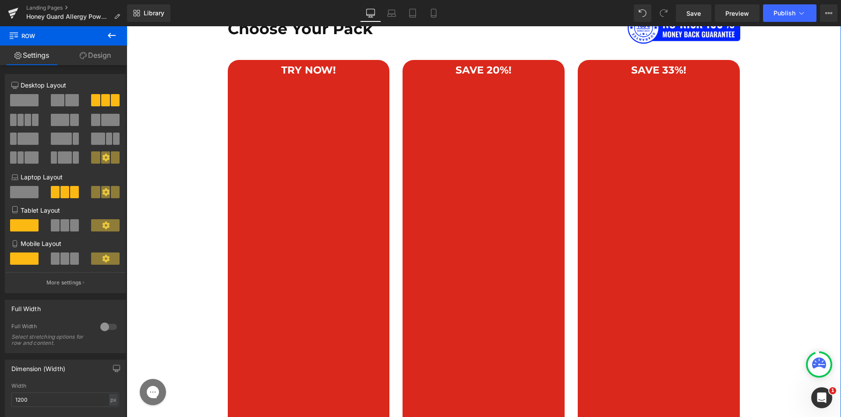
click at [308, 95] on div "TRY NOW!  Heading Row" at bounding box center [309, 396] width 162 height 673
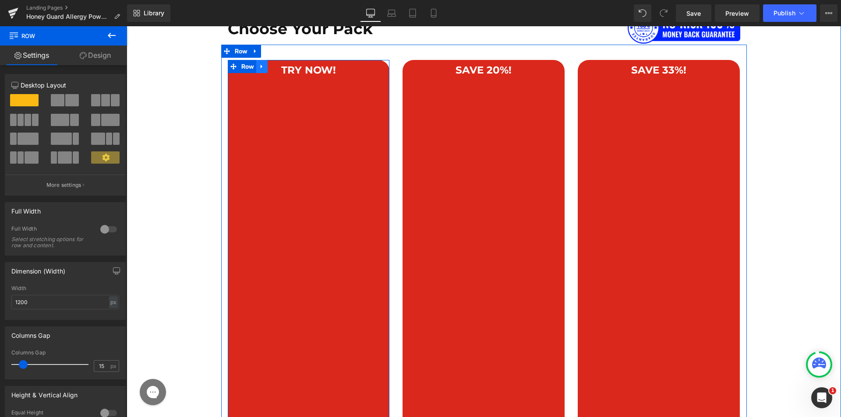
click at [261, 67] on icon at bounding box center [262, 67] width 2 height 4
click at [283, 67] on icon at bounding box center [285, 66] width 6 height 6
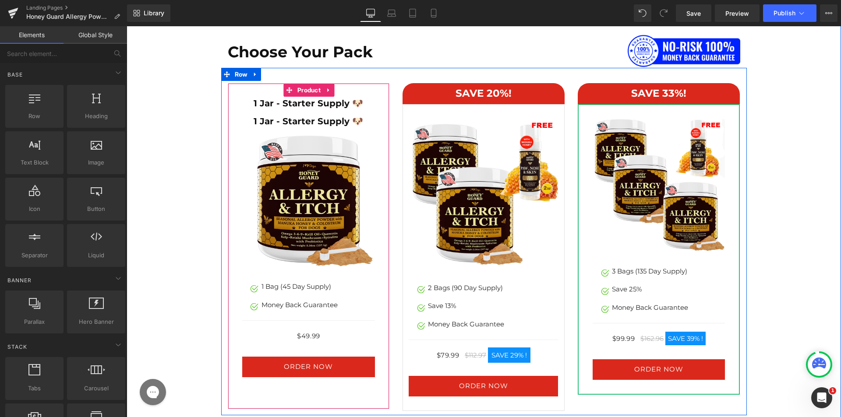
scroll to position [4592, 0]
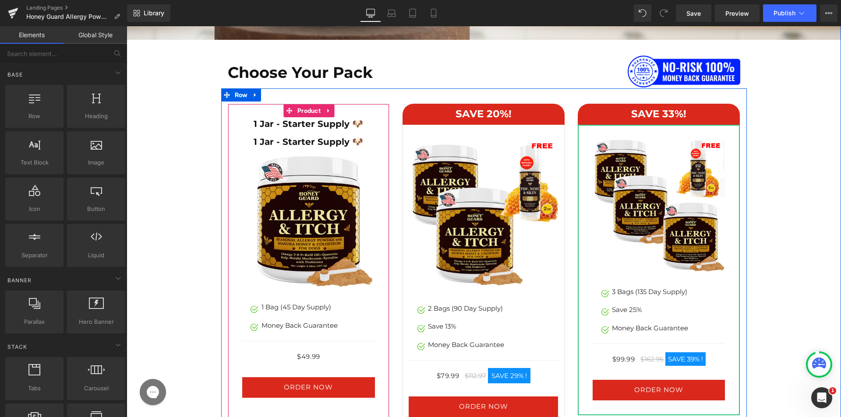
click at [268, 142] on h1 "1 Jar - Starter Supply 🐶" at bounding box center [308, 141] width 133 height 11
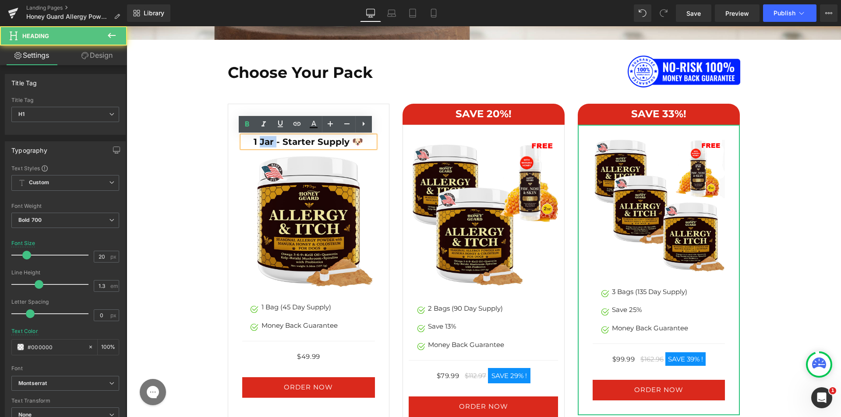
click at [268, 142] on h1 "1 Jar - Starter Supply 🐶" at bounding box center [308, 141] width 133 height 11
paste div
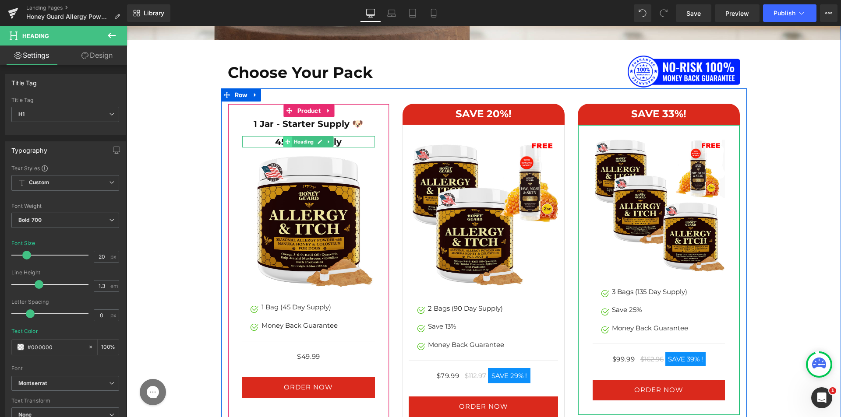
click at [285, 142] on icon at bounding box center [287, 141] width 5 height 5
click at [267, 142] on h1 "45 Day Supply" at bounding box center [308, 141] width 133 height 11
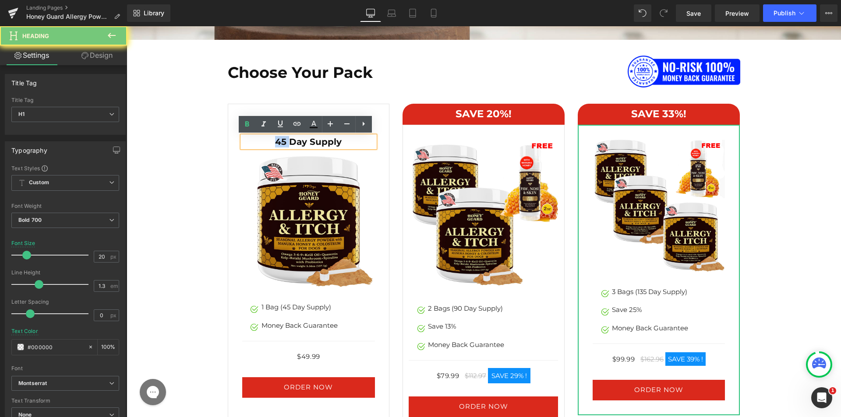
click at [267, 142] on h1 "45 Day Supply" at bounding box center [308, 141] width 133 height 11
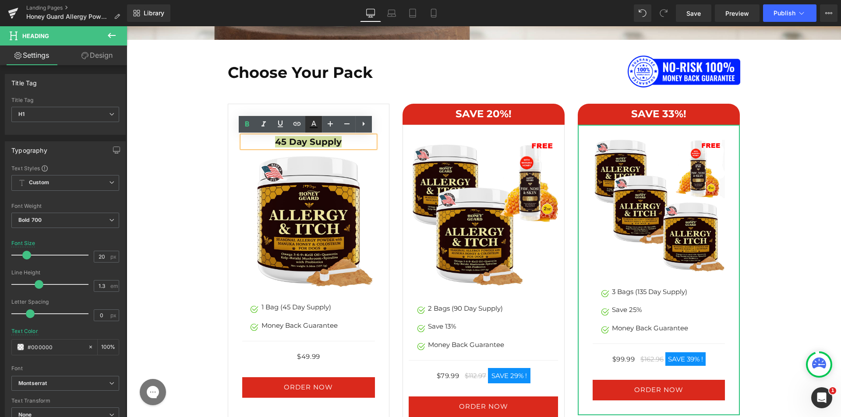
click at [316, 120] on icon at bounding box center [313, 124] width 11 height 11
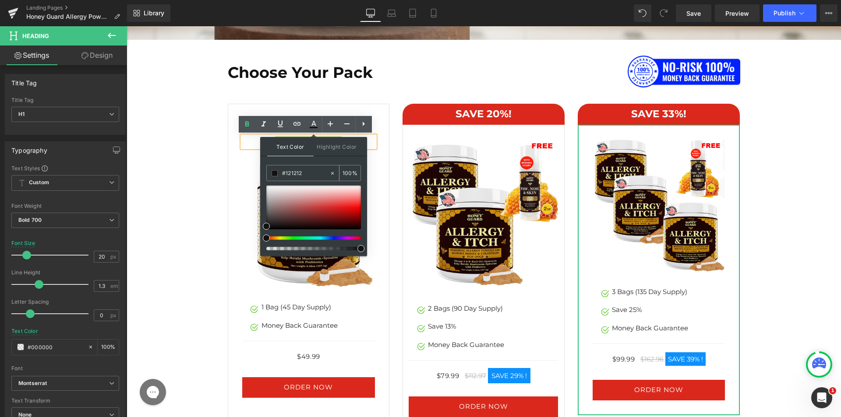
click at [301, 169] on input "#121212" at bounding box center [305, 174] width 47 height 10
paste input "4A4A4A"
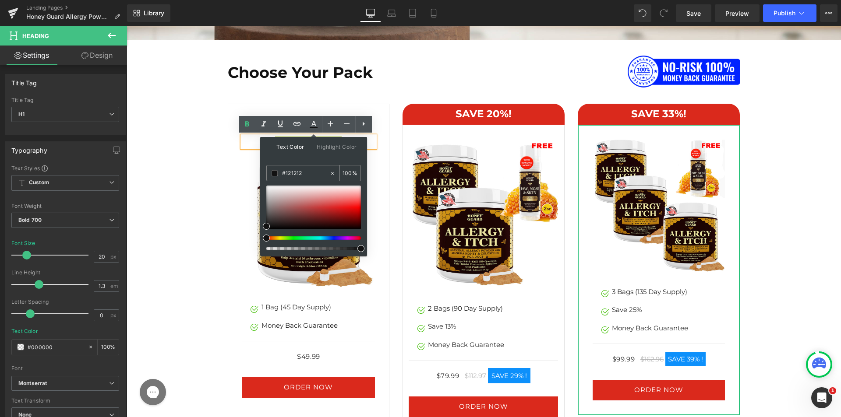
type input "#4A4A4A"
click at [202, 164] on div "Choose Your Pack Heading Image Row SAVE 20%! Heading Row Sale Off (P) Image Ima…" at bounding box center [484, 245] width 700 height 381
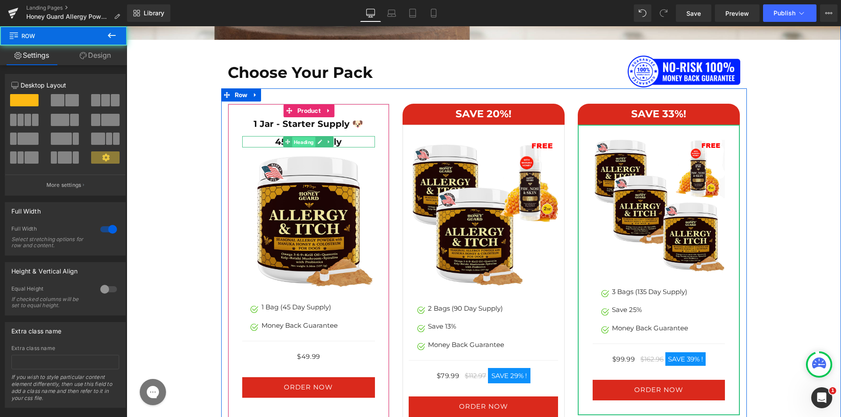
click at [300, 139] on span "Heading" at bounding box center [304, 142] width 23 height 11
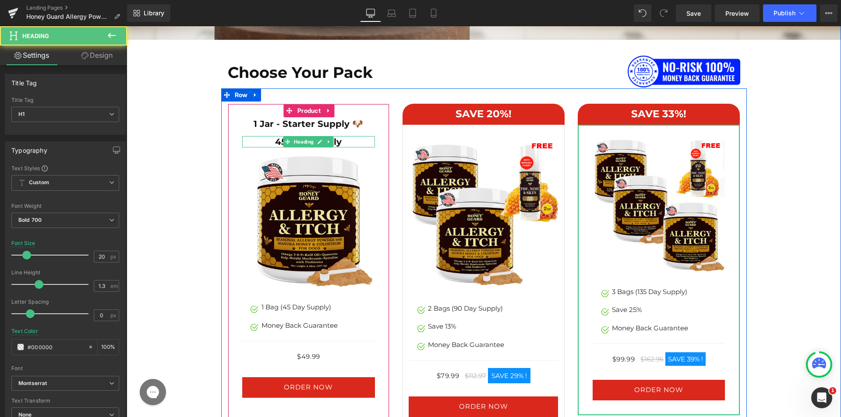
click at [261, 139] on h1 "45 Day Supply" at bounding box center [308, 141] width 133 height 11
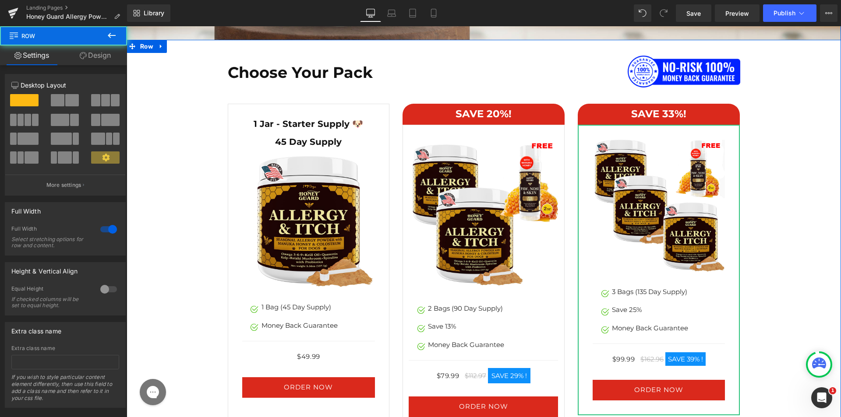
click at [171, 158] on div "Choose Your Pack Heading Image Row SAVE 20%! Heading Row Sale Off (P) Image Ima…" at bounding box center [484, 245] width 700 height 381
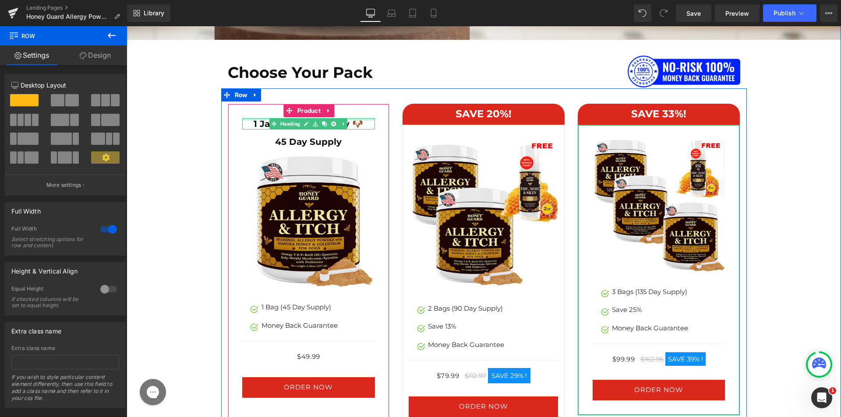
click at [259, 120] on div at bounding box center [308, 119] width 133 height 2
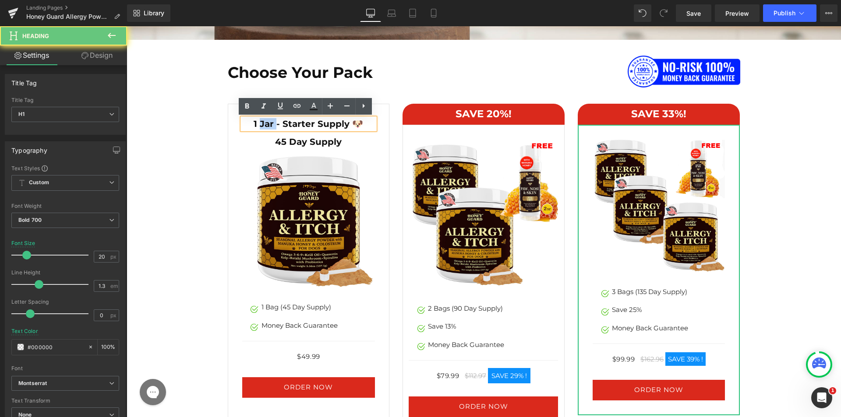
click at [259, 120] on h1 "1 Jar - Starter Supply 🐶" at bounding box center [308, 123] width 133 height 11
click at [252, 123] on h1 "1 Jar - Starter Supply 🐶" at bounding box center [308, 123] width 133 height 11
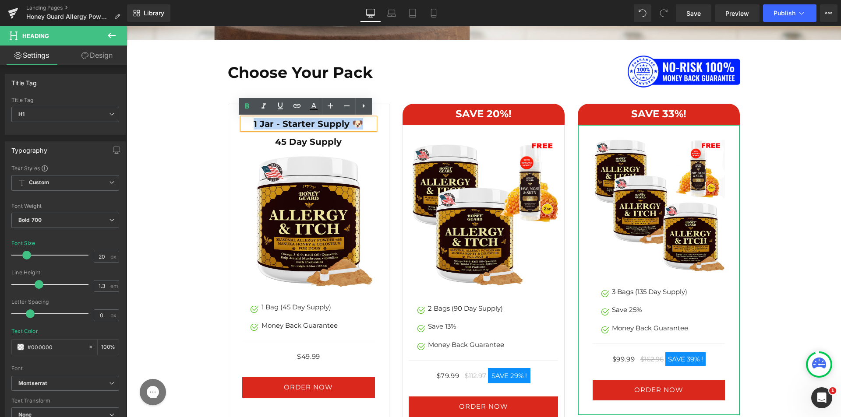
drag, startPoint x: 252, startPoint y: 123, endPoint x: 269, endPoint y: 119, distance: 17.6
click at [253, 123] on h1 "1 Jar - Starter Supply 🐶" at bounding box center [308, 123] width 133 height 11
click at [318, 105] on icon at bounding box center [313, 106] width 11 height 11
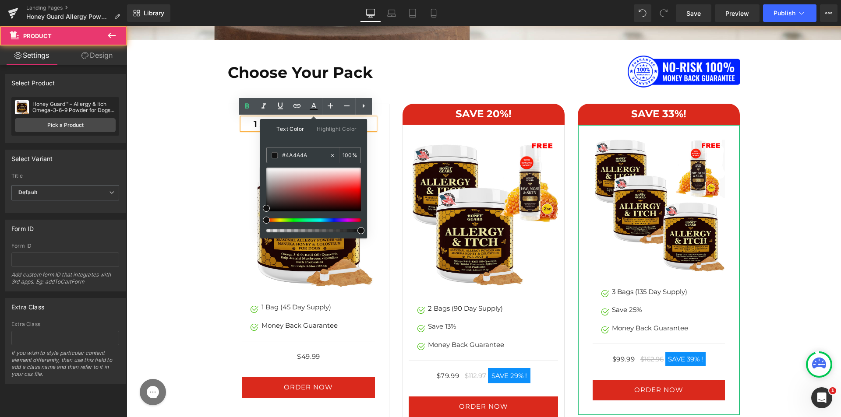
click at [233, 145] on div "1 Jar - Starter Supply 🐶  Heading 45 Day Supply Heading Sale Off (P) Image Ima…" at bounding box center [309, 267] width 162 height 326
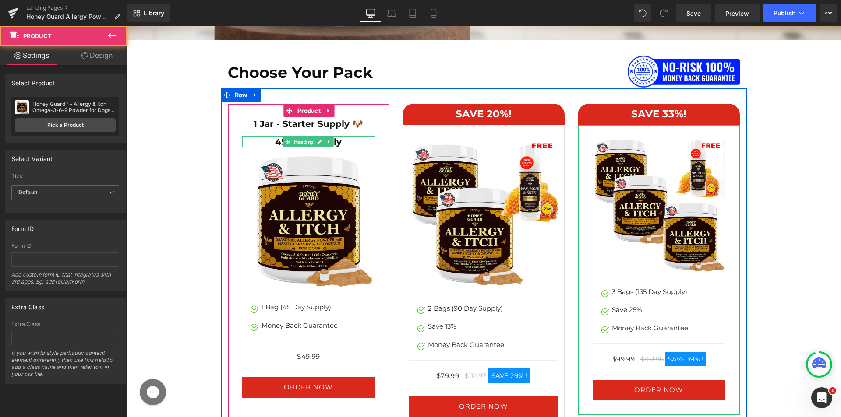
click at [264, 143] on h1 "45 Day Supply" at bounding box center [308, 141] width 133 height 11
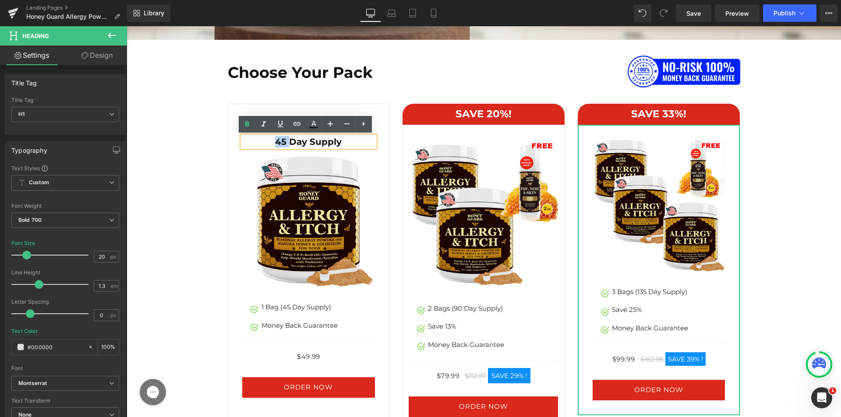
click at [264, 143] on h1 "45 Day Supply" at bounding box center [308, 141] width 133 height 11
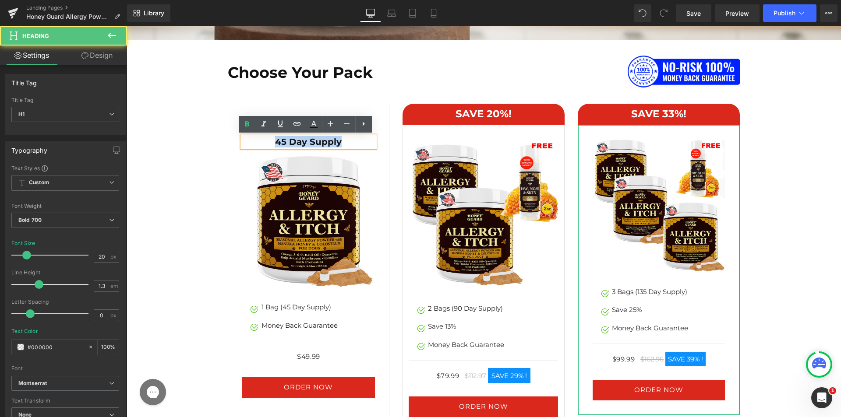
click at [264, 143] on h1 "45 Day Supply" at bounding box center [308, 141] width 133 height 11
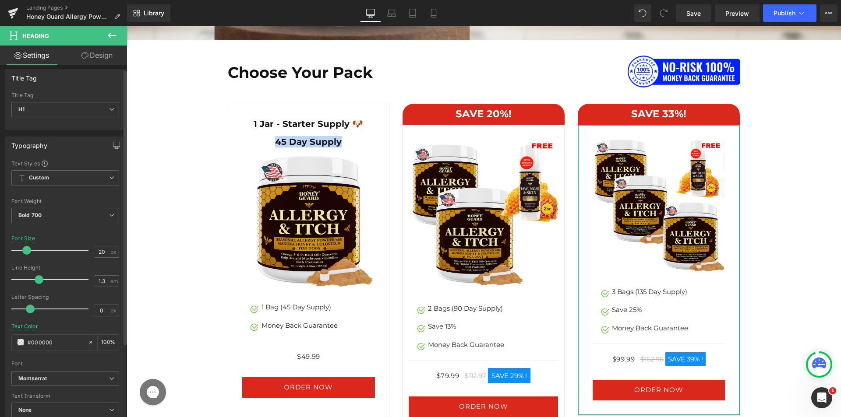
scroll to position [0, 0]
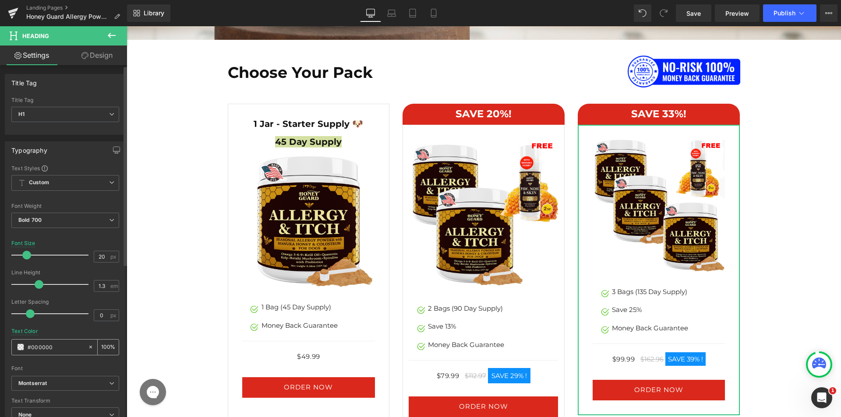
click at [49, 348] on input "#000000" at bounding box center [56, 347] width 56 height 10
type input "#4A4A4A"
click at [61, 326] on div at bounding box center [65, 326] width 108 height 6
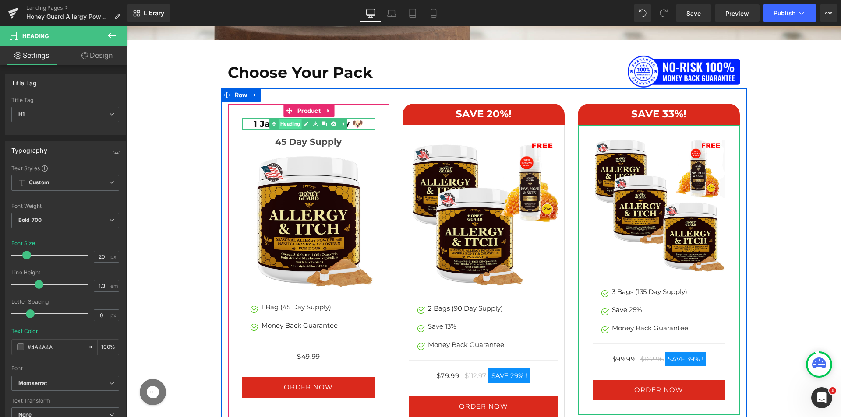
click at [276, 123] on div "1 Jar - Starter Supply 🐶  Heading" at bounding box center [308, 123] width 133 height 11
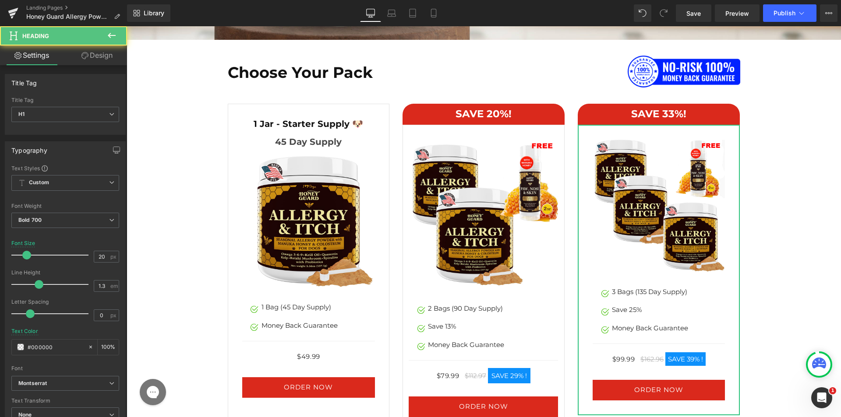
drag, startPoint x: 106, startPoint y: 59, endPoint x: 67, endPoint y: 150, distance: 99.4
click at [106, 58] on link "Design" at bounding box center [96, 56] width 63 height 20
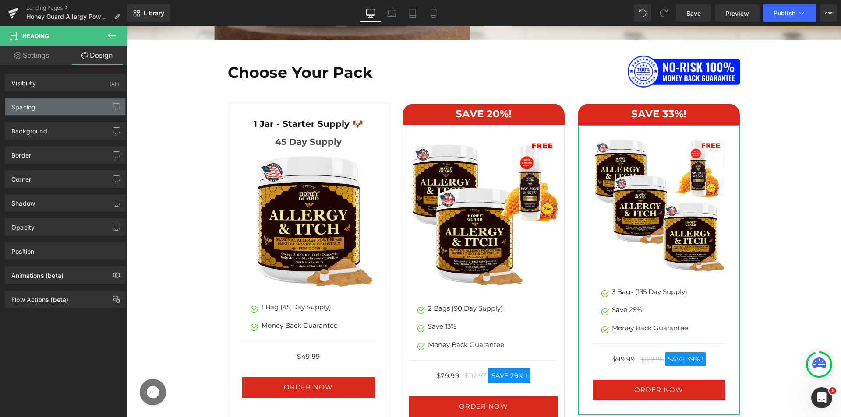
click at [53, 113] on div "Spacing" at bounding box center [65, 107] width 120 height 17
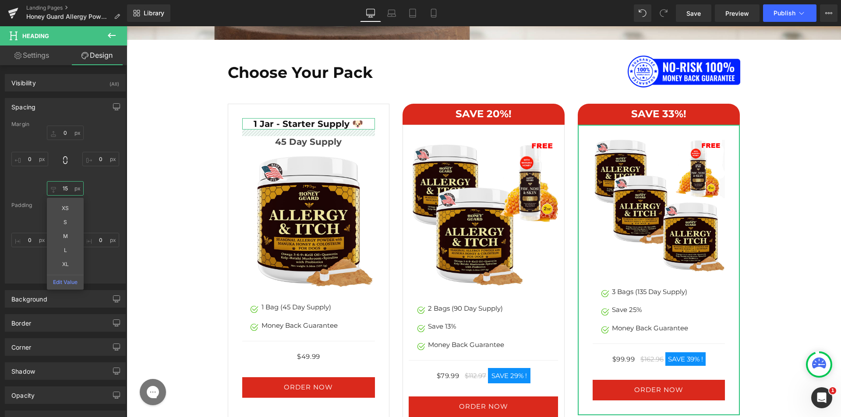
click at [71, 188] on input "text" at bounding box center [65, 188] width 37 height 14
type input "15"
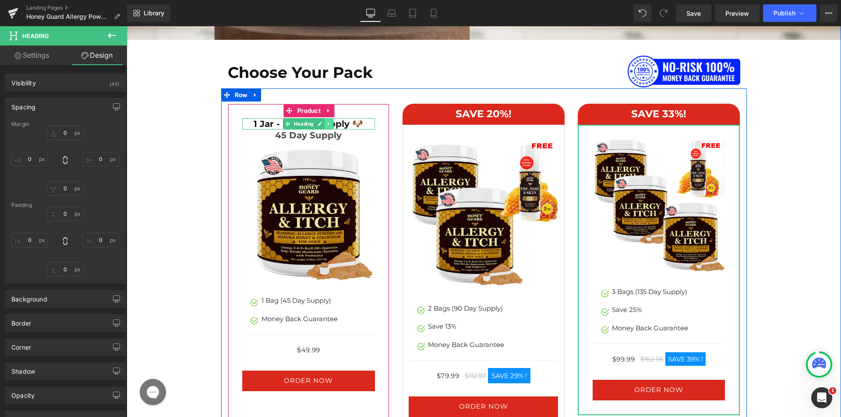
click at [327, 122] on icon at bounding box center [329, 123] width 5 height 5
click at [322, 123] on icon at bounding box center [324, 123] width 5 height 5
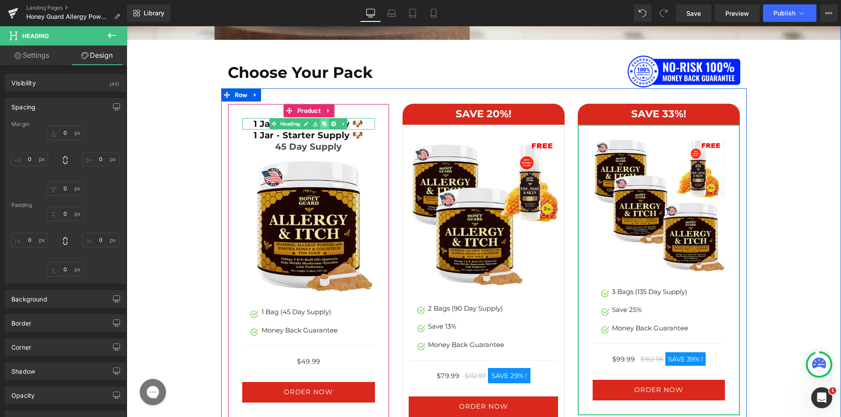
click at [322, 123] on icon at bounding box center [324, 123] width 5 height 5
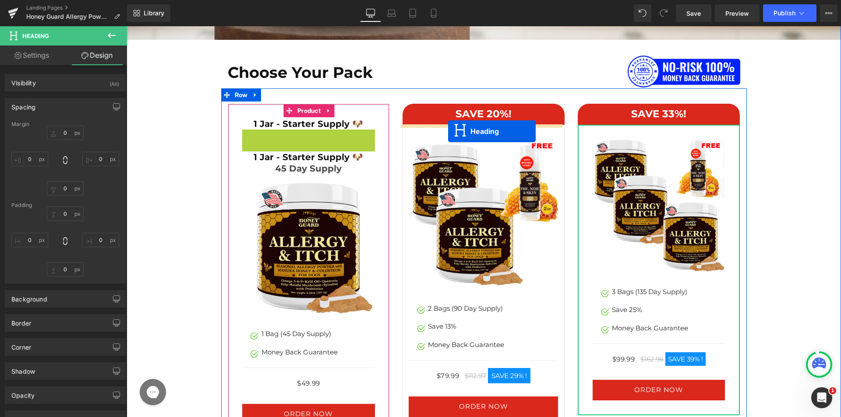
drag, startPoint x: 286, startPoint y: 134, endPoint x: 448, endPoint y: 131, distance: 161.6
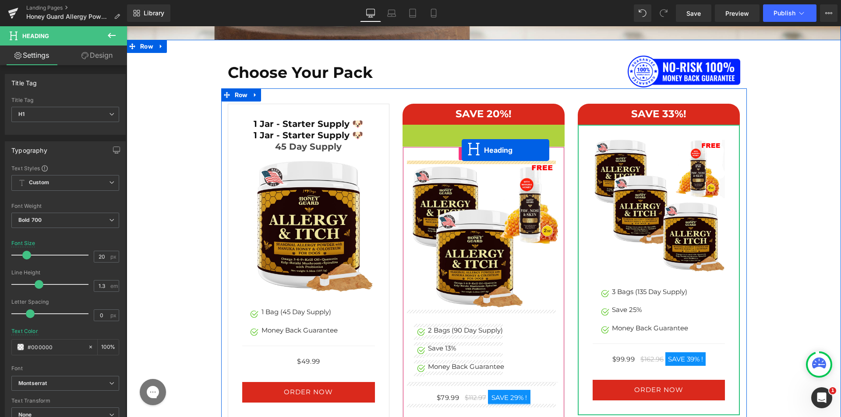
drag, startPoint x: 460, startPoint y: 128, endPoint x: 462, endPoint y: 150, distance: 22.4
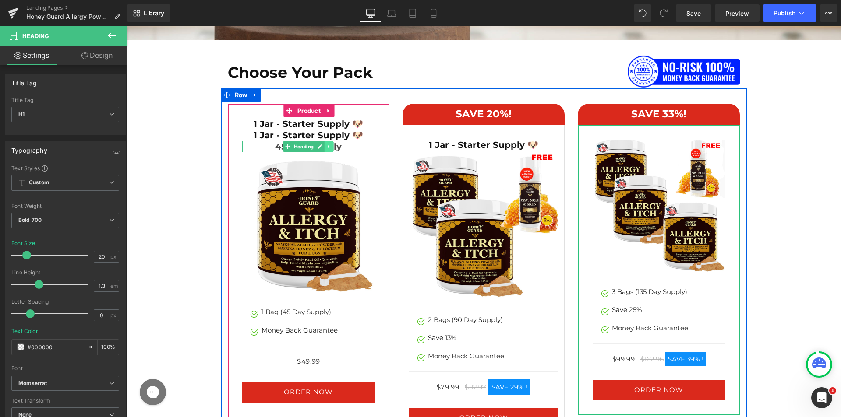
click at [328, 145] on icon at bounding box center [329, 146] width 5 height 5
click at [323, 148] on icon at bounding box center [324, 146] width 5 height 5
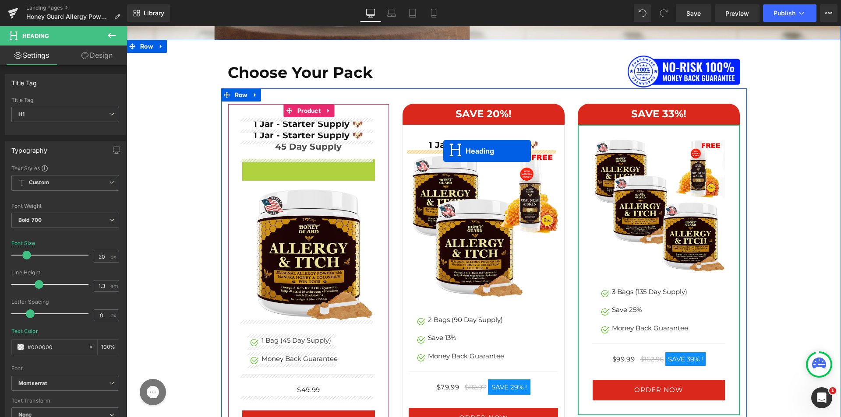
drag, startPoint x: 285, startPoint y: 163, endPoint x: 443, endPoint y: 151, distance: 158.5
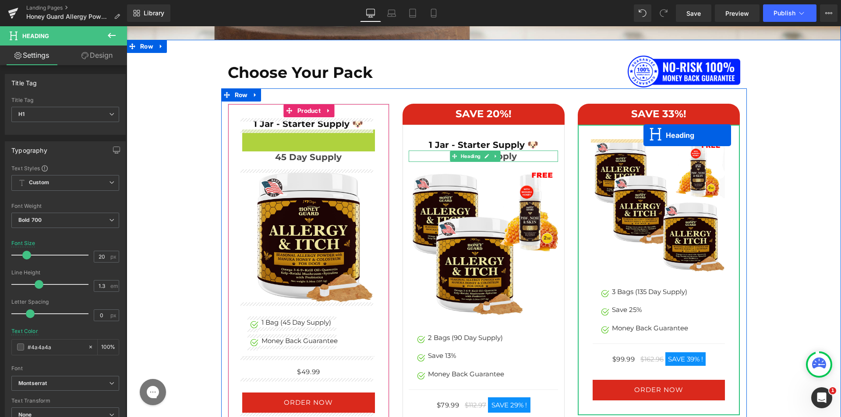
drag, startPoint x: 304, startPoint y: 134, endPoint x: 643, endPoint y: 135, distance: 338.9
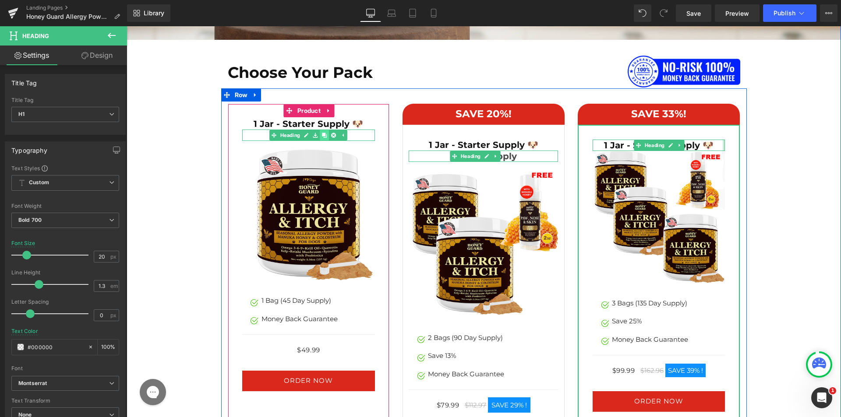
click at [322, 135] on icon at bounding box center [324, 135] width 5 height 5
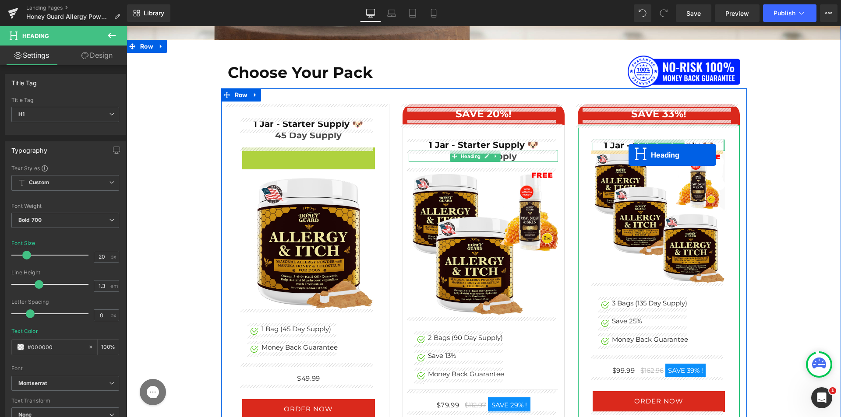
drag, startPoint x: 288, startPoint y: 154, endPoint x: 628, endPoint y: 155, distance: 340.7
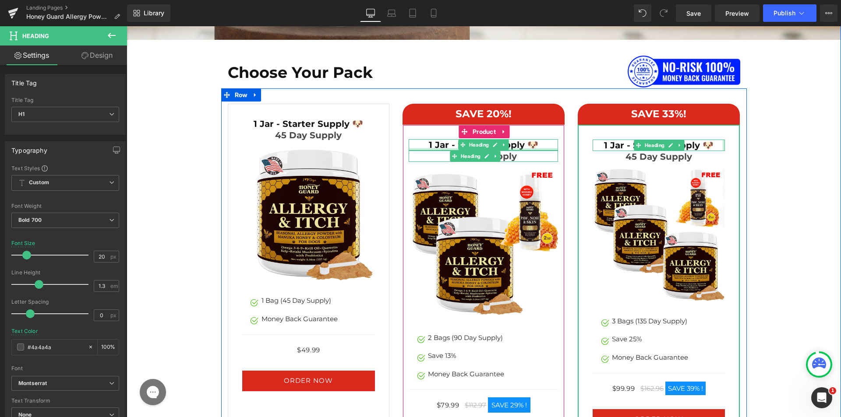
click at [430, 148] on div "1 Jar - Starter Supply 🐶 Heading" at bounding box center [483, 144] width 149 height 11
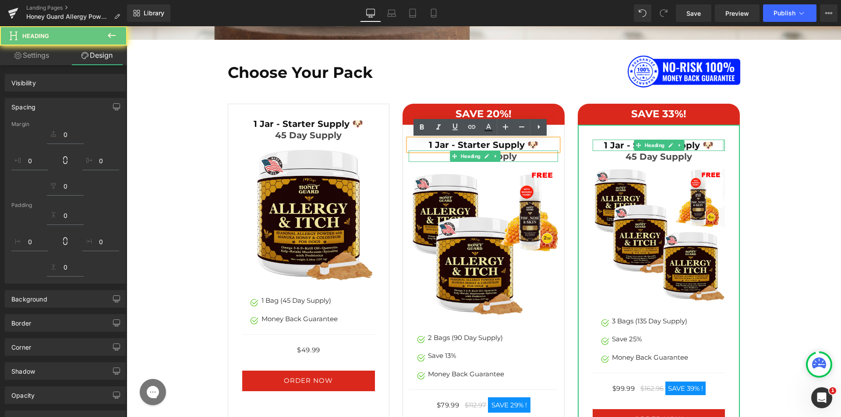
click at [430, 148] on h1 "1 Jar - Starter Supply 🐶" at bounding box center [483, 144] width 149 height 11
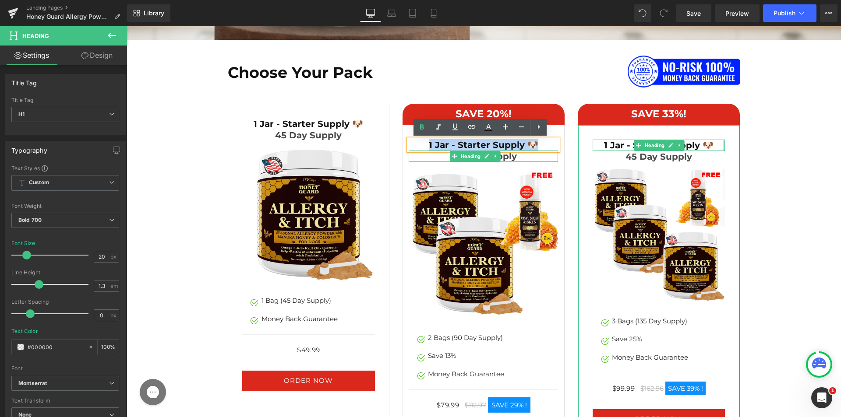
paste div
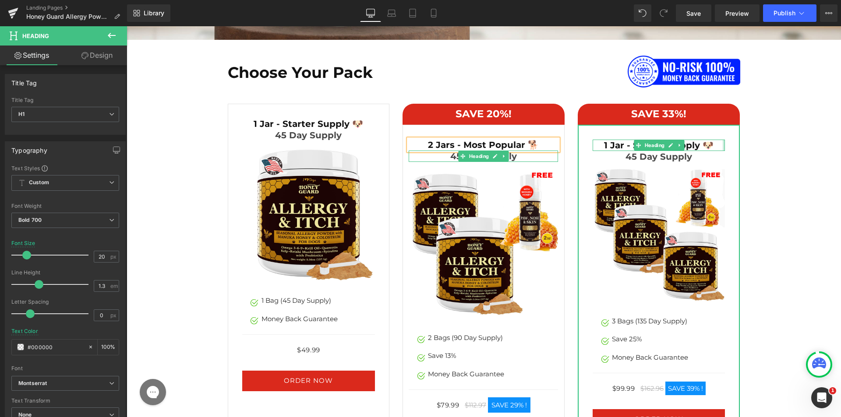
drag, startPoint x: 431, startPoint y: 159, endPoint x: 437, endPoint y: 156, distance: 5.7
click at [431, 159] on h1 "45 Day Supply" at bounding box center [483, 156] width 149 height 11
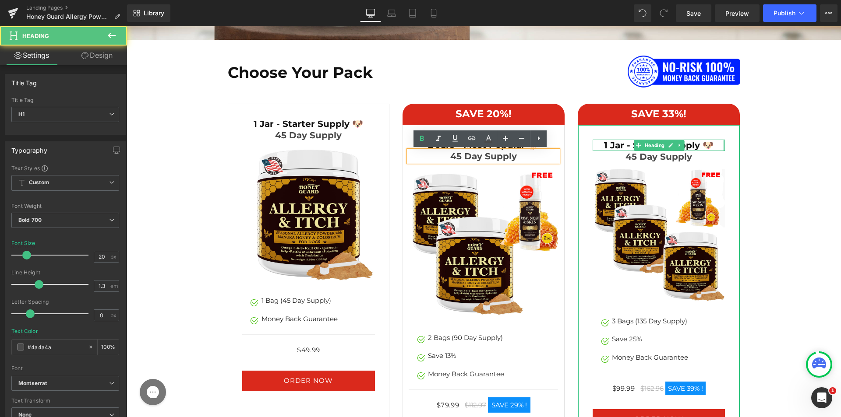
click at [441, 155] on h1 "45 Day Supply" at bounding box center [483, 156] width 149 height 11
paste div
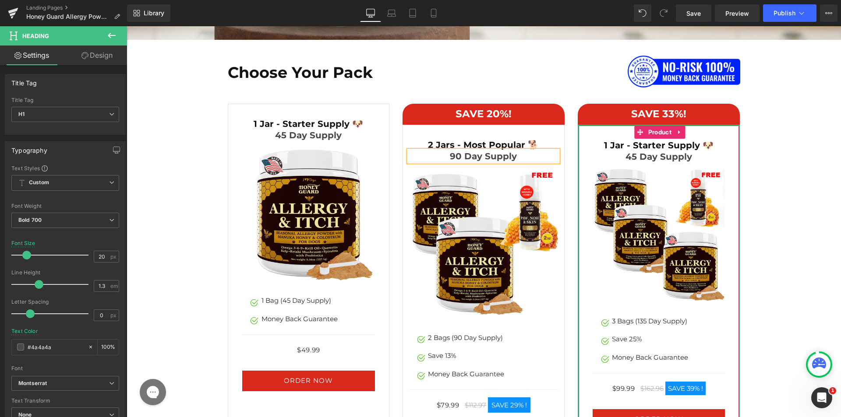
click at [612, 144] on h1 "1 Jar - Starter Supply 🐶" at bounding box center [658, 145] width 132 height 11
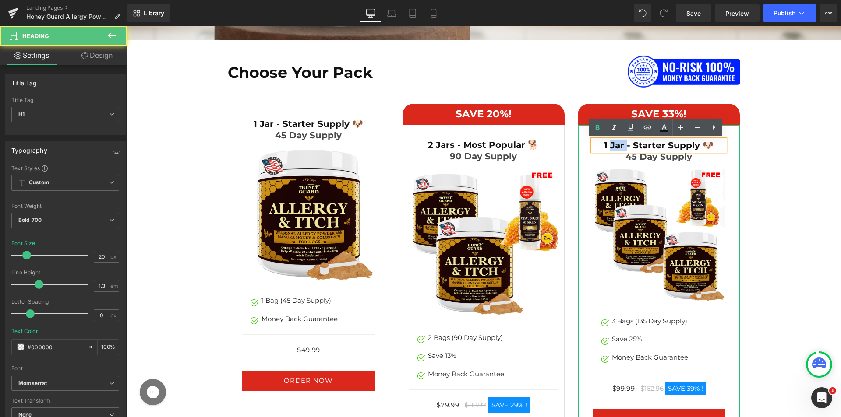
click at [612, 144] on h1 "1 Jar - Starter Supply 🐶" at bounding box center [658, 145] width 132 height 11
paste div
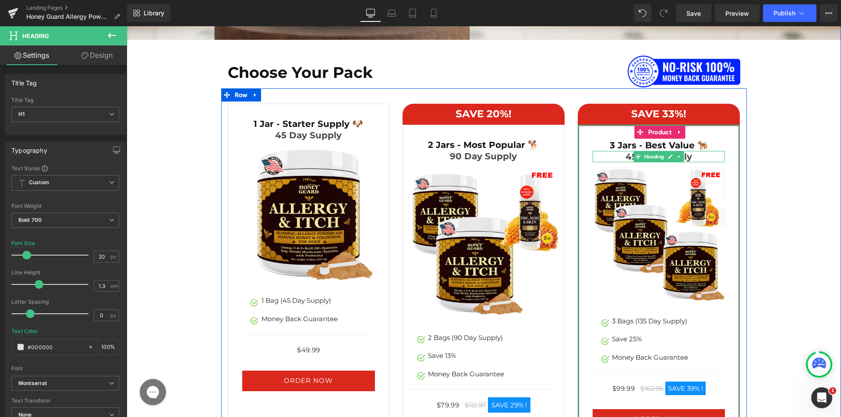
click at [618, 156] on h1 "45 Day Supply" at bounding box center [658, 156] width 132 height 11
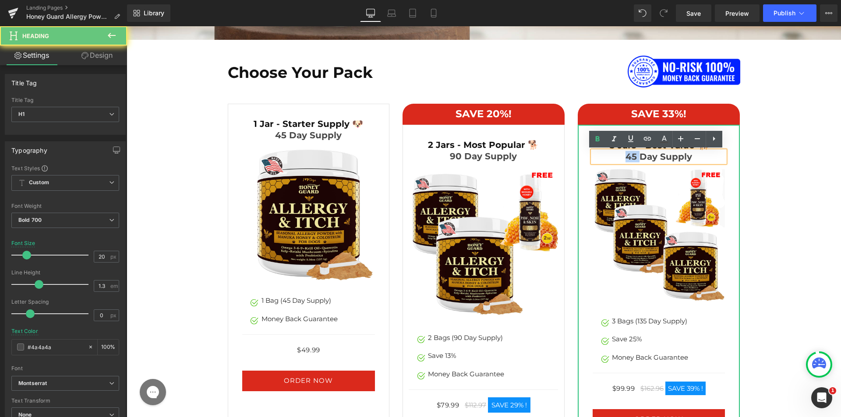
click at [618, 156] on h1 "45 Day Supply" at bounding box center [658, 156] width 132 height 11
paste div
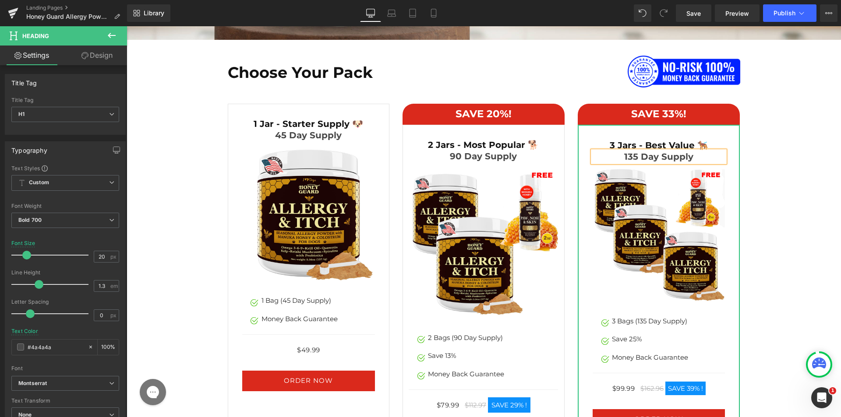
click at [804, 147] on div "Choose Your Pack Heading Image Row SAVE 20%! Heading Row 2 Jars - Most Popular …" at bounding box center [484, 260] width 700 height 410
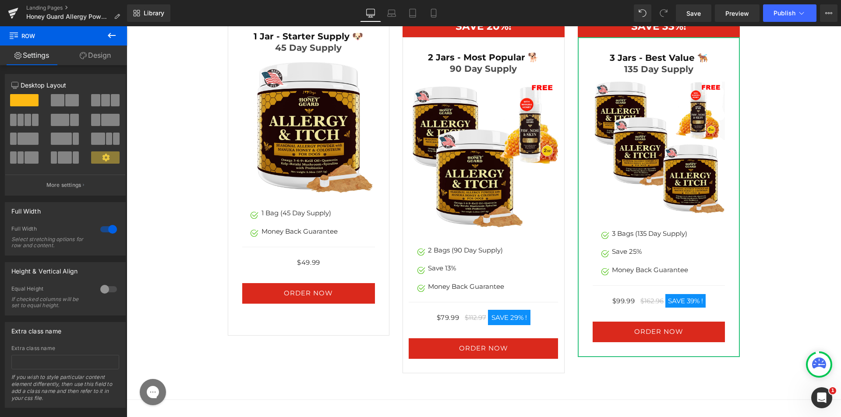
scroll to position [4636, 0]
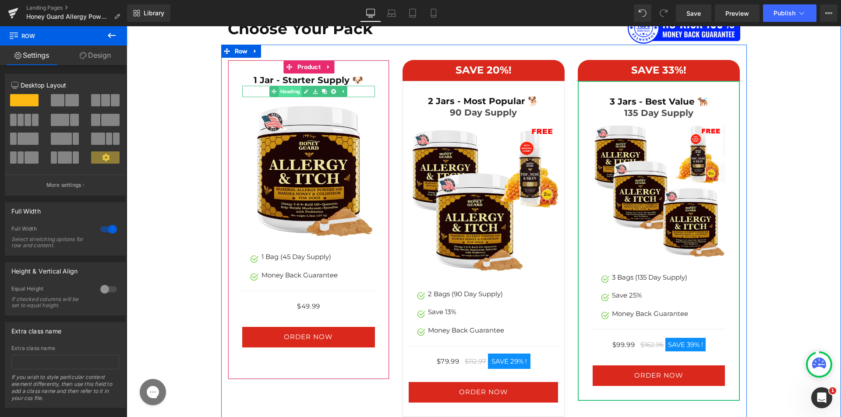
click at [297, 91] on span "Heading" at bounding box center [289, 91] width 23 height 11
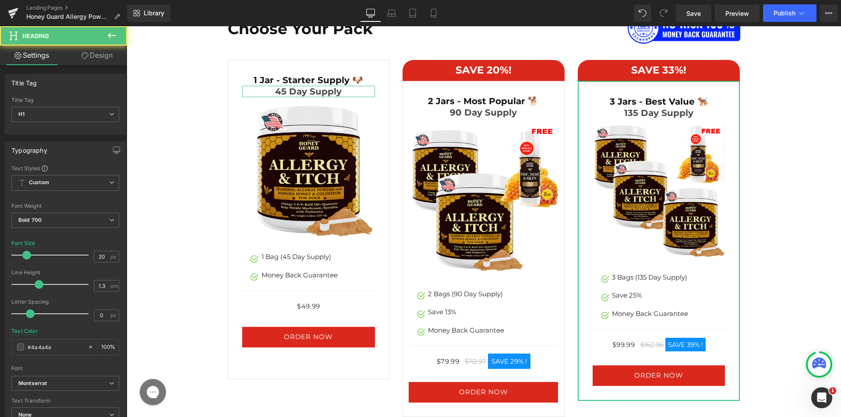
click at [111, 55] on link "Design" at bounding box center [96, 56] width 63 height 20
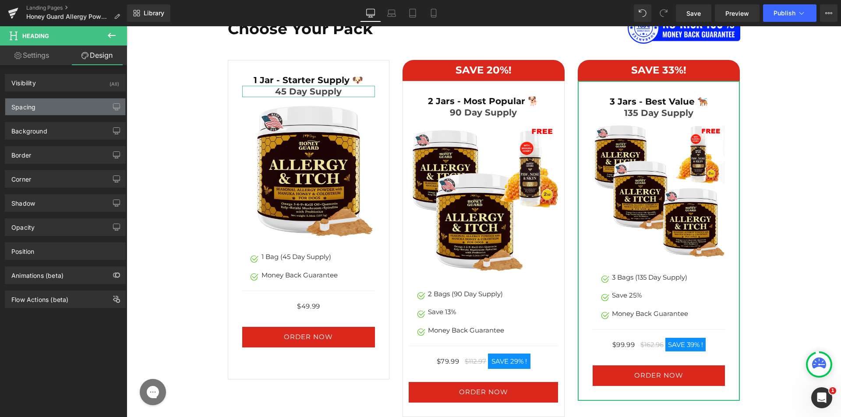
click at [46, 104] on div "Spacing" at bounding box center [65, 107] width 120 height 17
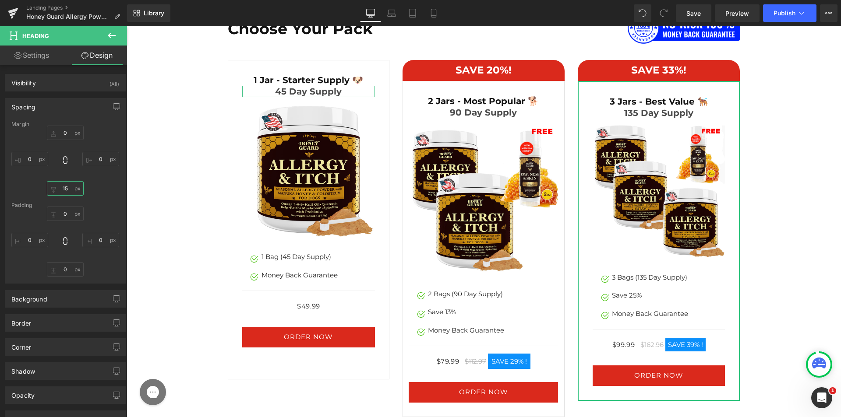
click at [66, 189] on input "15" at bounding box center [65, 188] width 37 height 14
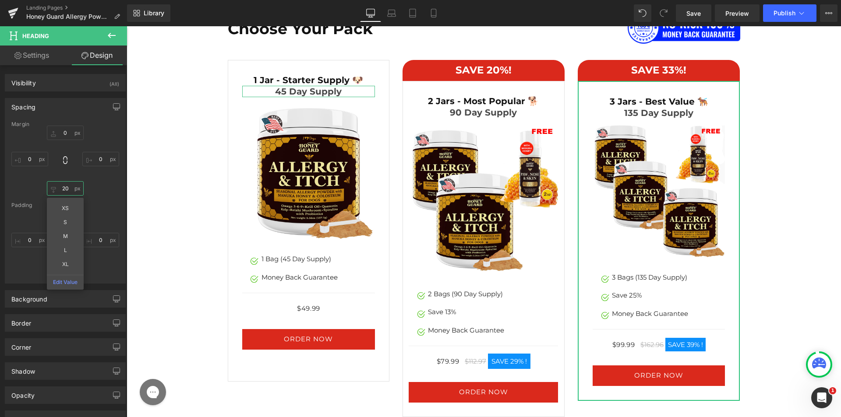
type input "20"
click at [107, 216] on div "0 0 0 0" at bounding box center [65, 242] width 108 height 70
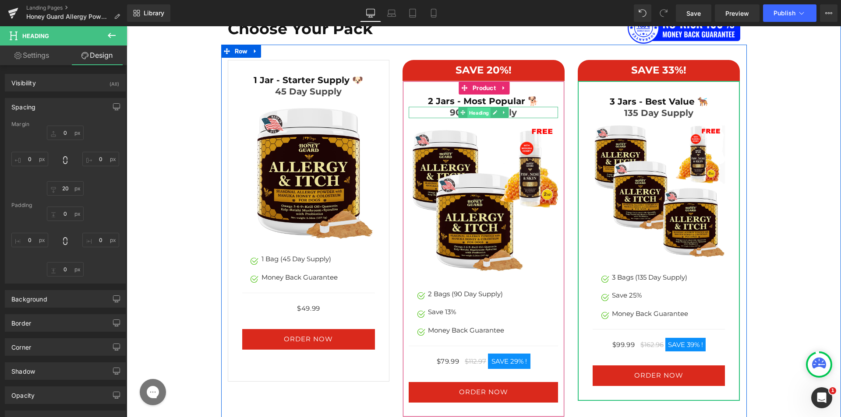
click at [480, 115] on span "Heading" at bounding box center [478, 112] width 23 height 11
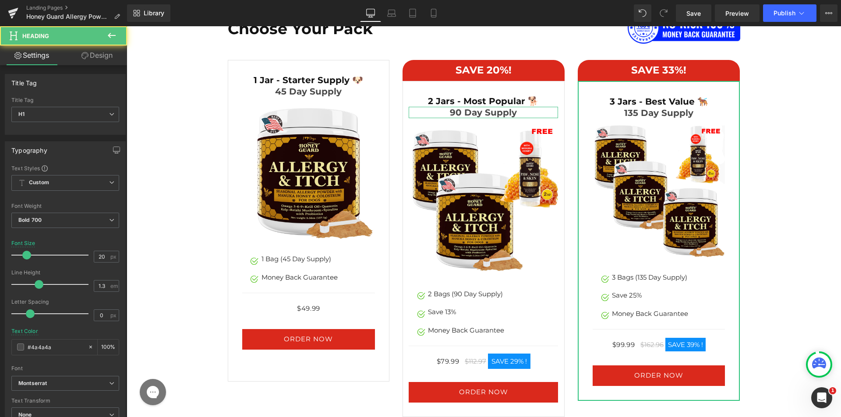
click at [102, 56] on link "Design" at bounding box center [96, 56] width 63 height 20
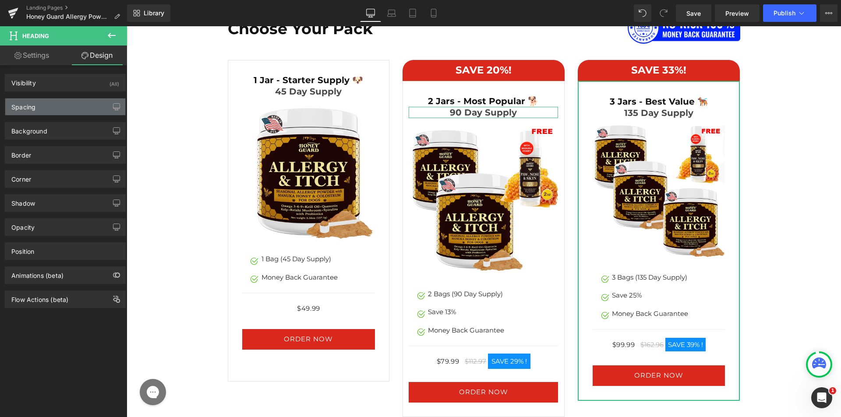
drag, startPoint x: 56, startPoint y: 109, endPoint x: 56, endPoint y: 114, distance: 5.3
click at [57, 109] on div "Spacing" at bounding box center [65, 107] width 120 height 17
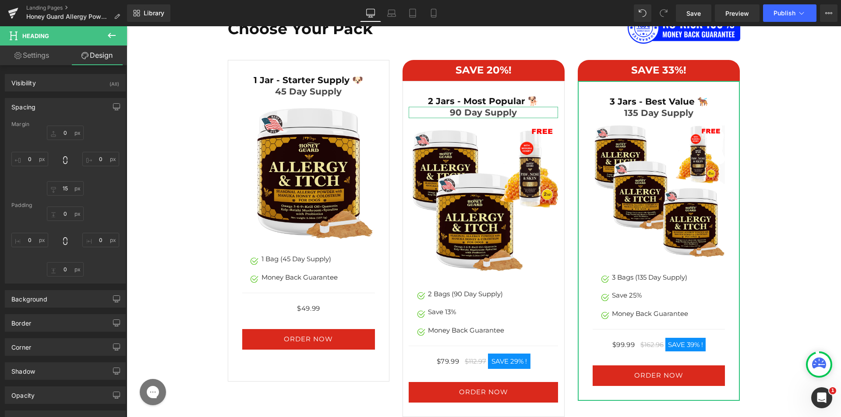
click at [60, 180] on div at bounding box center [65, 161] width 108 height 70
click at [60, 189] on input "15" at bounding box center [65, 188] width 37 height 14
paste input "20"
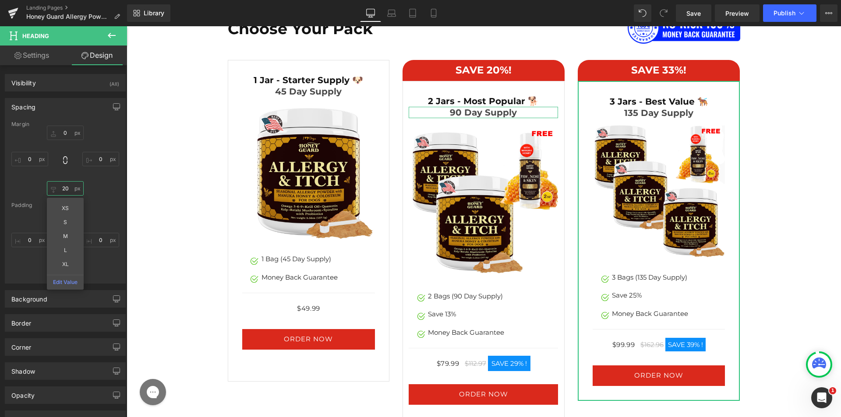
type input "20"
click at [121, 201] on div "Margin 20 XS S M L XL Edit Value Padding" at bounding box center [65, 202] width 120 height 162
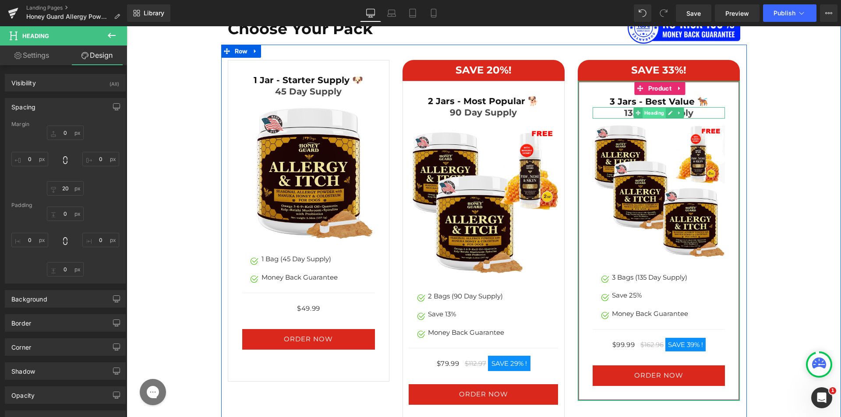
click at [655, 113] on span "Heading" at bounding box center [654, 113] width 23 height 11
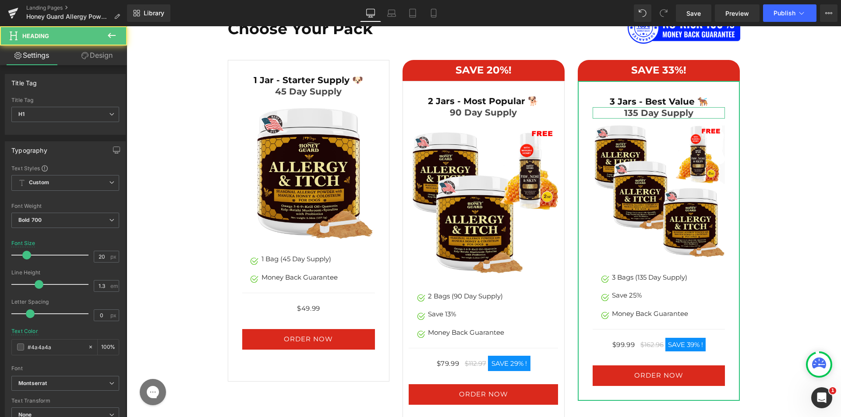
click at [97, 50] on link "Design" at bounding box center [96, 56] width 63 height 20
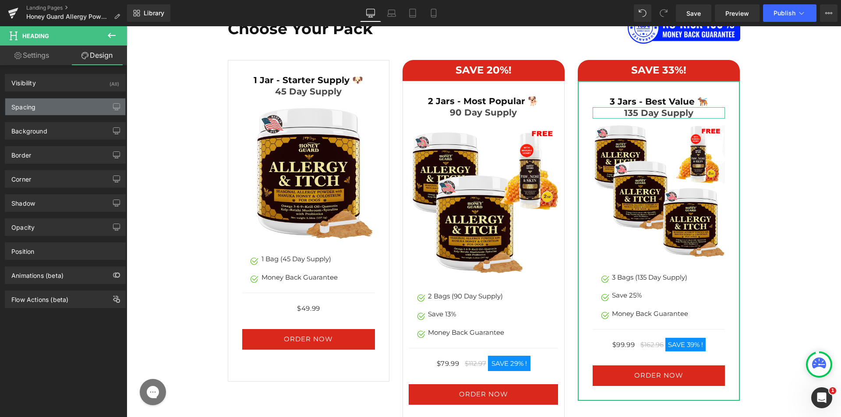
click at [63, 109] on div "Spacing" at bounding box center [65, 107] width 120 height 17
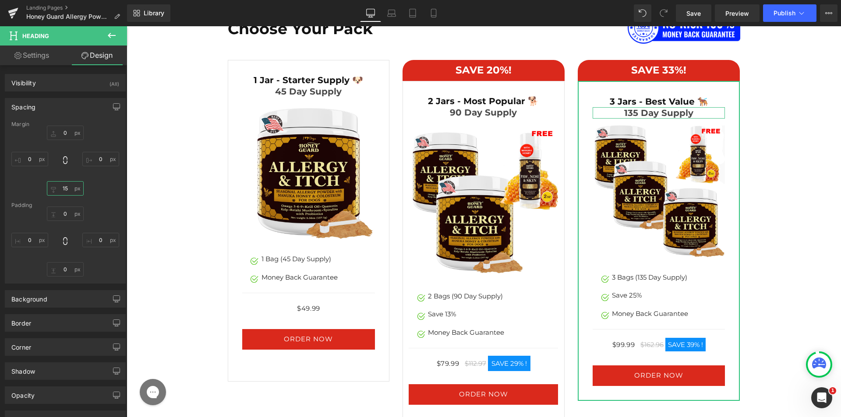
click at [60, 190] on input "15" at bounding box center [65, 188] width 37 height 14
paste input "20"
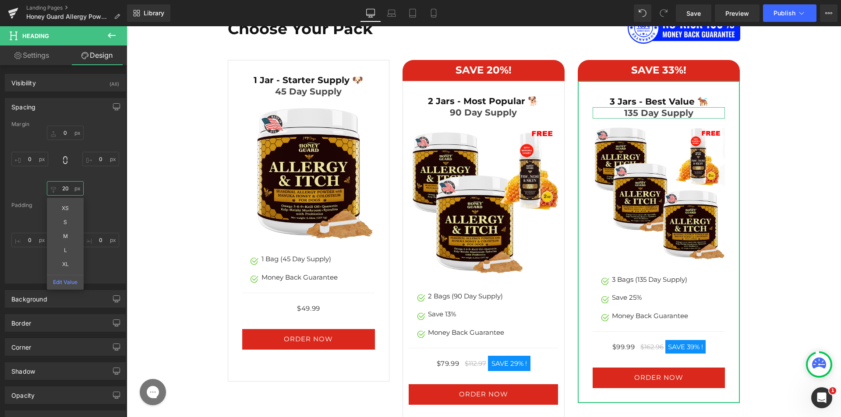
type input "20"
click at [87, 194] on div "0 0 20 XS S M L XL Edit Value 0" at bounding box center [65, 161] width 108 height 70
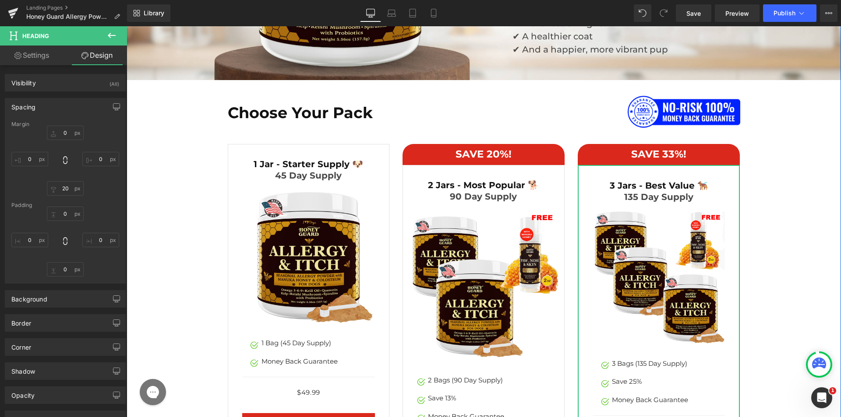
scroll to position [4549, 0]
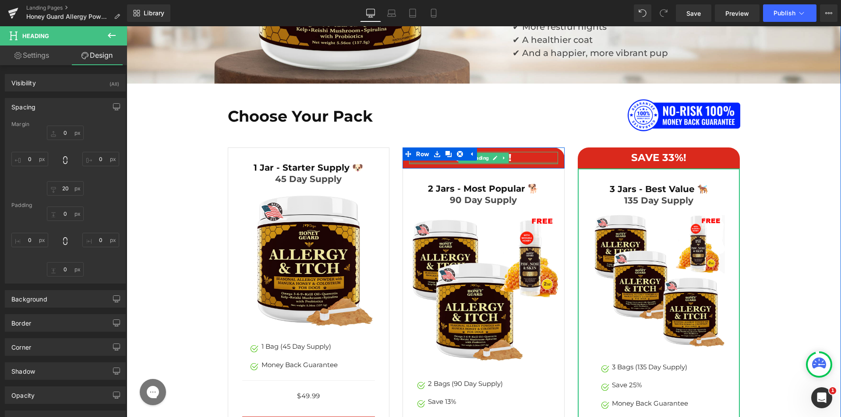
click at [528, 162] on div at bounding box center [483, 163] width 149 height 2
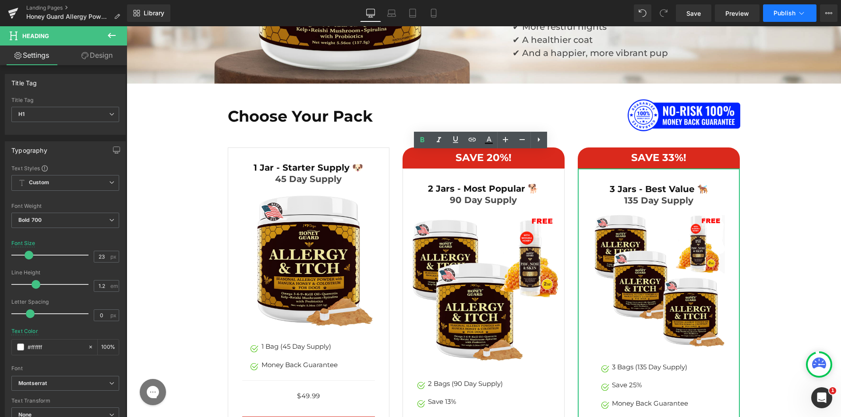
click at [800, 12] on icon at bounding box center [801, 13] width 9 height 9
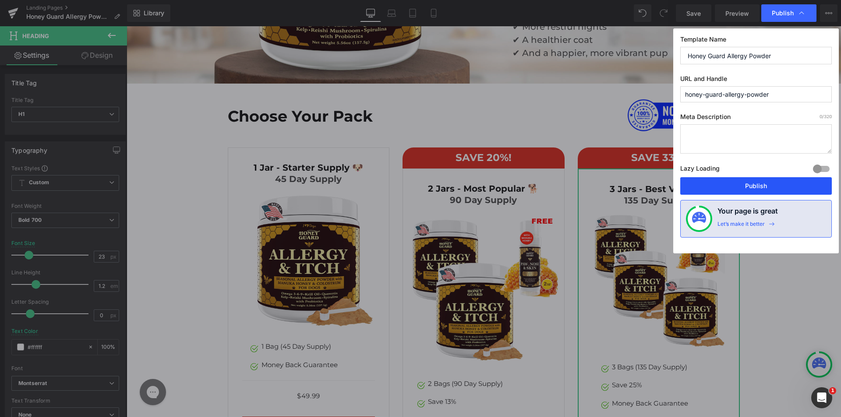
click at [741, 186] on button "Publish" at bounding box center [756, 186] width 152 height 18
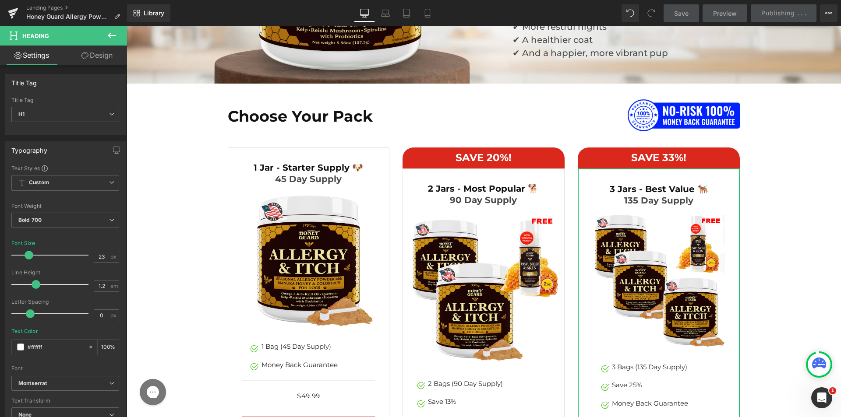
click at [805, 263] on div "Choose Your Pack Heading Image Row SAVE 20%! Heading Row 2 Jars - Most Popular …" at bounding box center [484, 305] width 700 height 412
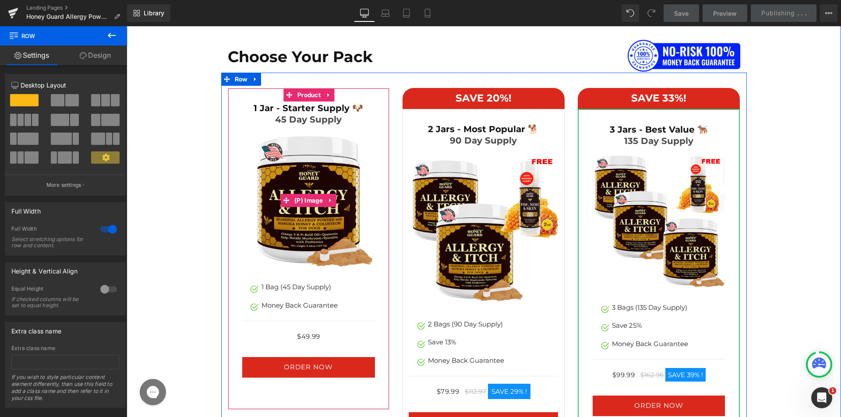
scroll to position [4592, 0]
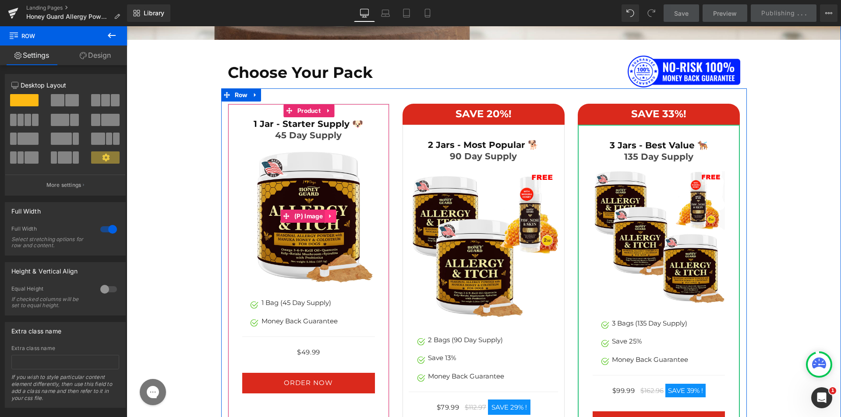
click at [328, 219] on icon at bounding box center [331, 216] width 6 height 7
click at [333, 217] on icon at bounding box center [336, 216] width 6 height 6
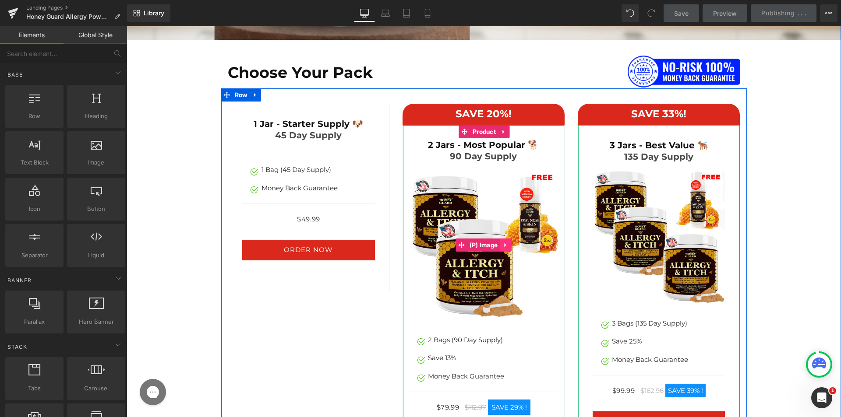
click at [505, 244] on icon at bounding box center [505, 245] width 6 height 7
click at [508, 244] on icon at bounding box center [511, 245] width 6 height 6
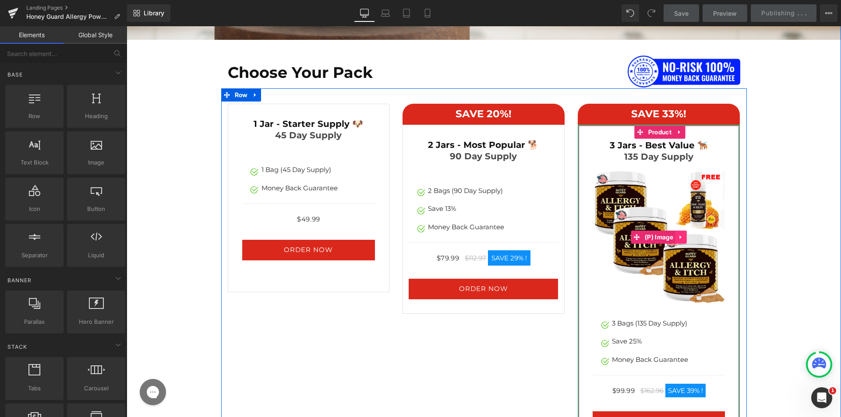
click at [680, 237] on icon at bounding box center [681, 237] width 2 height 4
click at [684, 236] on icon at bounding box center [687, 237] width 6 height 6
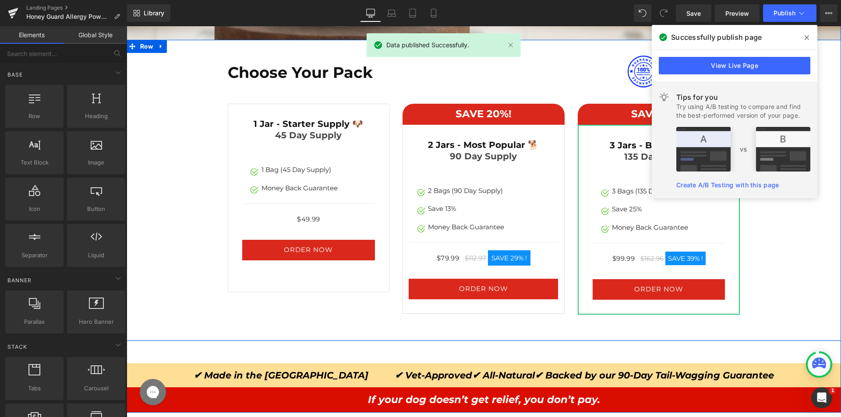
click at [174, 255] on div "Choose Your Pack Heading Image Row SAVE 20%! Heading Row 2 Jars - Most Popular …" at bounding box center [484, 187] width 700 height 264
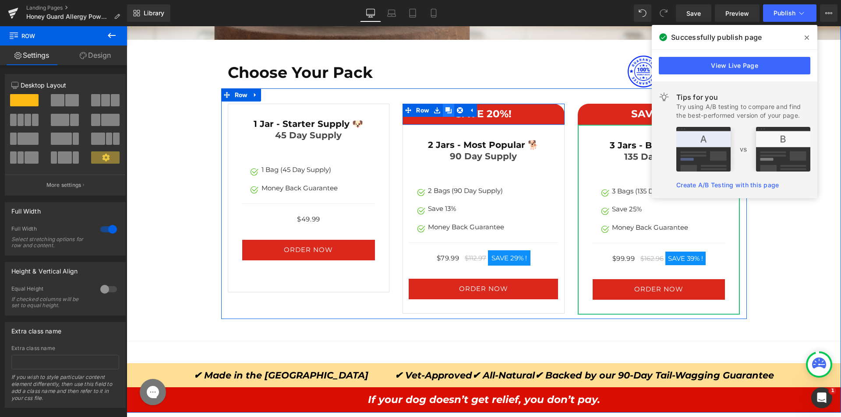
click at [445, 110] on icon at bounding box center [448, 110] width 6 height 6
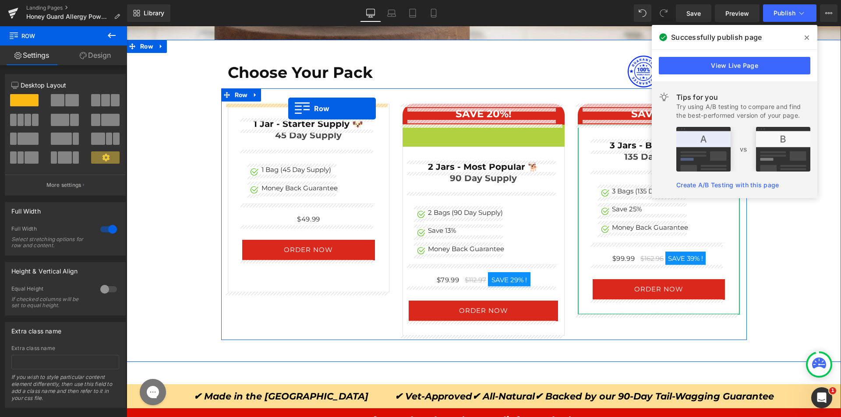
drag, startPoint x: 408, startPoint y: 130, endPoint x: 288, endPoint y: 109, distance: 121.5
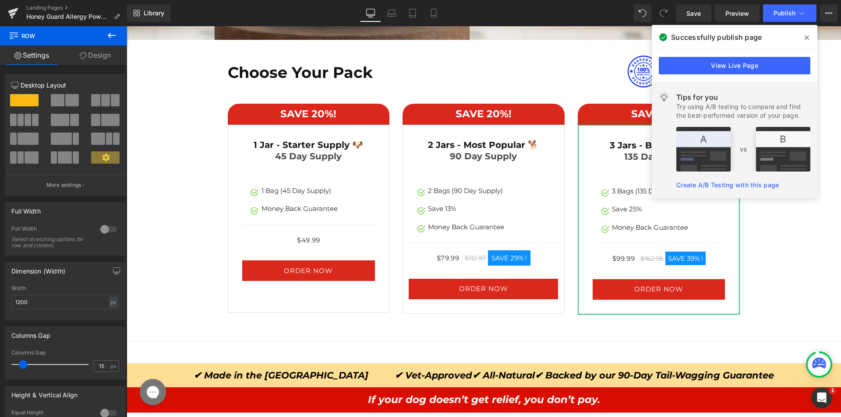
click at [113, 35] on icon at bounding box center [111, 35] width 11 height 11
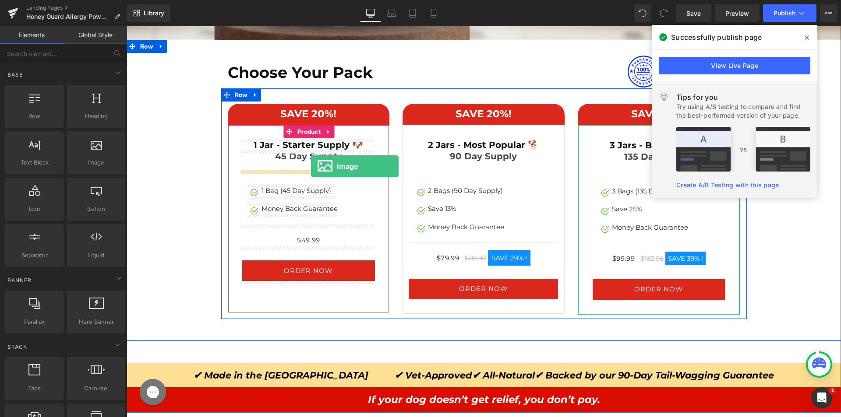
drag, startPoint x: 218, startPoint y: 172, endPoint x: 311, endPoint y: 166, distance: 93.0
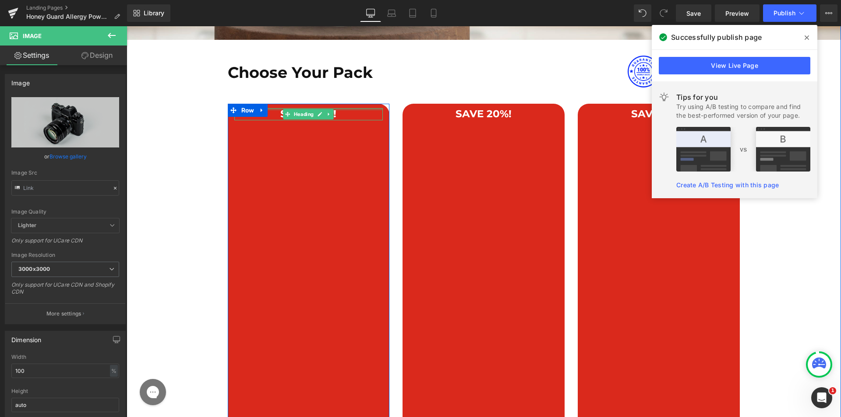
click at [347, 108] on div at bounding box center [308, 109] width 149 height 2
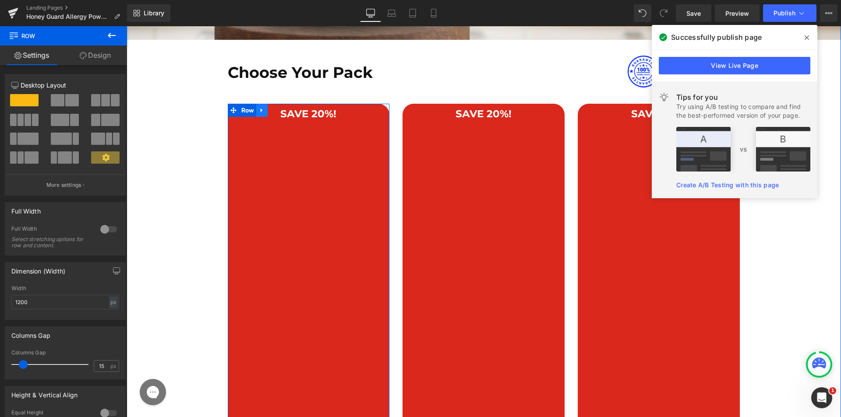
click at [262, 109] on icon at bounding box center [262, 110] width 6 height 7
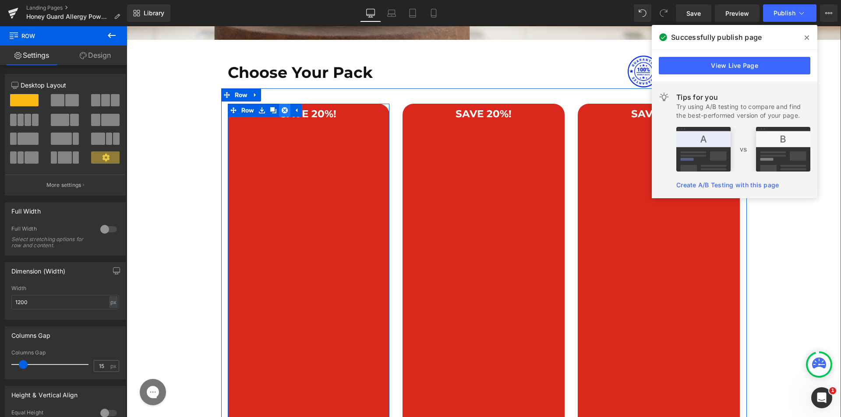
click at [282, 109] on icon at bounding box center [285, 110] width 6 height 6
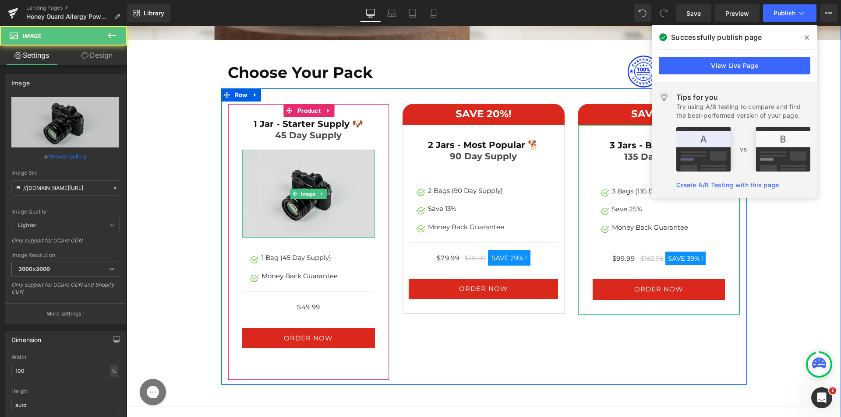
click at [313, 174] on img at bounding box center [308, 194] width 133 height 88
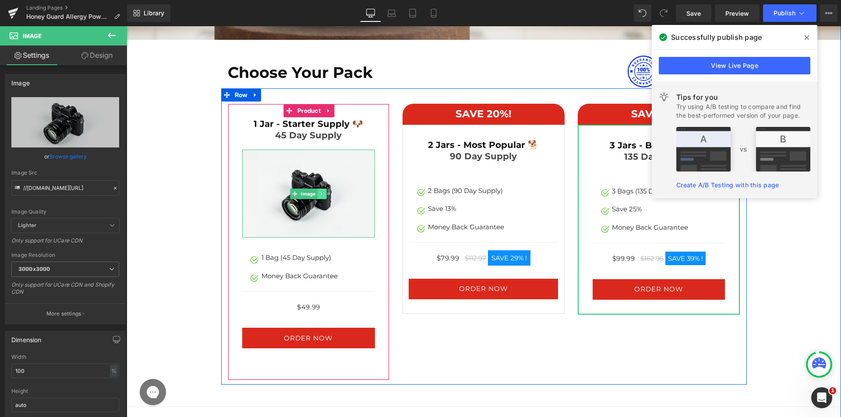
click at [320, 192] on icon at bounding box center [322, 193] width 5 height 5
click at [316, 194] on icon at bounding box center [317, 193] width 5 height 5
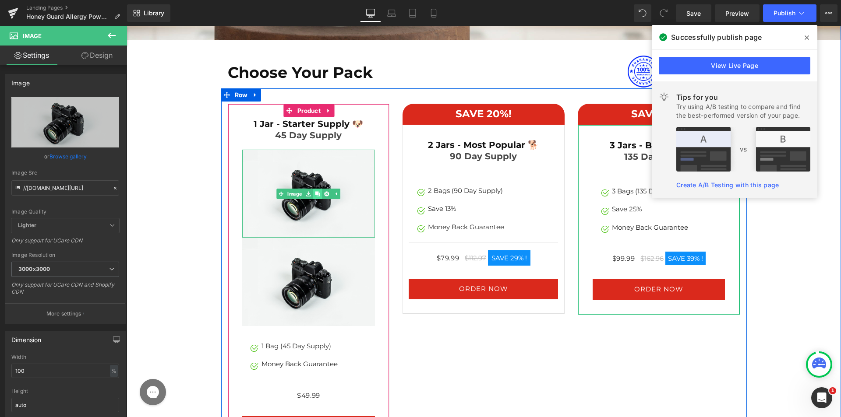
click at [316, 194] on icon at bounding box center [317, 193] width 5 height 5
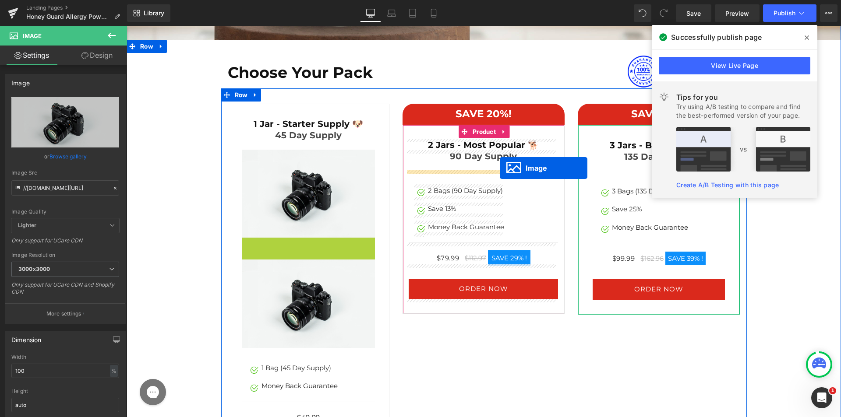
drag, startPoint x: 295, startPoint y: 279, endPoint x: 499, endPoint y: 168, distance: 232.4
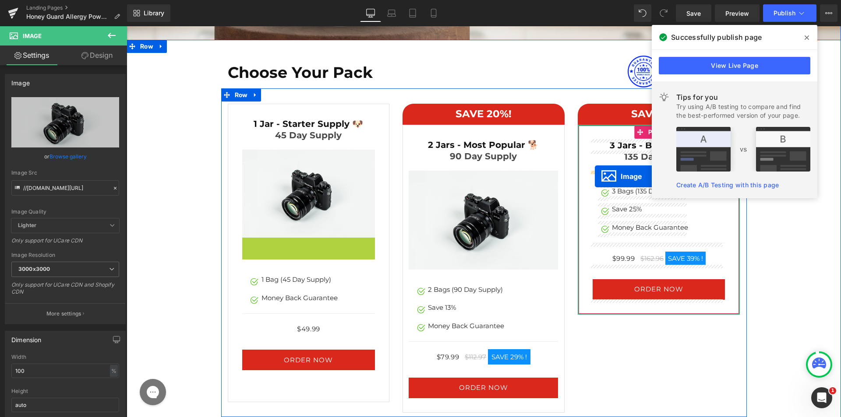
drag, startPoint x: 293, startPoint y: 282, endPoint x: 595, endPoint y: 176, distance: 319.5
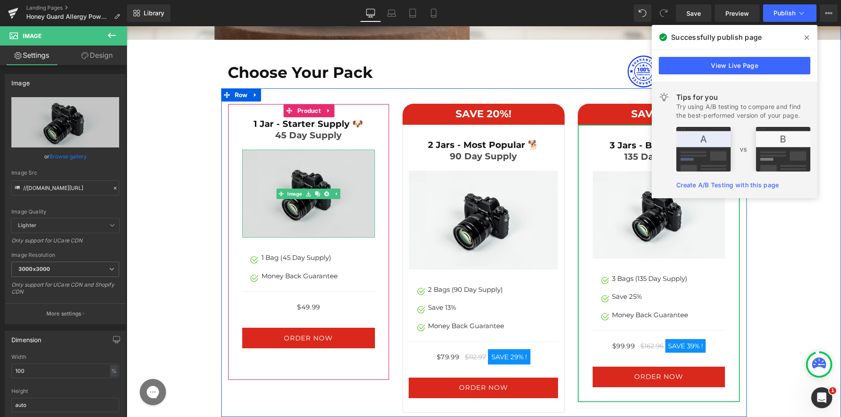
click at [287, 187] on img at bounding box center [308, 194] width 133 height 88
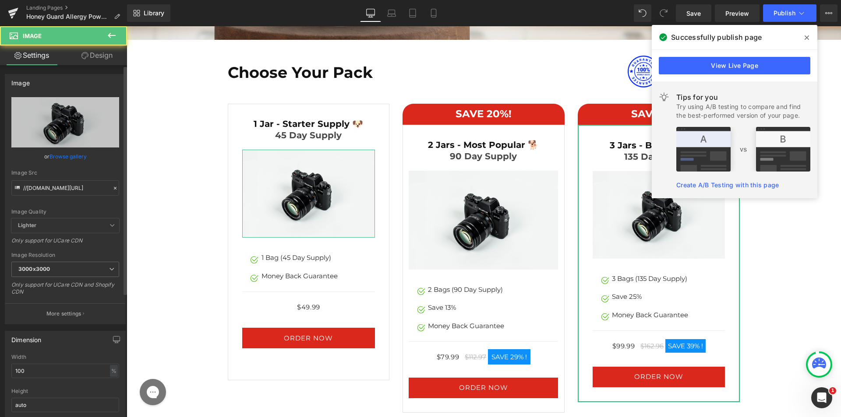
click at [60, 156] on link "Browse gallery" at bounding box center [67, 156] width 37 height 15
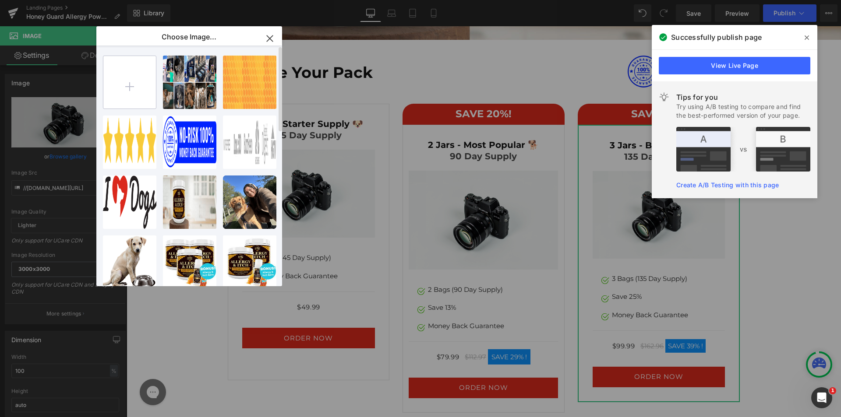
click at [143, 74] on input "file" at bounding box center [129, 82] width 53 height 53
click at [103, 56] on input "file" at bounding box center [129, 82] width 53 height 53
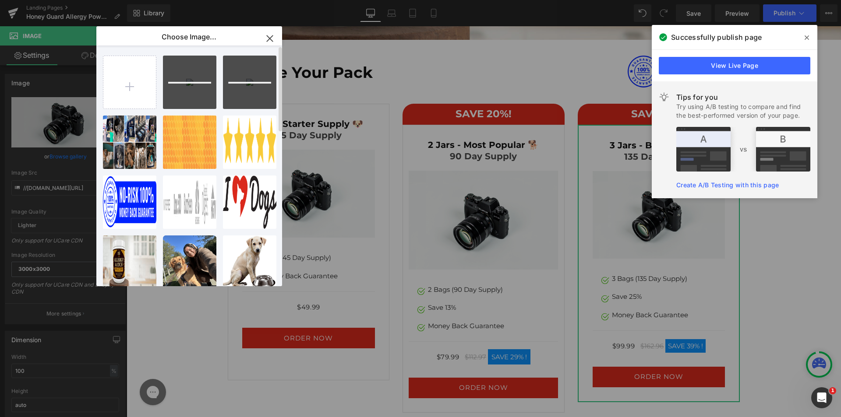
click at [103, 56] on input "file" at bounding box center [129, 82] width 53 height 53
type input "C:\fakepath\1750746065-3 Jars + FREE Balm.webp"
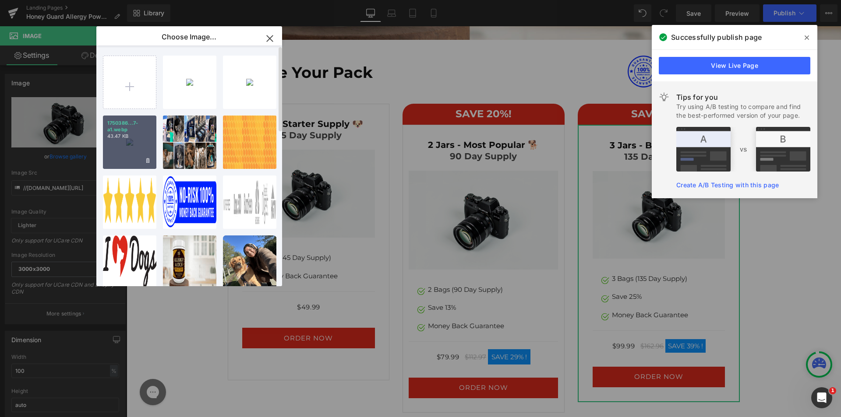
click at [144, 141] on div "1750386...7-a1.webp 43.47 KB" at bounding box center [129, 142] width 53 height 53
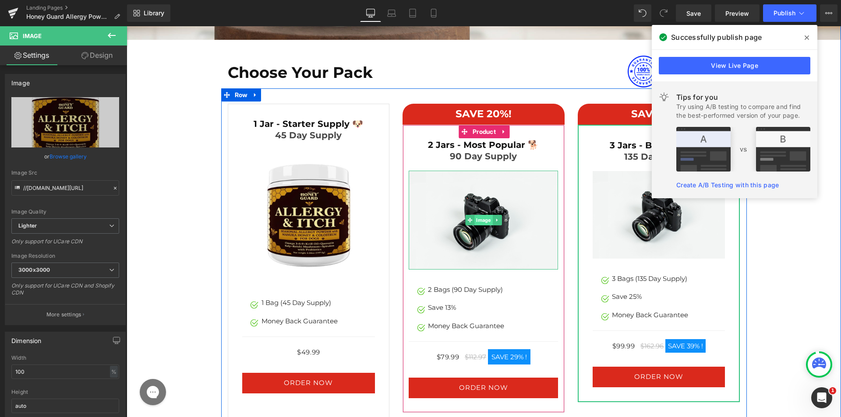
click at [474, 220] on span "Image" at bounding box center [483, 220] width 18 height 11
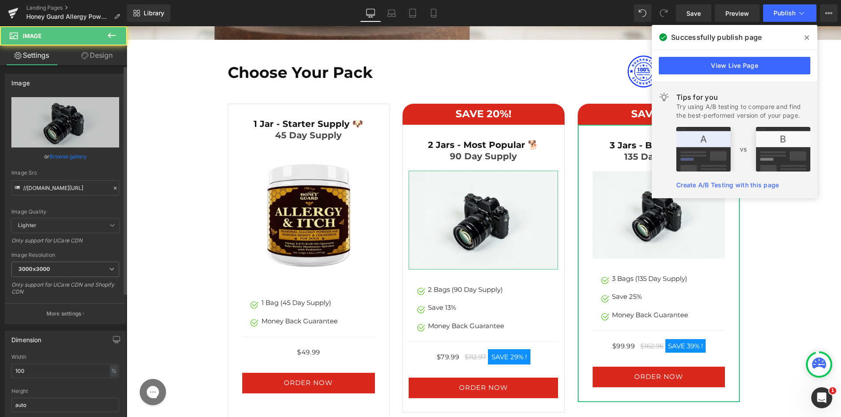
click at [70, 150] on link "Browse gallery" at bounding box center [67, 156] width 37 height 15
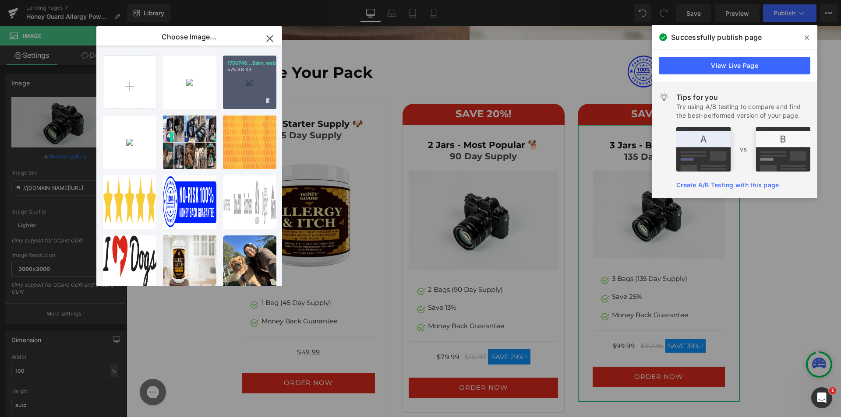
click at [251, 64] on p "1750746...Balm.webp" at bounding box center [249, 63] width 45 height 7
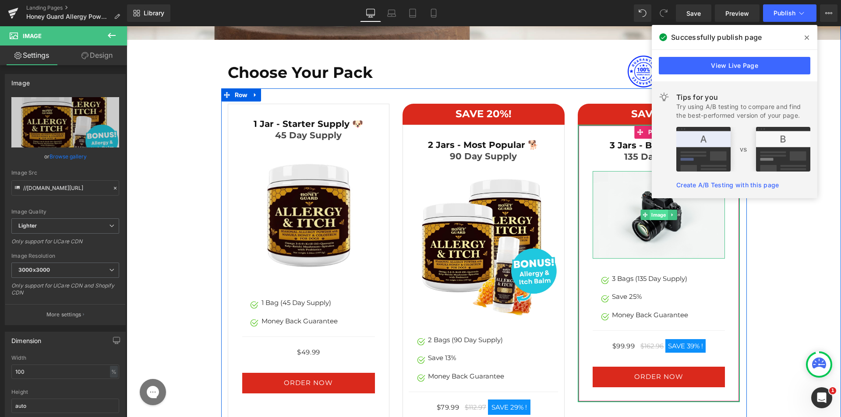
click at [655, 217] on span "Image" at bounding box center [659, 215] width 18 height 11
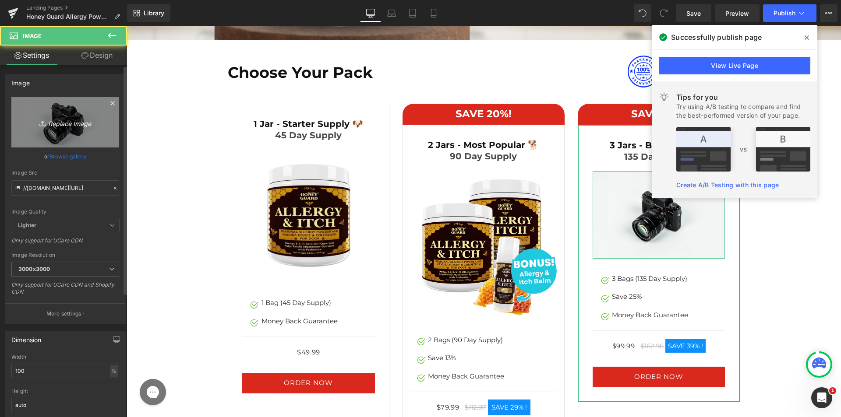
click at [100, 113] on link "Replace Image" at bounding box center [65, 122] width 108 height 50
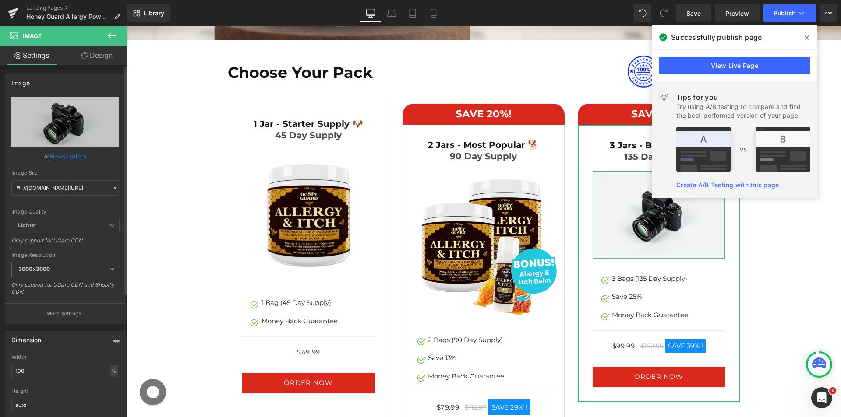
click at [75, 161] on link "Browse gallery" at bounding box center [67, 156] width 37 height 15
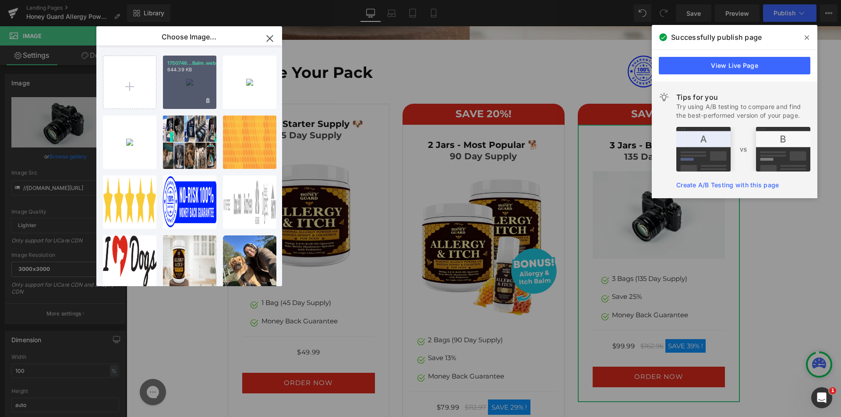
click at [197, 82] on div "1750746...Balm.webp 644.39 KB" at bounding box center [189, 82] width 53 height 53
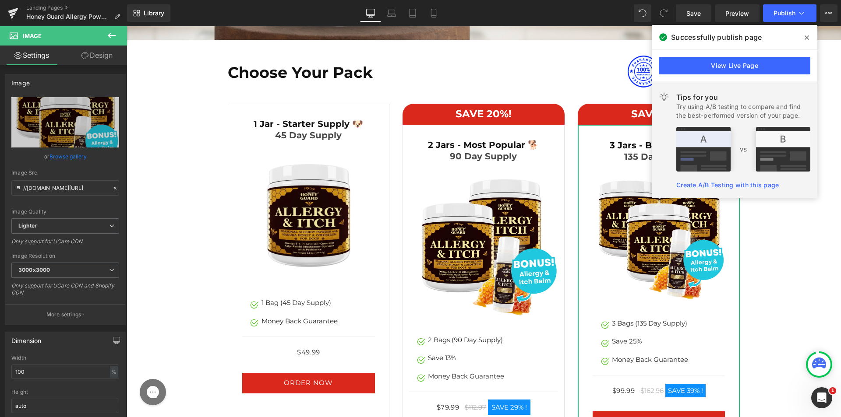
click at [802, 35] on span at bounding box center [807, 38] width 14 height 14
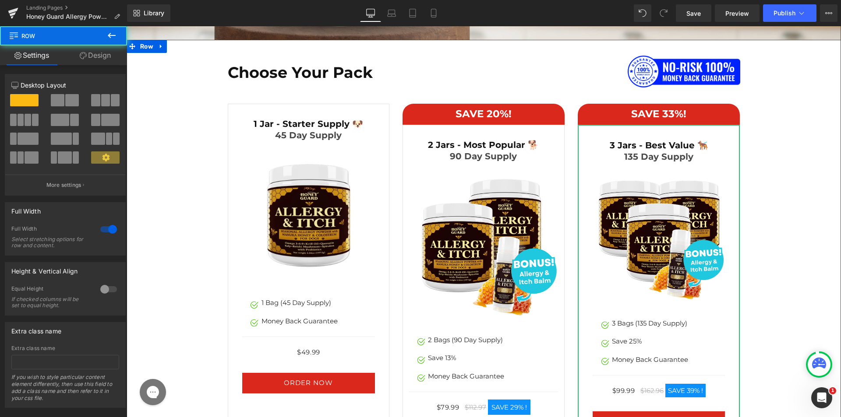
click at [794, 188] on div "Choose Your Pack Heading Image Row SAVE 20%! Heading Row 2 Jars - Most Popular …" at bounding box center [484, 261] width 700 height 412
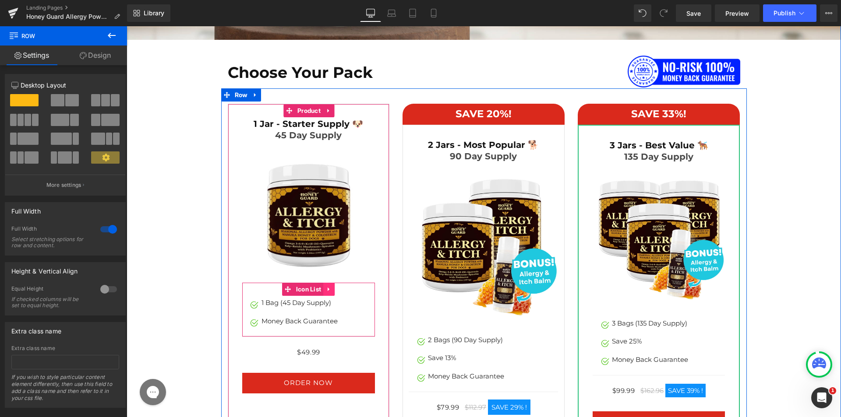
click at [330, 289] on link at bounding box center [328, 289] width 11 height 13
click at [331, 289] on icon at bounding box center [334, 289] width 6 height 6
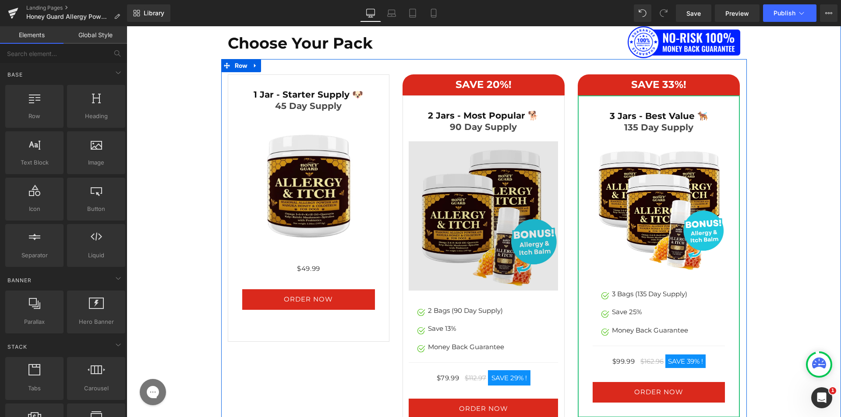
scroll to position [4636, 0]
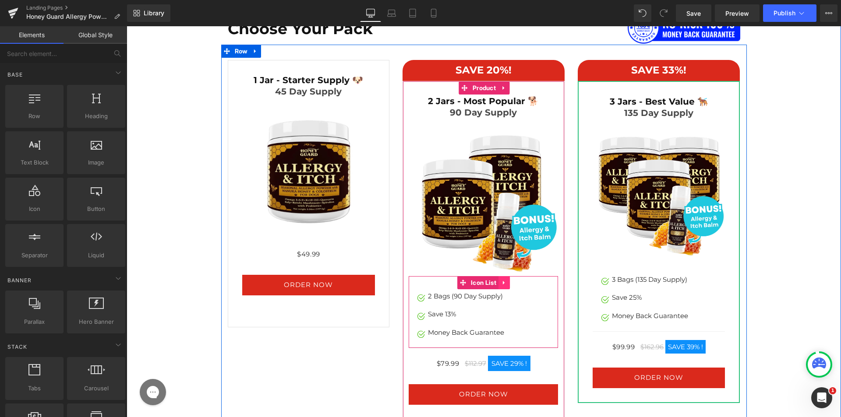
click at [506, 285] on link at bounding box center [503, 282] width 11 height 13
click at [508, 285] on icon at bounding box center [510, 283] width 6 height 6
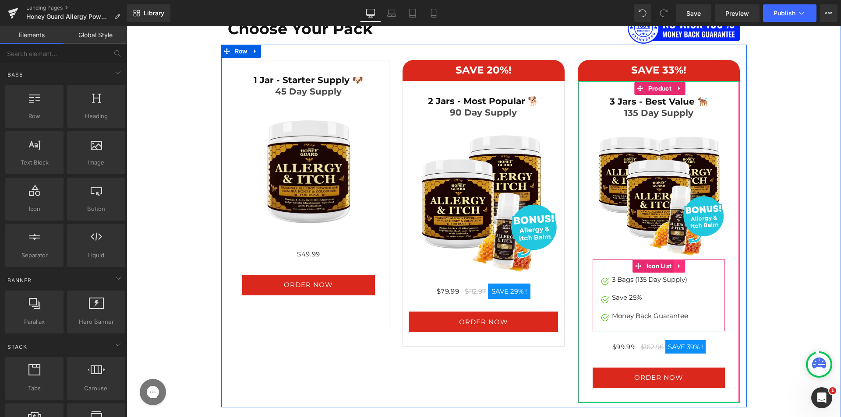
click at [681, 267] on link at bounding box center [678, 266] width 11 height 13
click at [682, 268] on icon at bounding box center [685, 266] width 6 height 6
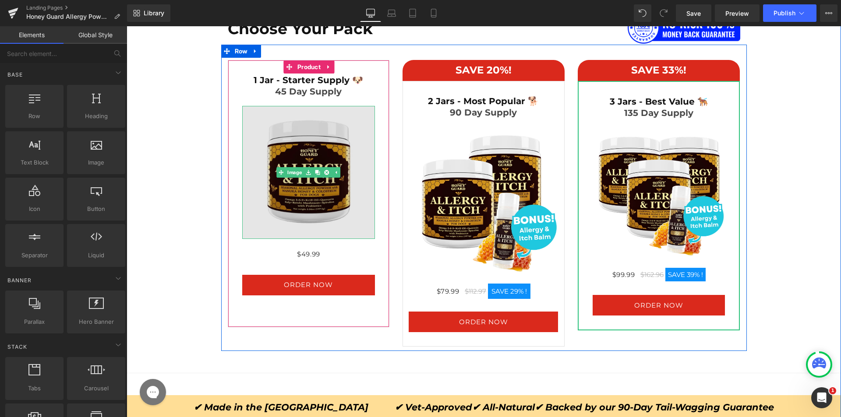
scroll to position [4592, 0]
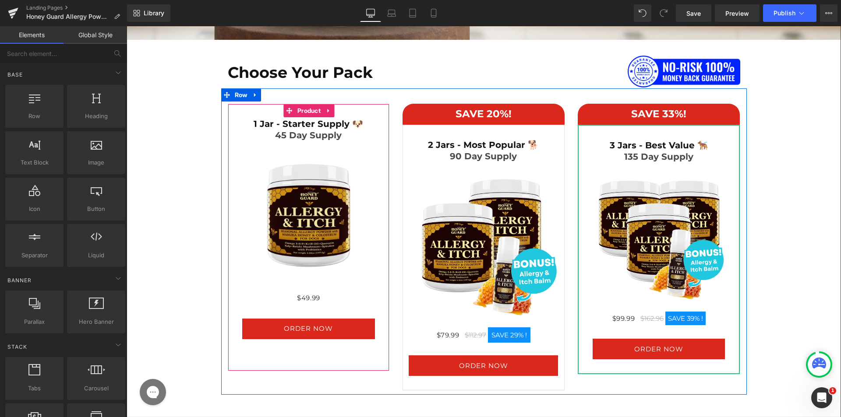
click at [320, 137] on div "45 Day Supply Heading" at bounding box center [308, 135] width 133 height 11
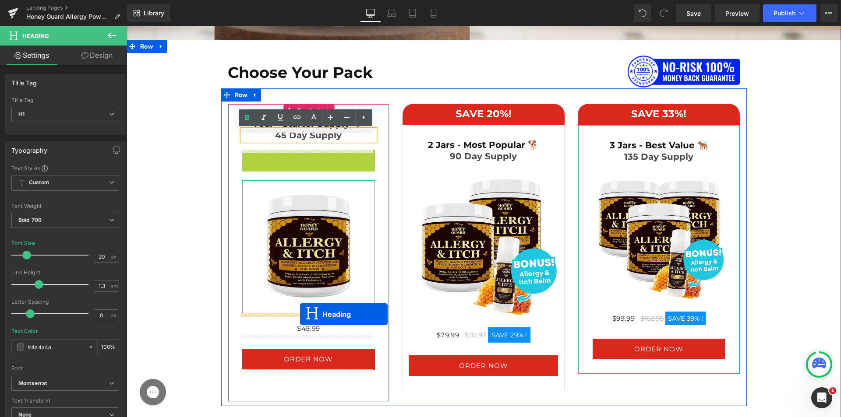
drag, startPoint x: 286, startPoint y: 156, endPoint x: 300, endPoint y: 314, distance: 158.7
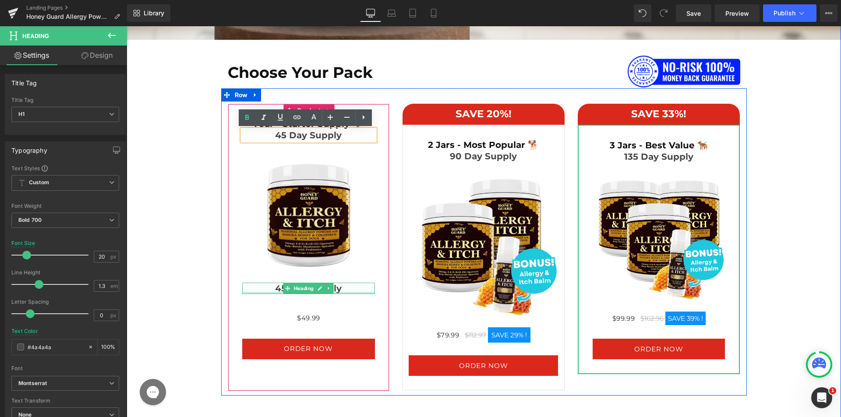
click at [277, 292] on div "45 Day Supply Heading" at bounding box center [308, 288] width 133 height 11
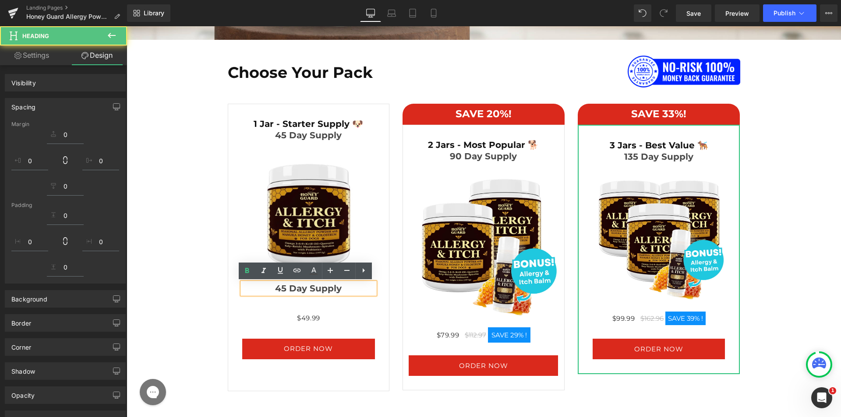
click at [275, 288] on h1 "45 Day Supply" at bounding box center [308, 288] width 133 height 11
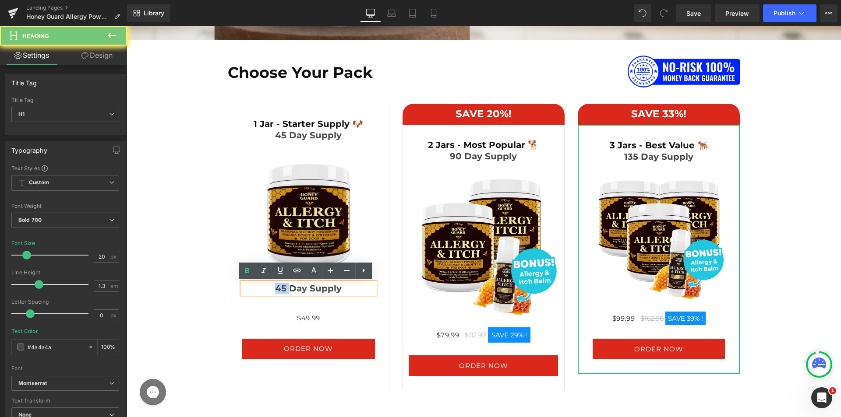
click at [275, 288] on h1 "45 Day Supply" at bounding box center [308, 288] width 133 height 11
paste div
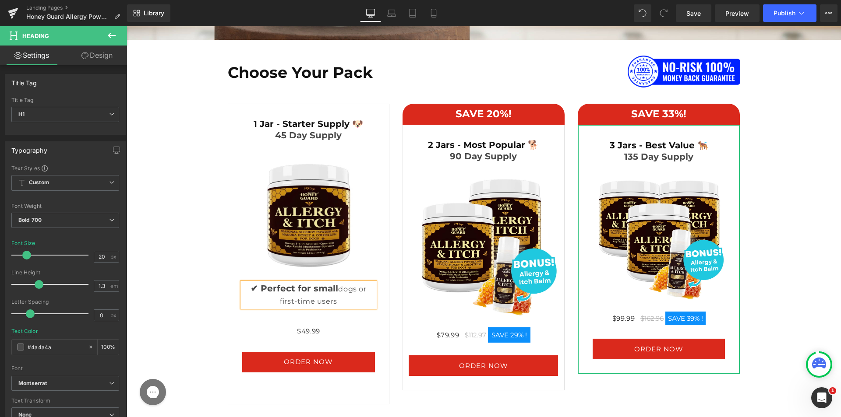
click at [330, 288] on h1 "✔ Perfect for small dogs or first-time users" at bounding box center [308, 295] width 133 height 25
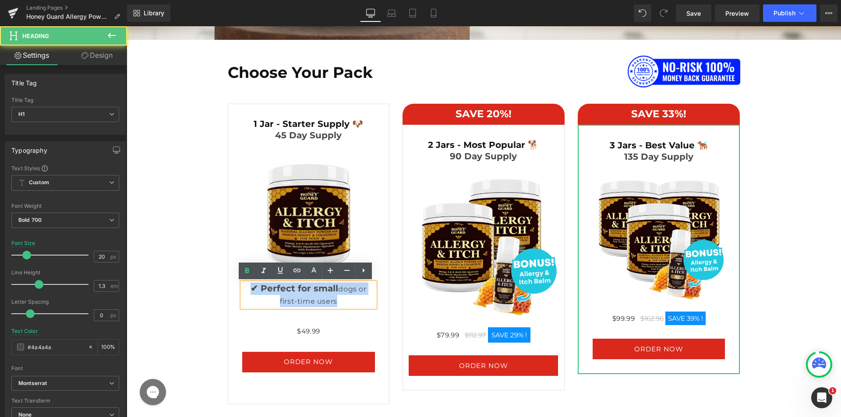
copy h1 "✔ Perfect for small dogs or first-time users"
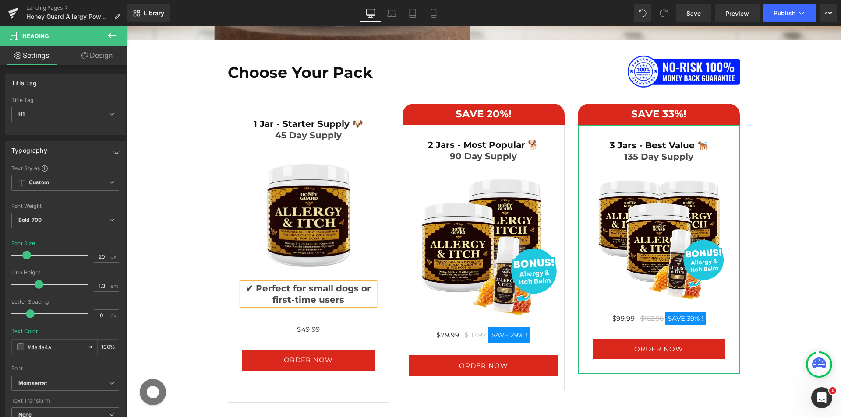
click at [326, 294] on h1 "✔ Perfect for small dogs or first-time users" at bounding box center [308, 294] width 133 height 23
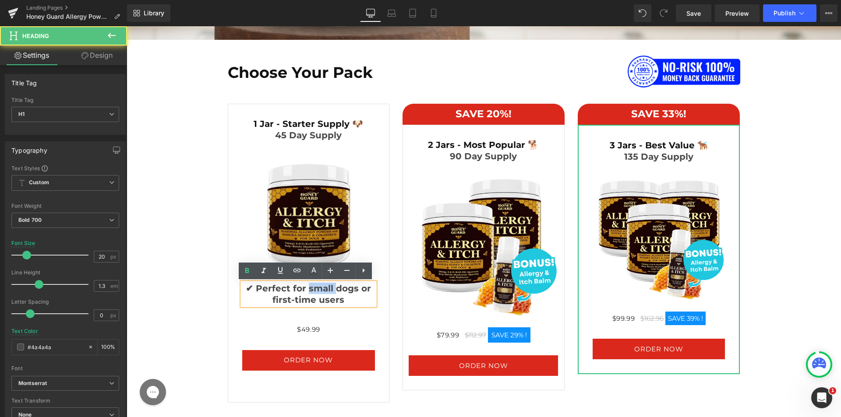
click at [326, 294] on h1 "✔ Perfect for small dogs or first-time users" at bounding box center [308, 294] width 133 height 23
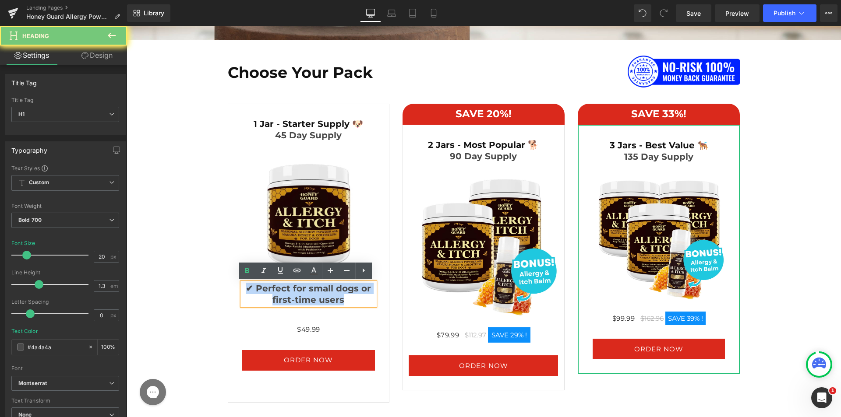
click at [326, 294] on h1 "✔ Perfect for small dogs or first-time users" at bounding box center [308, 294] width 133 height 23
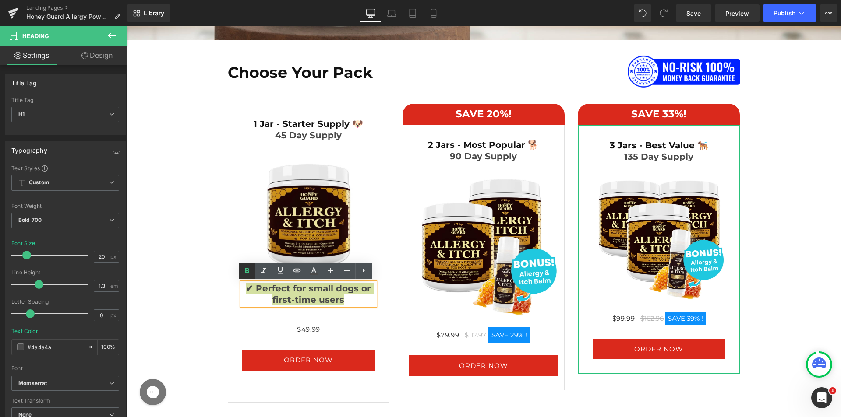
click at [250, 276] on icon at bounding box center [247, 271] width 11 height 11
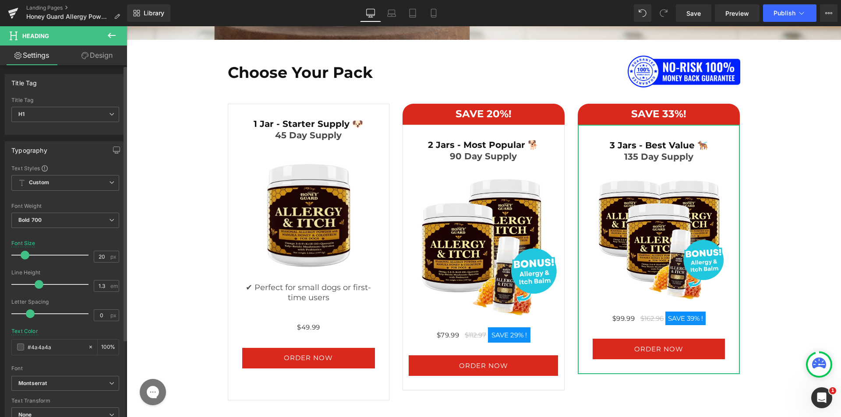
click at [24, 256] on span at bounding box center [25, 255] width 9 height 9
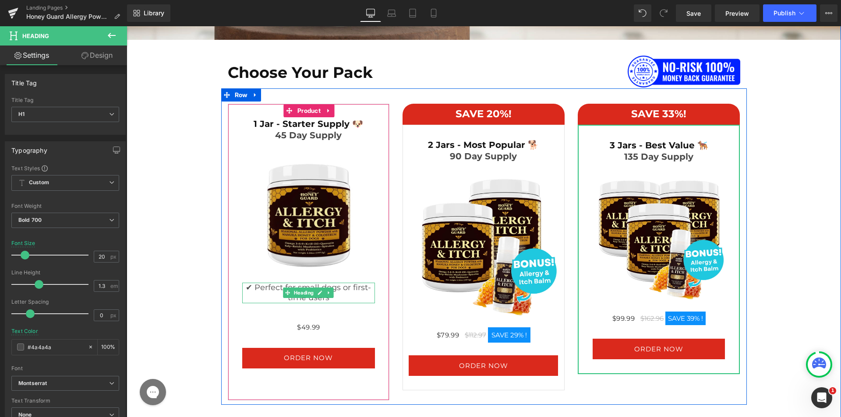
click at [341, 284] on div at bounding box center [308, 284] width 133 height 2
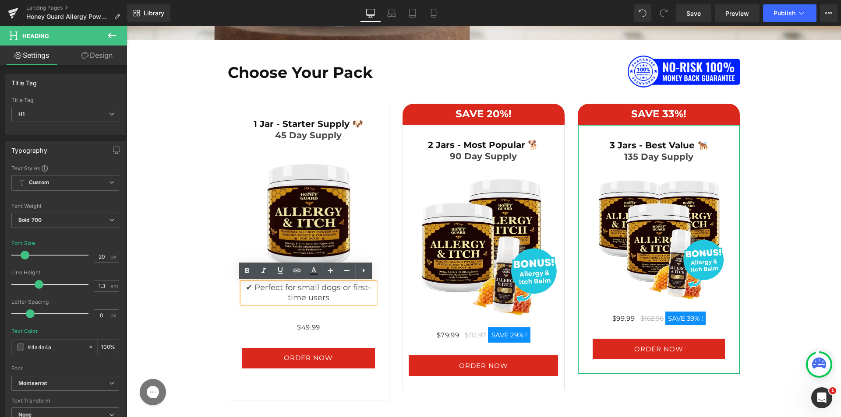
click at [321, 287] on span "✔ Perfect for small dogs or first-time users" at bounding box center [308, 293] width 125 height 20
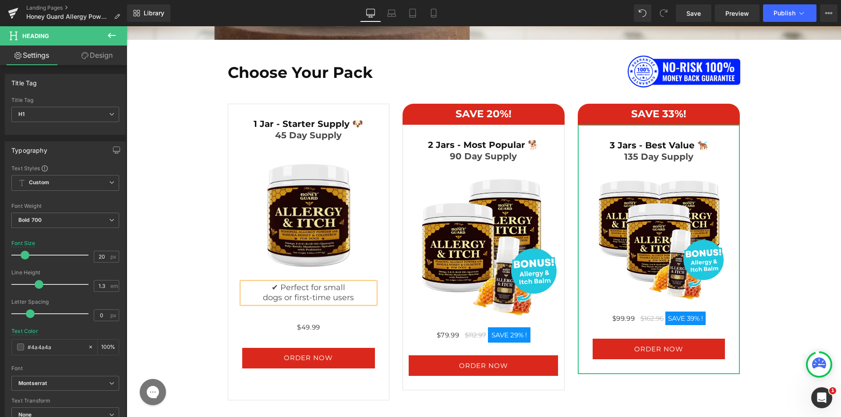
click at [186, 273] on div "Choose Your Pack Heading Image Row SAVE 20%! Heading Row 2 Jars - Most Popular …" at bounding box center [484, 229] width 700 height 349
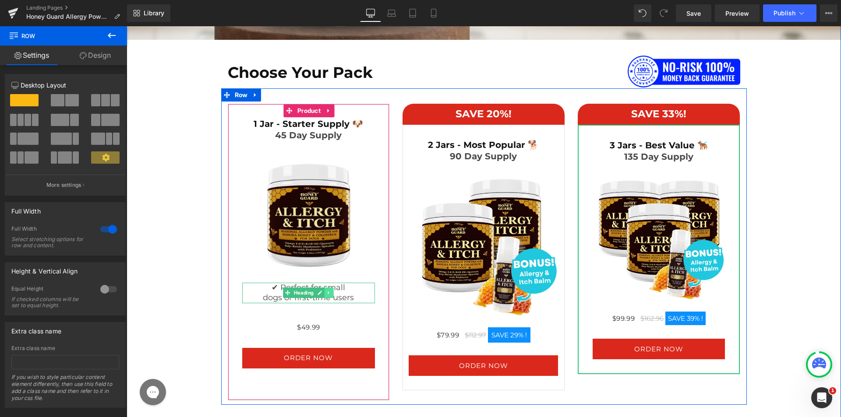
click at [327, 291] on icon at bounding box center [329, 292] width 5 height 5
click at [324, 296] on link at bounding box center [324, 293] width 9 height 11
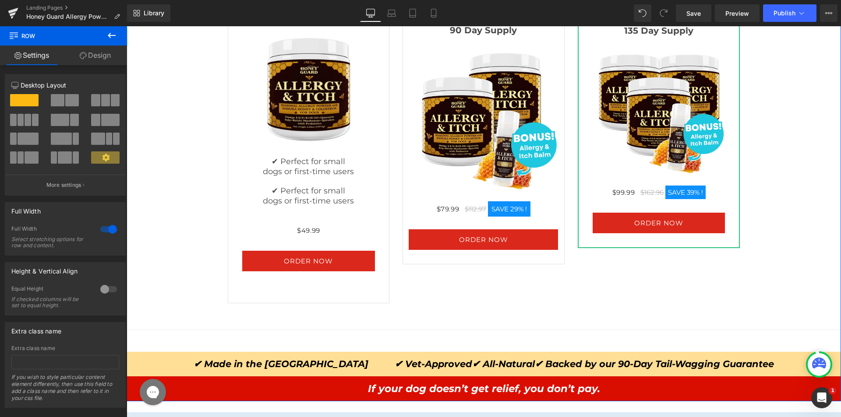
scroll to position [4669, 0]
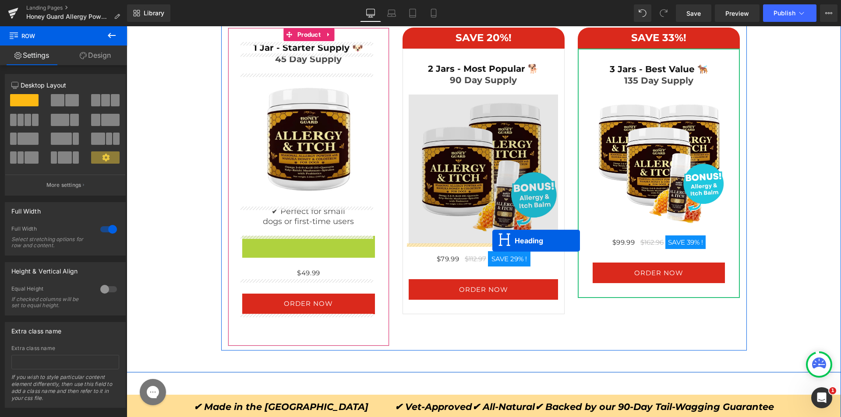
drag, startPoint x: 284, startPoint y: 244, endPoint x: 492, endPoint y: 241, distance: 208.0
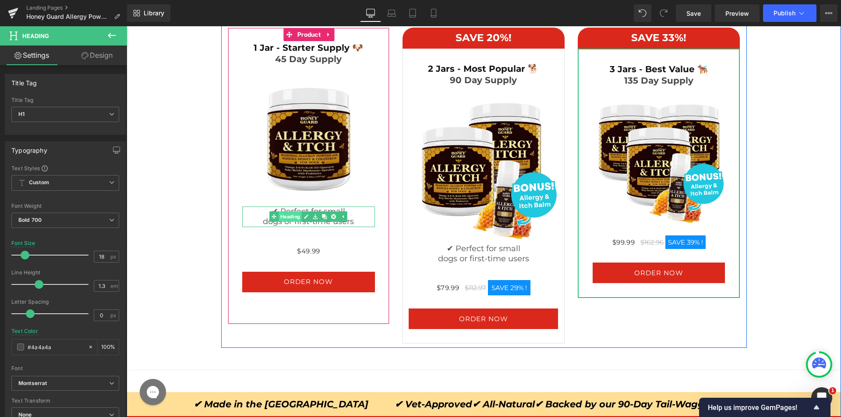
click at [288, 216] on span "Heading" at bounding box center [289, 216] width 23 height 11
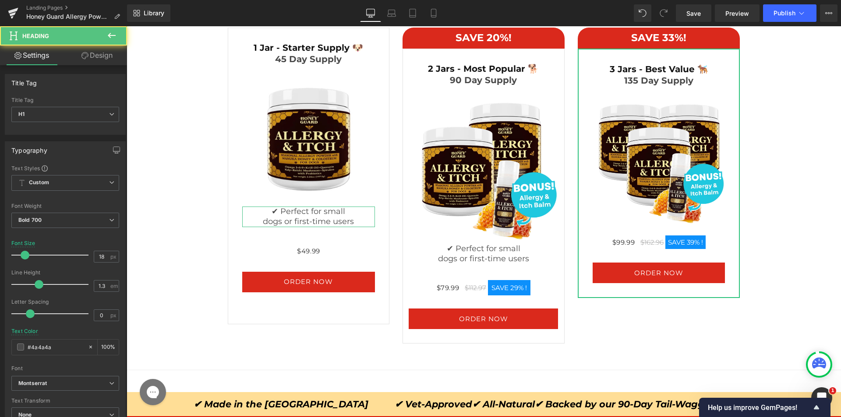
click at [100, 54] on link "Design" at bounding box center [96, 56] width 63 height 20
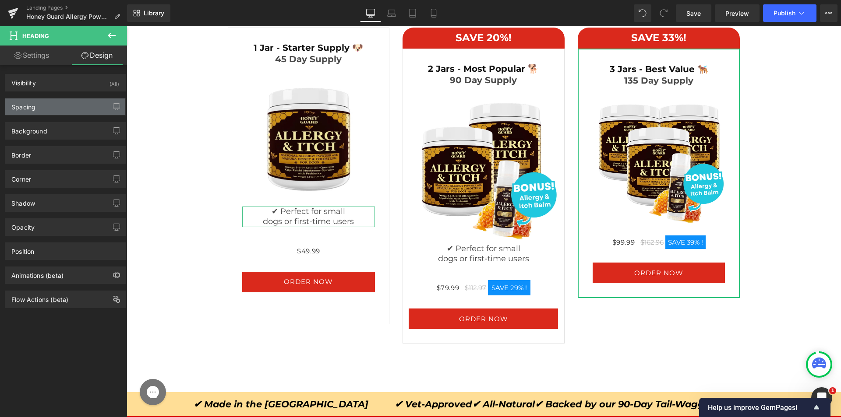
click at [40, 103] on div "Spacing" at bounding box center [65, 107] width 120 height 17
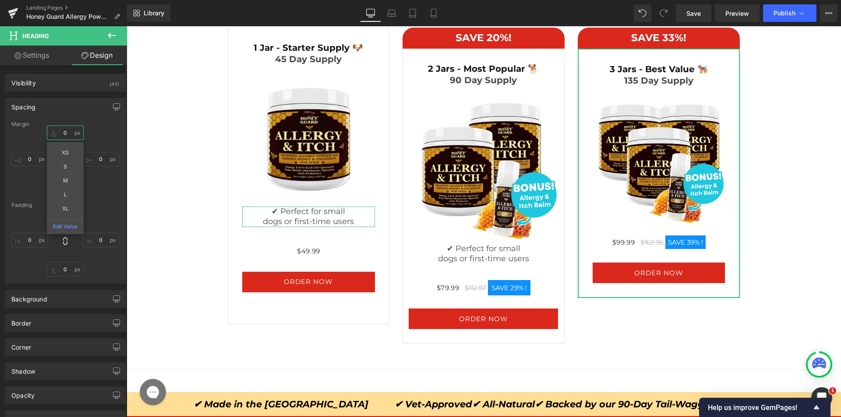
click at [59, 133] on input "0" at bounding box center [65, 133] width 37 height 14
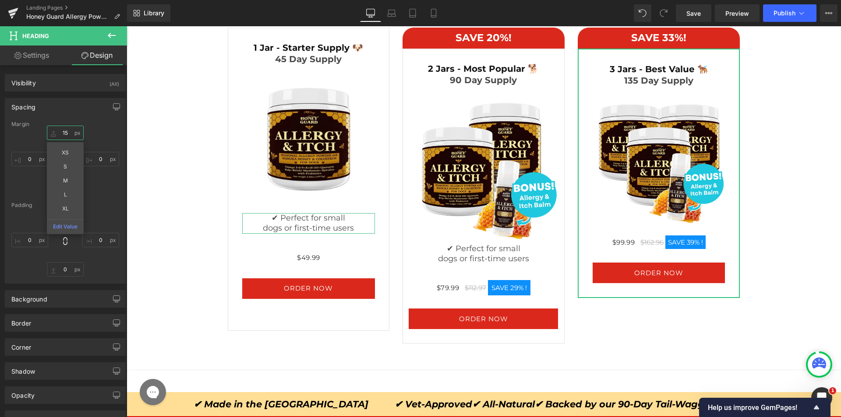
click at [62, 133] on input "15" at bounding box center [65, 133] width 37 height 14
click at [62, 133] on input "2" at bounding box center [65, 133] width 37 height 14
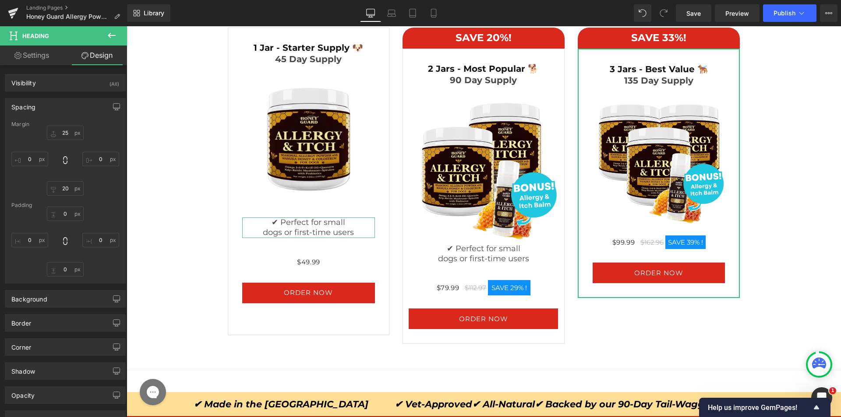
click at [100, 130] on div "25 0 20 0" at bounding box center [65, 161] width 108 height 70
click at [65, 129] on input "25" at bounding box center [65, 133] width 37 height 14
click at [64, 129] on input "25" at bounding box center [65, 133] width 37 height 14
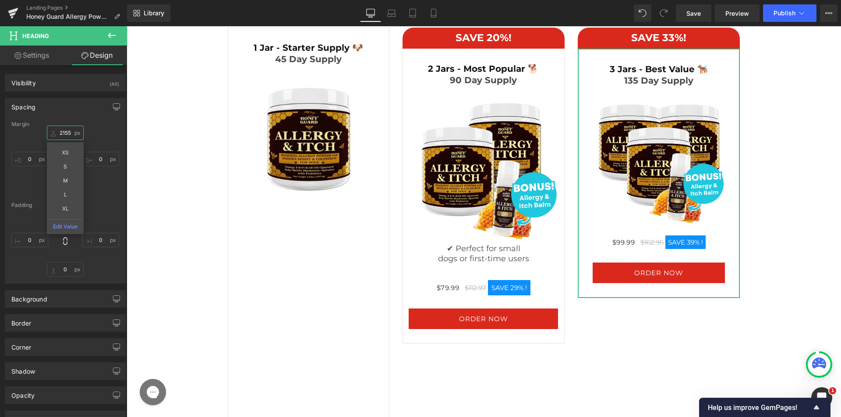
click at [64, 129] on input "2155" at bounding box center [65, 133] width 37 height 14
click at [63, 129] on input "2155" at bounding box center [65, 133] width 37 height 14
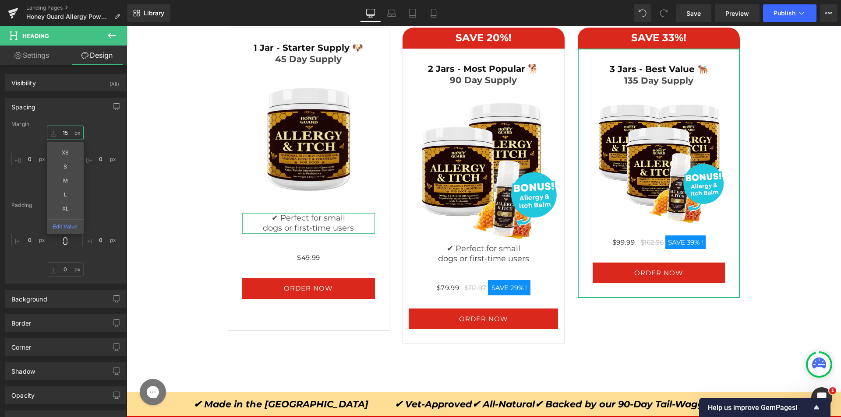
type input "15"
click at [95, 191] on div "15 XS S M L XL Edit Value 0 20 0" at bounding box center [65, 161] width 108 height 70
click at [67, 190] on input "20" at bounding box center [65, 188] width 37 height 14
type input "15"
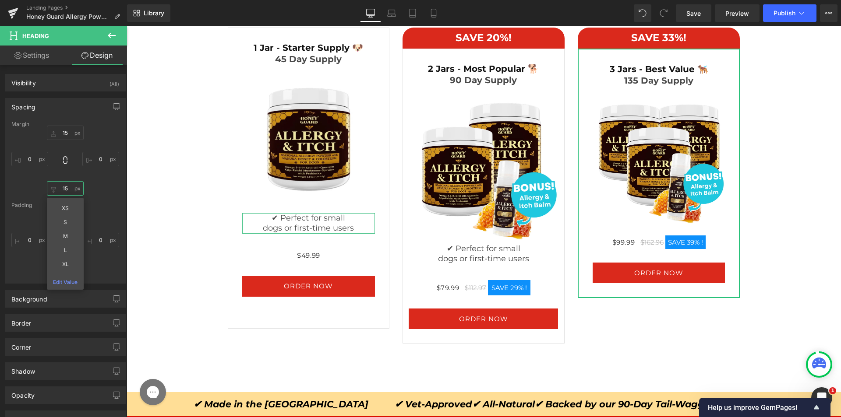
click at [67, 190] on input "15" at bounding box center [65, 188] width 37 height 14
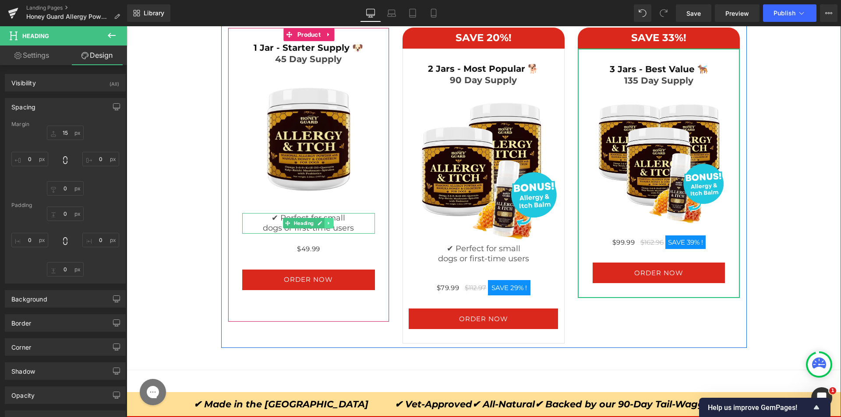
click at [324, 227] on link at bounding box center [328, 223] width 9 height 11
click at [323, 224] on icon at bounding box center [324, 223] width 5 height 5
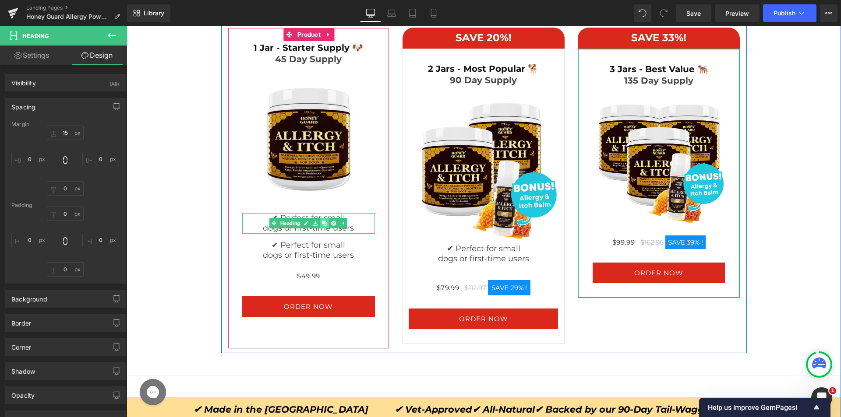
click at [323, 224] on icon at bounding box center [324, 223] width 5 height 5
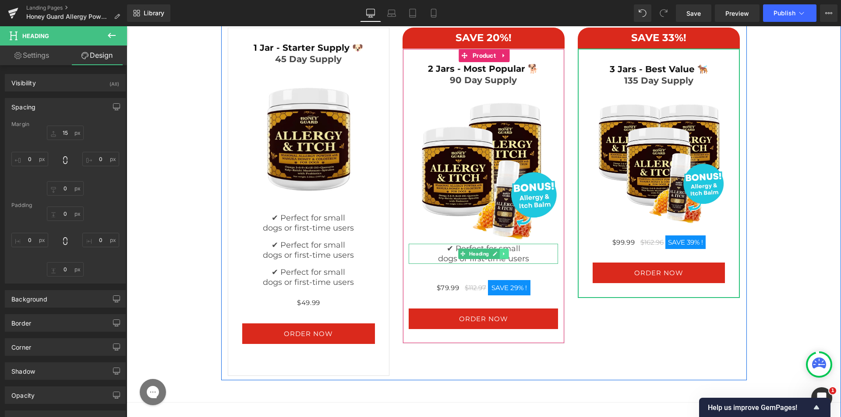
click at [502, 253] on icon at bounding box center [504, 253] width 5 height 5
click at [506, 254] on icon at bounding box center [508, 253] width 5 height 5
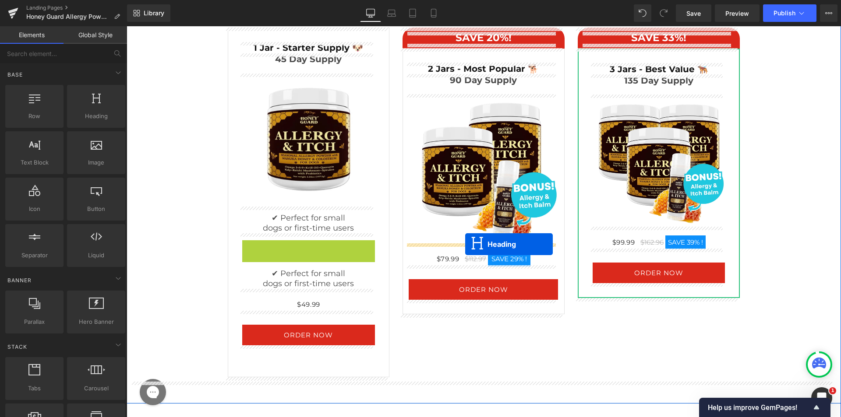
drag, startPoint x: 300, startPoint y: 250, endPoint x: 465, endPoint y: 244, distance: 165.6
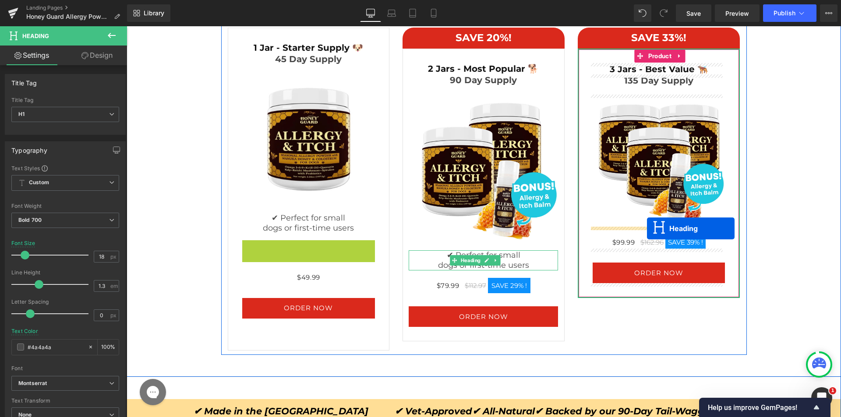
drag, startPoint x: 293, startPoint y: 251, endPoint x: 647, endPoint y: 229, distance: 355.0
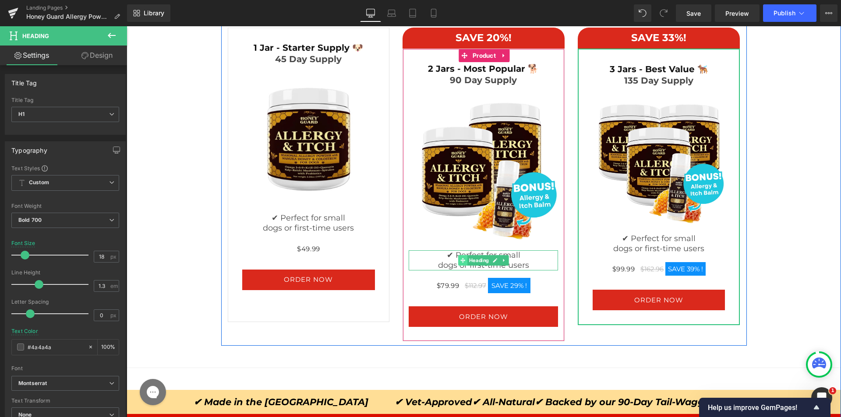
click at [450, 257] on div "✔ Perfect for small dogs or first-time users Heading" at bounding box center [483, 260] width 149 height 21
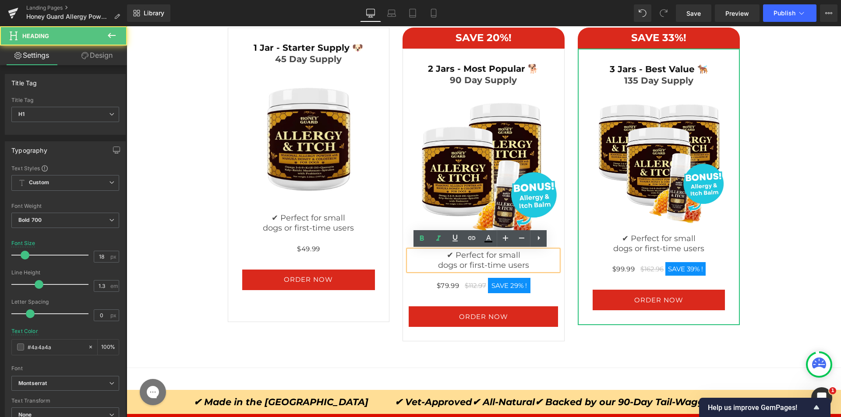
click at [442, 259] on h1 "✔ Perfect for small dogs or first-time users" at bounding box center [483, 260] width 149 height 21
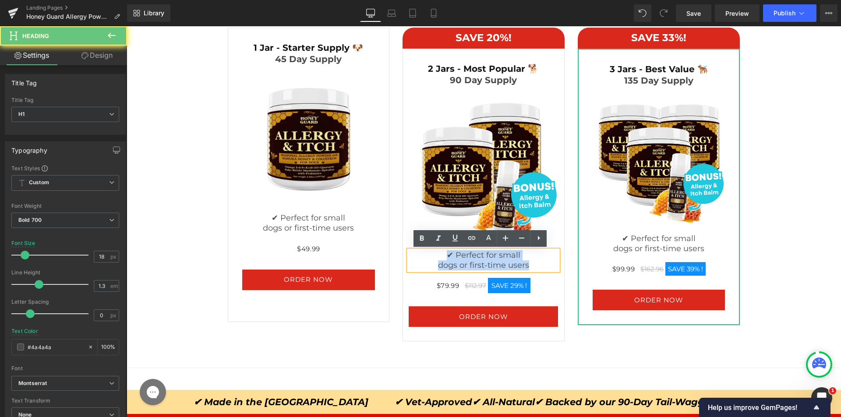
paste div
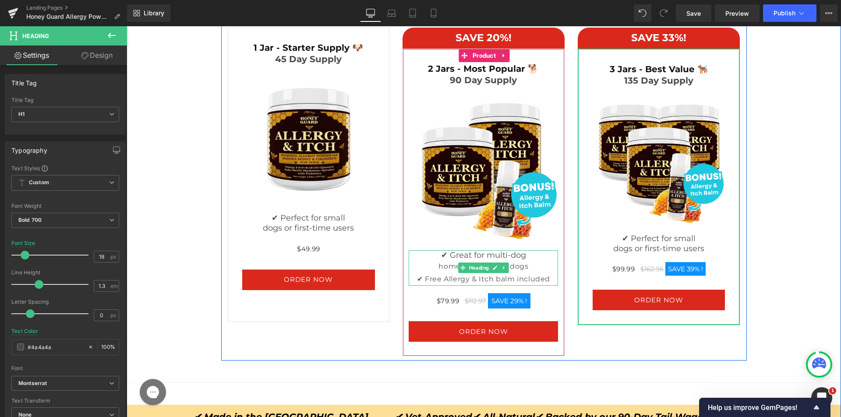
click at [433, 267] on div "homes or mid-size dogs" at bounding box center [483, 267] width 149 height 13
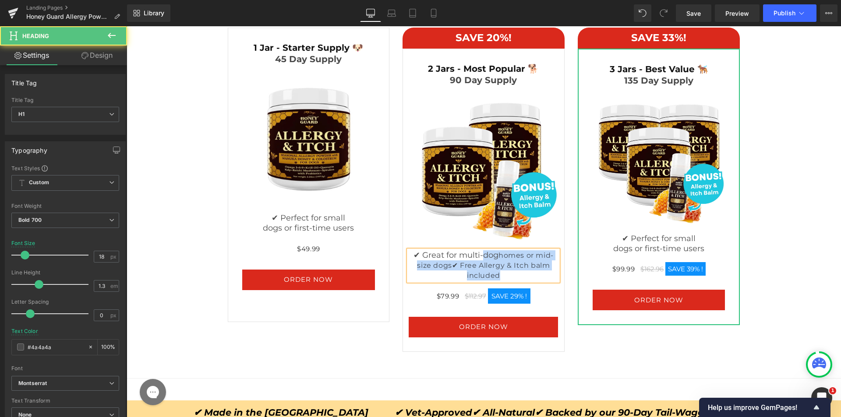
drag, startPoint x: 508, startPoint y: 279, endPoint x: 478, endPoint y: 259, distance: 35.3
click at [478, 259] on h1 "✔ Great for multi-dog homes or mid-size dogs ✔ Free Allergy & Itch balm included" at bounding box center [483, 265] width 149 height 31
click at [449, 266] on span "✔ Great for multi-dog homes or mid-size dogs ✔ Free Allergy & Itch balm included" at bounding box center [483, 265] width 145 height 30
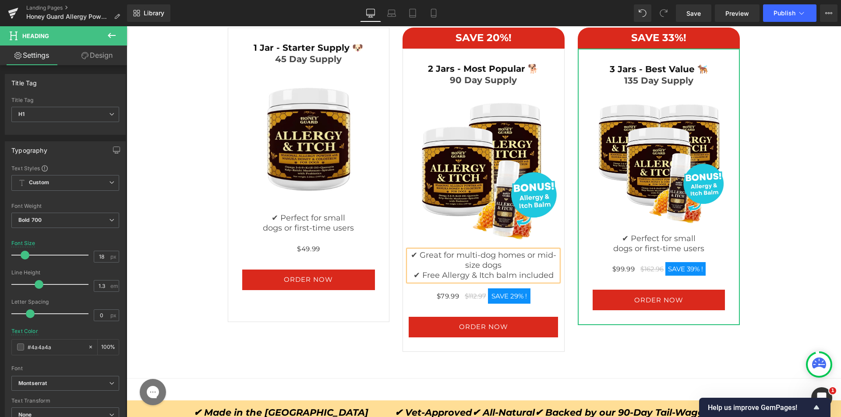
click at [497, 253] on span "✔ Great for multi-dog homes or mid-size dogs ✔ Free Allergy & Itch balm included" at bounding box center [483, 265] width 145 height 30
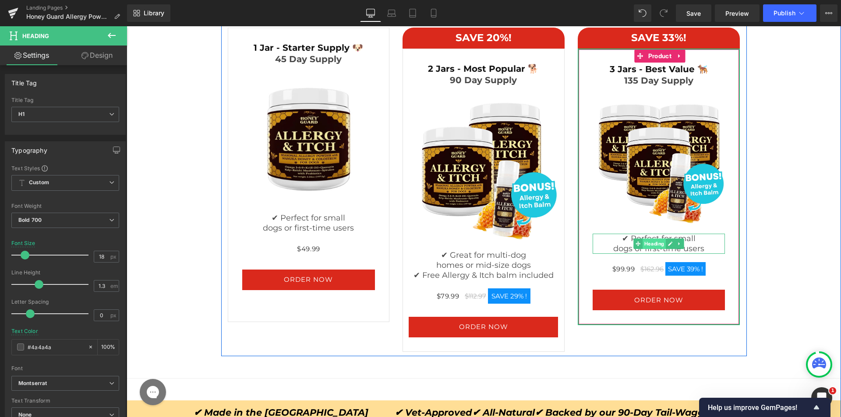
click at [643, 244] on span "Heading" at bounding box center [654, 244] width 23 height 11
click at [623, 244] on span "✔ Perfect for small dogs or first-time users" at bounding box center [658, 244] width 91 height 20
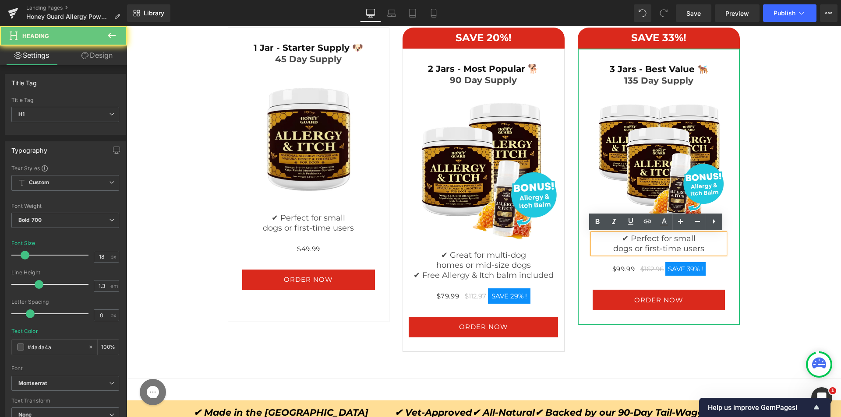
click at [621, 245] on span "✔ Perfect for small dogs or first-time users" at bounding box center [658, 244] width 91 height 20
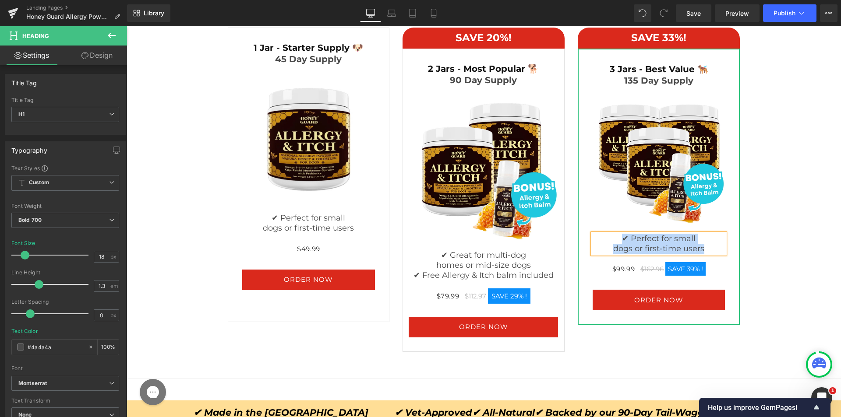
paste div
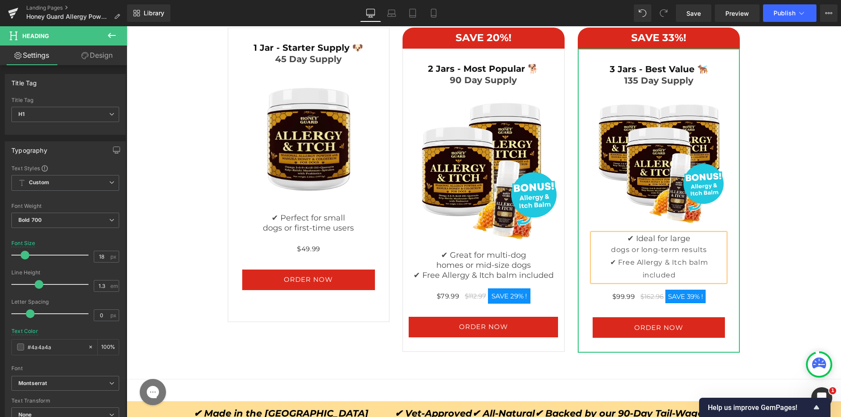
click at [603, 251] on div "dogs or long-term results" at bounding box center [658, 250] width 132 height 13
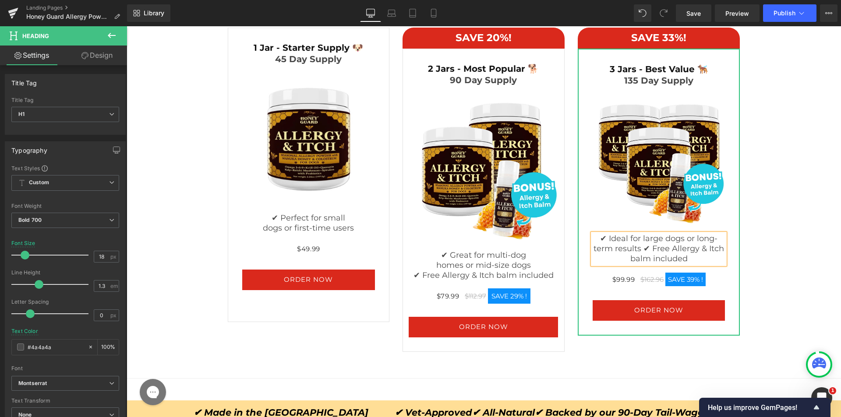
click at [642, 245] on span "✔ Ideal for large dogs or long-term results ✔ Free Allergy & Itch balm included" at bounding box center [658, 249] width 130 height 30
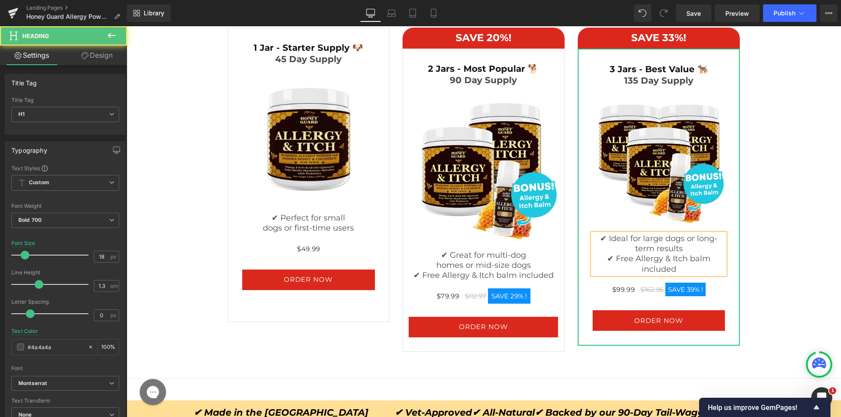
click at [664, 239] on span "✔ Ideal for large dogs or long-term results ✔ Free Allergy & Itch balm included" at bounding box center [658, 254] width 117 height 40
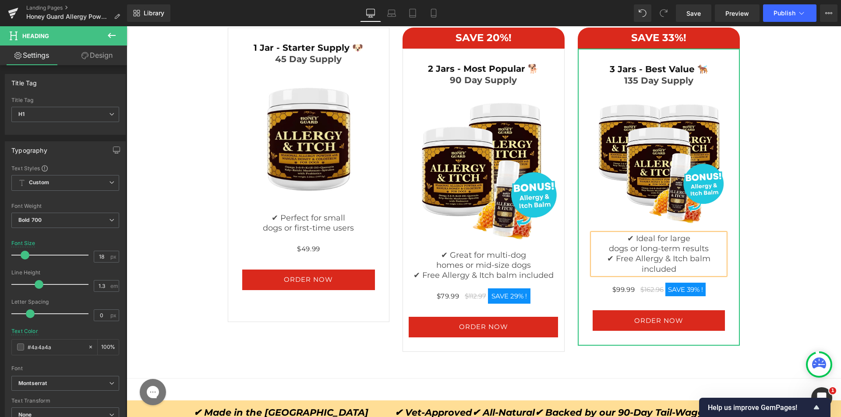
click at [649, 262] on span "✔ Free Allergy & Itch balm included" at bounding box center [658, 264] width 103 height 20
click at [733, 261] on div "3 Jars - Best Value 🐕‍🦺  Heading 135 Day Supply  Heading Image ✔ Ideal for la…" at bounding box center [659, 197] width 162 height 297
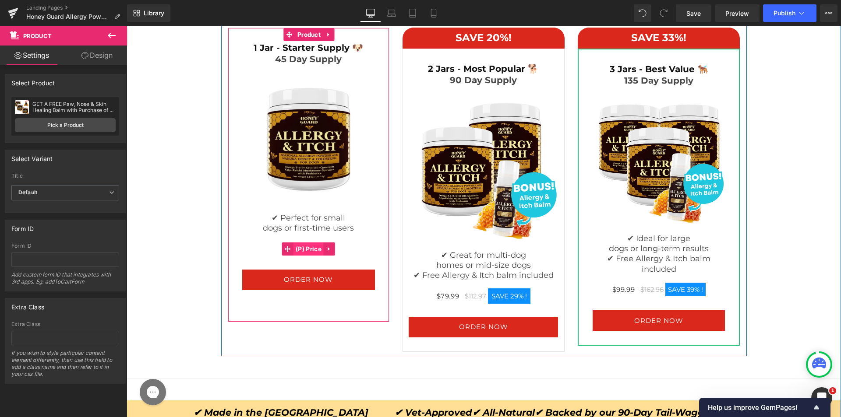
click at [306, 250] on span "(P) Price" at bounding box center [308, 249] width 30 height 13
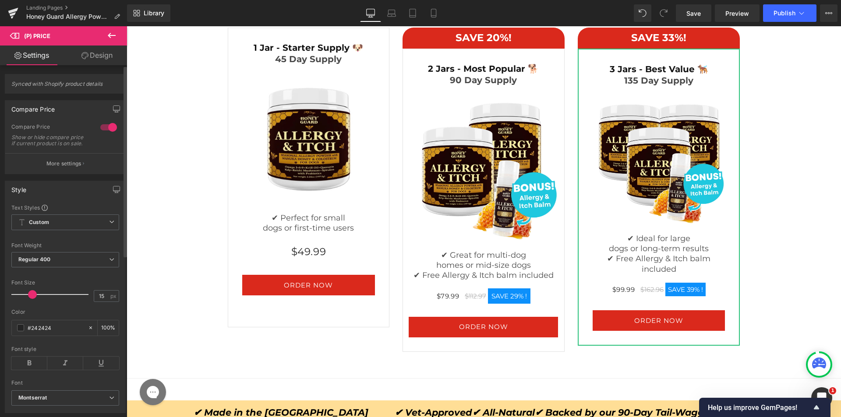
click at [32, 297] on div at bounding box center [52, 295] width 73 height 18
drag, startPoint x: 32, startPoint y: 297, endPoint x: 25, endPoint y: 307, distance: 11.9
click at [25, 303] on div at bounding box center [52, 295] width 73 height 18
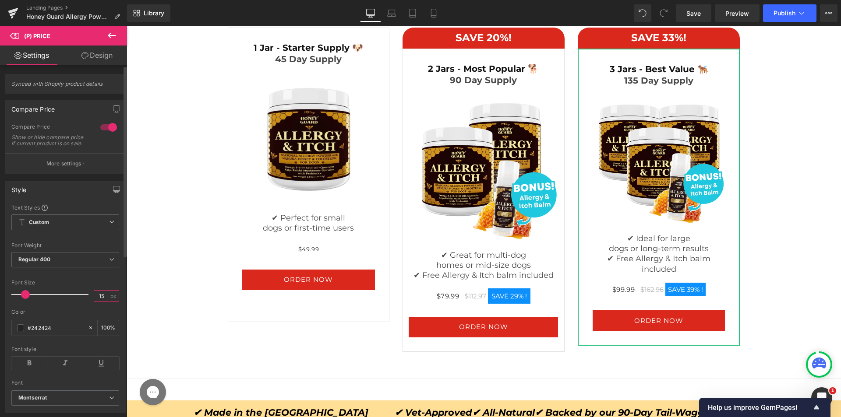
click at [95, 297] on input "15" at bounding box center [101, 296] width 15 height 11
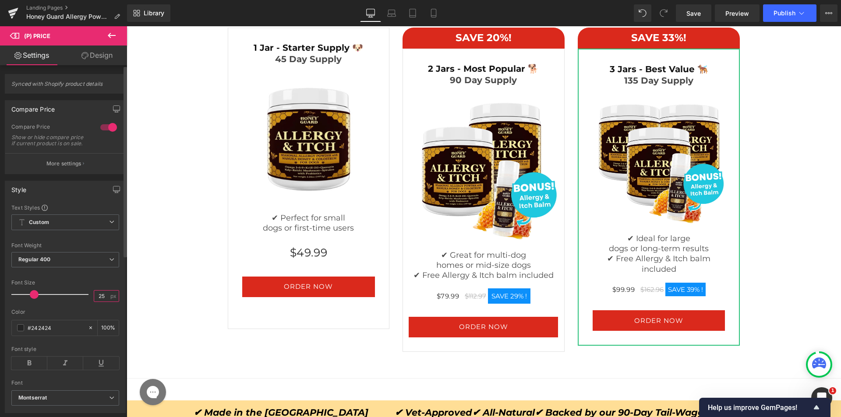
type input "25"
click at [32, 370] on icon at bounding box center [29, 363] width 36 height 13
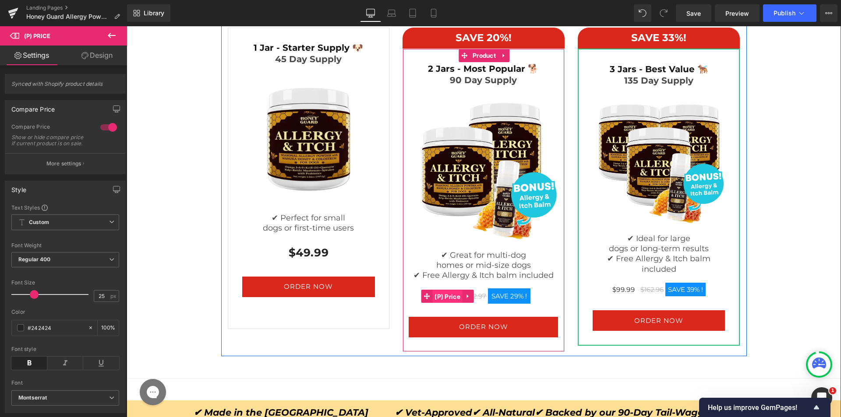
click at [449, 296] on span "(P) Price" at bounding box center [447, 296] width 30 height 13
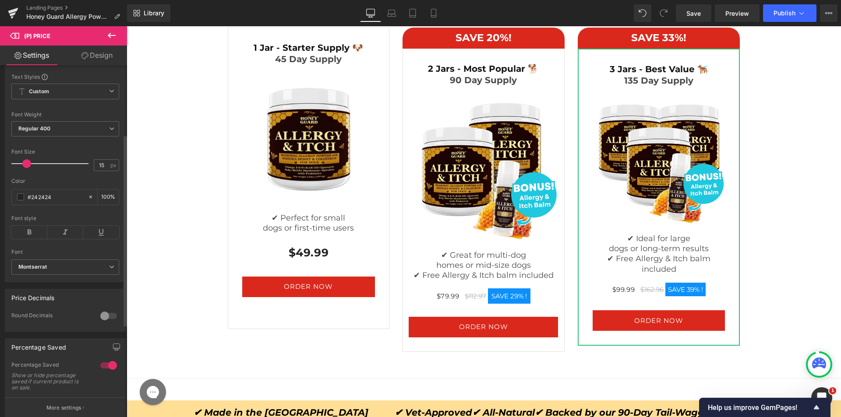
scroll to position [131, 0]
drag, startPoint x: 109, startPoint y: 371, endPoint x: 45, endPoint y: 334, distance: 74.4
click at [109, 371] on div at bounding box center [108, 365] width 21 height 14
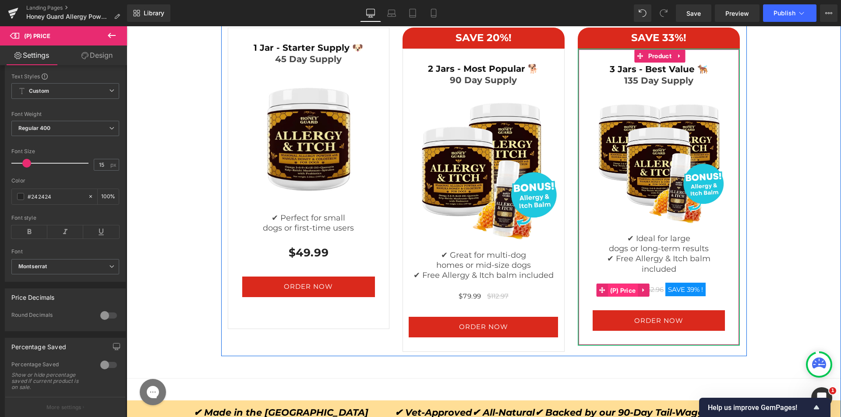
click at [628, 293] on span "(P) Price" at bounding box center [623, 290] width 30 height 13
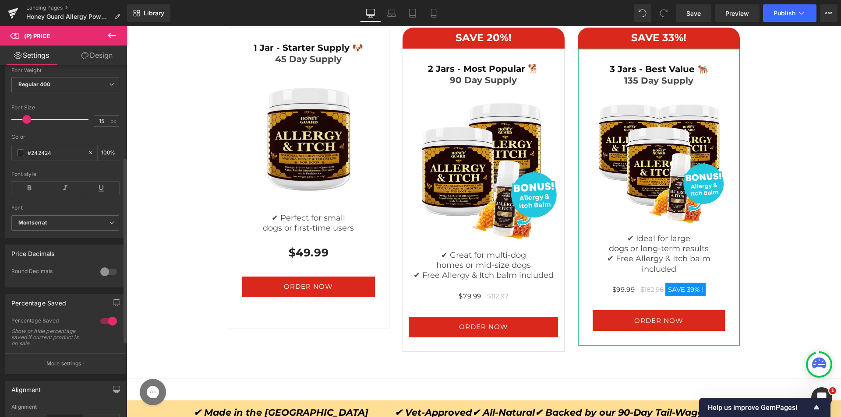
click at [109, 325] on div at bounding box center [108, 321] width 21 height 14
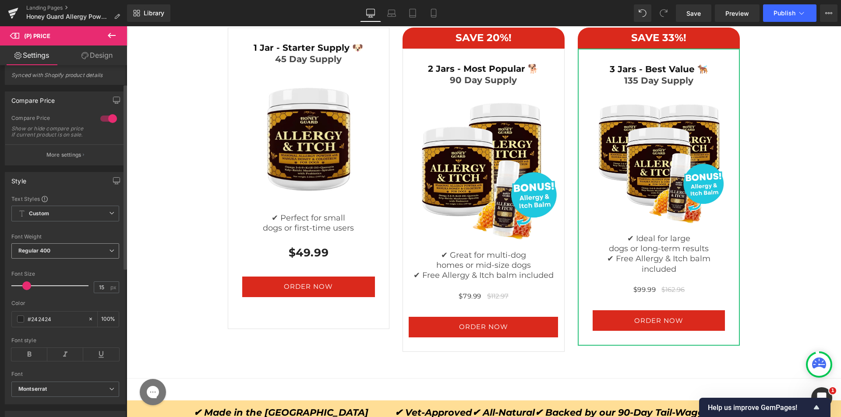
scroll to position [0, 0]
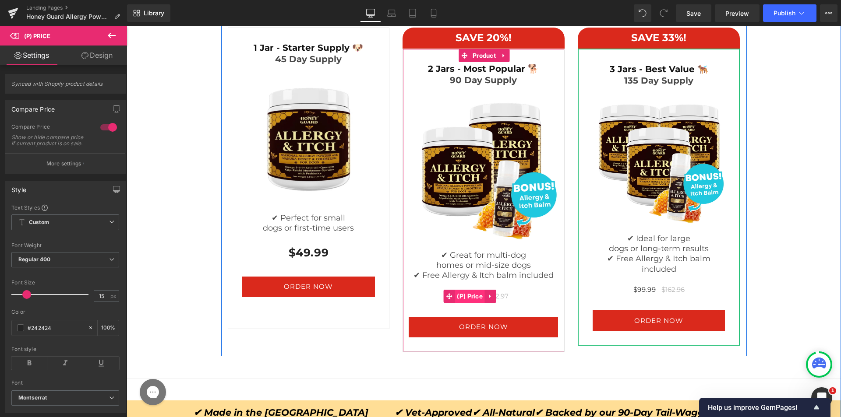
click at [474, 296] on span "(P) Price" at bounding box center [470, 296] width 30 height 13
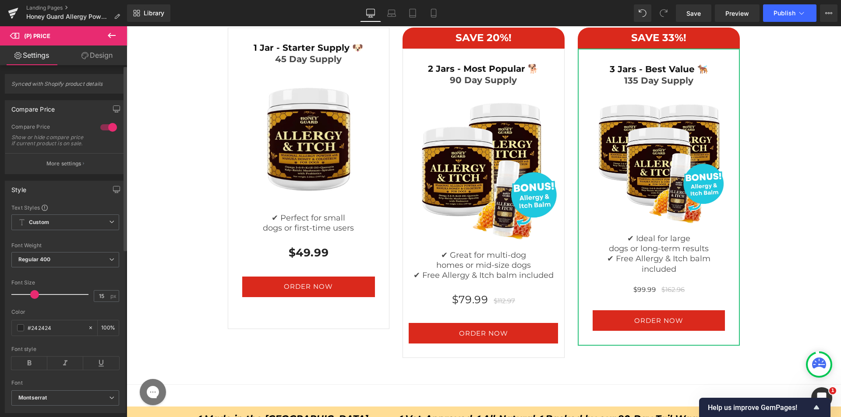
click at [34, 302] on div at bounding box center [52, 295] width 73 height 18
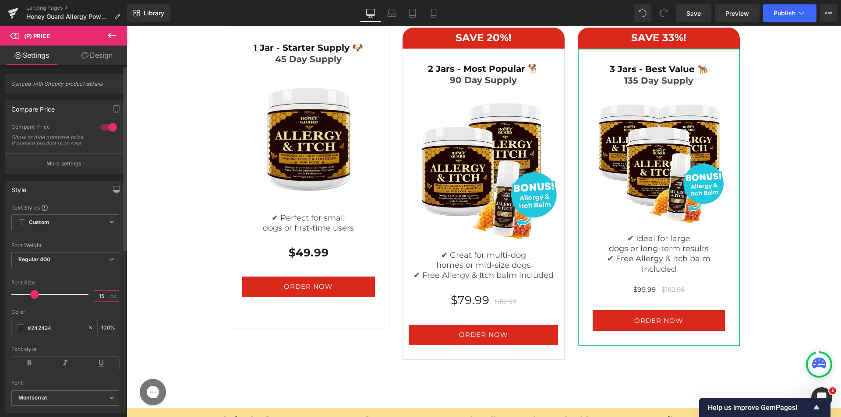
click at [95, 301] on input "15" at bounding box center [101, 296] width 15 height 11
click at [95, 301] on input "25" at bounding box center [101, 296] width 15 height 11
type input "25"
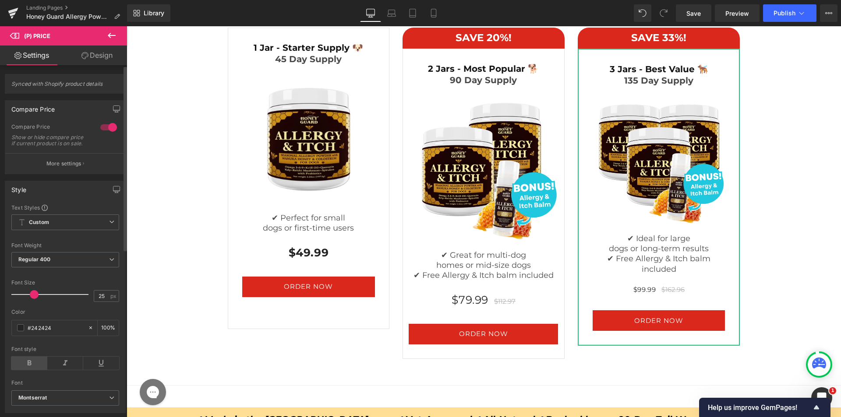
click at [28, 370] on icon at bounding box center [29, 363] width 36 height 13
click at [76, 164] on button "More settings" at bounding box center [65, 163] width 120 height 21
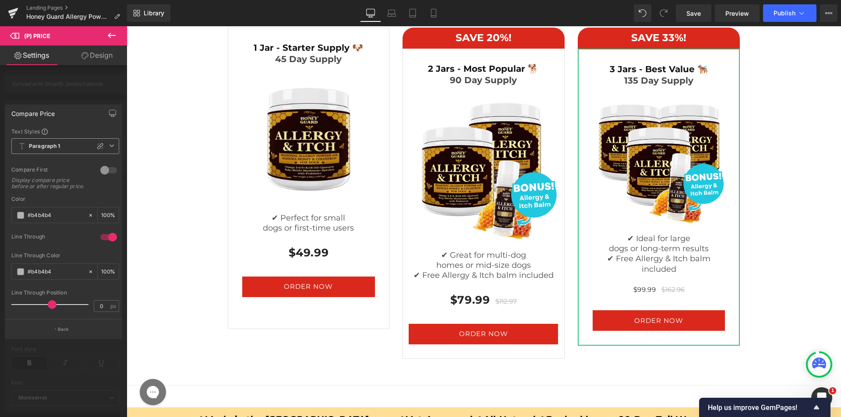
click at [49, 152] on span "Paragraph 1" at bounding box center [65, 146] width 108 height 16
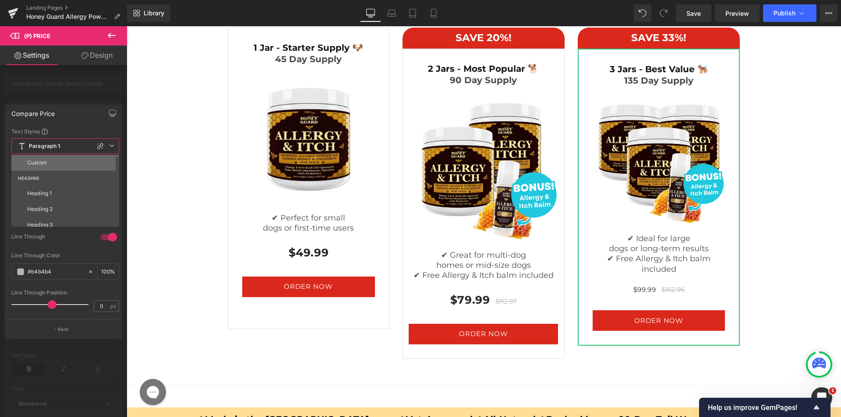
click at [47, 166] on li "Custom" at bounding box center [67, 163] width 112 height 16
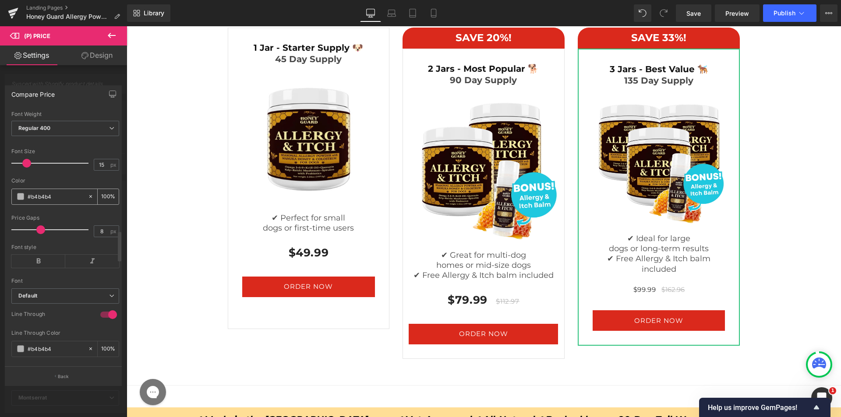
scroll to position [117, 0]
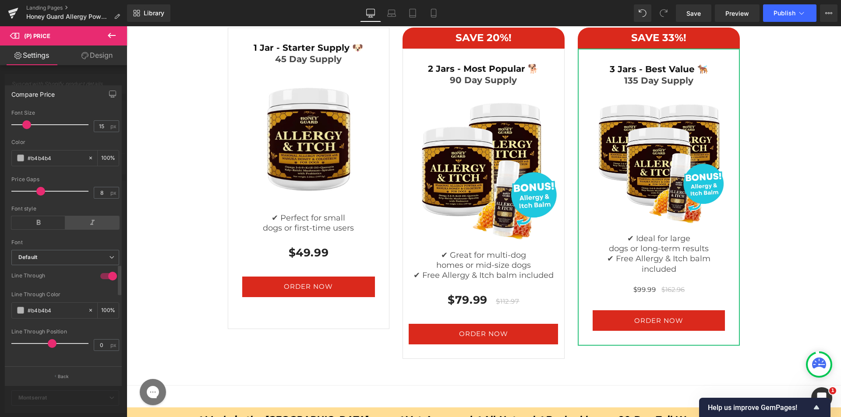
click at [89, 217] on icon at bounding box center [92, 222] width 54 height 13
click at [78, 254] on b "Default" at bounding box center [63, 257] width 91 height 7
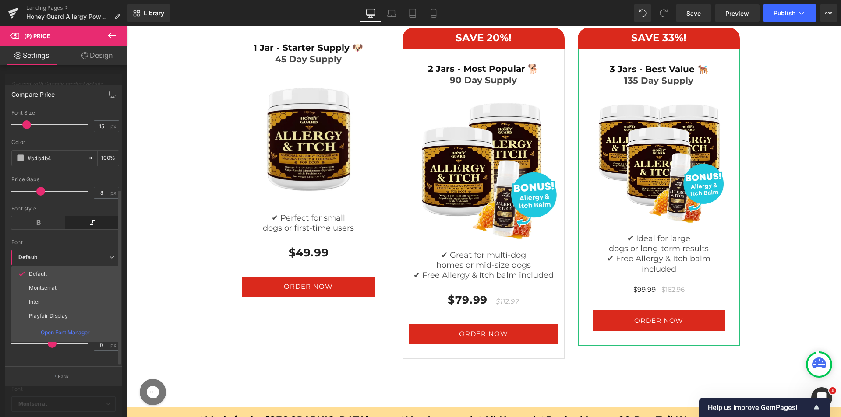
click at [85, 240] on div "Font" at bounding box center [65, 243] width 108 height 6
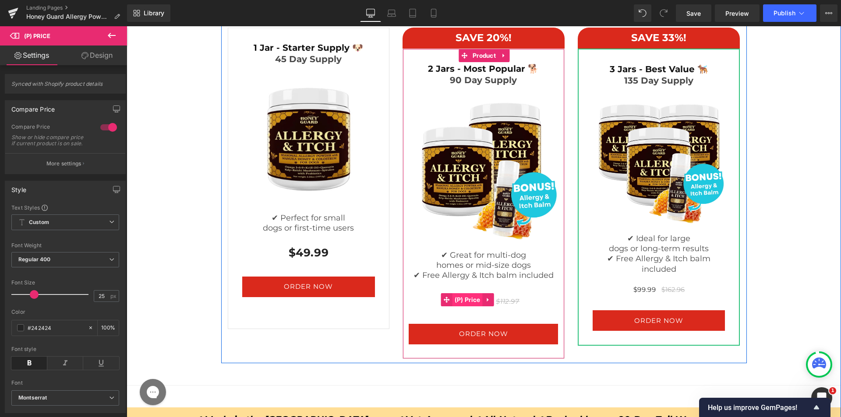
click at [463, 301] on span "(P) Price" at bounding box center [467, 299] width 30 height 13
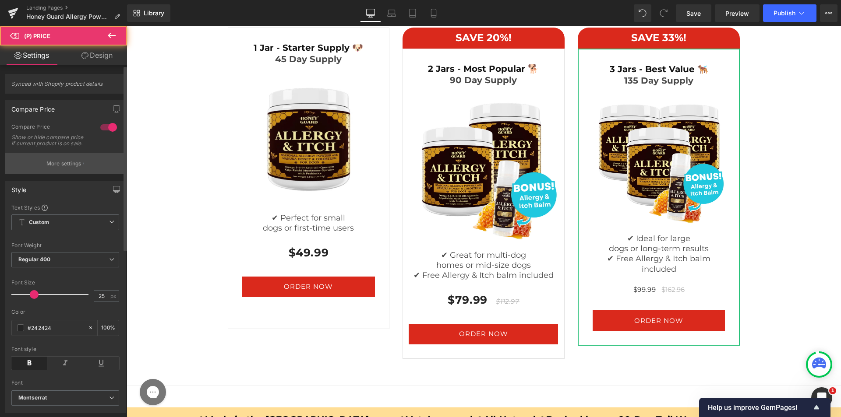
click at [50, 168] on p "More settings" at bounding box center [63, 164] width 35 height 8
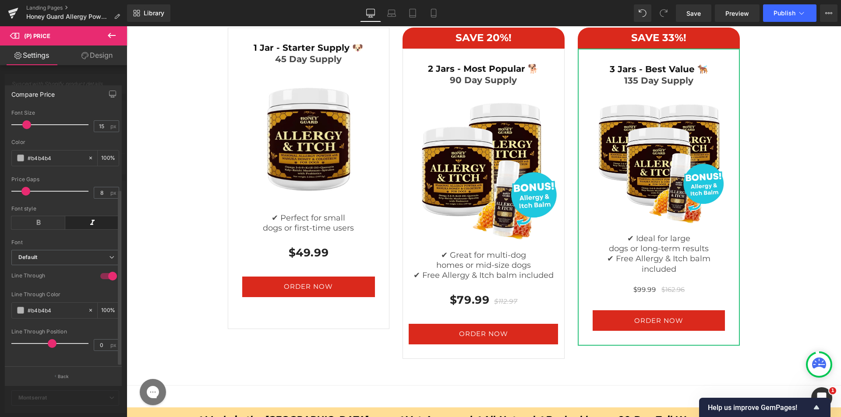
click at [25, 187] on div at bounding box center [52, 192] width 73 height 18
click at [24, 187] on span at bounding box center [24, 191] width 9 height 9
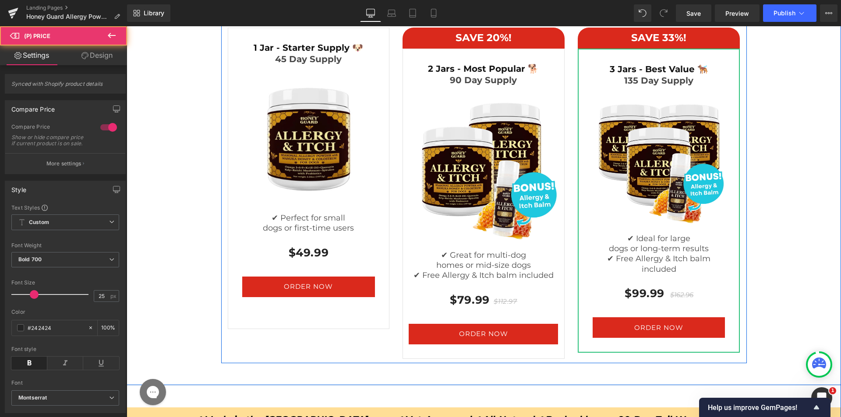
click at [766, 252] on div "Choose Your Pack Heading Image Row SAVE 20%! Heading Row 2 Jars - Most Popular …" at bounding box center [484, 171] width 700 height 384
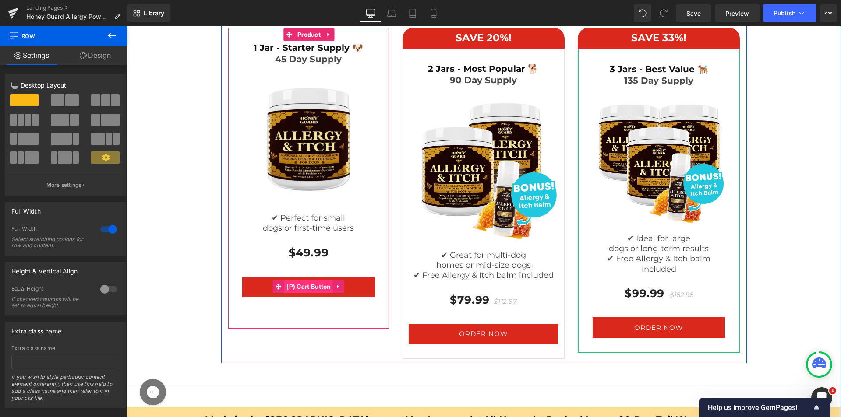
click at [291, 287] on span "(P) Cart Button" at bounding box center [308, 286] width 49 height 13
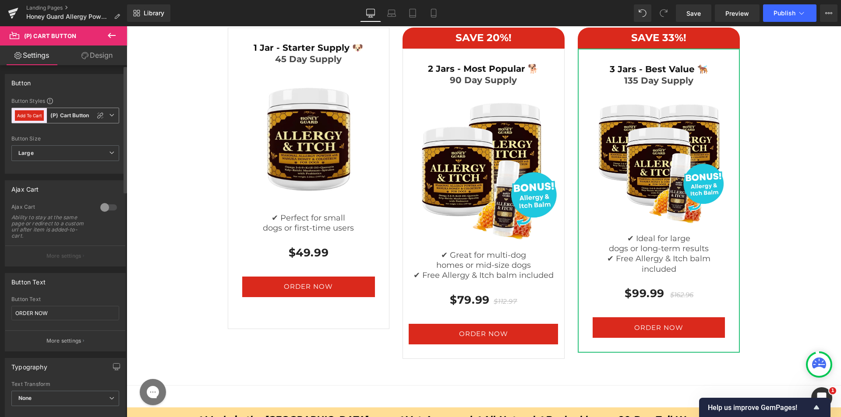
click at [78, 113] on b "(P) Cart Button" at bounding box center [69, 115] width 39 height 7
click at [61, 136] on li "Custom" at bounding box center [63, 136] width 104 height 16
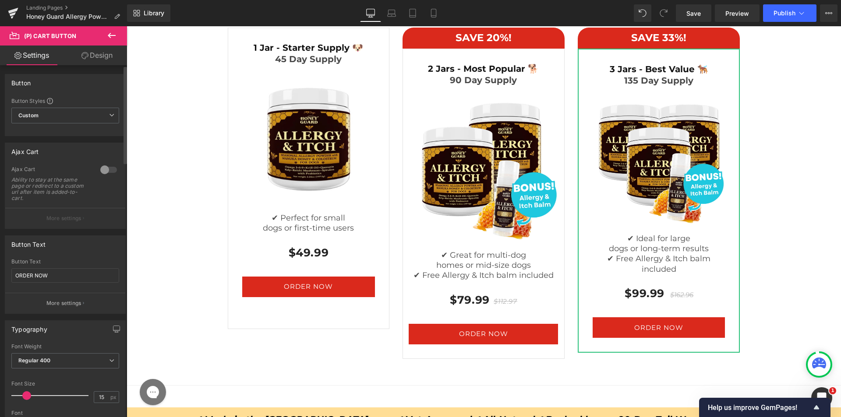
scroll to position [44, 0]
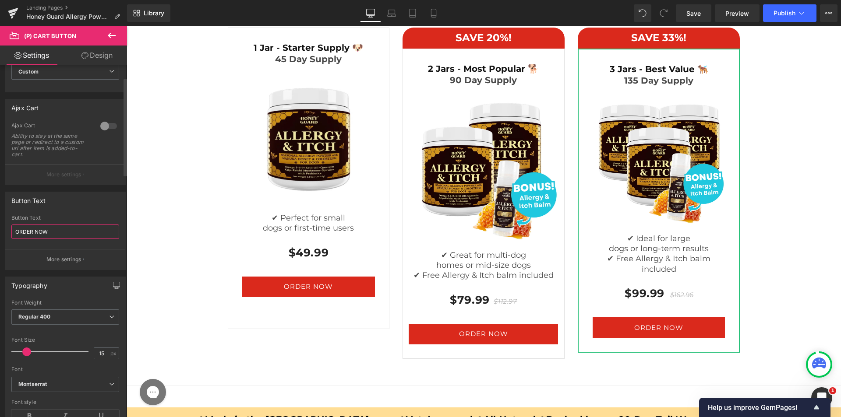
click at [58, 226] on input "ORDER NOW" at bounding box center [65, 232] width 108 height 14
paste input "Add 1 Jar to Cart"
type input "Add 1 Jar to Cart"
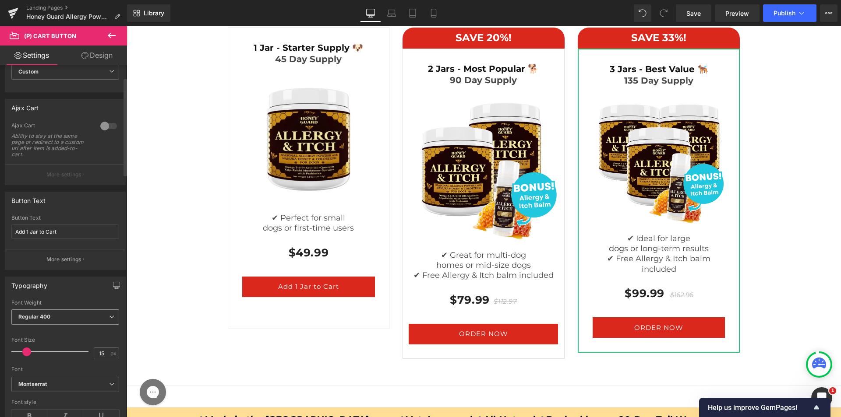
click at [47, 315] on b "Regular 400" at bounding box center [34, 317] width 32 height 7
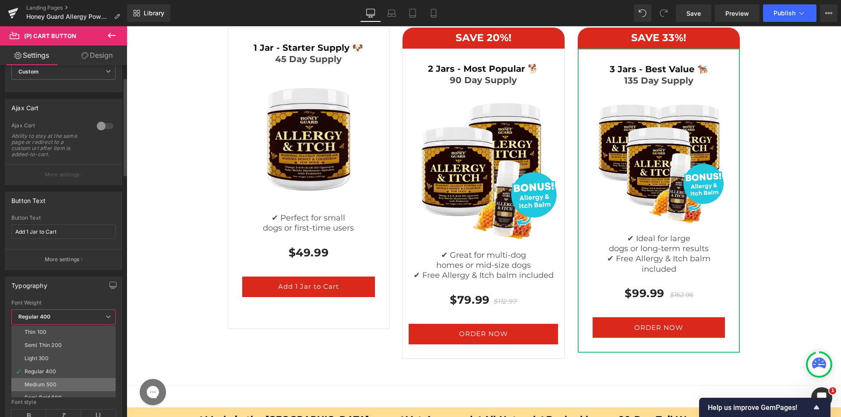
click at [48, 389] on li "Medium 500" at bounding box center [65, 384] width 108 height 13
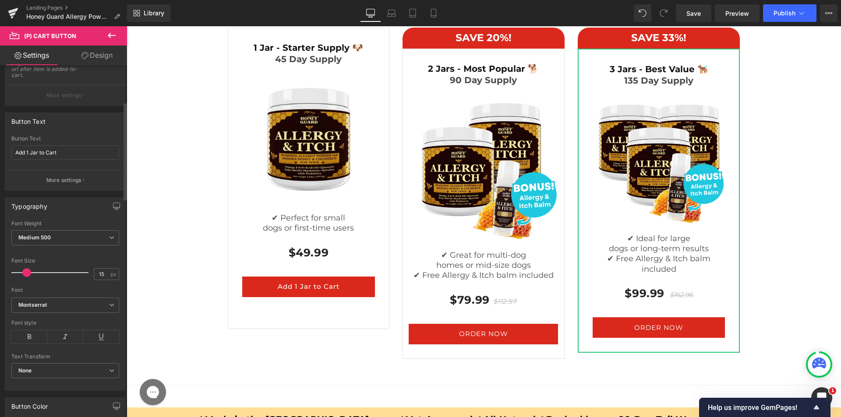
scroll to position [131, 0]
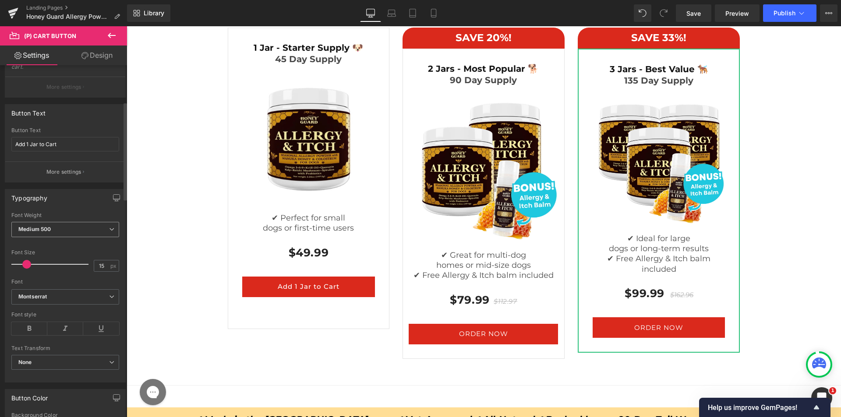
click at [56, 230] on span "Medium 500" at bounding box center [65, 229] width 108 height 15
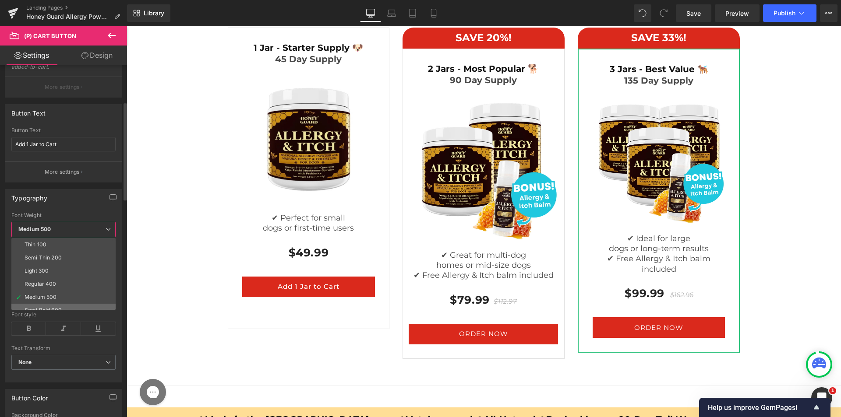
click at [47, 306] on li "Semi Bold 600" at bounding box center [65, 310] width 108 height 13
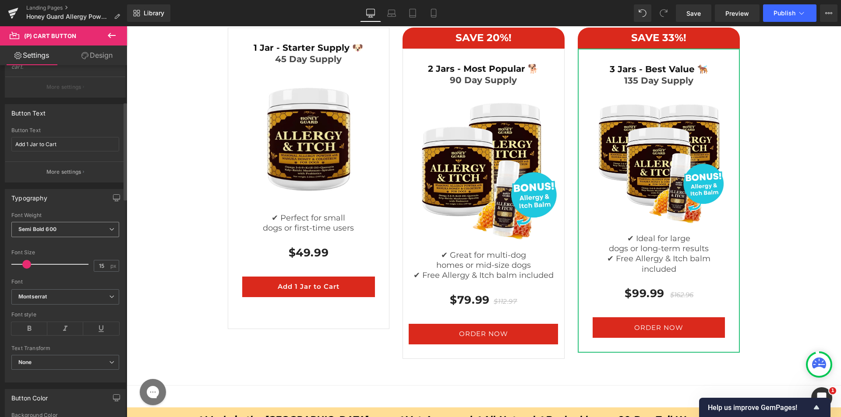
click at [50, 233] on span "Semi Bold 600" at bounding box center [65, 229] width 108 height 15
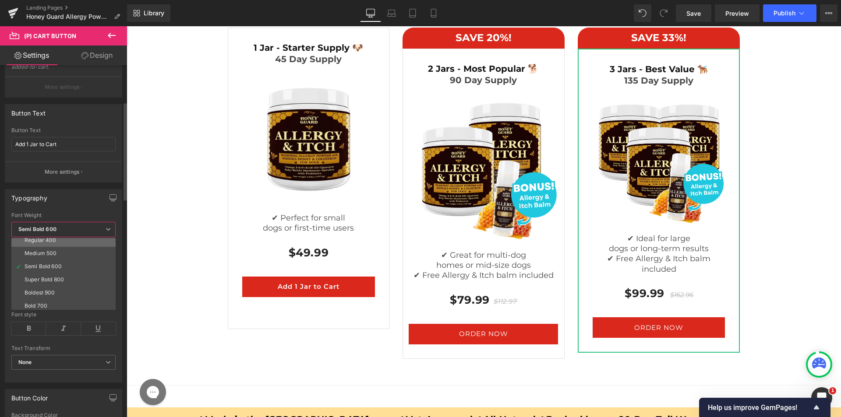
scroll to position [73, 0]
click at [57, 263] on li "Boldest 900" at bounding box center [65, 263] width 108 height 13
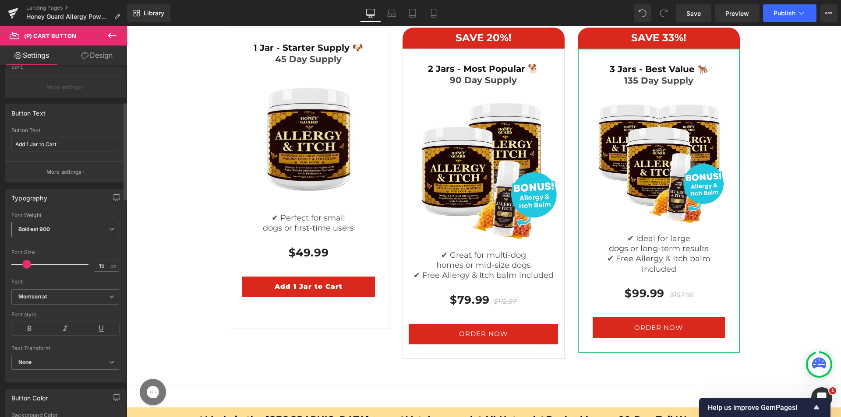
click at [68, 223] on span "Boldest 900" at bounding box center [65, 229] width 108 height 15
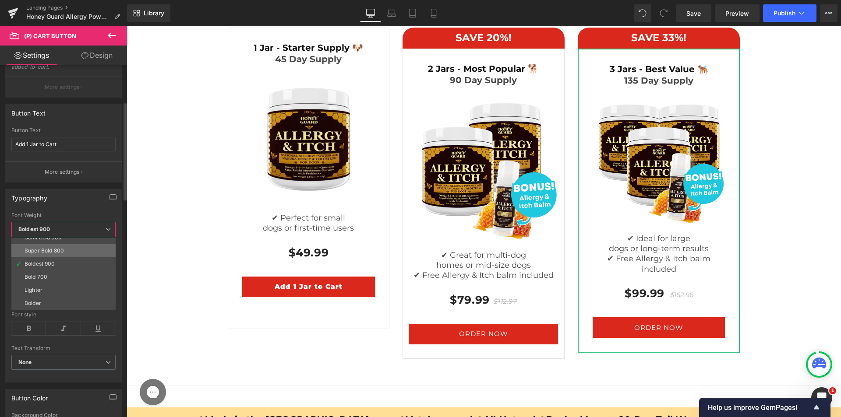
click at [63, 254] on li "Super Bold 800" at bounding box center [65, 250] width 108 height 13
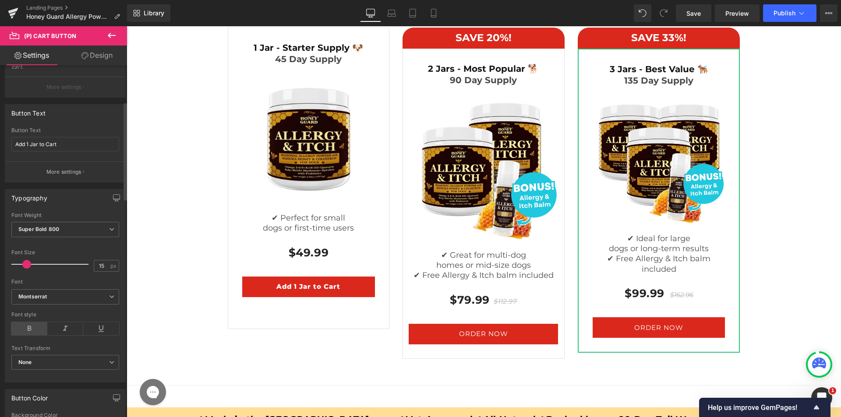
click at [28, 325] on icon at bounding box center [29, 328] width 36 height 13
drag, startPoint x: 33, startPoint y: 262, endPoint x: 29, endPoint y: 266, distance: 5.6
click at [29, 266] on div at bounding box center [52, 265] width 73 height 18
click at [100, 58] on link "Design" at bounding box center [96, 56] width 63 height 20
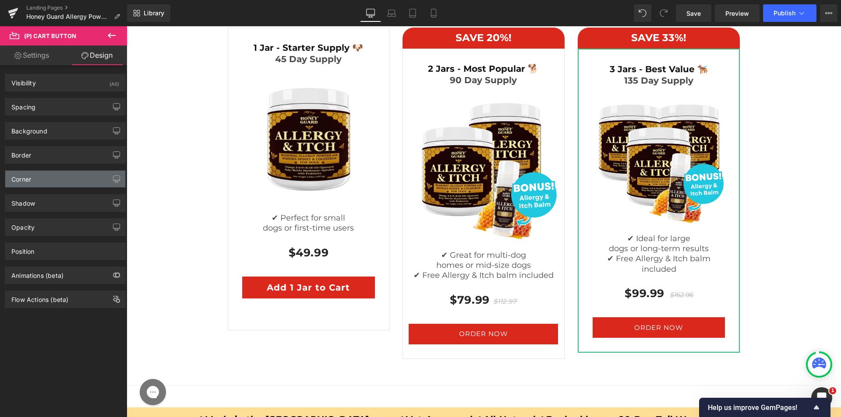
click at [33, 181] on div "Corner" at bounding box center [65, 179] width 120 height 17
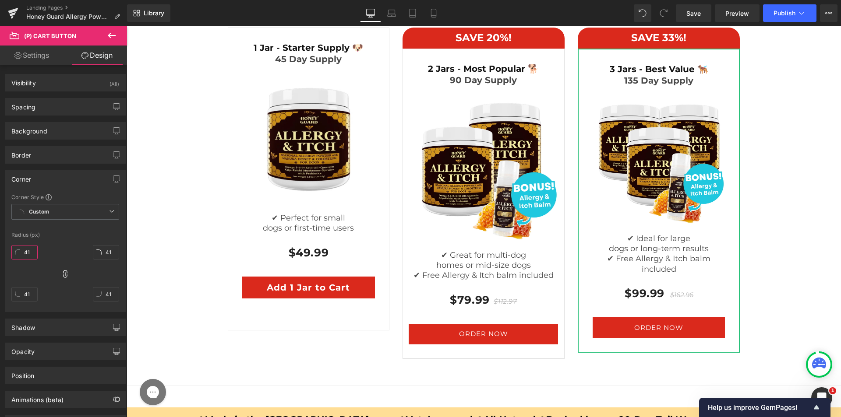
click at [26, 254] on input "41" at bounding box center [24, 252] width 26 height 14
type input "25"
click at [64, 244] on div "25 41 41 41" at bounding box center [65, 277] width 108 height 70
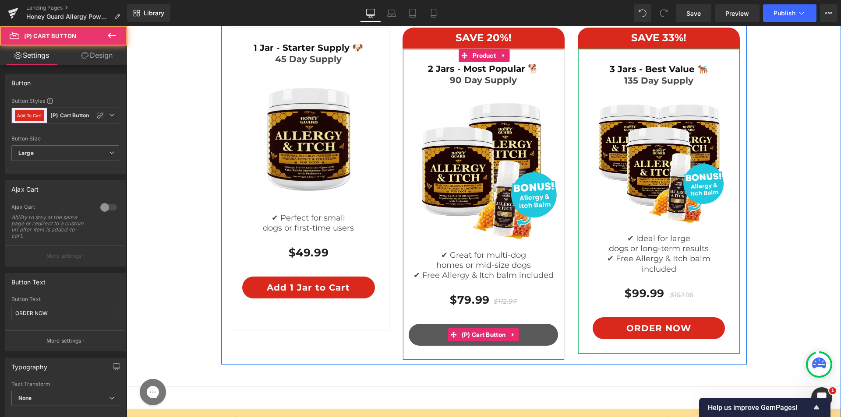
click at [475, 327] on button "ORDER NOW" at bounding box center [483, 335] width 149 height 22
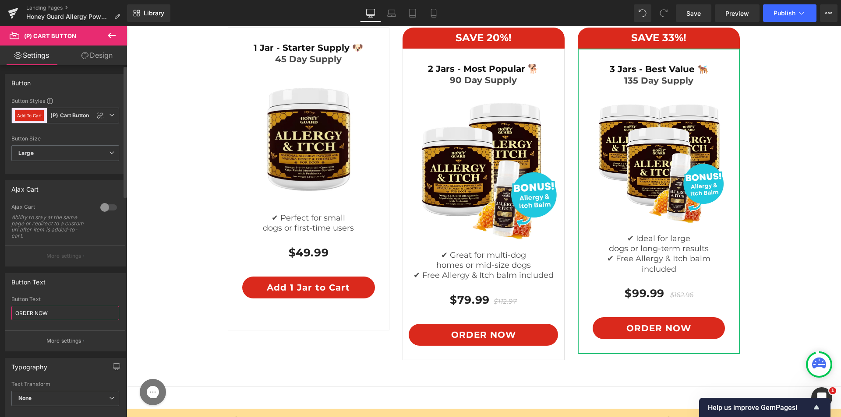
click at [99, 308] on input "ORDER NOW" at bounding box center [65, 313] width 108 height 14
type input "Add 2 Jars to Cart"
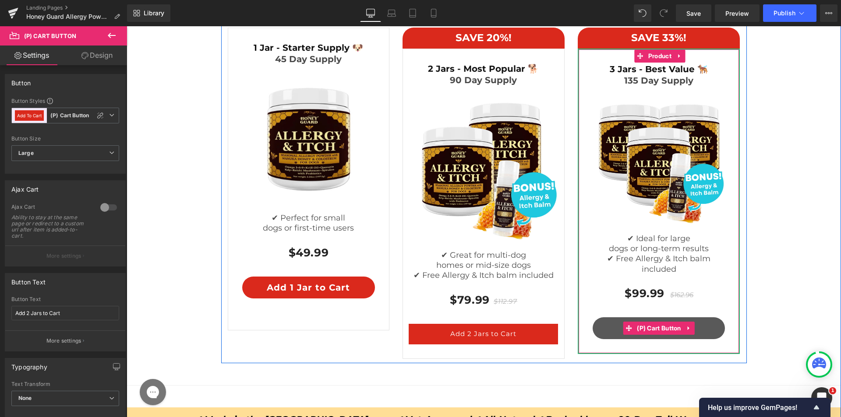
click at [607, 323] on button "ORDER NOW" at bounding box center [658, 328] width 132 height 22
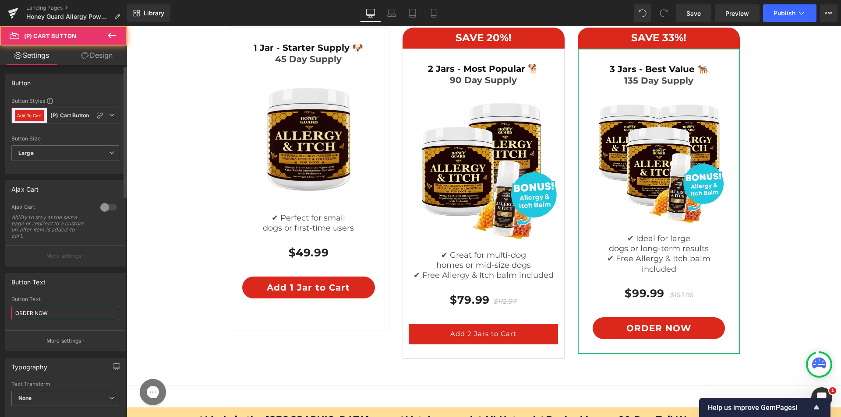
click at [88, 307] on input "ORDER NOW" at bounding box center [65, 313] width 108 height 14
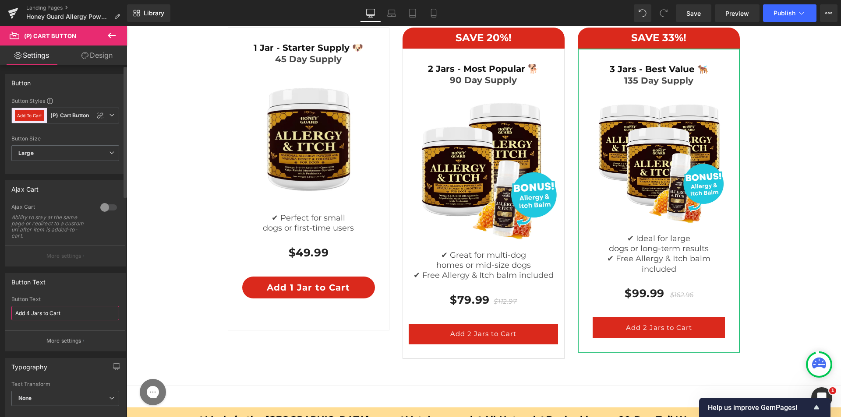
click at [30, 314] on input "Add 4 Jars to Cart" at bounding box center [65, 313] width 108 height 14
type input "Add 3 Jars to Cart"
click at [170, 300] on div "Choose Your Pack Heading Image Row SAVE 20%! Heading Row 2 Jars - Most Popular …" at bounding box center [484, 171] width 700 height 384
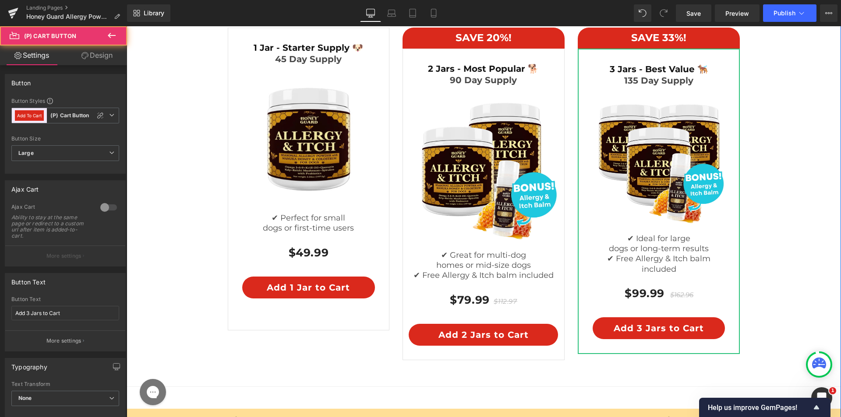
click at [767, 255] on div "Choose Your Pack Heading Image Row SAVE 20%! Heading Row 2 Jars - Most Popular …" at bounding box center [484, 171] width 700 height 385
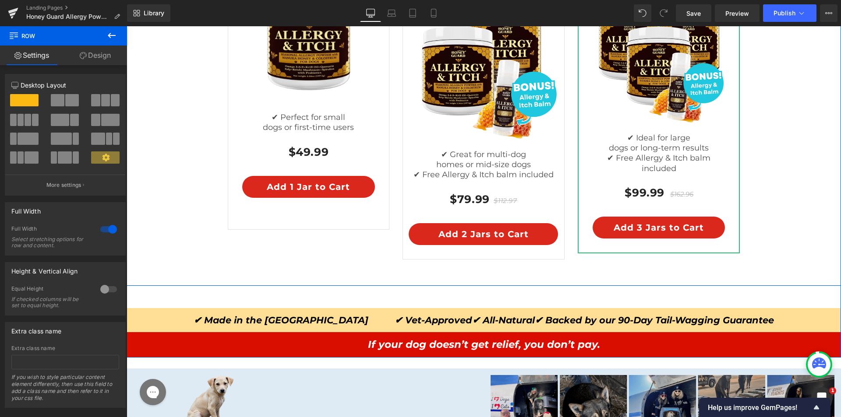
scroll to position [4931, 0]
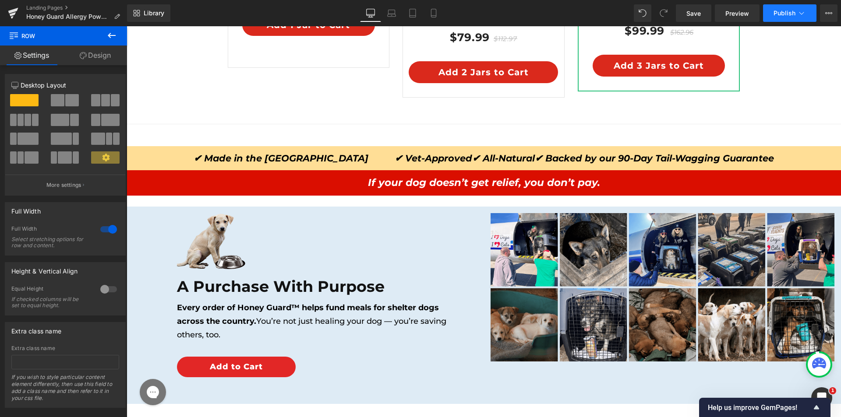
click at [797, 17] on icon at bounding box center [801, 13] width 9 height 9
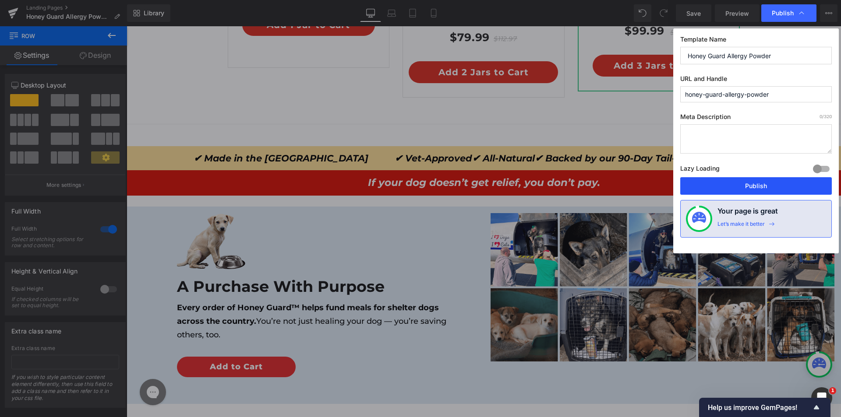
click at [746, 190] on button "Publish" at bounding box center [756, 186] width 152 height 18
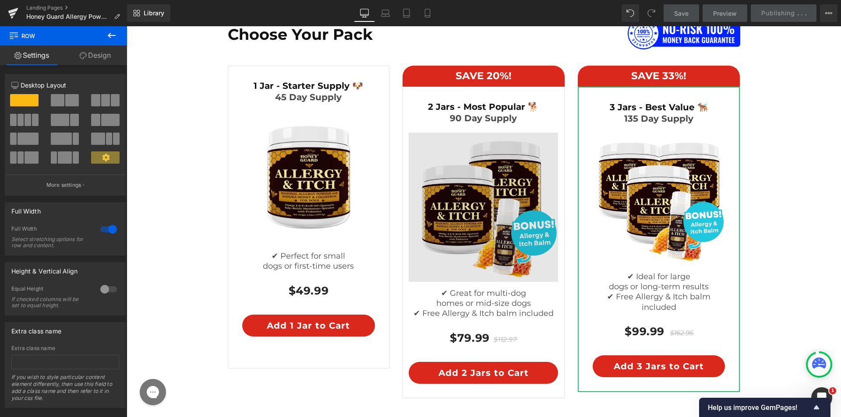
scroll to position [4625, 0]
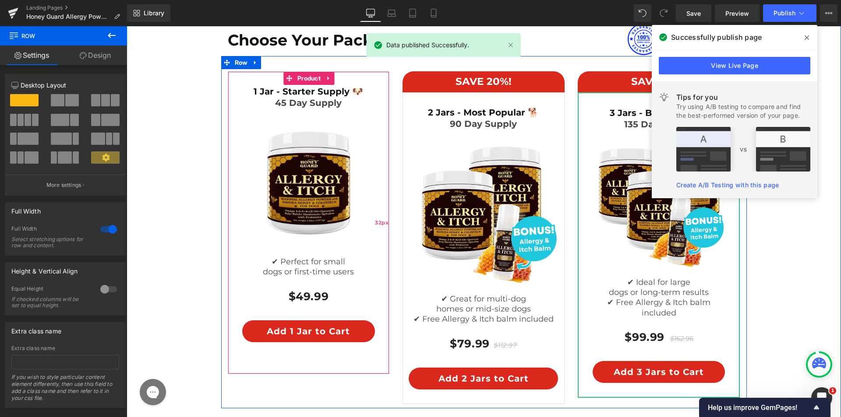
click at [384, 149] on div "32px" at bounding box center [382, 223] width 14 height 302
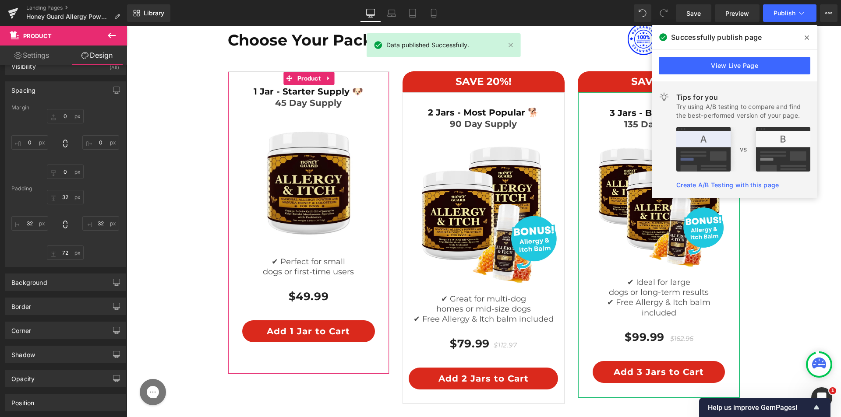
scroll to position [44, 0]
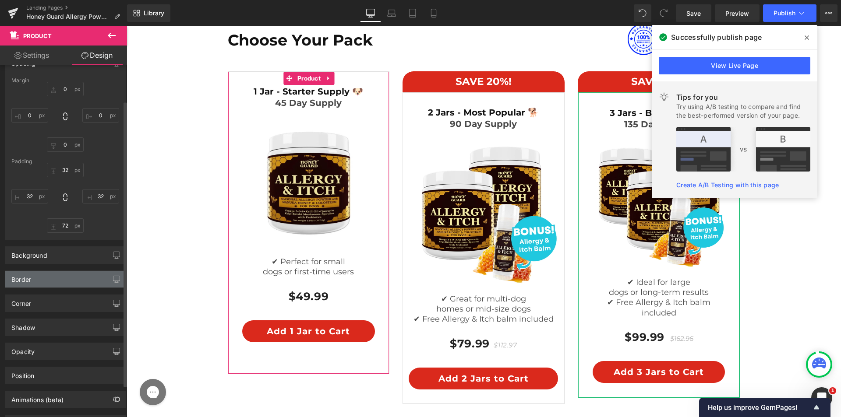
click at [37, 283] on div "Border" at bounding box center [65, 279] width 120 height 17
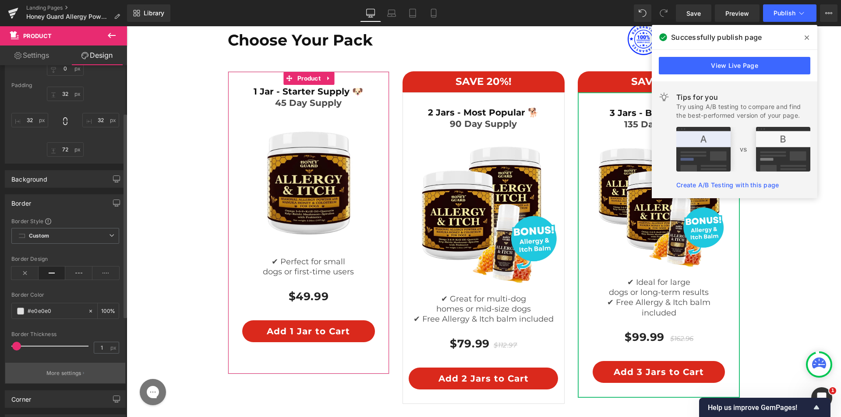
scroll to position [175, 0]
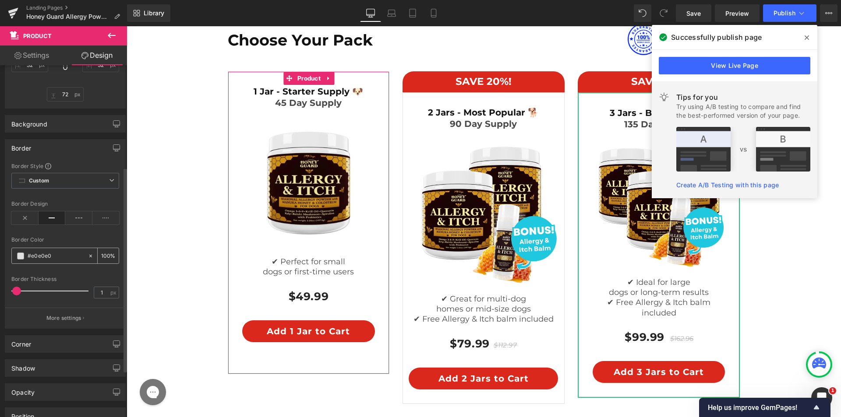
click at [47, 253] on input "#e0e0e0" at bounding box center [56, 256] width 56 height 10
paste input "da291c"
type input "da291c"
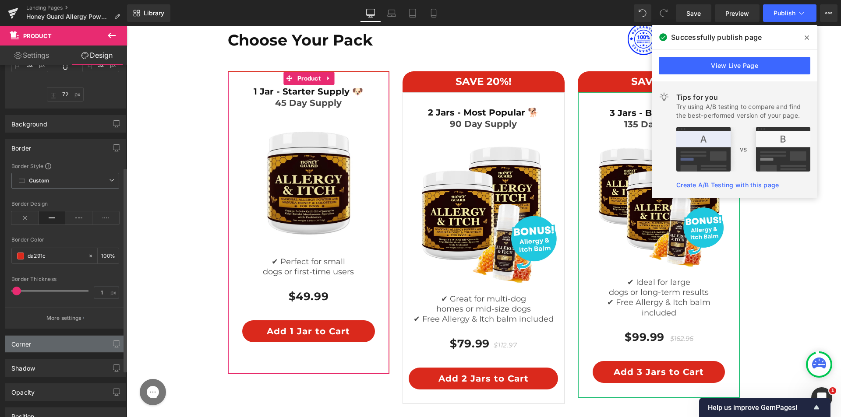
click at [56, 341] on div "Corner" at bounding box center [65, 344] width 120 height 17
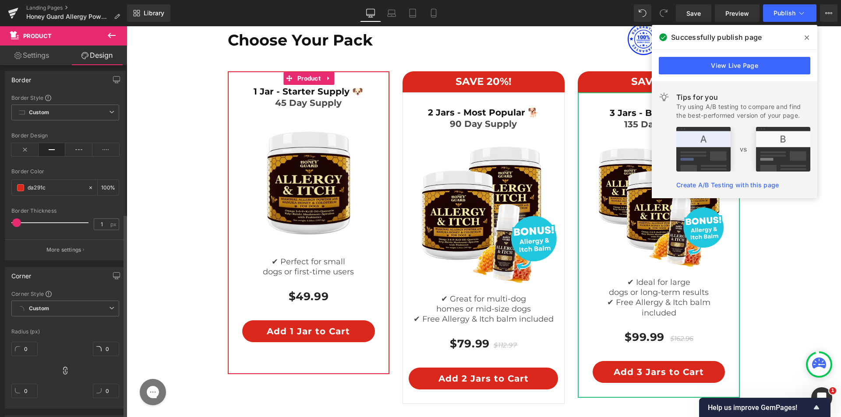
scroll to position [263, 0]
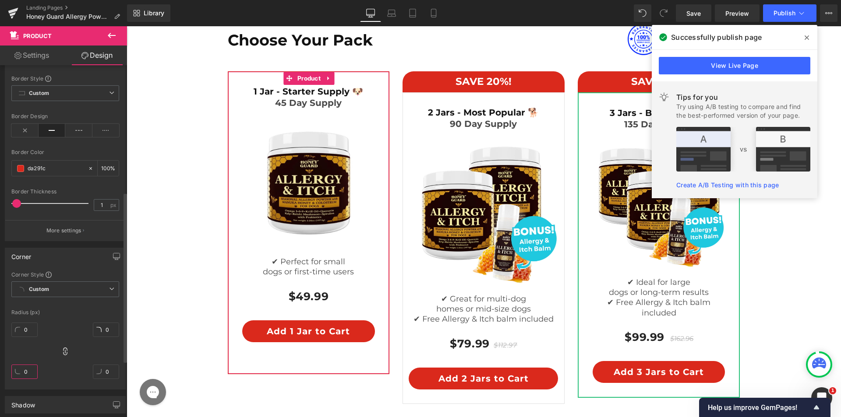
click at [19, 376] on input "0" at bounding box center [24, 372] width 26 height 14
type input "25"
click at [102, 371] on input "0" at bounding box center [106, 372] width 26 height 14
click at [59, 348] on div "0 0 25 0" at bounding box center [65, 354] width 108 height 70
click at [61, 349] on icon at bounding box center [65, 351] width 9 height 9
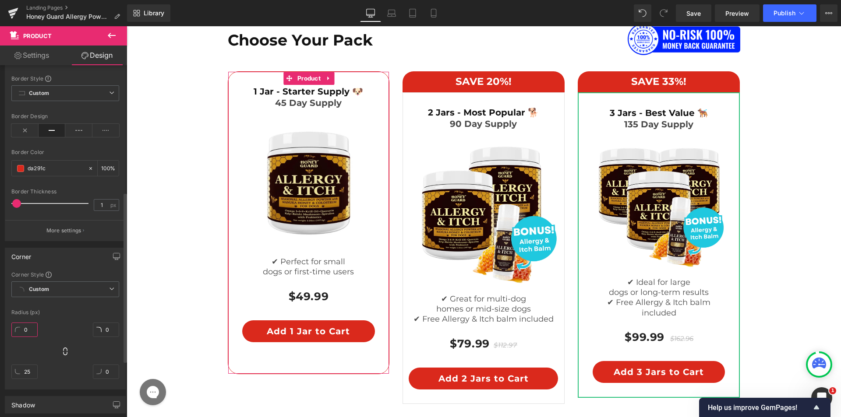
click at [28, 330] on input "0" at bounding box center [24, 330] width 26 height 14
type input "0"
click at [107, 323] on div "0" at bounding box center [106, 333] width 26 height 28
click at [106, 329] on input "0" at bounding box center [106, 330] width 26 height 14
type input "0"
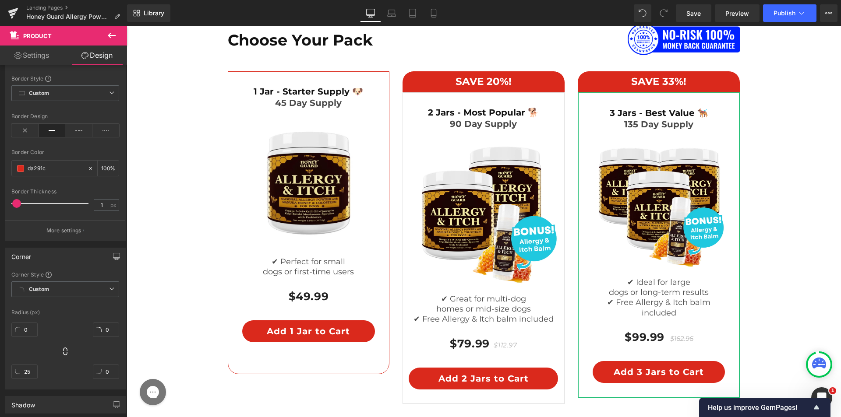
click at [159, 291] on div "Choose Your Pack Heading Image Row SAVE 20%! Heading Row 2 Jars - Most Popular …" at bounding box center [484, 215] width 700 height 385
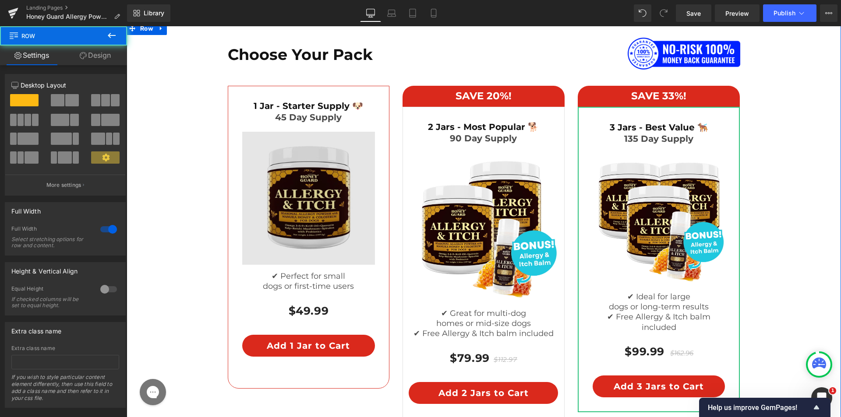
scroll to position [4625, 0]
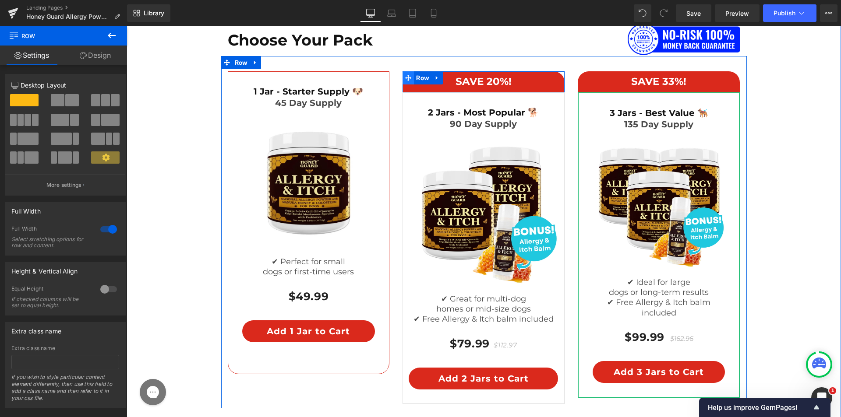
click at [404, 83] on span at bounding box center [407, 77] width 11 height 13
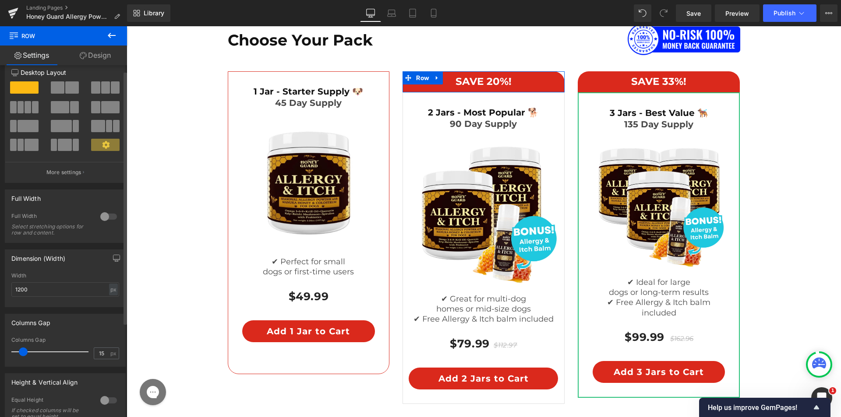
scroll to position [8, 0]
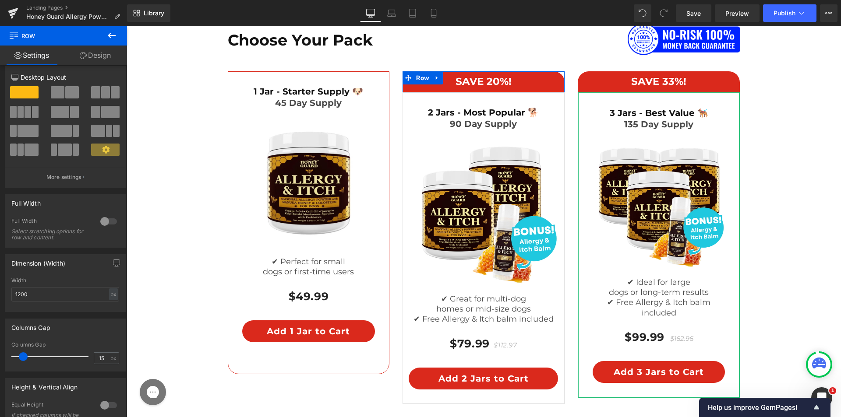
click at [95, 57] on link "Design" at bounding box center [94, 56] width 63 height 20
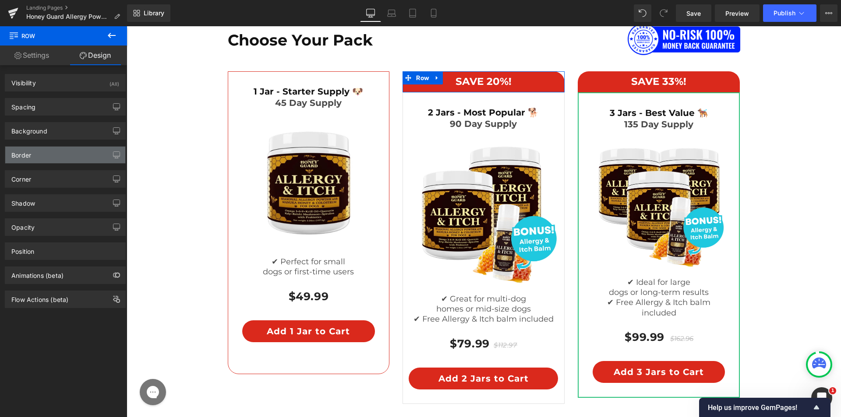
drag, startPoint x: 38, startPoint y: 165, endPoint x: 42, endPoint y: 156, distance: 9.6
click at [38, 165] on div "Corner Corner Style Custom Default Corner Custom Custom Default Corner Radius (…" at bounding box center [65, 176] width 131 height 24
click at [43, 155] on div "Border" at bounding box center [65, 155] width 120 height 17
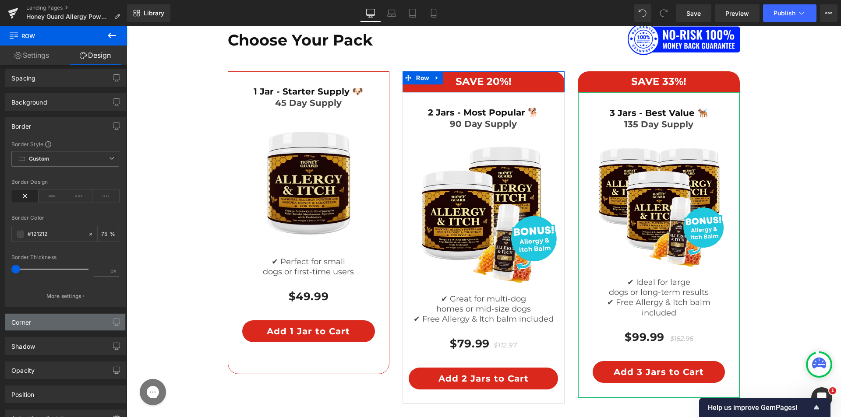
scroll to position [88, 0]
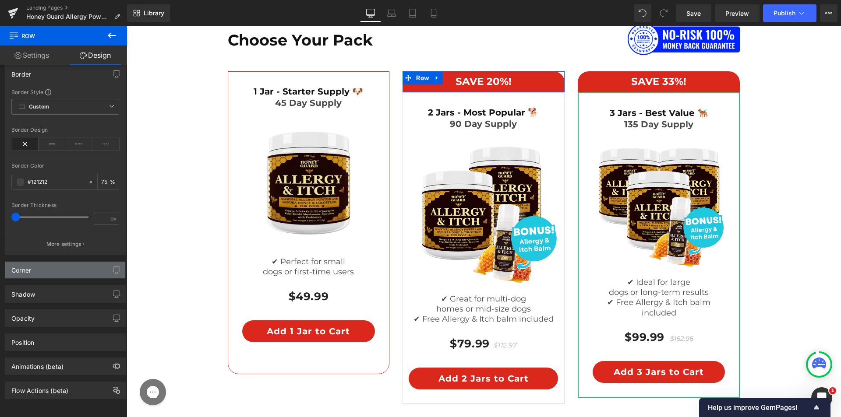
click at [71, 262] on div "Corner" at bounding box center [65, 270] width 120 height 17
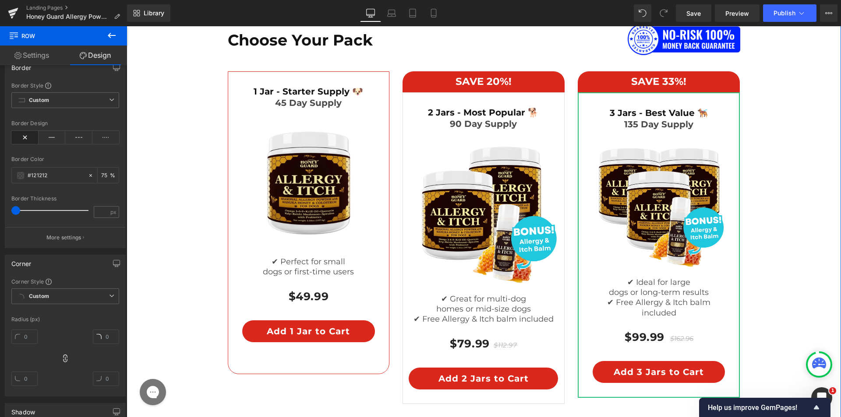
click at [176, 169] on div "Choose Your Pack Heading Image Row SAVE 20%! Heading Row 2 Jars - Most Popular …" at bounding box center [484, 215] width 700 height 385
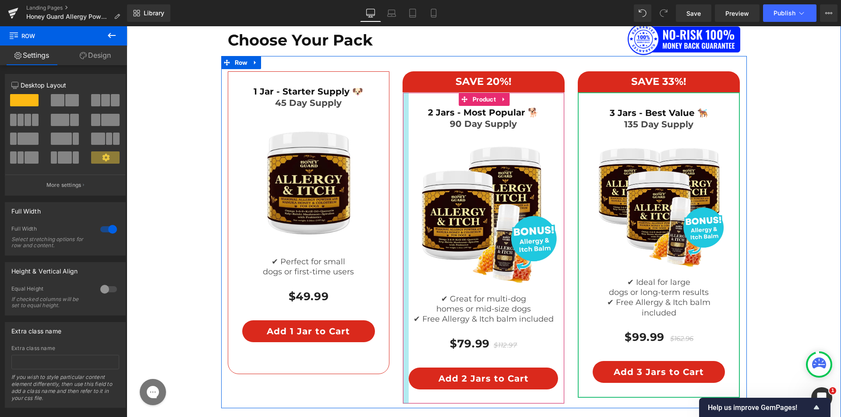
click at [403, 204] on div at bounding box center [406, 248] width 6 height 311
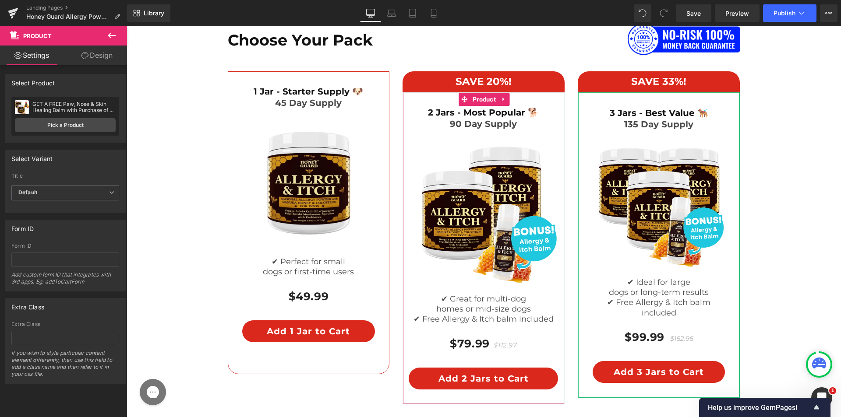
click at [106, 56] on link "Design" at bounding box center [96, 56] width 63 height 20
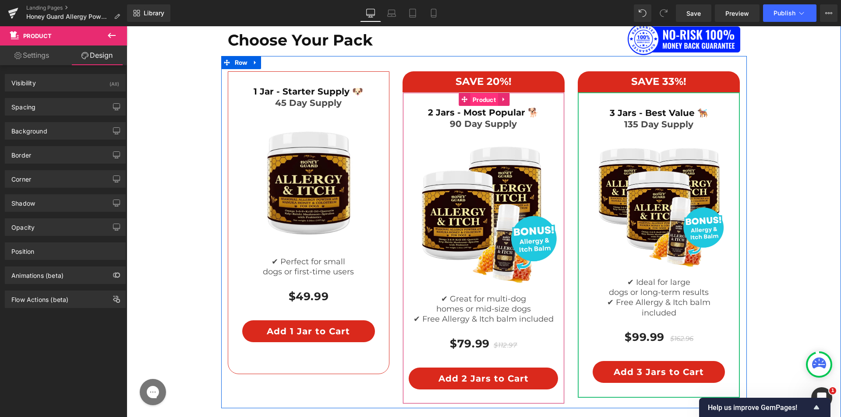
click at [476, 98] on span "Product" at bounding box center [484, 99] width 28 height 13
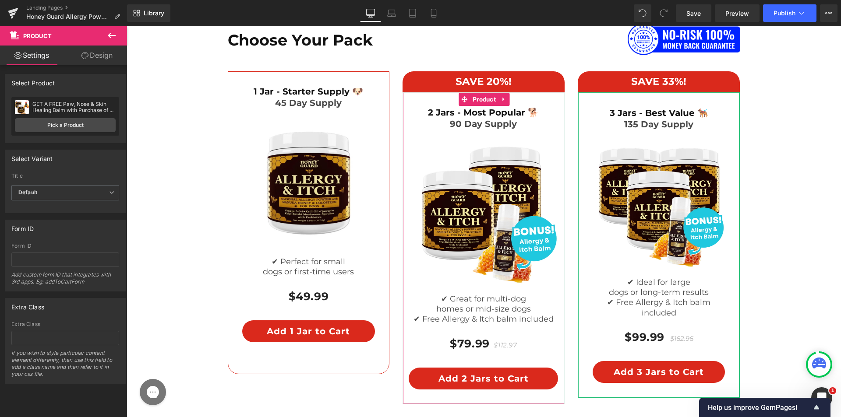
click at [100, 56] on link "Design" at bounding box center [96, 56] width 63 height 20
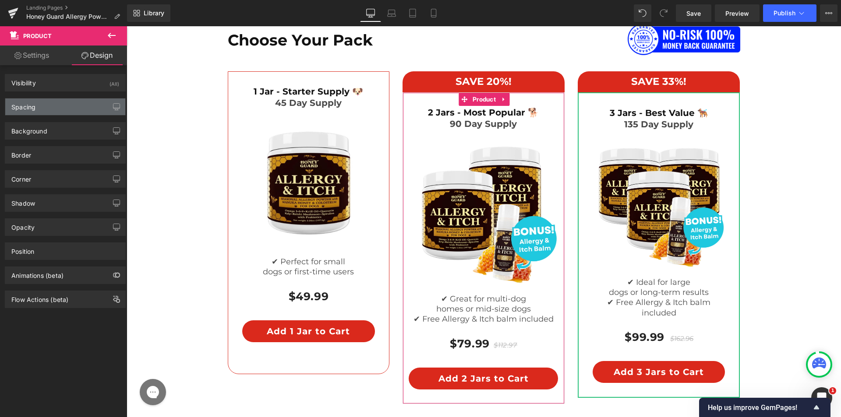
click at [54, 109] on div "Spacing" at bounding box center [65, 107] width 120 height 17
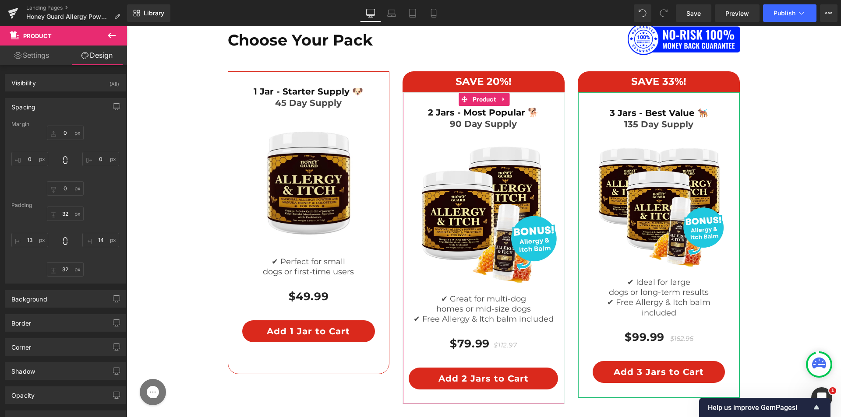
click at [54, 109] on div "Spacing" at bounding box center [65, 107] width 120 height 17
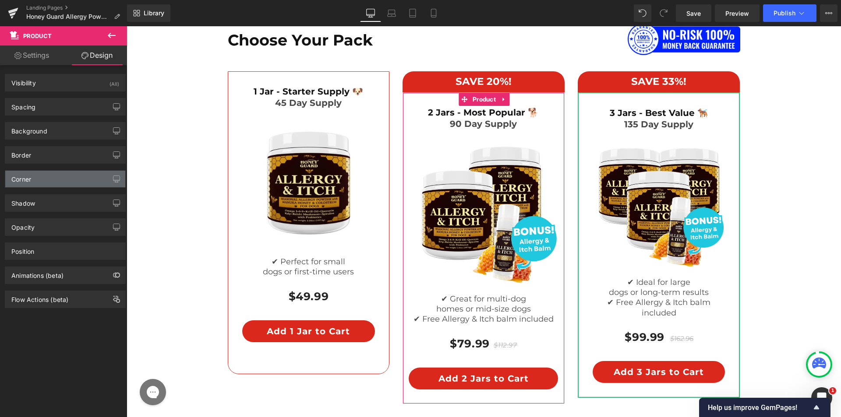
click at [60, 185] on div "Corner" at bounding box center [65, 179] width 120 height 17
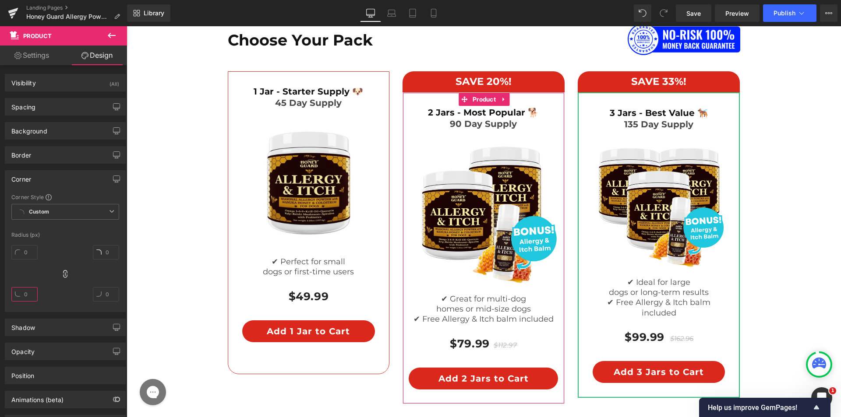
click at [20, 294] on input "text" at bounding box center [24, 294] width 26 height 14
type input "25"
click at [29, 254] on input "text" at bounding box center [24, 252] width 26 height 14
click at [61, 268] on div "25" at bounding box center [65, 277] width 108 height 70
click at [67, 276] on icon at bounding box center [65, 274] width 9 height 9
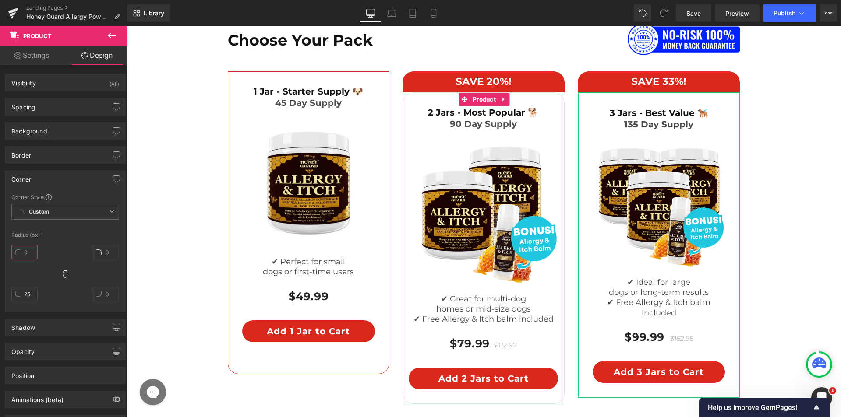
click at [34, 251] on input "text" at bounding box center [24, 252] width 26 height 14
type input "0"
click at [111, 257] on input "text" at bounding box center [106, 252] width 26 height 14
type input "0"
click at [67, 159] on div "Border" at bounding box center [65, 155] width 120 height 17
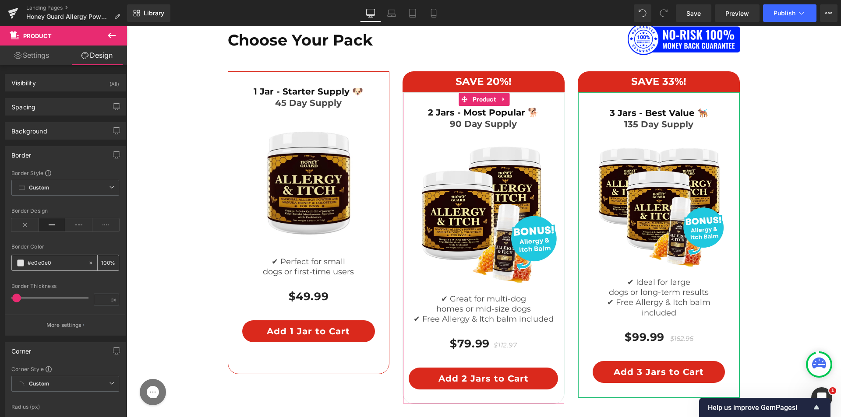
click at [58, 265] on input "text" at bounding box center [56, 263] width 56 height 10
paste input "DA291C"
type input "#DA291C"
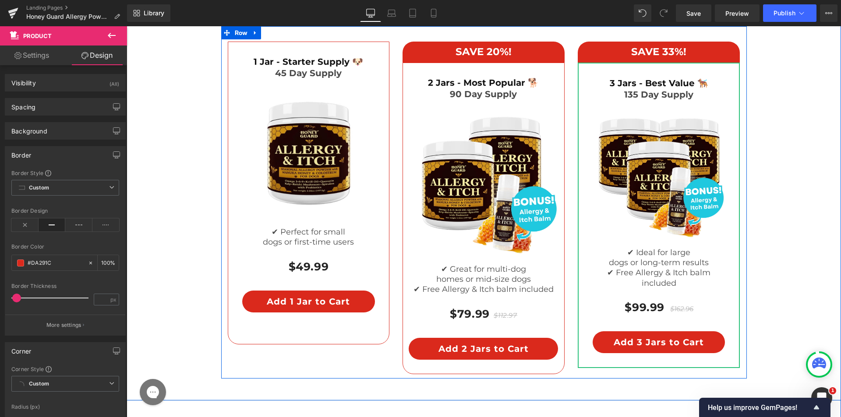
scroll to position [4669, 0]
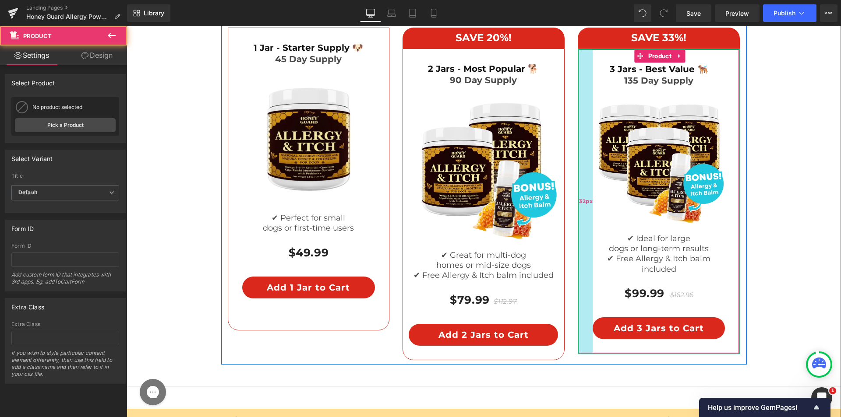
click at [578, 154] on div "32px" at bounding box center [585, 201] width 14 height 304
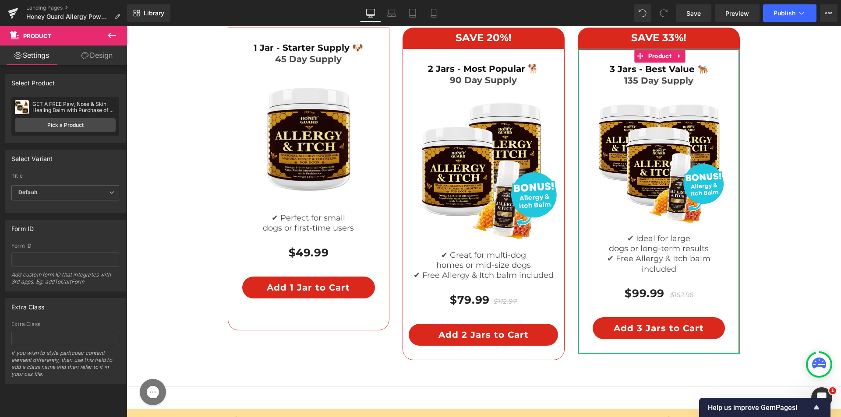
click at [97, 59] on link "Design" at bounding box center [96, 56] width 63 height 20
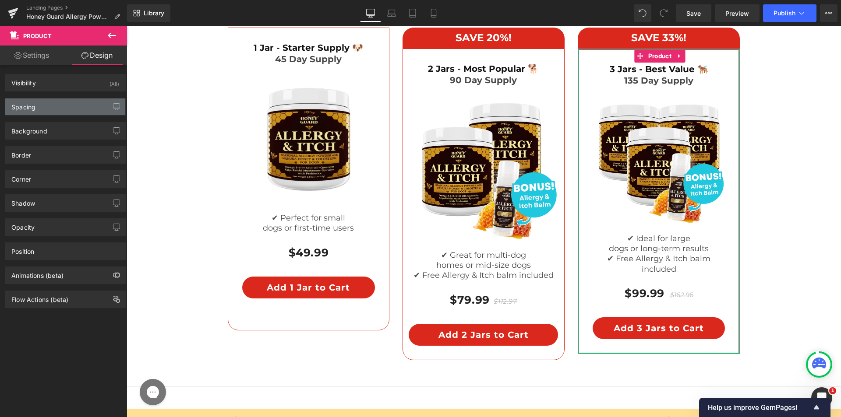
click at [52, 107] on div "Spacing" at bounding box center [65, 107] width 120 height 17
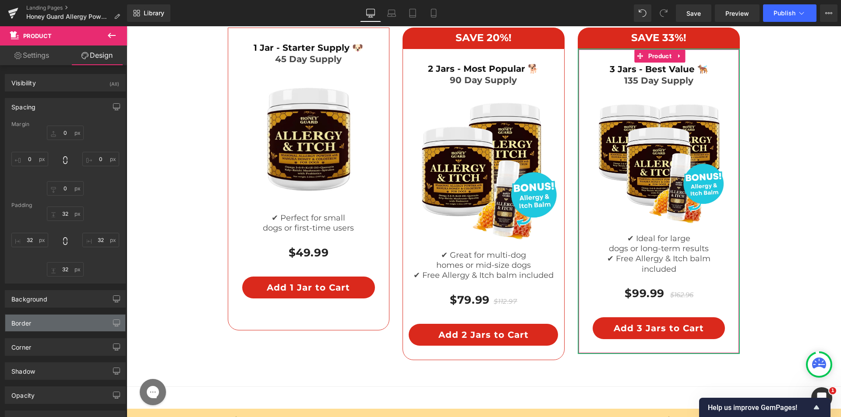
click at [39, 327] on div "Border" at bounding box center [65, 323] width 120 height 17
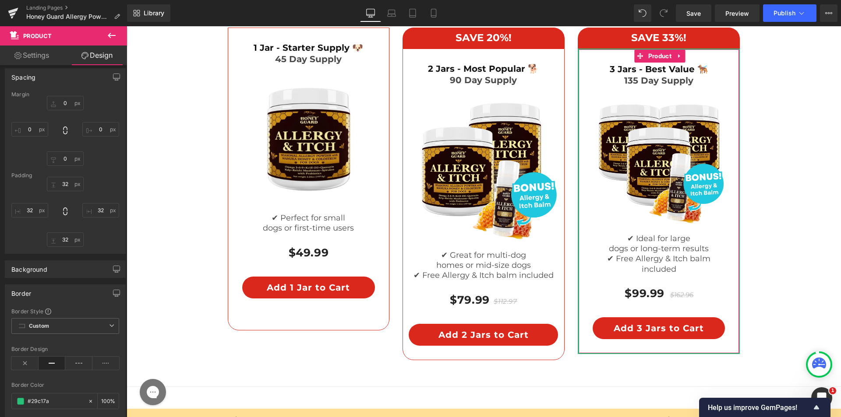
scroll to position [88, 0]
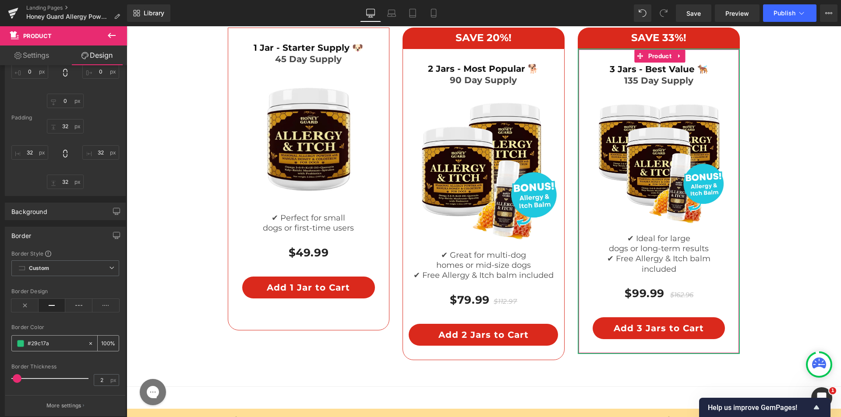
click at [40, 348] on input "#29c17a" at bounding box center [56, 344] width 56 height 10
paste input "DA291C"
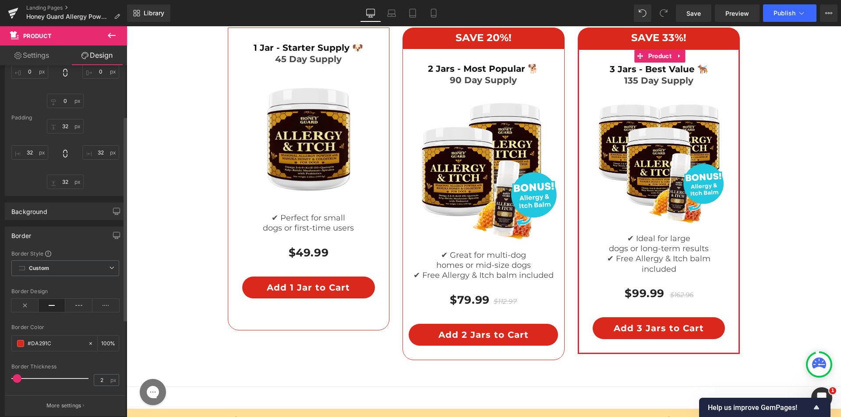
type input "#DA291C"
click at [56, 324] on div "Border Style Custom Border Solid Border Dashed Border Dotted Custom Custom Bord…" at bounding box center [65, 333] width 120 height 166
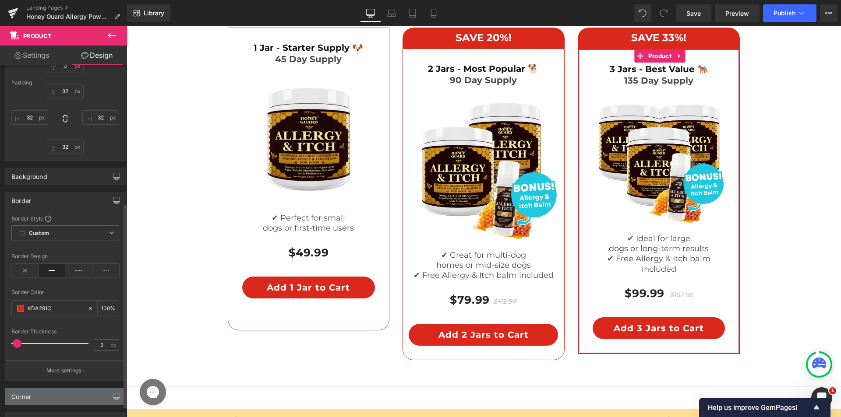
scroll to position [256, 0]
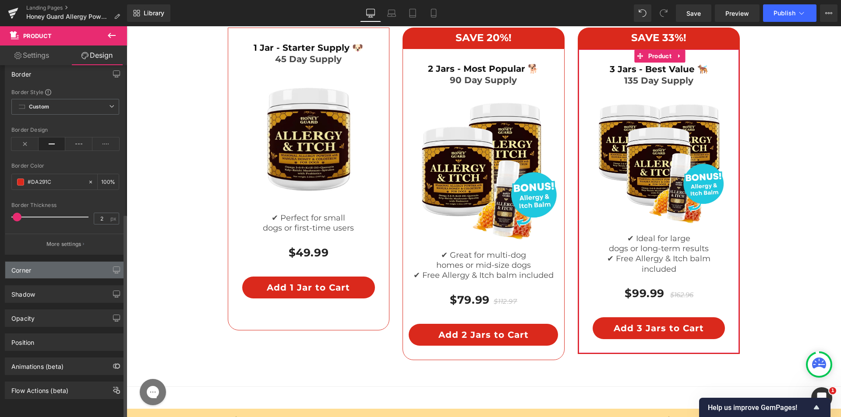
click at [54, 265] on div "Corner" at bounding box center [65, 270] width 120 height 17
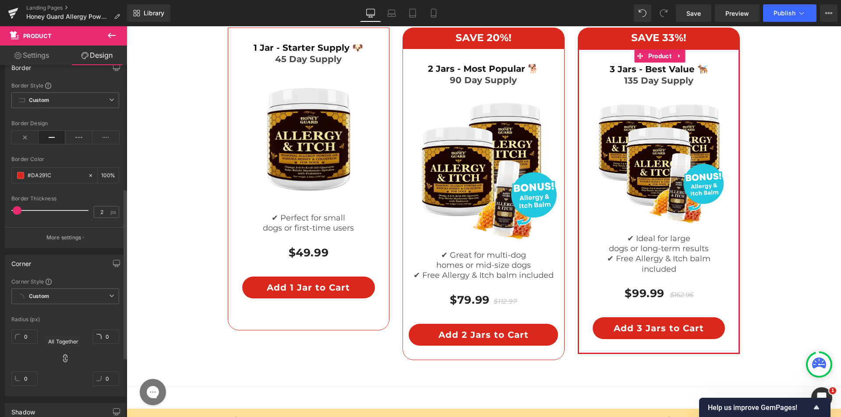
click at [63, 358] on icon at bounding box center [65, 358] width 9 height 9
click at [33, 376] on input "0" at bounding box center [24, 379] width 26 height 14
type input "25"
click at [109, 373] on input "0" at bounding box center [106, 379] width 26 height 14
type input "25"
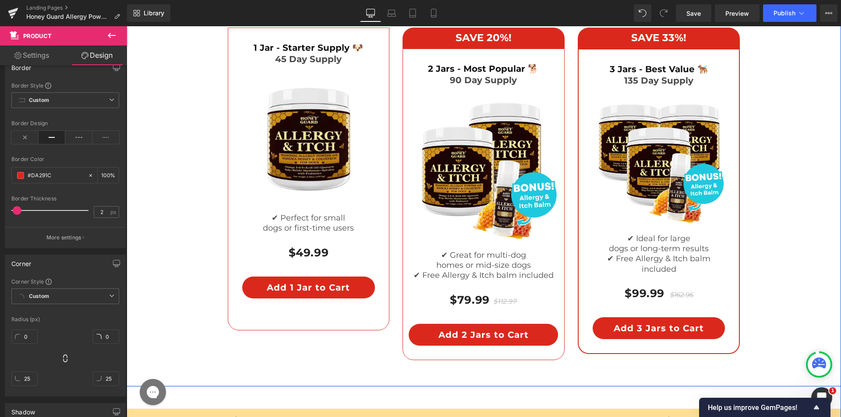
click at [180, 293] on div "Choose Your Pack Heading Image Row SAVE 20%! Heading Row 2 Jars - Most Popular …" at bounding box center [484, 171] width 700 height 385
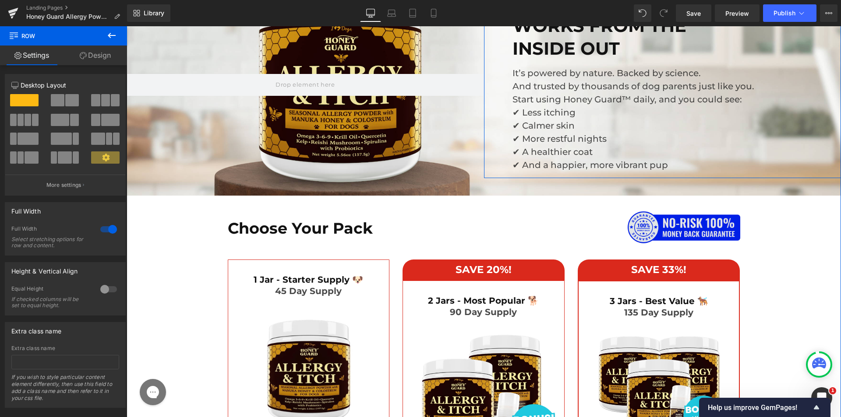
scroll to position [4639, 0]
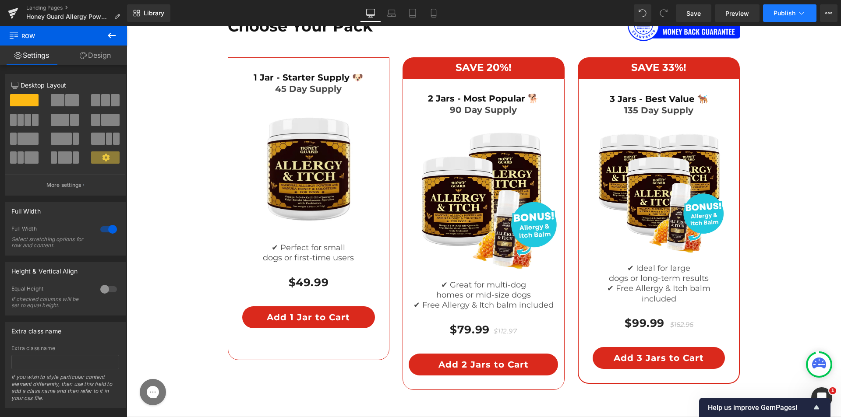
click at [795, 17] on button "Publish" at bounding box center [789, 13] width 53 height 18
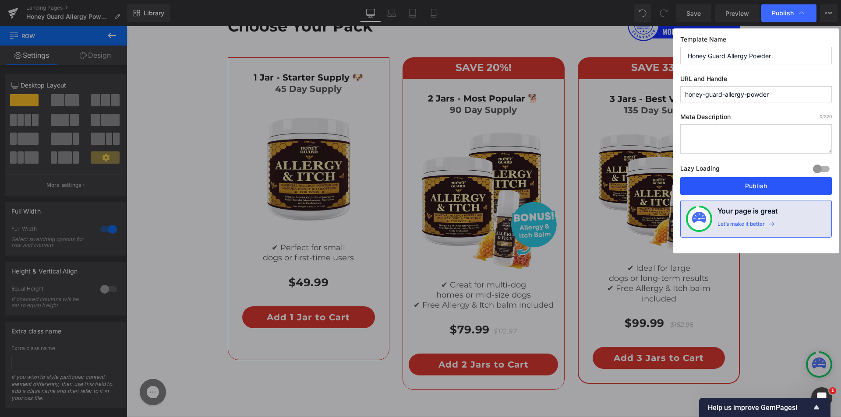
click at [747, 185] on button "Publish" at bounding box center [756, 186] width 152 height 18
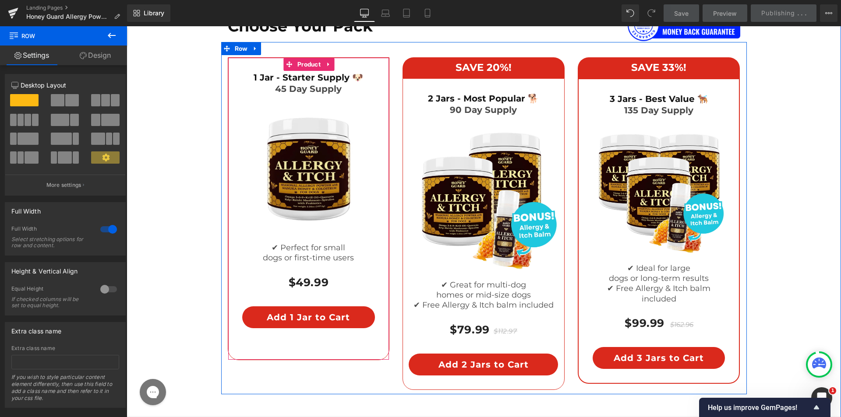
click at [298, 341] on div "1 Jar - Starter Supply 🐶  Heading 45 Day Supply Heading Image ✔ Perfect for sm…" at bounding box center [309, 208] width 162 height 303
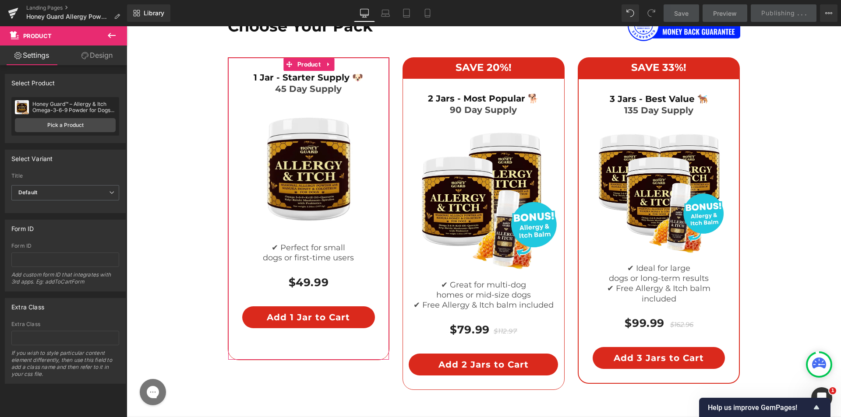
drag, startPoint x: 88, startPoint y: 51, endPoint x: 62, endPoint y: 106, distance: 60.9
click at [89, 51] on link "Design" at bounding box center [96, 56] width 63 height 20
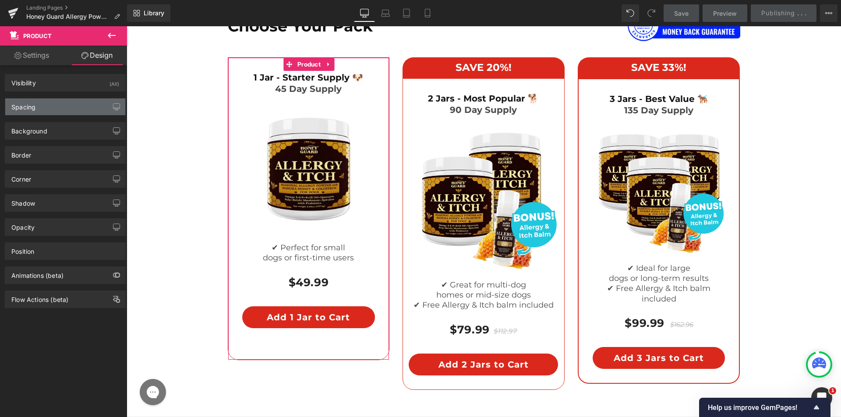
click at [62, 106] on div "Spacing" at bounding box center [65, 107] width 120 height 17
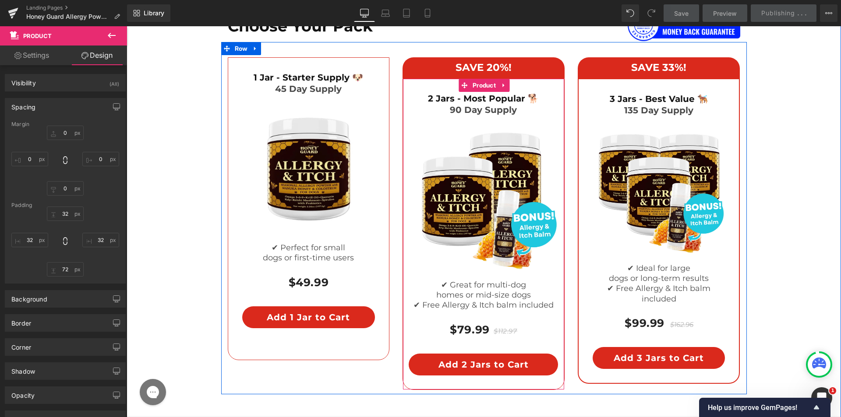
click at [483, 381] on div "2 Jars - Most Popular 🐕 Heading 90 Day Supply  Heading Image ✔ Great for multi…" at bounding box center [483, 234] width 162 height 312
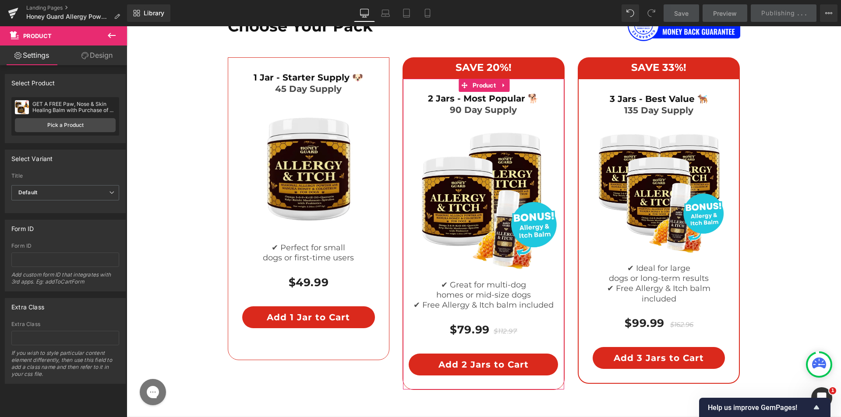
click at [107, 60] on link "Design" at bounding box center [96, 56] width 63 height 20
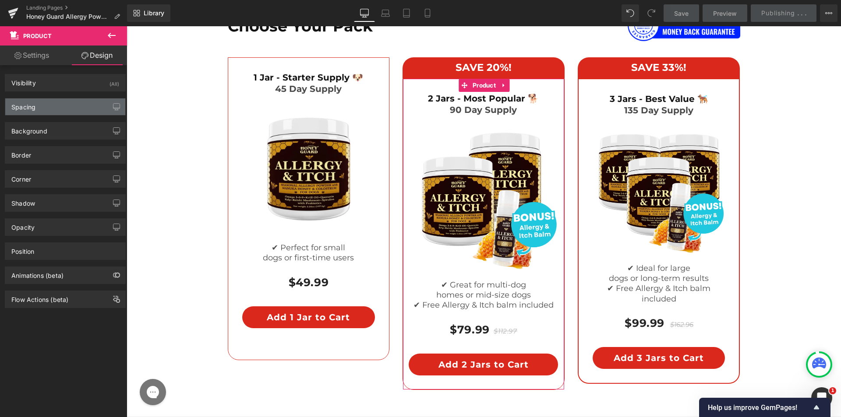
click at [63, 106] on div "Spacing" at bounding box center [65, 107] width 120 height 17
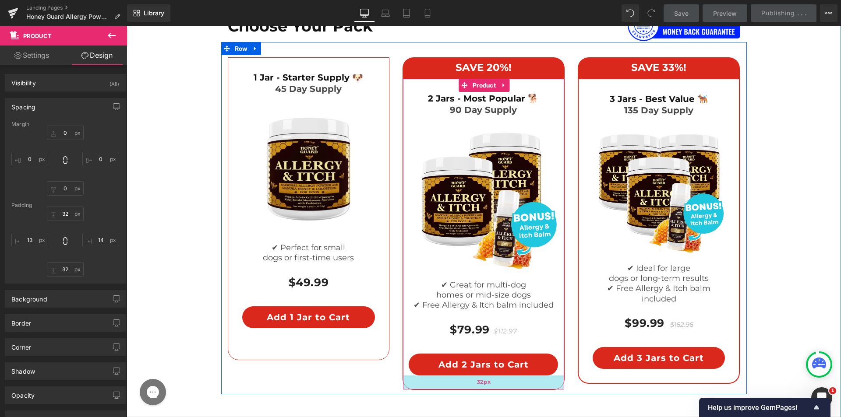
click at [459, 387] on div "32px" at bounding box center [483, 383] width 161 height 14
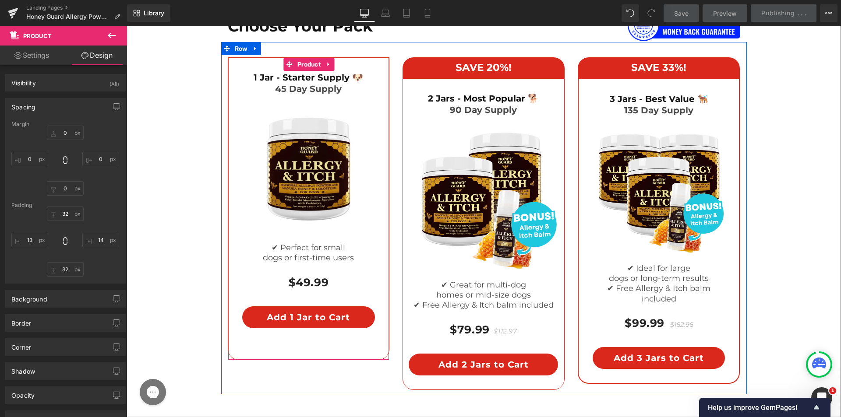
click at [291, 342] on div "1 Jar - Starter Supply 🐶  Heading 45 Day Supply Heading Image ✔ Perfect for sm…" at bounding box center [309, 208] width 162 height 303
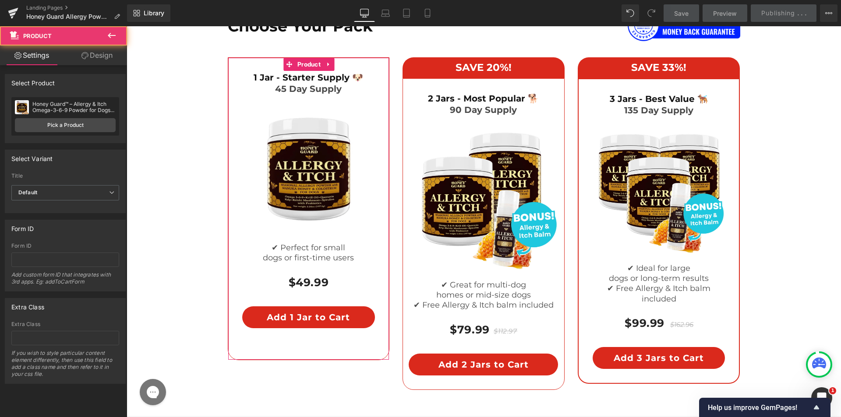
click at [91, 55] on link "Design" at bounding box center [96, 56] width 63 height 20
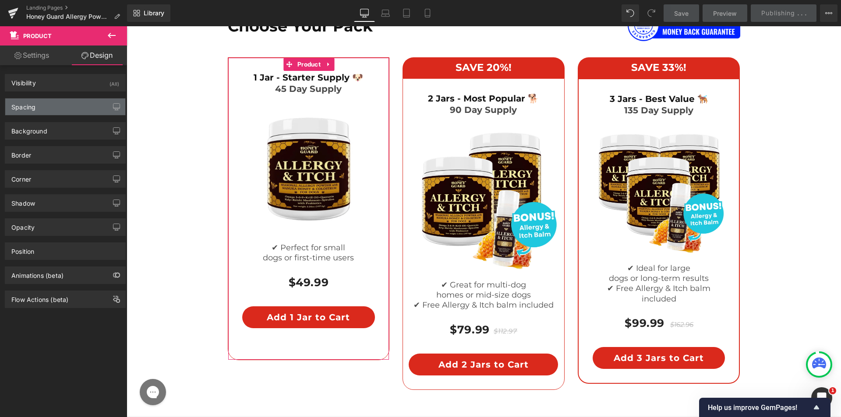
click at [56, 99] on div "Spacing" at bounding box center [65, 107] width 120 height 17
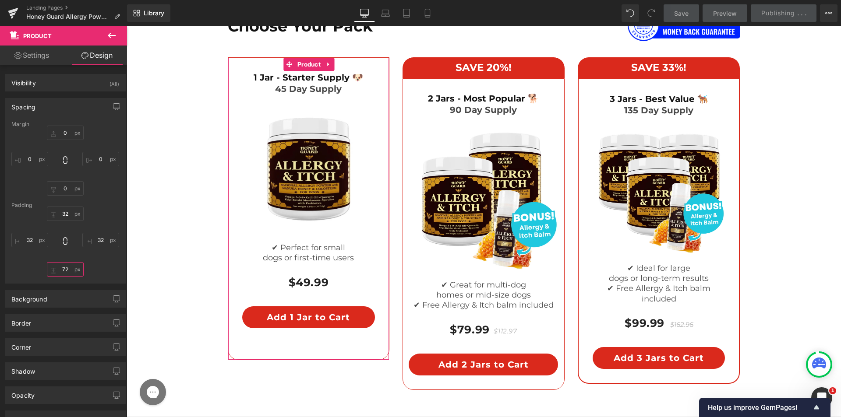
click at [66, 268] on input "72" at bounding box center [65, 269] width 37 height 14
type input "32"
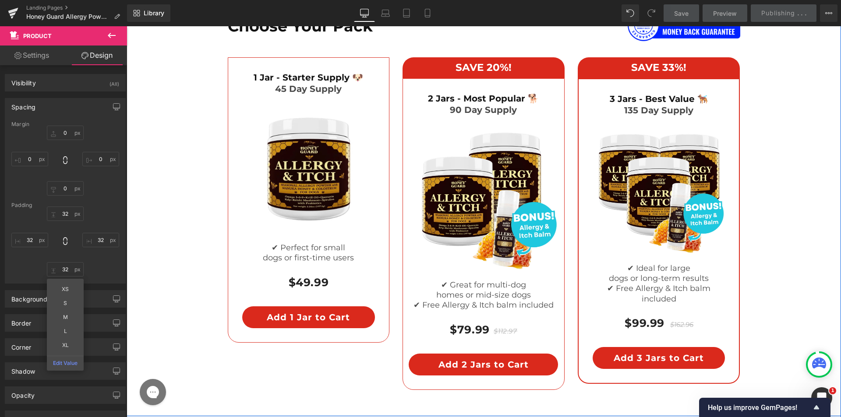
click at [786, 157] on div "Choose Your Pack Heading Image Row SAVE 20%! Heading Row 2 Jars - Most Popular …" at bounding box center [484, 201] width 700 height 385
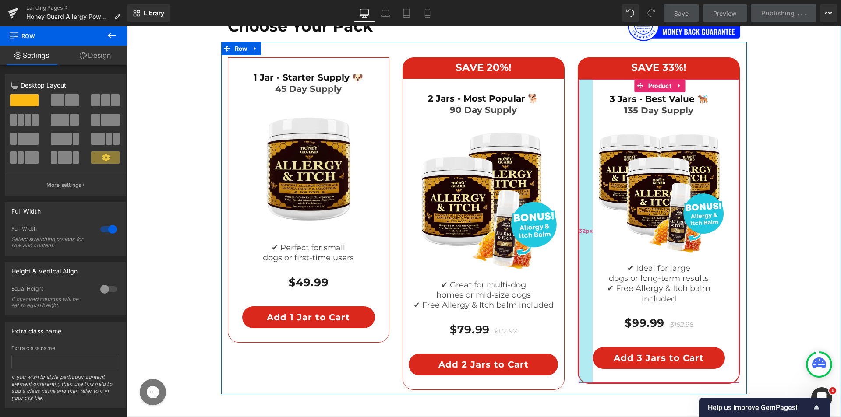
click at [582, 143] on div "32px" at bounding box center [585, 231] width 14 height 304
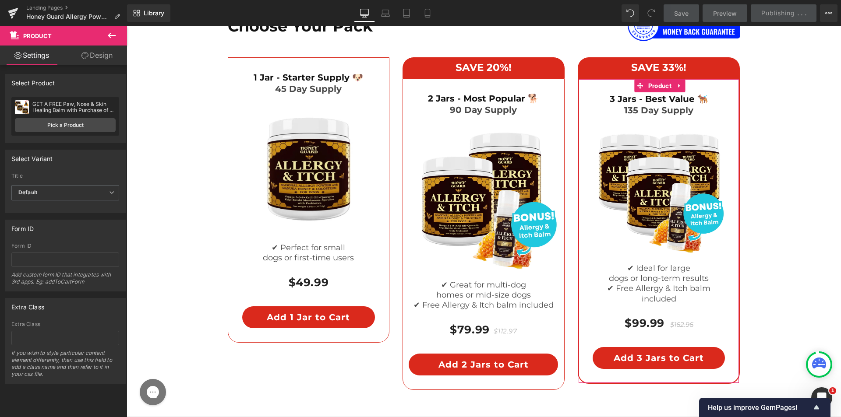
click at [94, 60] on link "Design" at bounding box center [96, 56] width 63 height 20
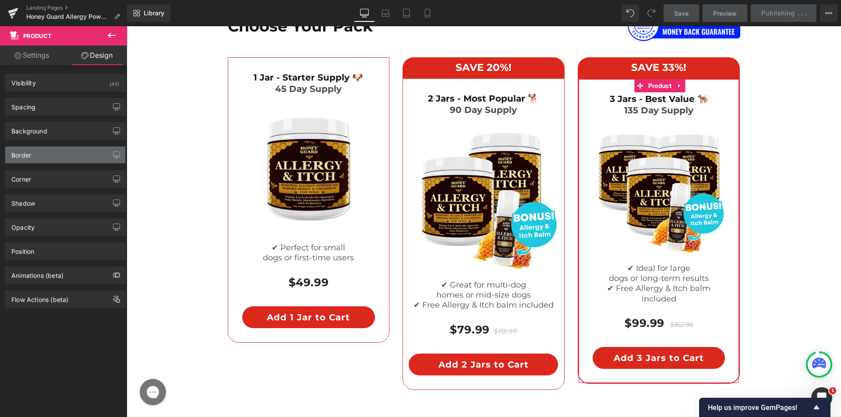
click at [38, 156] on div "Border" at bounding box center [65, 155] width 120 height 17
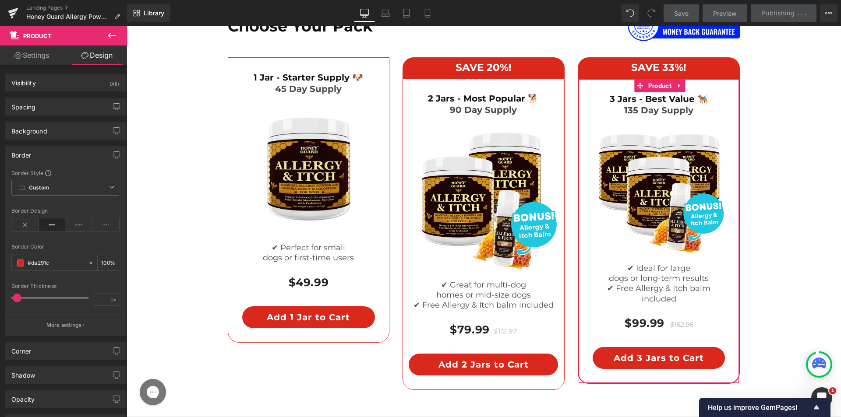
click at [102, 295] on input "number" at bounding box center [101, 299] width 15 height 11
type input "1"
click at [106, 282] on div "Border Style Custom Border Solid Border Dashed Border Dotted Custom Custom Bord…" at bounding box center [65, 252] width 120 height 166
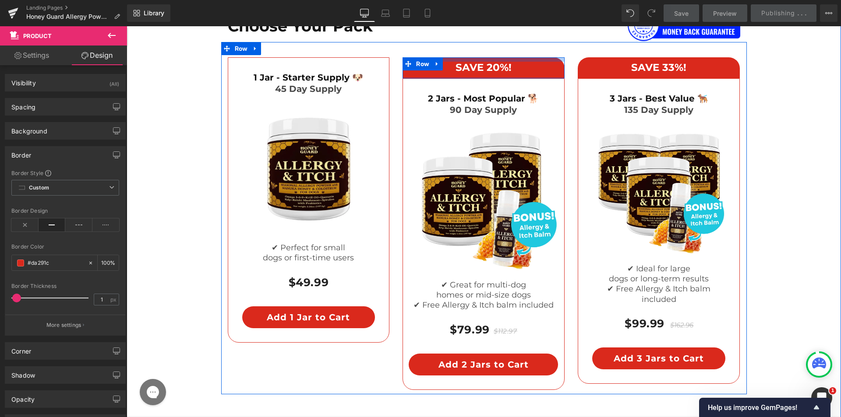
click at [550, 61] on div at bounding box center [483, 59] width 162 height 4
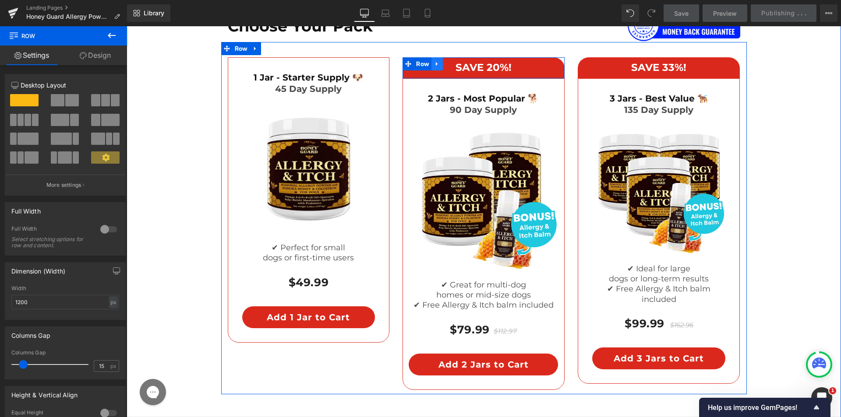
click at [435, 63] on icon at bounding box center [437, 64] width 6 height 7
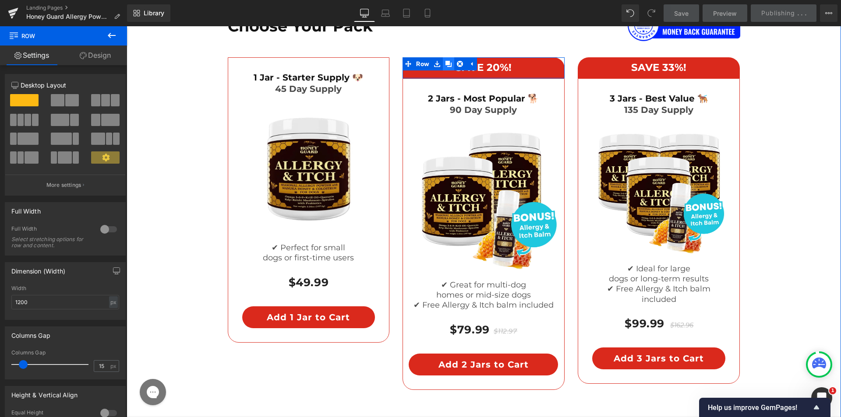
click at [445, 63] on icon at bounding box center [448, 64] width 6 height 6
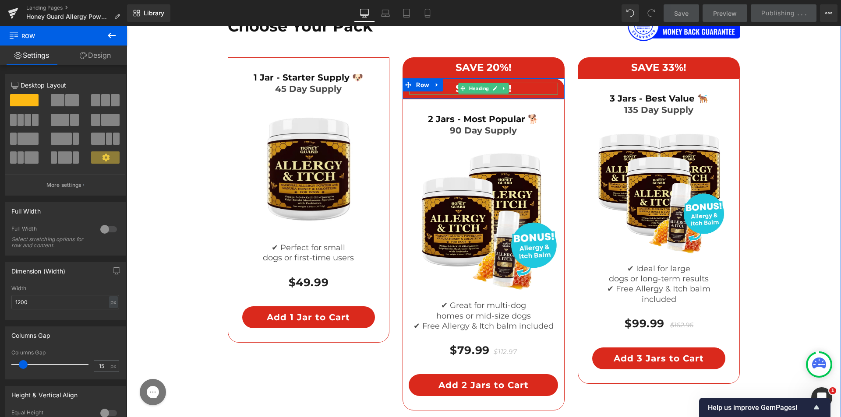
click at [450, 87] on h1 "SAVE 20%!" at bounding box center [483, 89] width 149 height 12
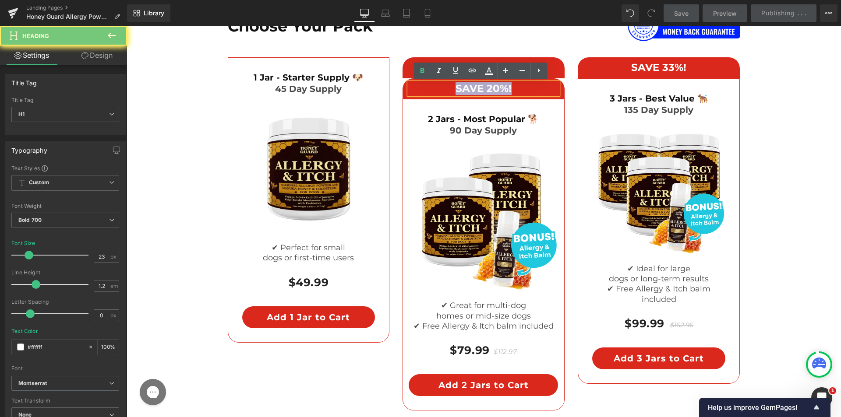
click at [450, 87] on h1 "SAVE 20%!" at bounding box center [483, 89] width 149 height 12
paste div
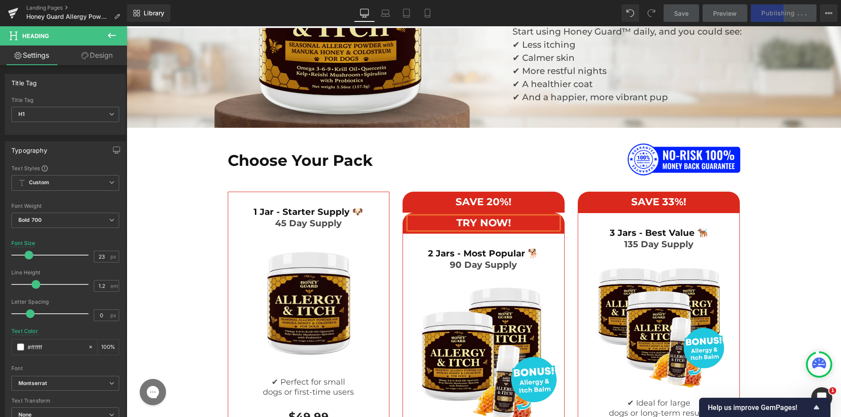
scroll to position [4609, 0]
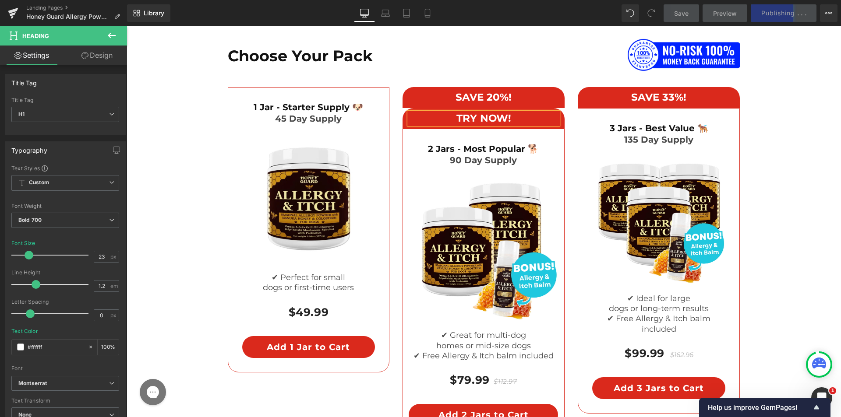
click at [756, 175] on div "Choose Your Pack Heading Image Row SAVE 20%! Heading Row TRY NOW! Heading Row 2…" at bounding box center [484, 242] width 700 height 406
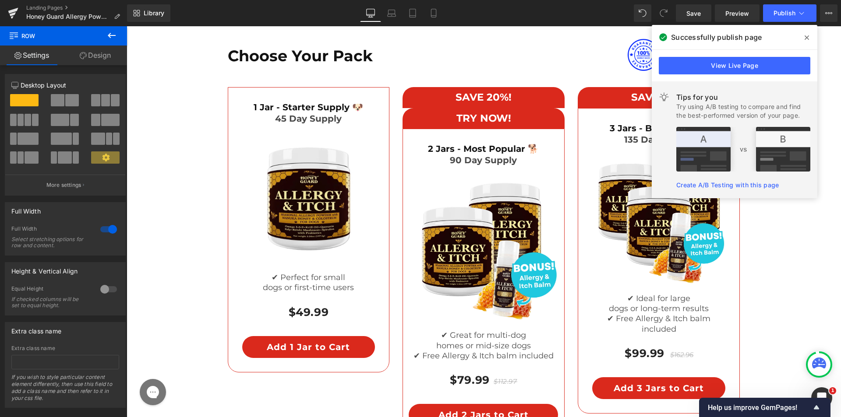
drag, startPoint x: 804, startPoint y: 36, endPoint x: 621, endPoint y: 42, distance: 183.6
click at [804, 36] on icon at bounding box center [806, 37] width 4 height 7
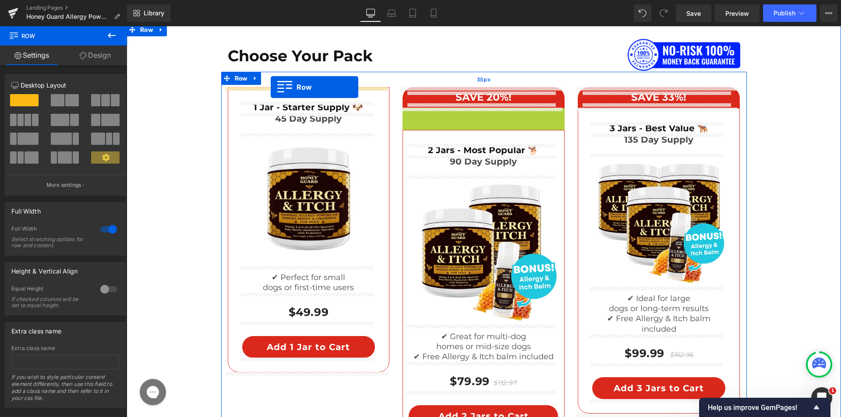
drag, startPoint x: 405, startPoint y: 113, endPoint x: 271, endPoint y: 87, distance: 136.8
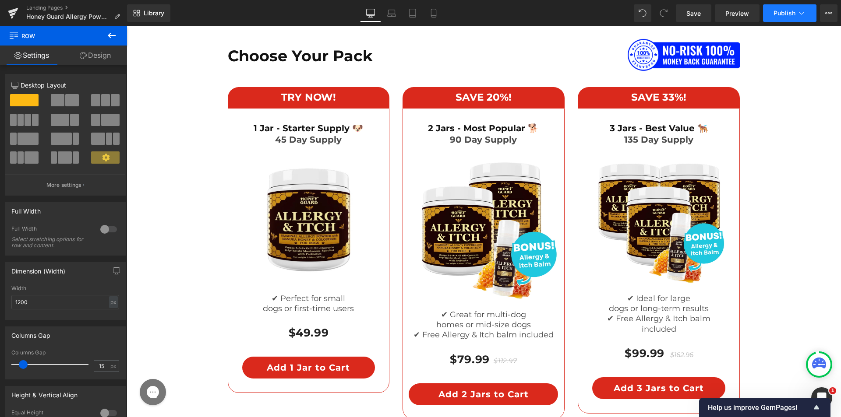
click at [783, 8] on button "Publish" at bounding box center [789, 13] width 53 height 18
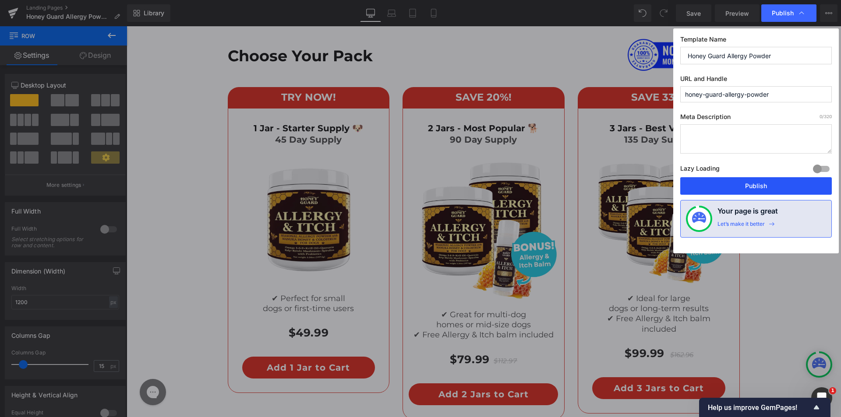
drag, startPoint x: 730, startPoint y: 183, endPoint x: 599, endPoint y: 164, distance: 133.1
click at [730, 183] on button "Publish" at bounding box center [756, 186] width 152 height 18
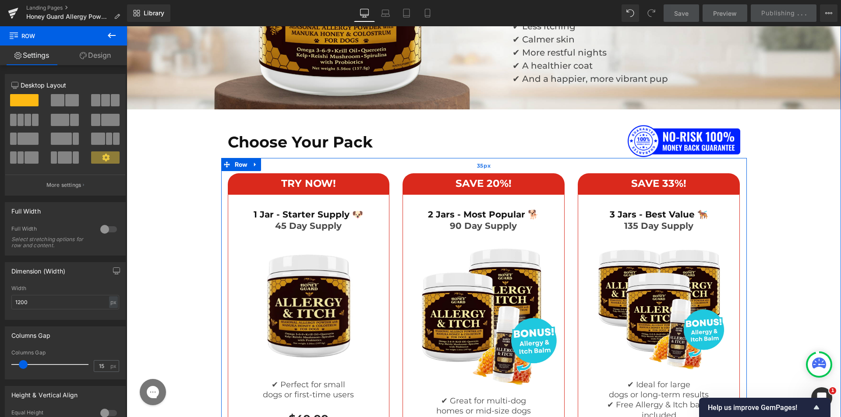
scroll to position [4522, 0]
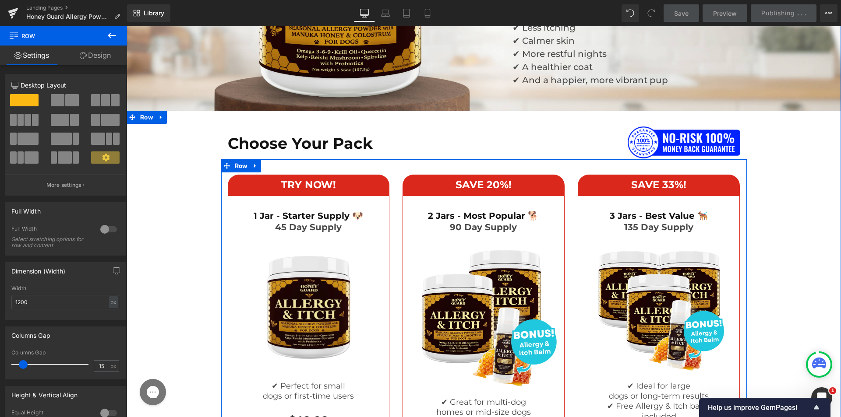
click at [396, 176] on div "SAVE 20%! Heading Row 2 Jars - Most Popular 🐕 Heading 90 Day Supply  Heading I…" at bounding box center [483, 341] width 175 height 333
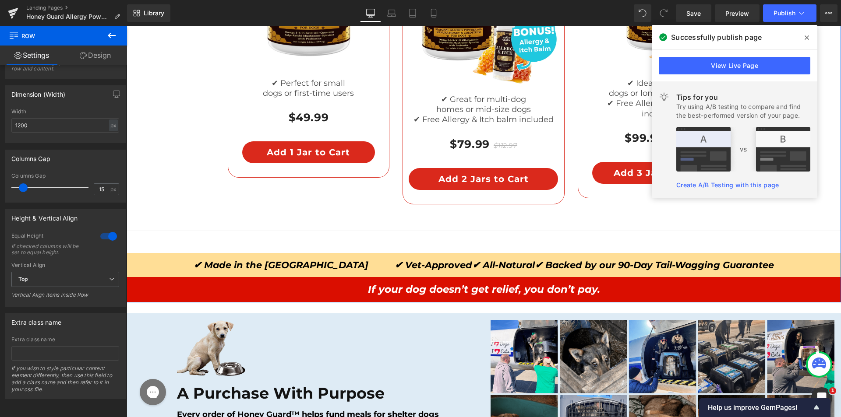
scroll to position [4828, 0]
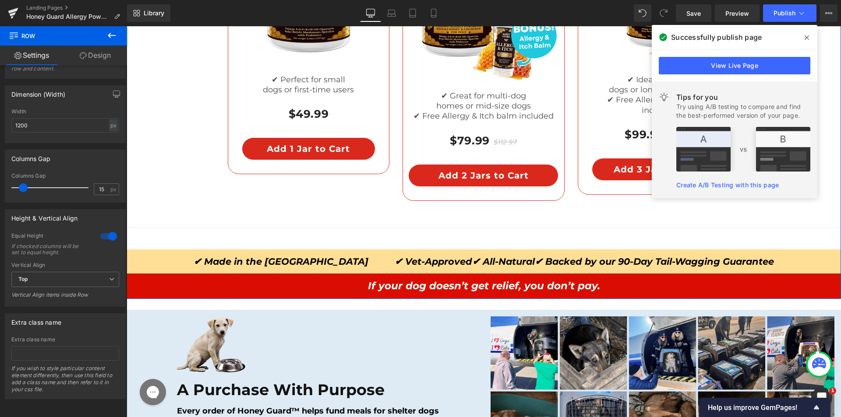
click at [248, 221] on div "Choose Your Pack Heading Image Row SAVE 20%! Heading Row 2 Jars - Most Popular …" at bounding box center [484, 15] width 714 height 423
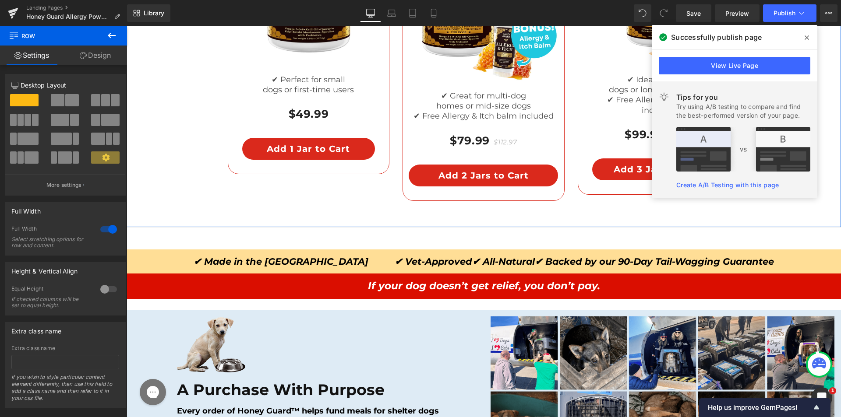
click at [95, 52] on link "Design" at bounding box center [94, 56] width 63 height 20
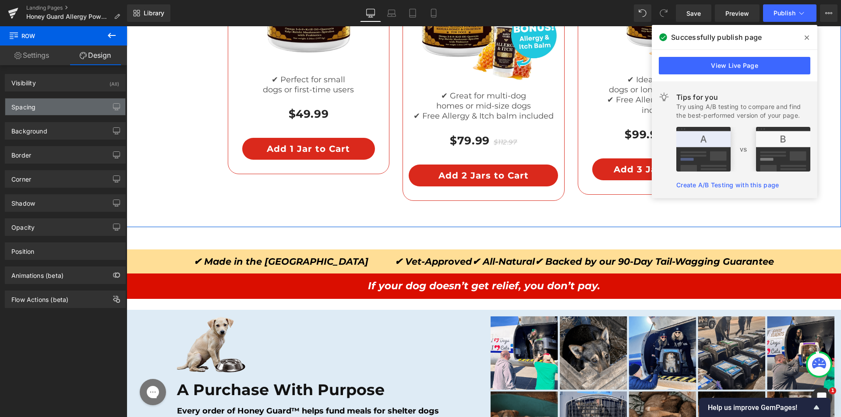
click at [66, 112] on div "Spacing" at bounding box center [65, 107] width 120 height 17
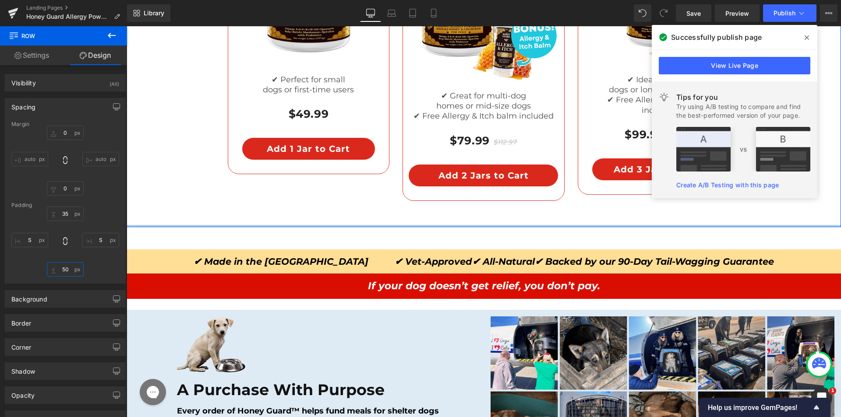
click at [61, 271] on input "text" at bounding box center [65, 269] width 37 height 14
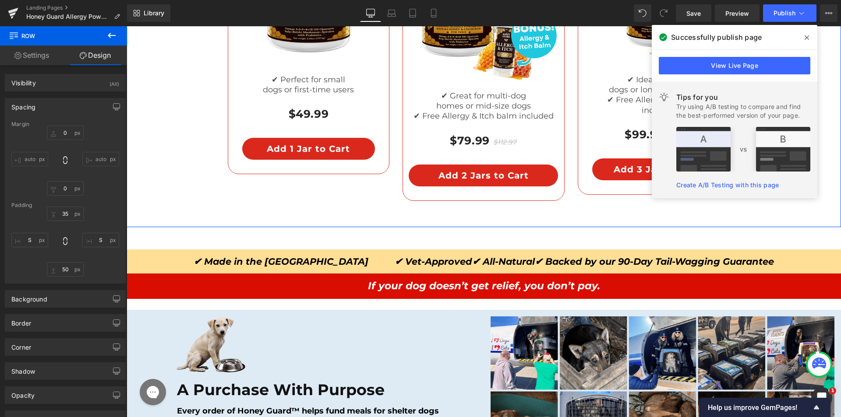
click at [99, 271] on div at bounding box center [65, 242] width 108 height 70
click at [69, 302] on div "Background" at bounding box center [65, 299] width 120 height 17
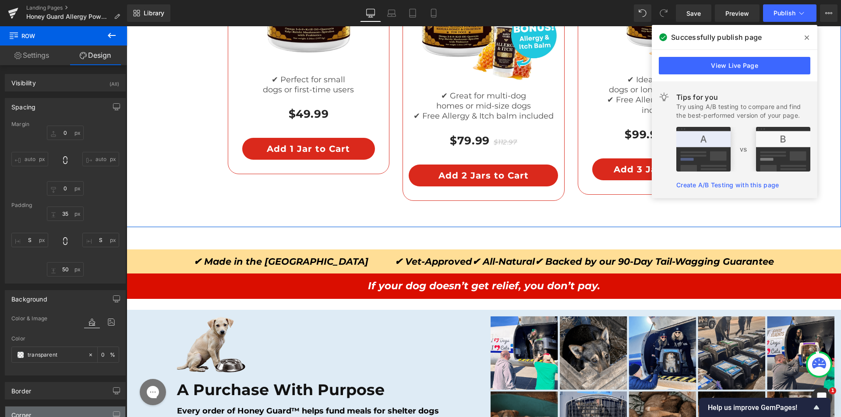
click at [42, 407] on div "Corner" at bounding box center [65, 415] width 120 height 17
click at [48, 395] on div "Border" at bounding box center [65, 391] width 120 height 17
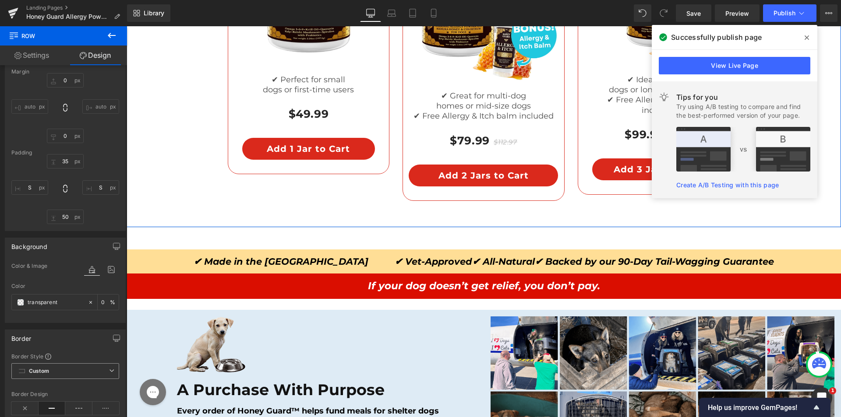
scroll to position [131, 0]
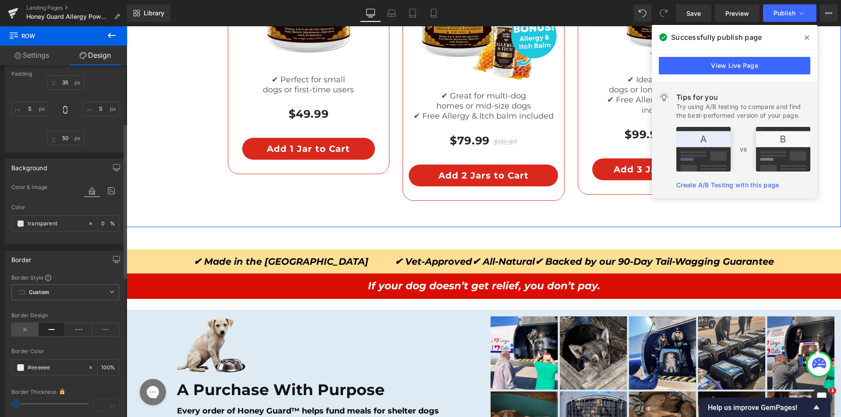
click at [31, 325] on icon at bounding box center [24, 329] width 27 height 13
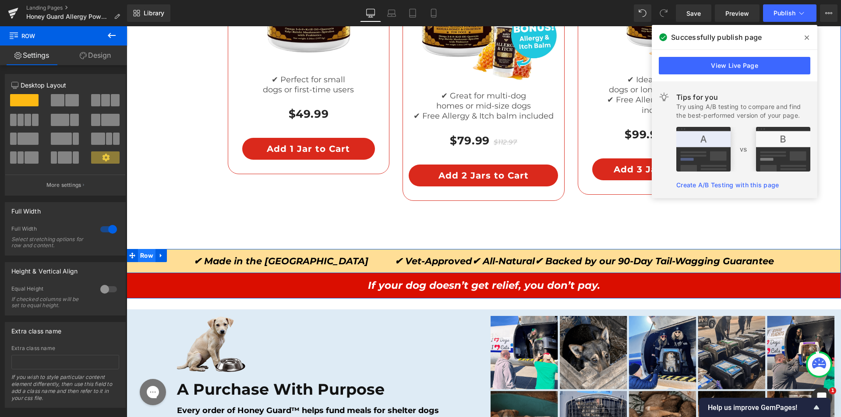
click at [149, 257] on span "Row" at bounding box center [147, 255] width 18 height 13
click at [93, 61] on link "Design" at bounding box center [94, 56] width 63 height 20
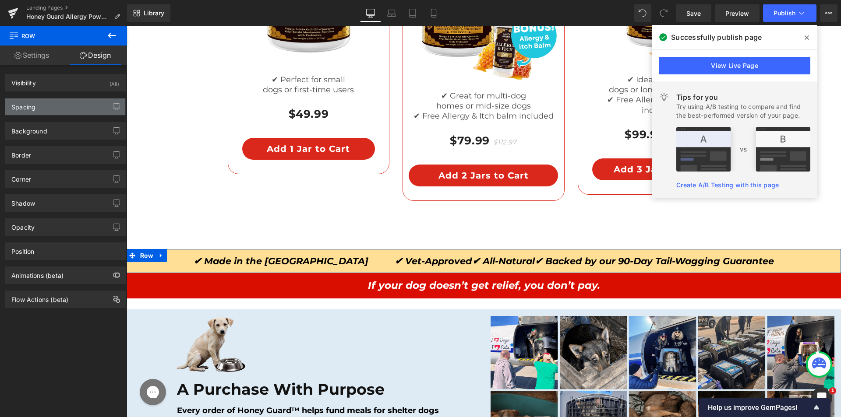
click at [51, 105] on div "Spacing" at bounding box center [65, 107] width 120 height 17
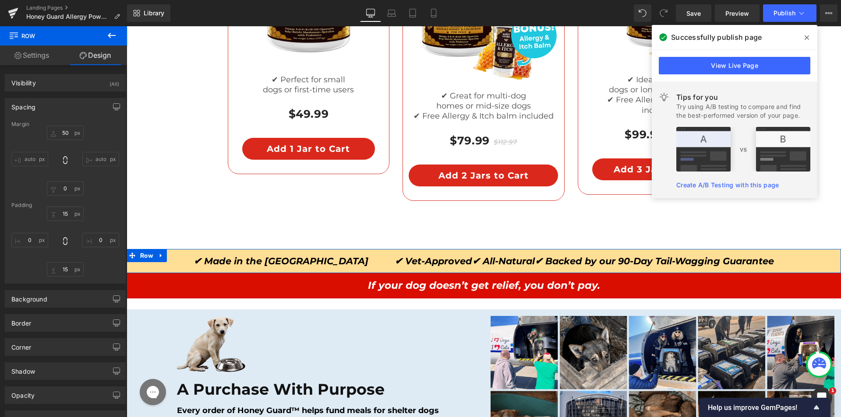
click at [49, 106] on div "Spacing" at bounding box center [65, 107] width 120 height 17
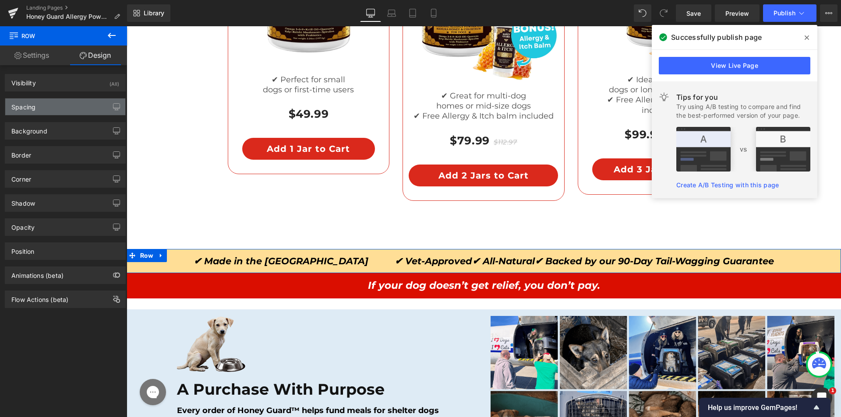
click at [49, 106] on div "Spacing" at bounding box center [65, 107] width 120 height 17
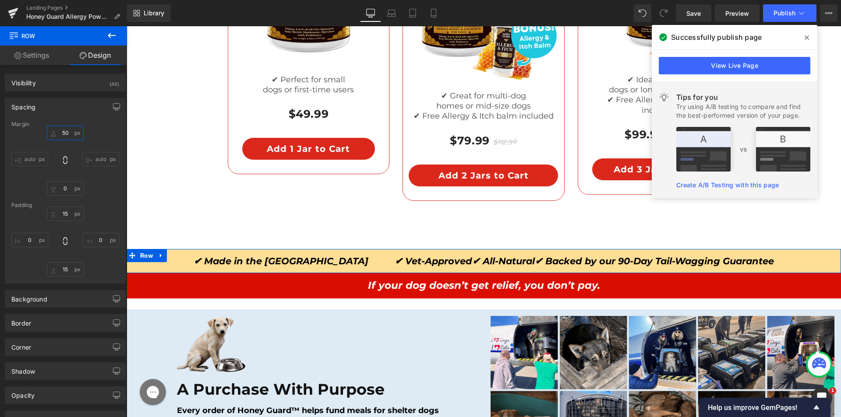
click at [67, 132] on input "text" at bounding box center [65, 133] width 37 height 14
type input "50"
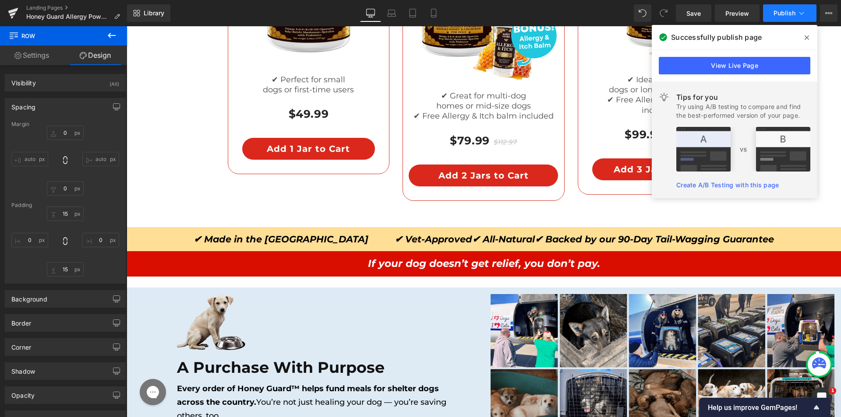
click at [804, 16] on icon at bounding box center [801, 13] width 9 height 9
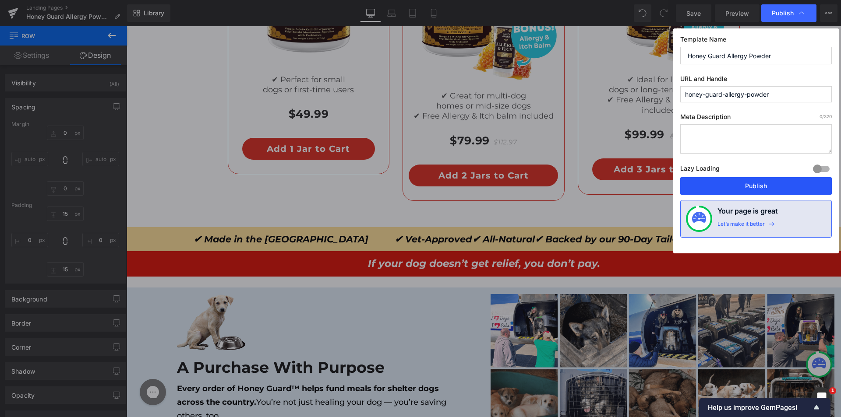
click at [753, 187] on button "Publish" at bounding box center [756, 186] width 152 height 18
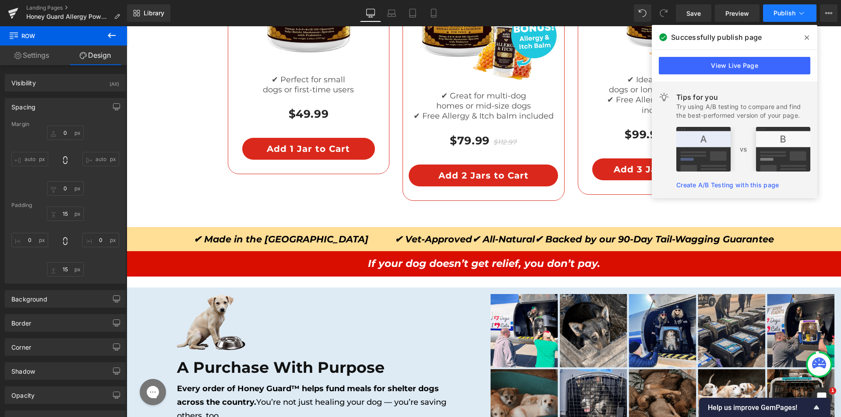
click at [798, 16] on icon at bounding box center [801, 13] width 9 height 9
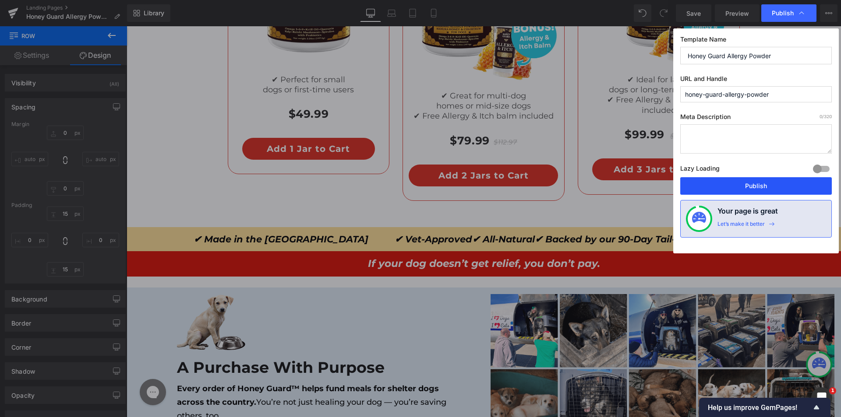
click at [717, 184] on button "Publish" at bounding box center [756, 186] width 152 height 18
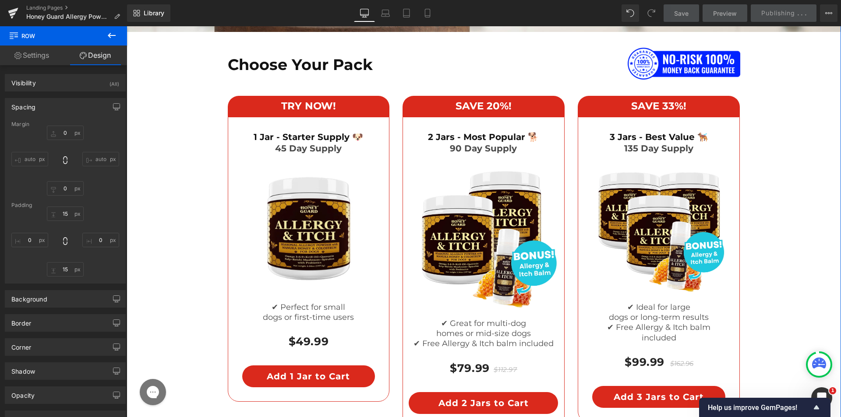
scroll to position [4522, 0]
